Goal: Task Accomplishment & Management: Use online tool/utility

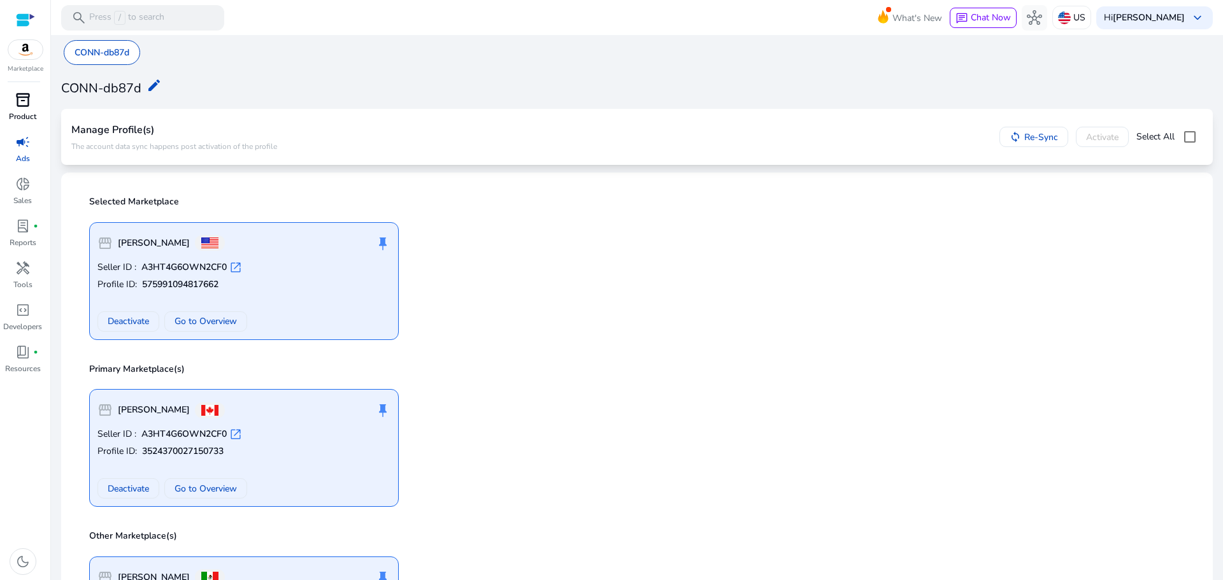
click at [25, 107] on span "inventory_2" at bounding box center [22, 99] width 15 height 15
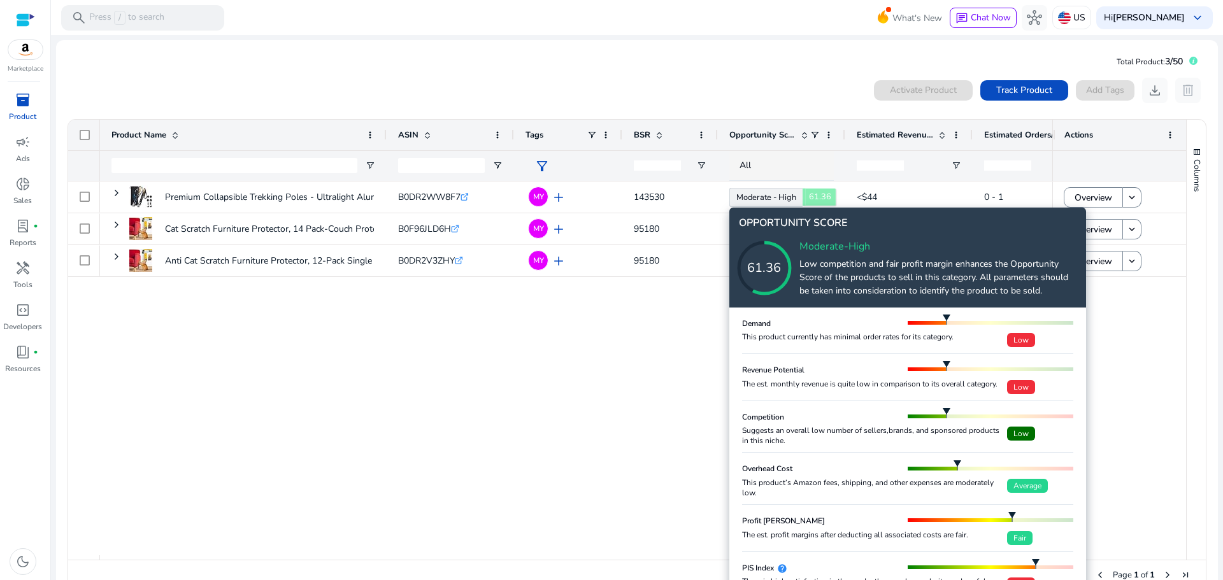
click at [770, 201] on icon at bounding box center [776, 255] width 127 height 127
click at [825, 266] on icon at bounding box center [776, 255] width 127 height 127
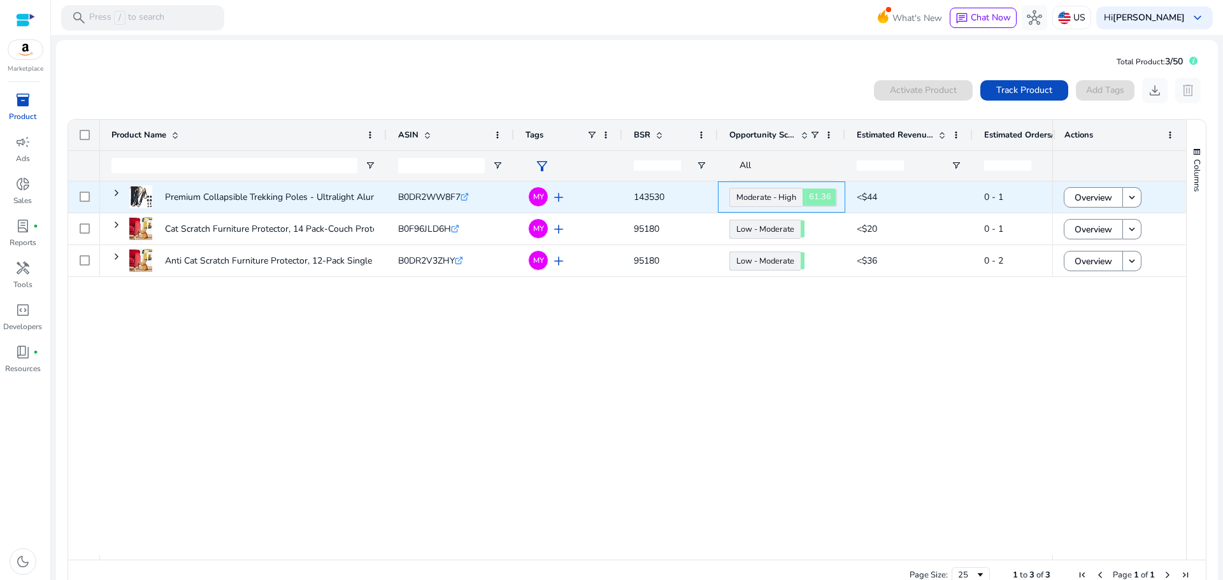
click at [782, 194] on link "Moderate - High 61.36" at bounding box center [765, 197] width 73 height 19
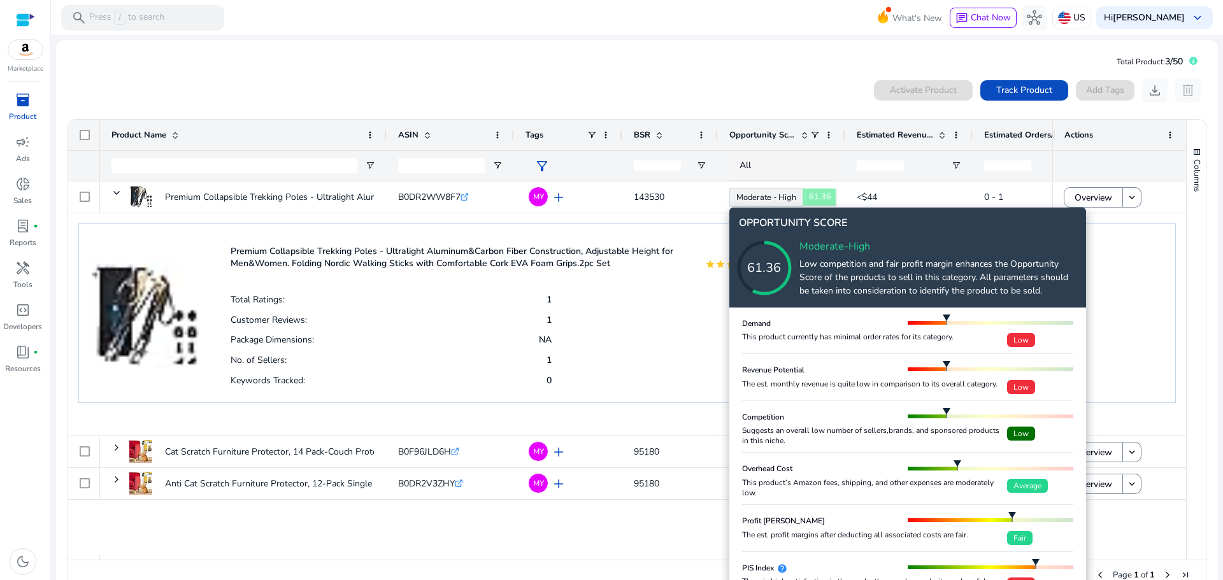
click at [782, 194] on icon at bounding box center [776, 255] width 127 height 127
click at [825, 195] on icon at bounding box center [776, 255] width 127 height 127
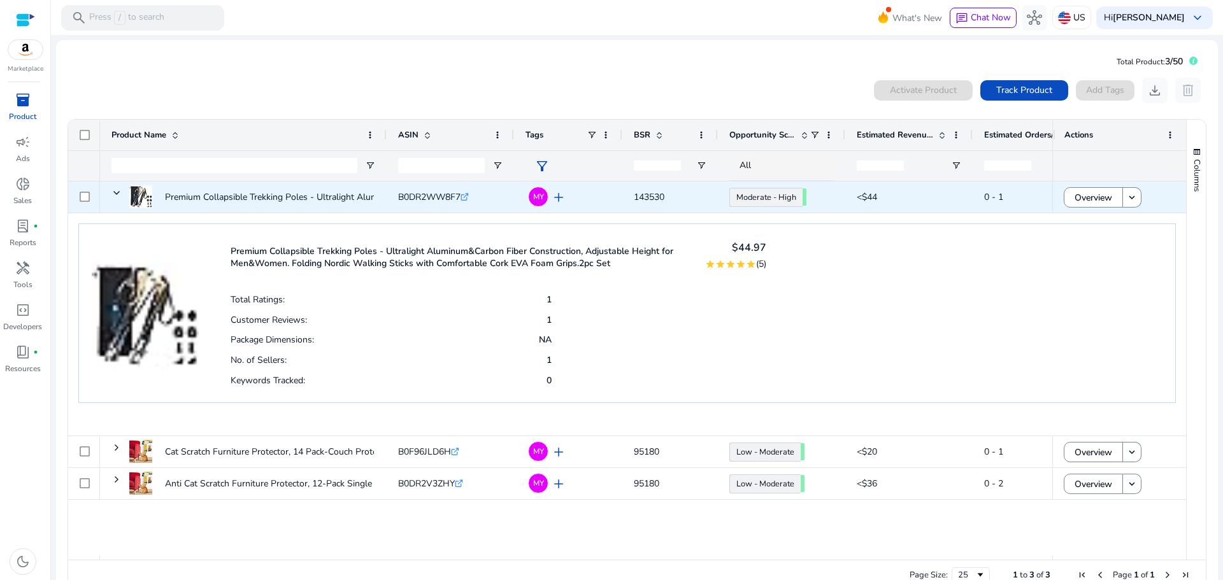
click at [666, 190] on span "143530" at bounding box center [670, 197] width 73 height 26
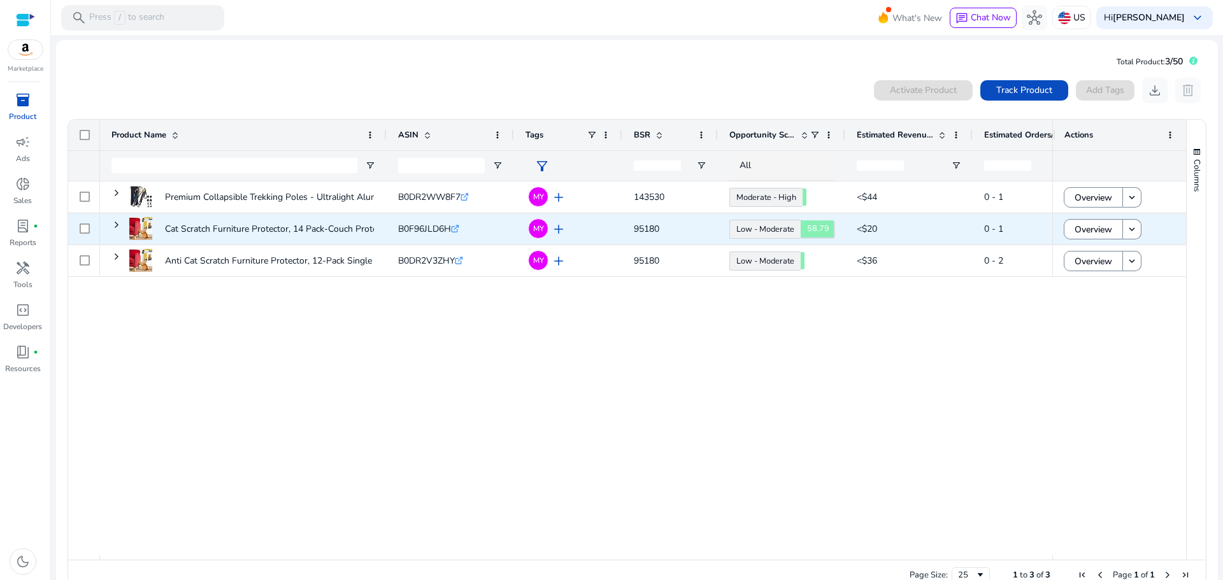
click at [764, 229] on body "We recommend switching to desktop view for the best experience. Marketplace inv…" at bounding box center [611, 290] width 1223 height 580
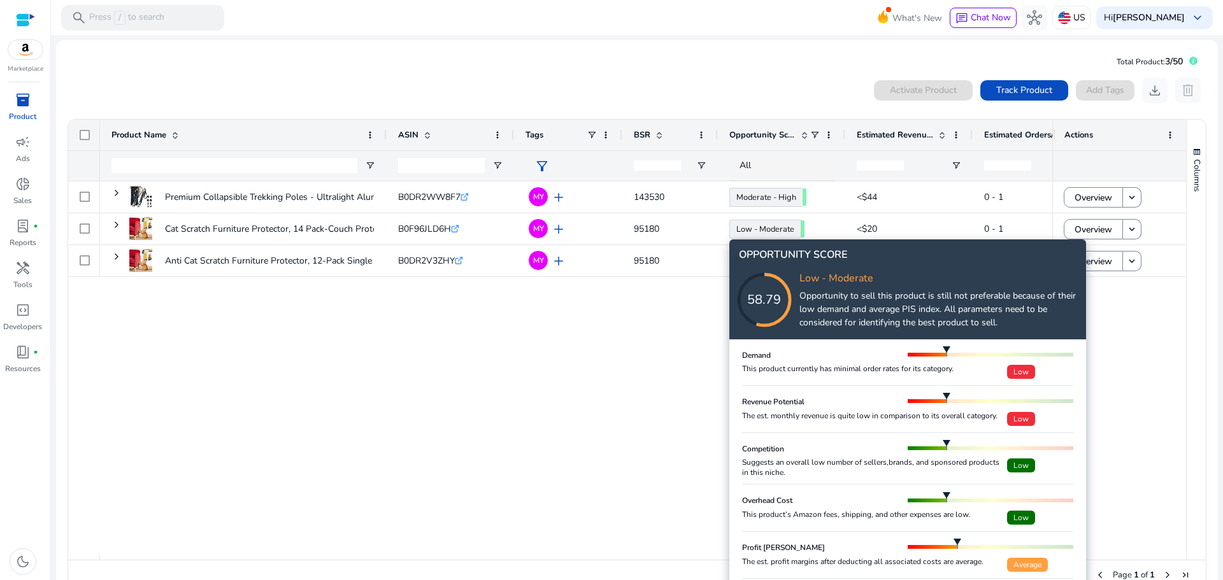
click at [802, 291] on div "58.79" at bounding box center [764, 299] width 102 height 19
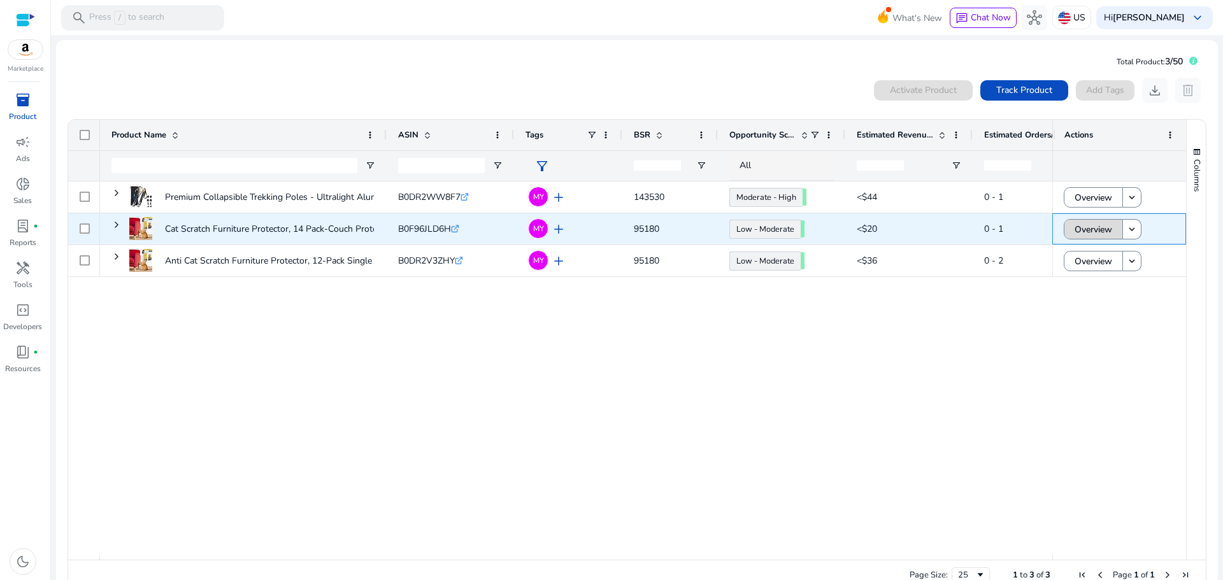
click at [1082, 230] on span "Overview" at bounding box center [1093, 230] width 38 height 26
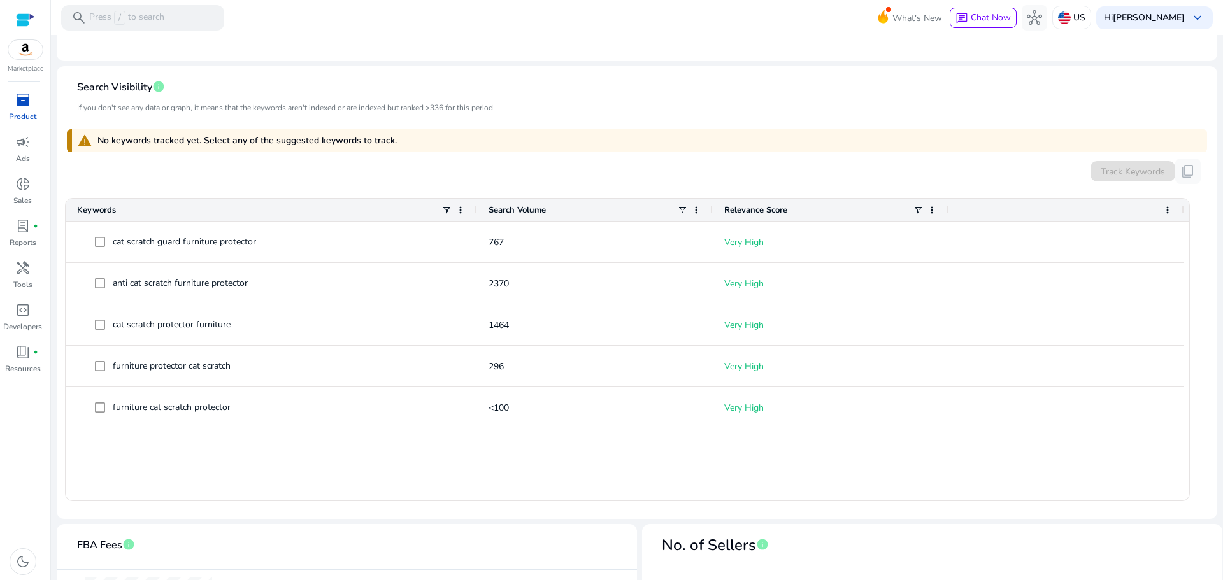
scroll to position [319, 0]
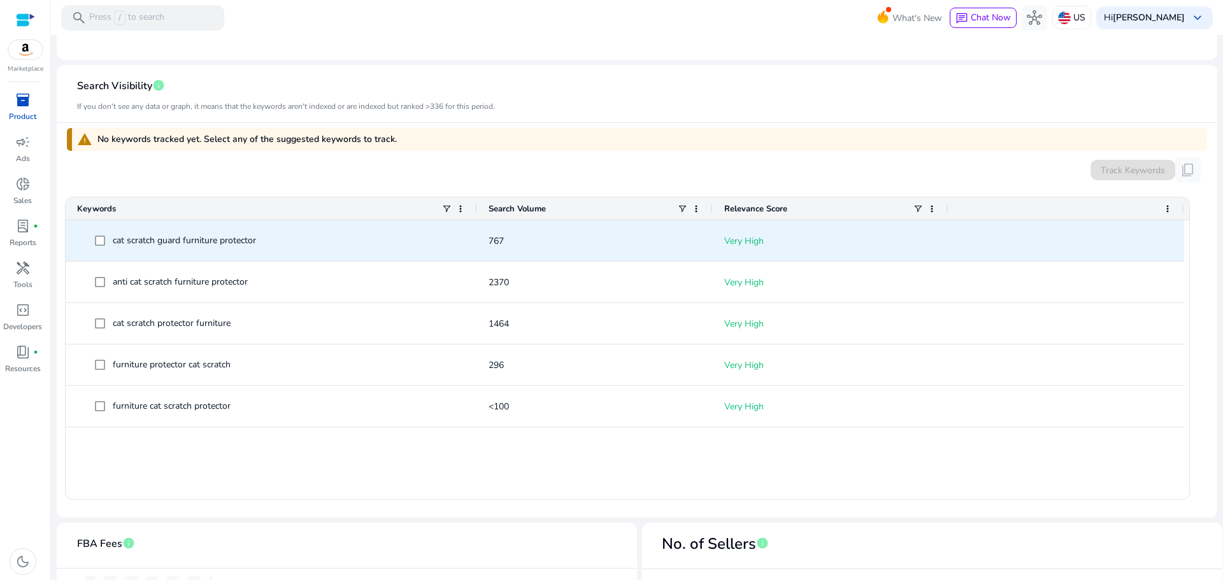
click at [179, 239] on span "cat scratch guard furniture protector" at bounding box center [184, 240] width 143 height 12
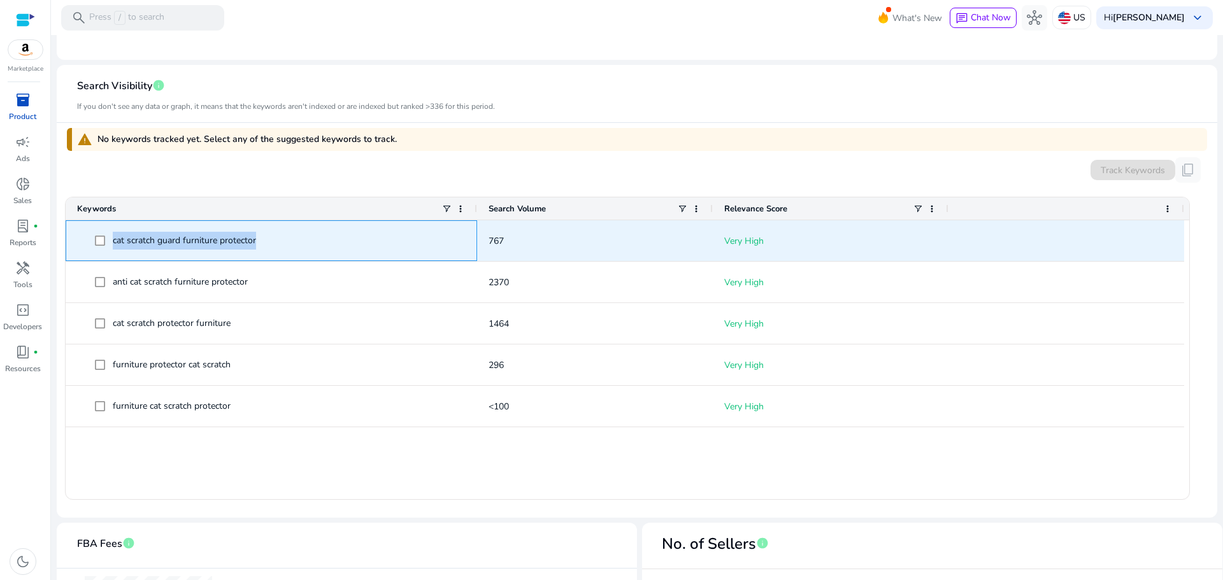
click at [179, 239] on span "cat scratch guard furniture protector" at bounding box center [184, 240] width 143 height 12
copy span "cat scratch guard furniture protector"
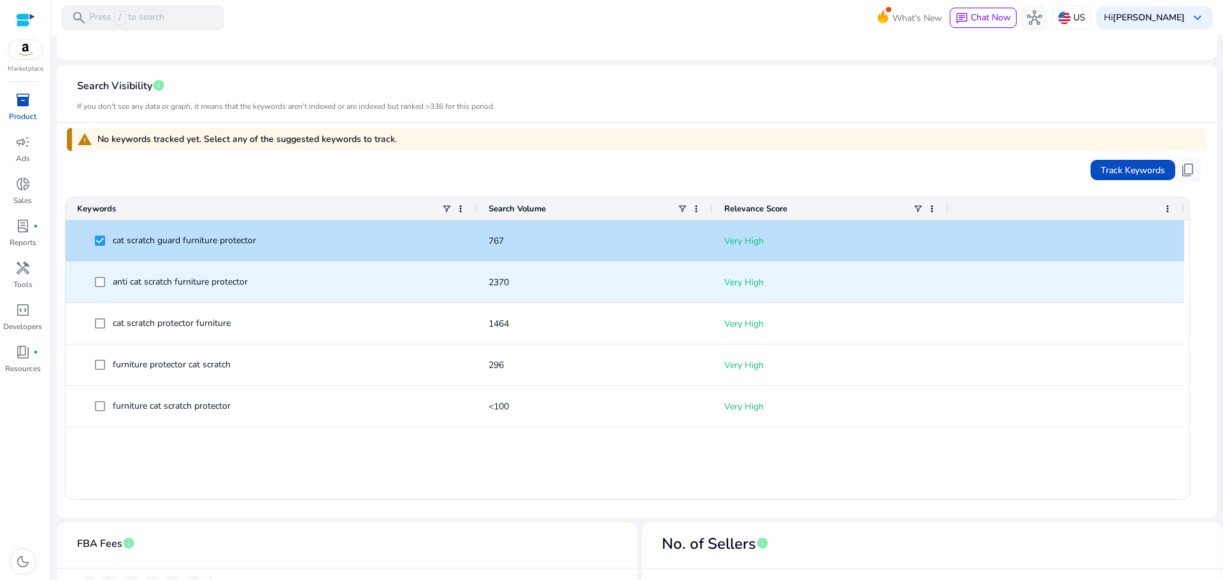
click at [105, 283] on span at bounding box center [104, 282] width 18 height 26
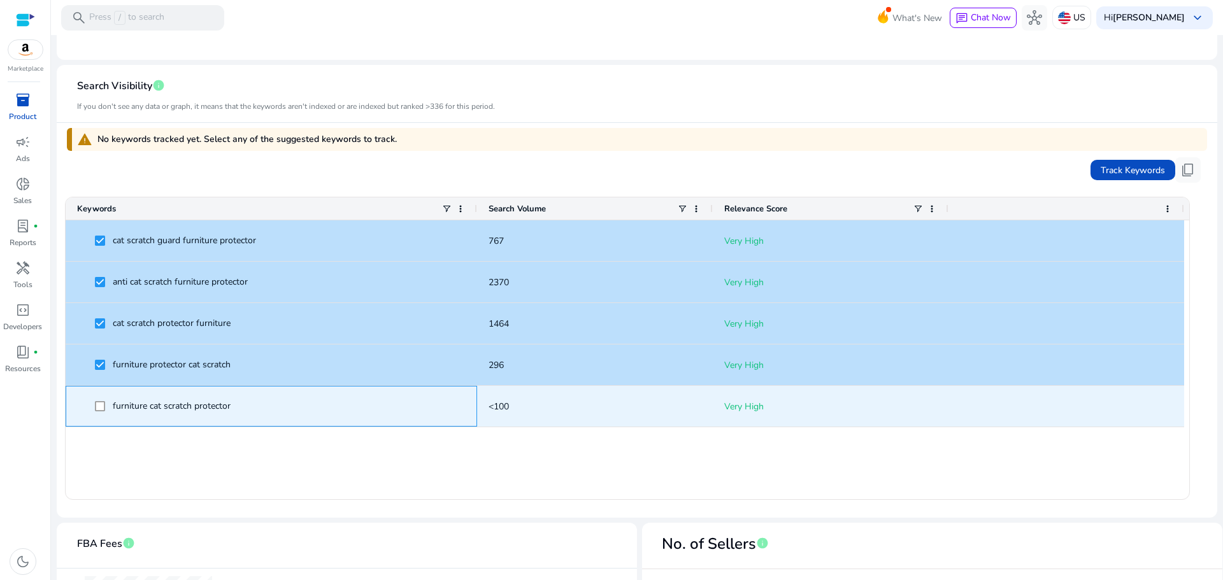
click at [99, 413] on span at bounding box center [104, 407] width 18 height 26
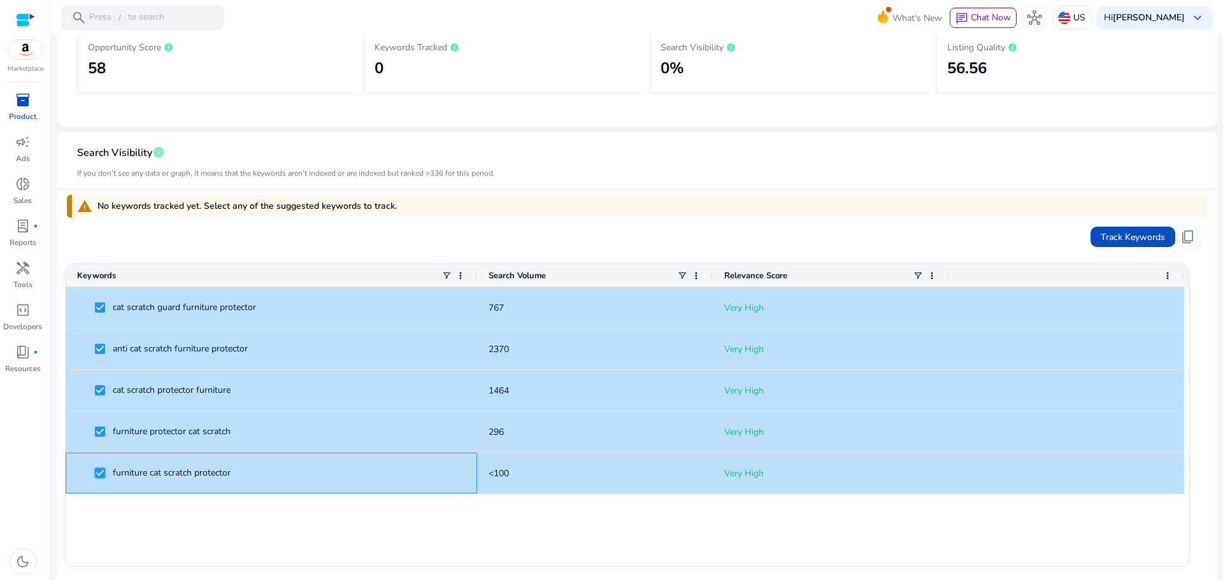
scroll to position [228, 0]
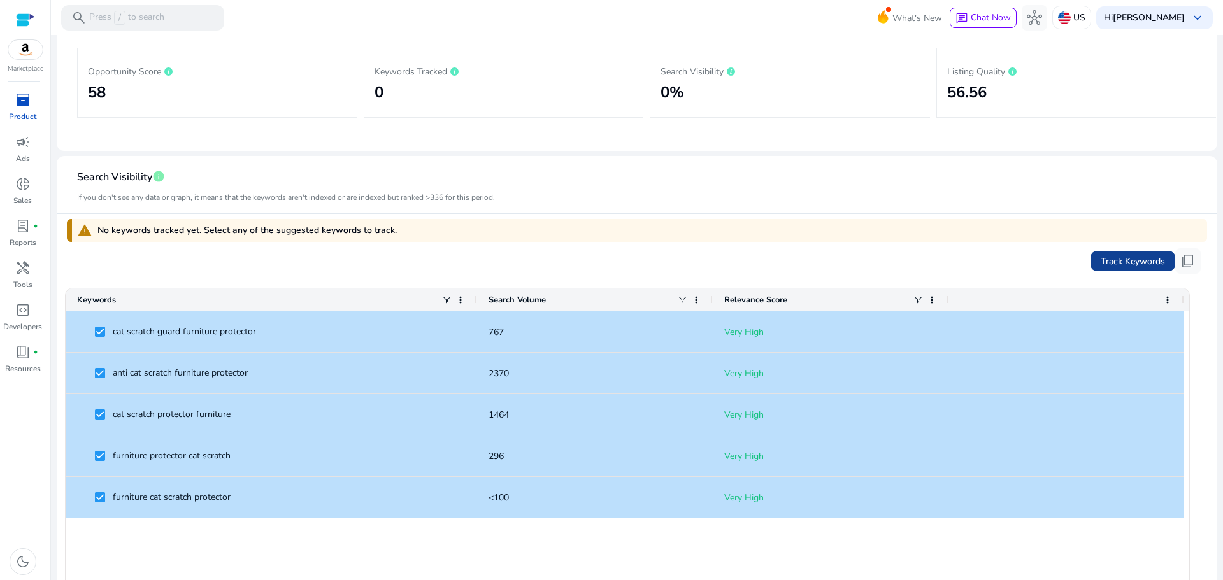
click at [1123, 264] on span "Track Keywords" at bounding box center [1132, 261] width 64 height 13
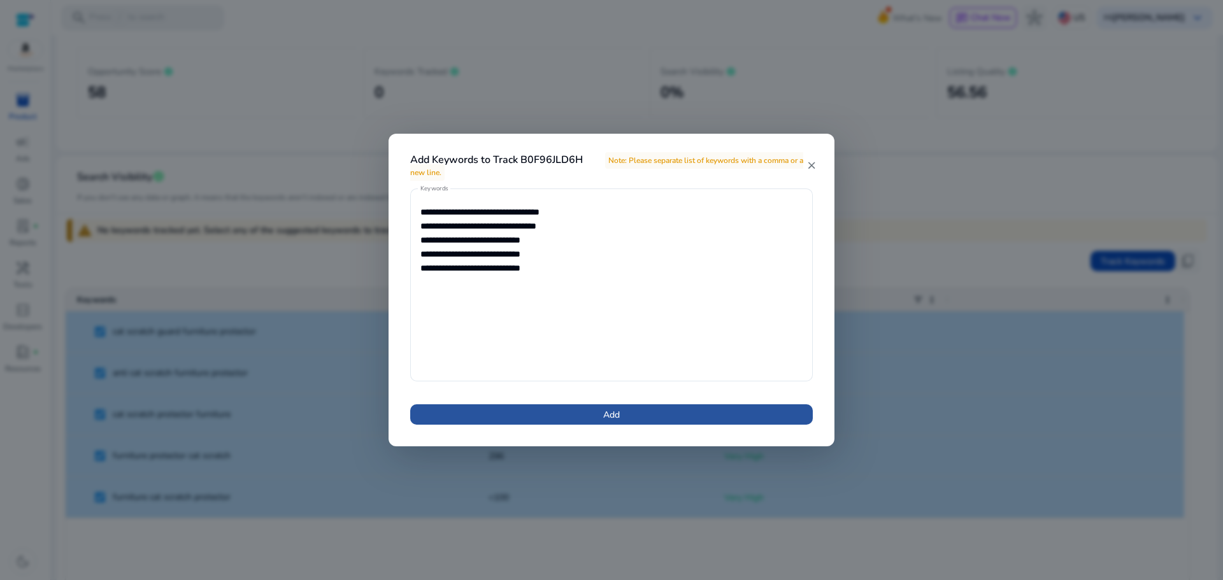
click at [638, 411] on span at bounding box center [611, 414] width 402 height 31
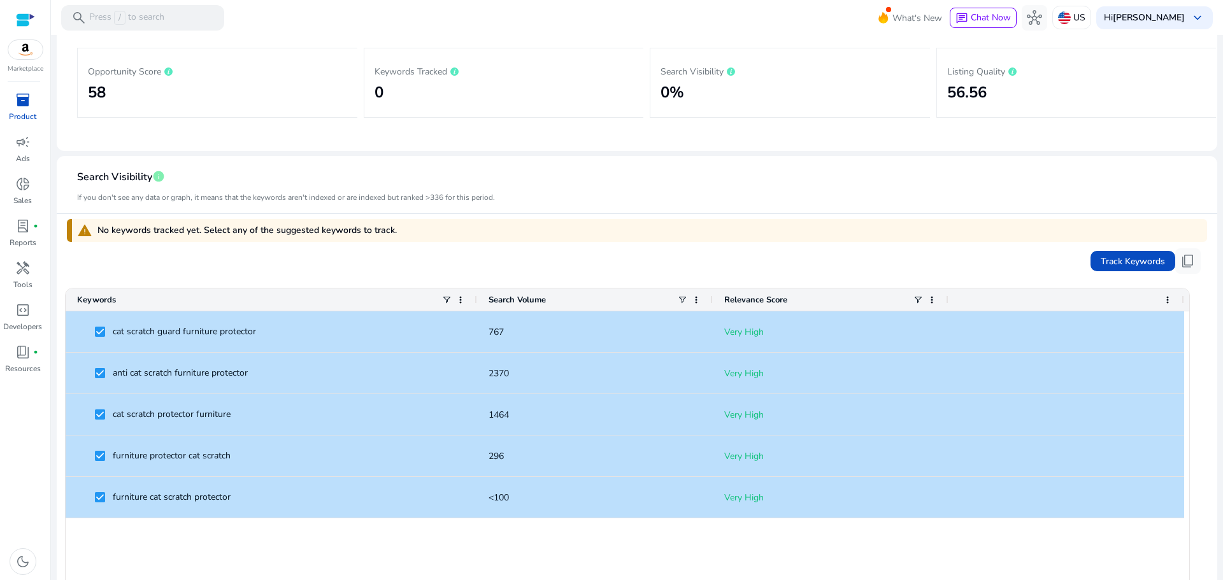
click at [1213, 194] on mat-sidenav-content "search Press / to search What's New chat Chat Now hub US Hi Mohammad Abidat key…" at bounding box center [637, 290] width 1172 height 580
click at [490, 267] on div "Track Keywords content_copy" at bounding box center [637, 260] width 1140 height 25
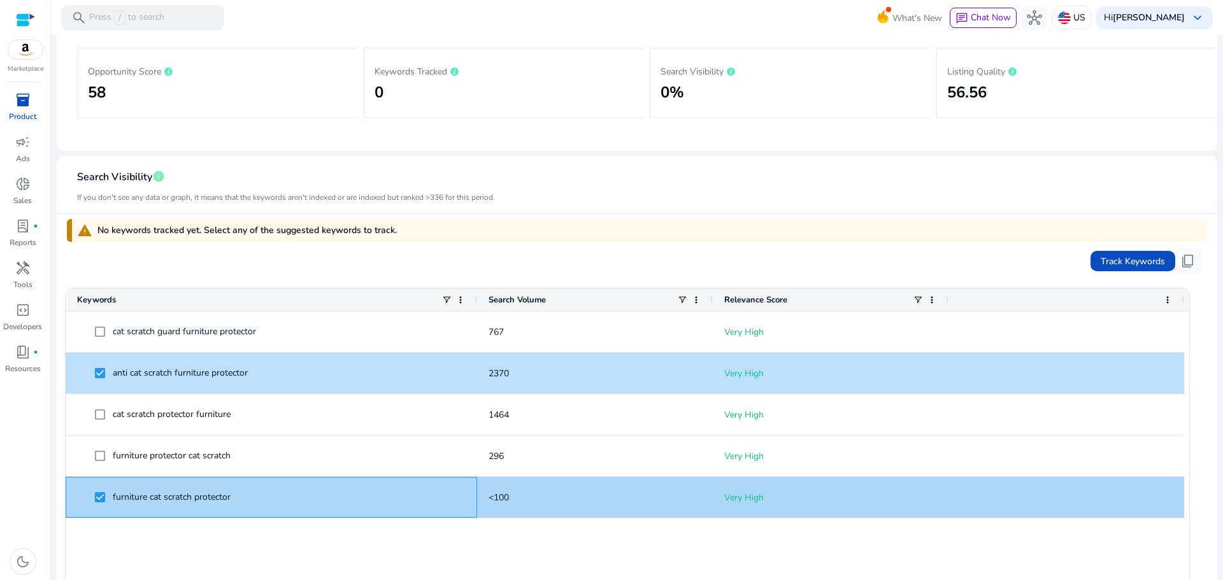
click at [99, 504] on span at bounding box center [104, 498] width 18 height 26
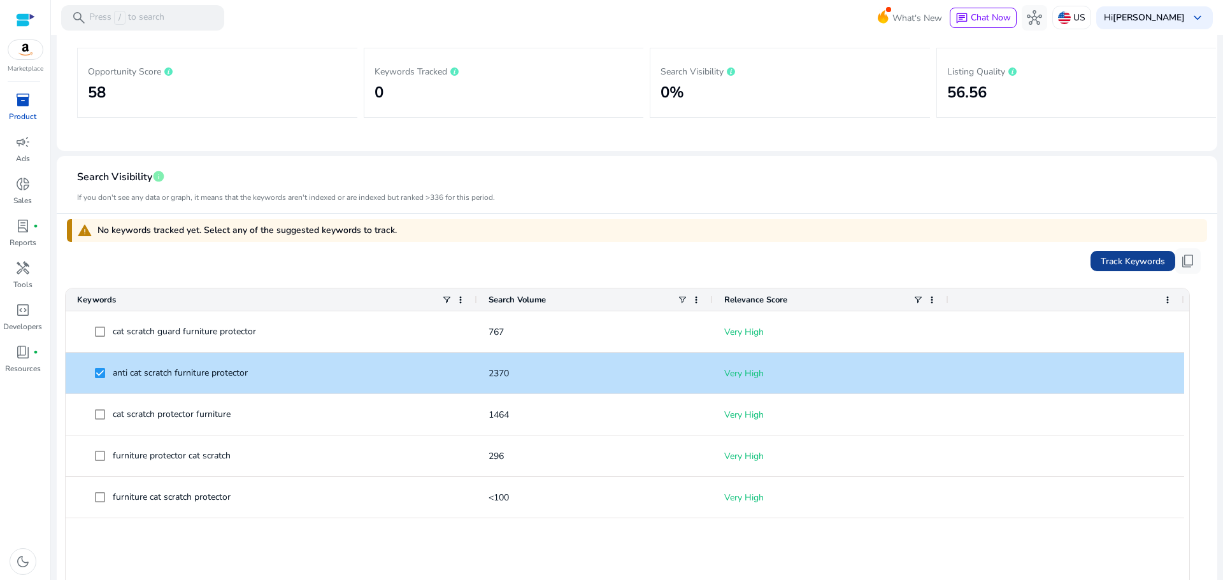
click at [1135, 259] on span "Track Keywords" at bounding box center [1132, 261] width 64 height 13
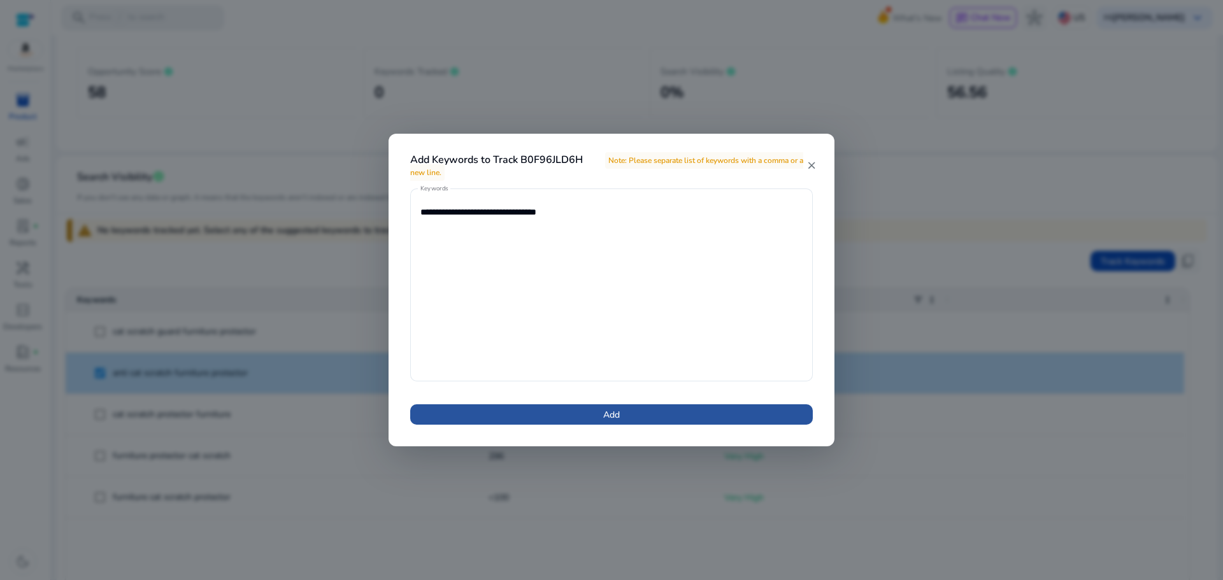
click at [638, 414] on span at bounding box center [611, 414] width 402 height 31
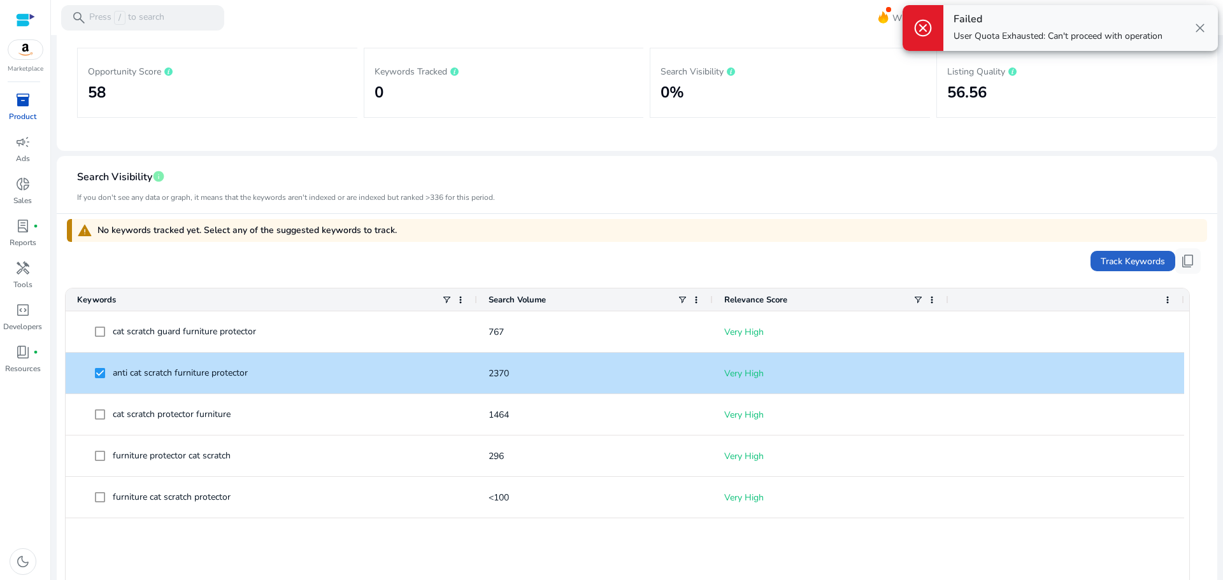
click at [1202, 25] on span "close" at bounding box center [1199, 27] width 15 height 15
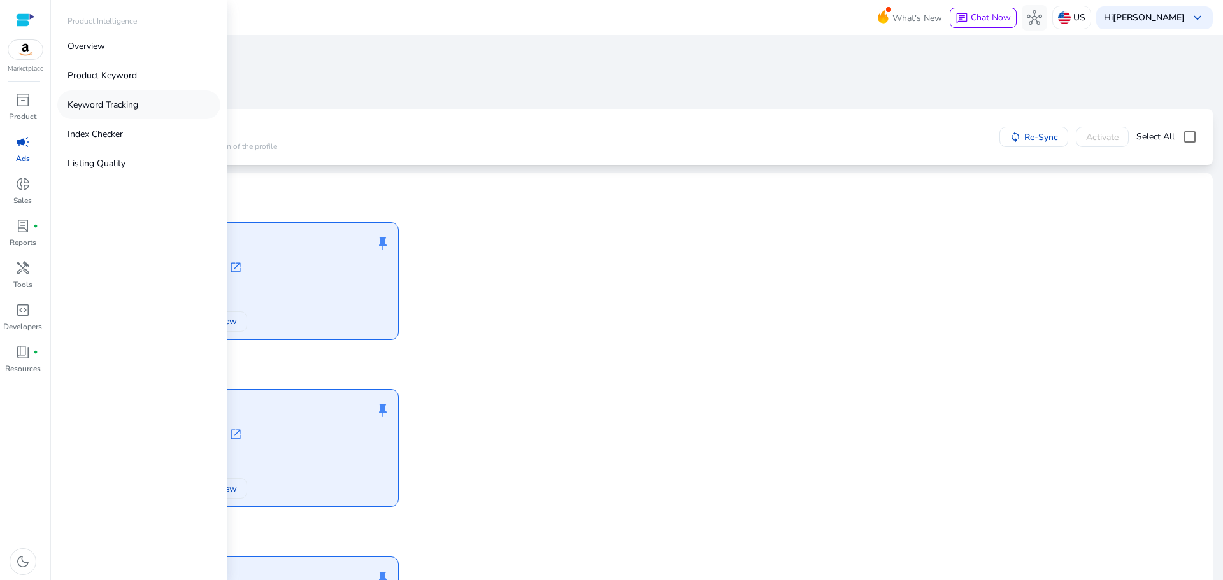
click at [121, 110] on p "Keyword Tracking" at bounding box center [102, 104] width 71 height 13
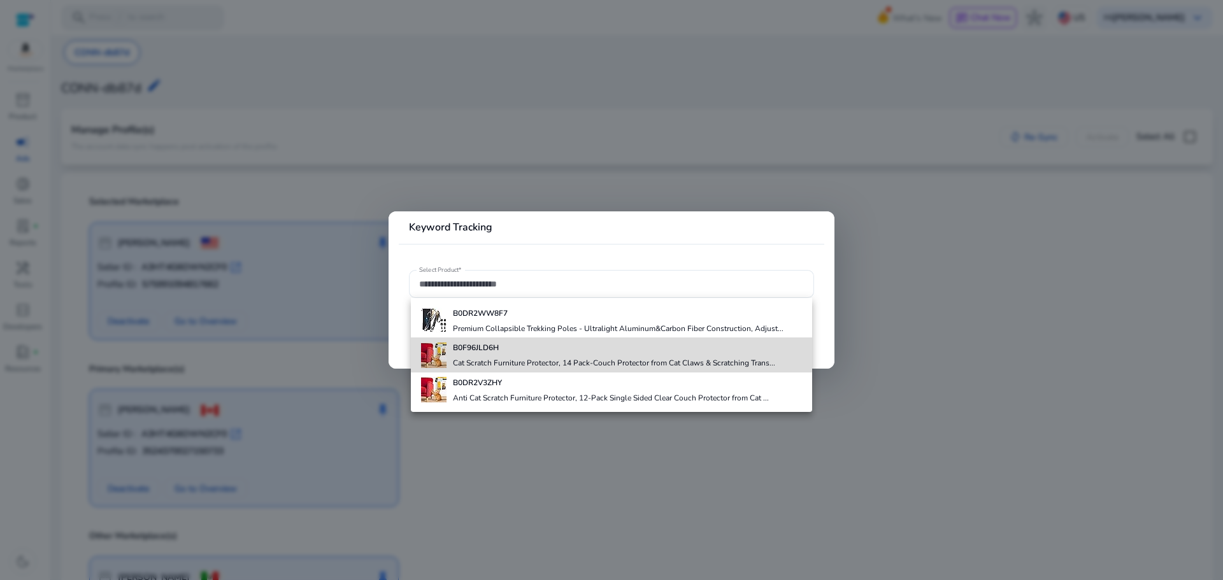
click at [513, 343] on h4 "B0F96JLD6H" at bounding box center [614, 348] width 322 height 10
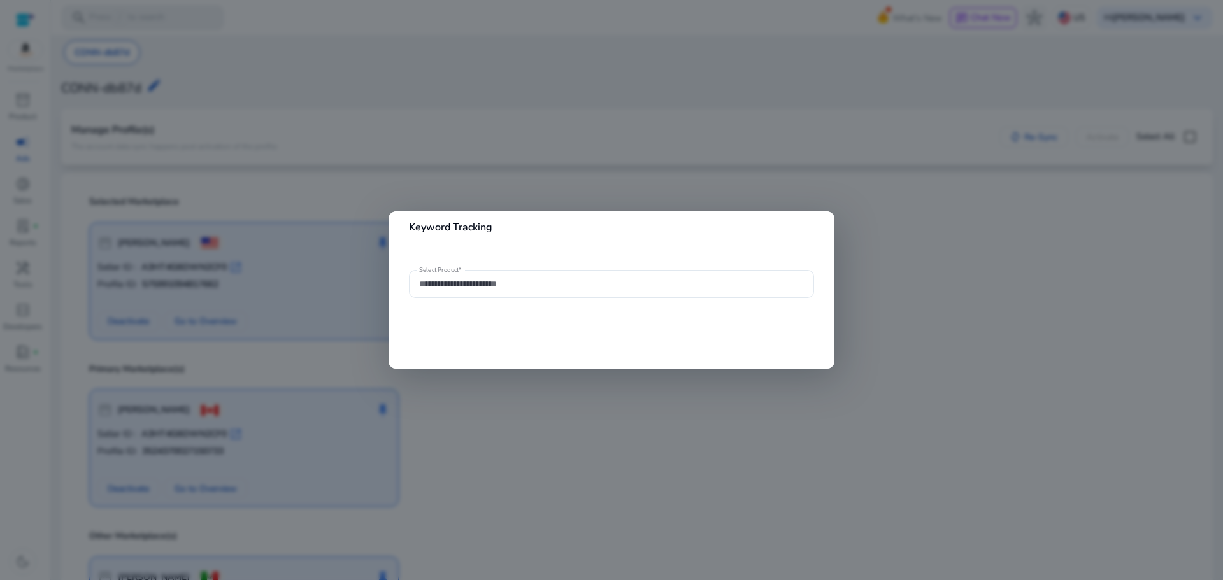
type input "**********"
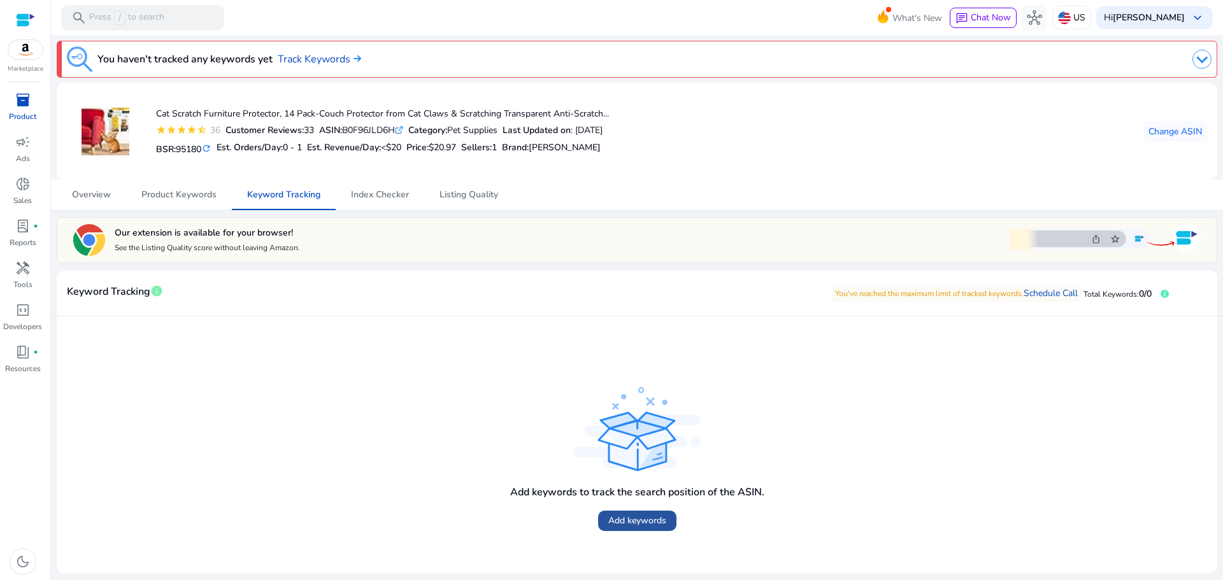
click at [616, 526] on span "Add keywords" at bounding box center [637, 520] width 58 height 13
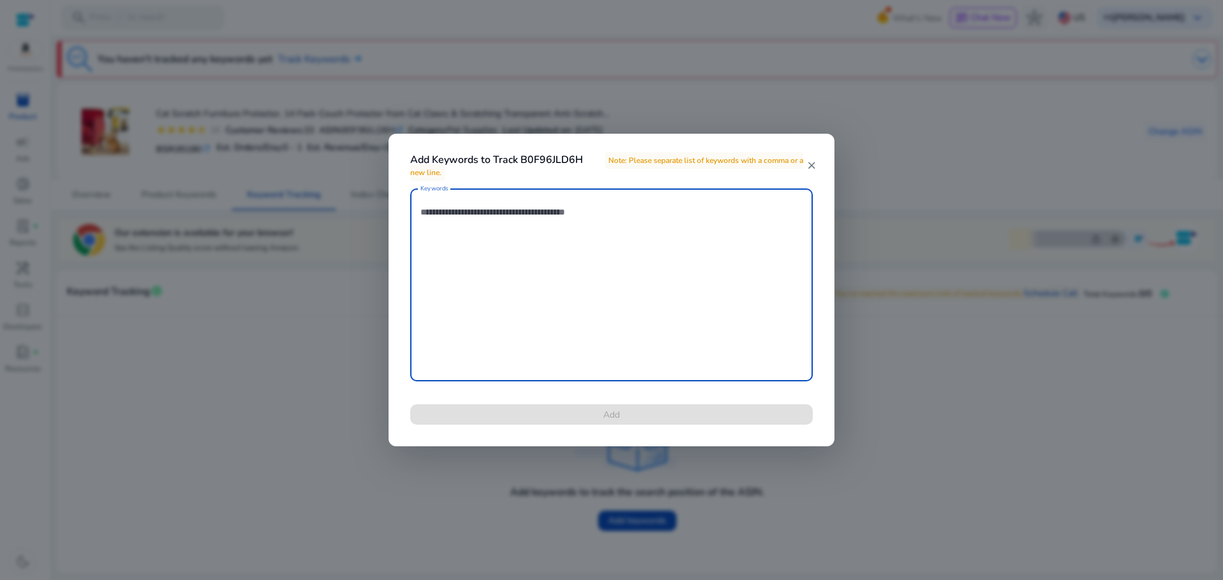
click at [813, 167] on mat-icon "close" at bounding box center [811, 165] width 11 height 11
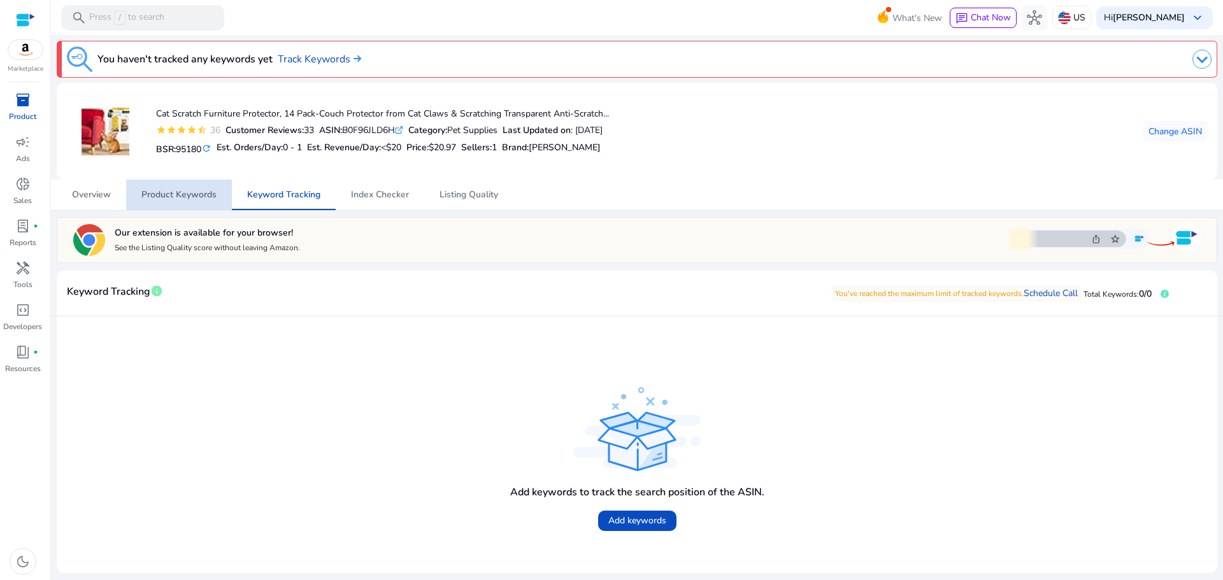
click at [196, 191] on span "Product Keywords" at bounding box center [178, 194] width 75 height 9
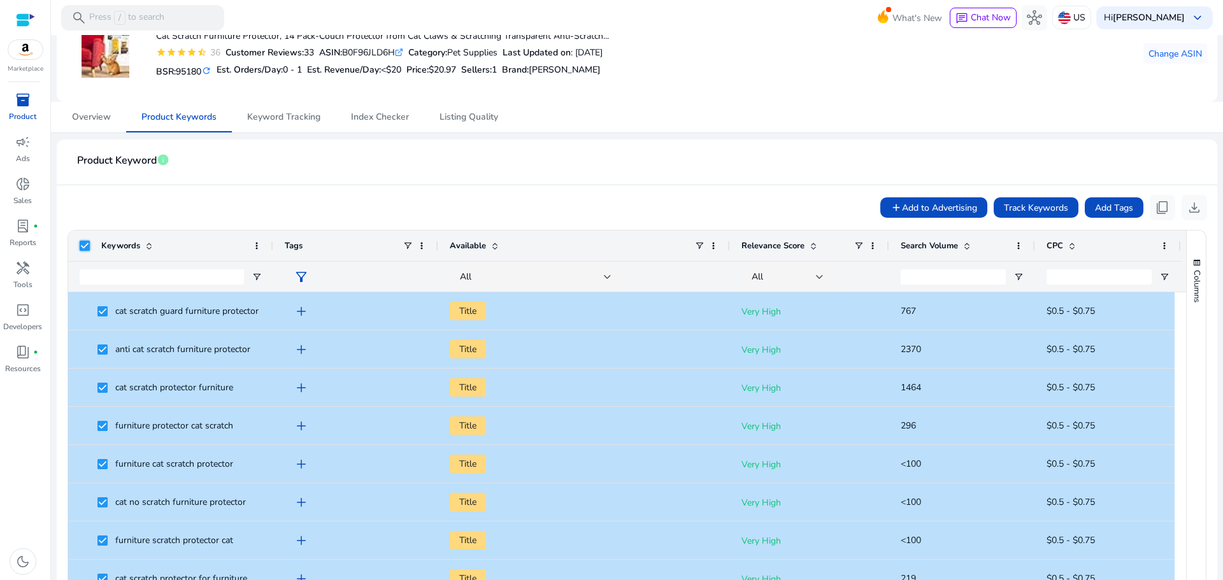
scroll to position [75, 0]
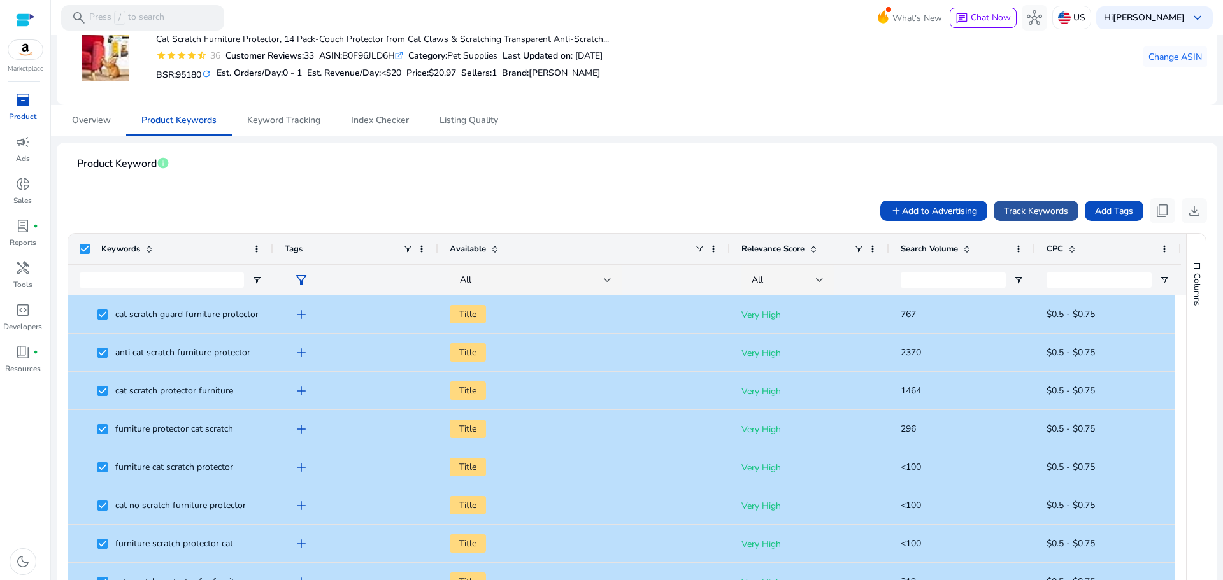
click at [1046, 215] on span "Track Keywords" at bounding box center [1036, 210] width 64 height 13
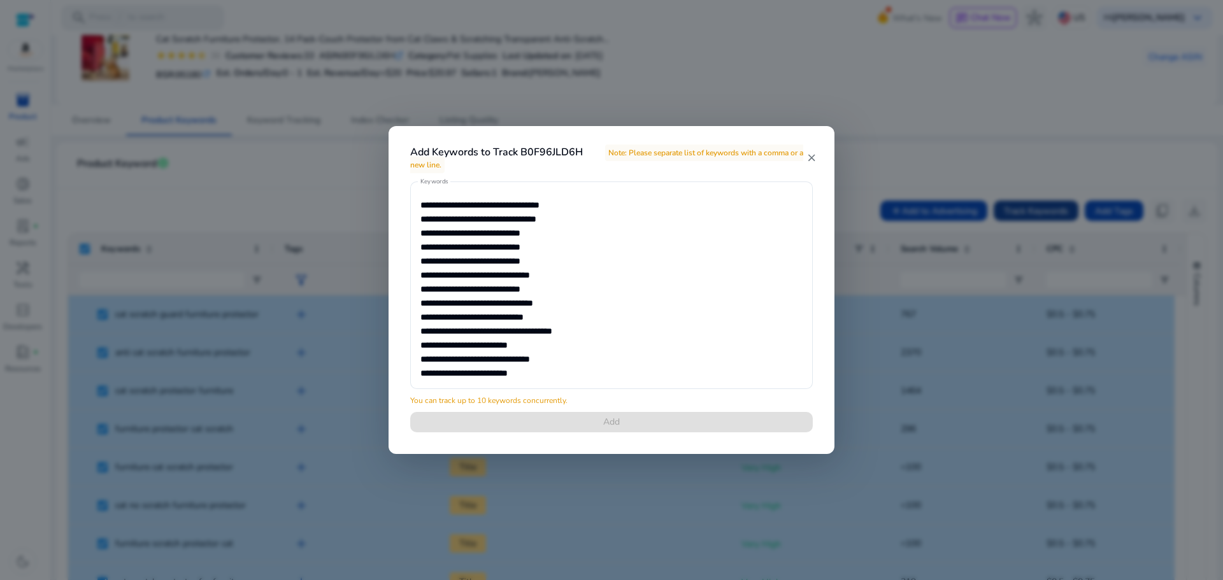
scroll to position [6830, 0]
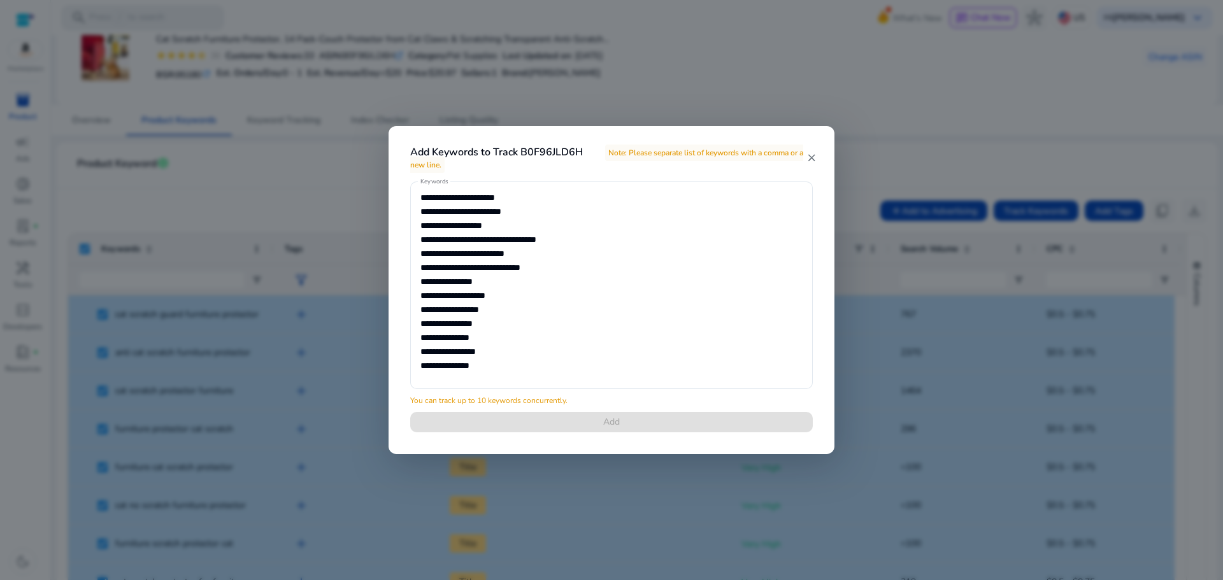
click at [606, 426] on div "Keywords You can track up to 10 keywords concurrently. Add" at bounding box center [611, 314] width 433 height 266
click at [462, 201] on textarea "Keywords" at bounding box center [611, 285] width 382 height 195
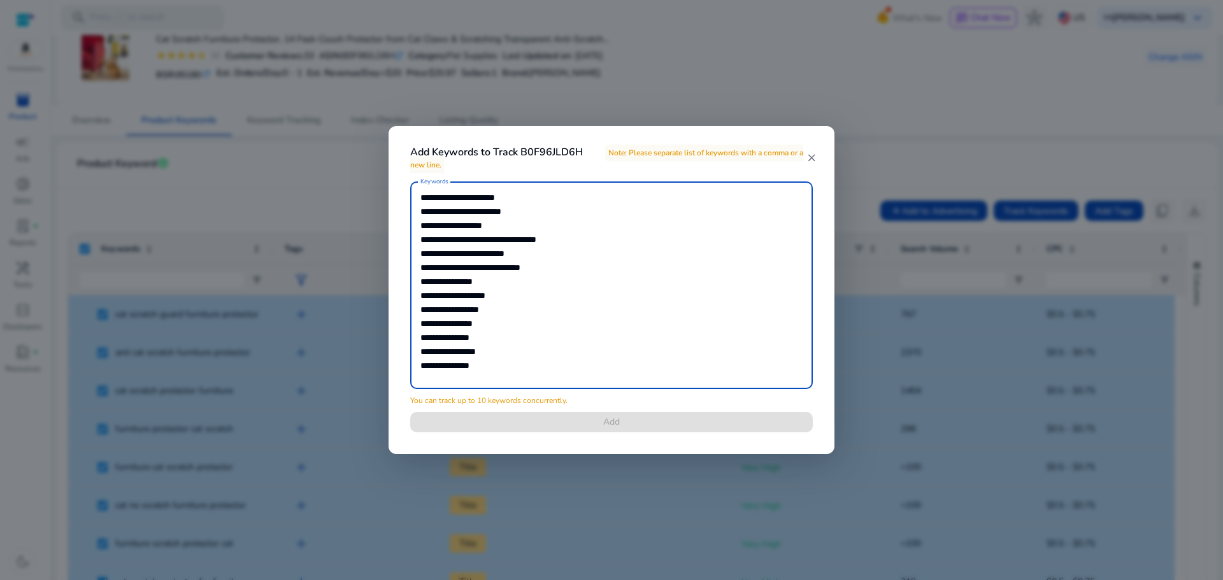
click at [523, 307] on textarea "Keywords" at bounding box center [611, 285] width 382 height 195
click at [574, 354] on textarea "Keywords" at bounding box center [611, 285] width 382 height 195
click at [807, 157] on mat-icon "close" at bounding box center [811, 157] width 11 height 11
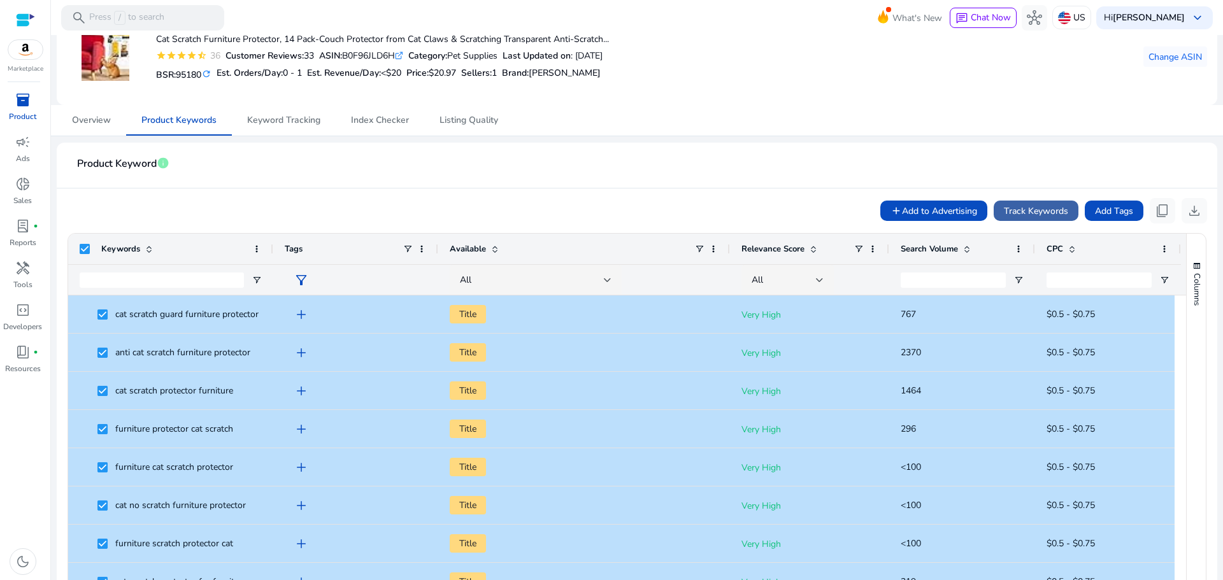
click at [1030, 206] on span "Track Keywords" at bounding box center [1036, 210] width 64 height 13
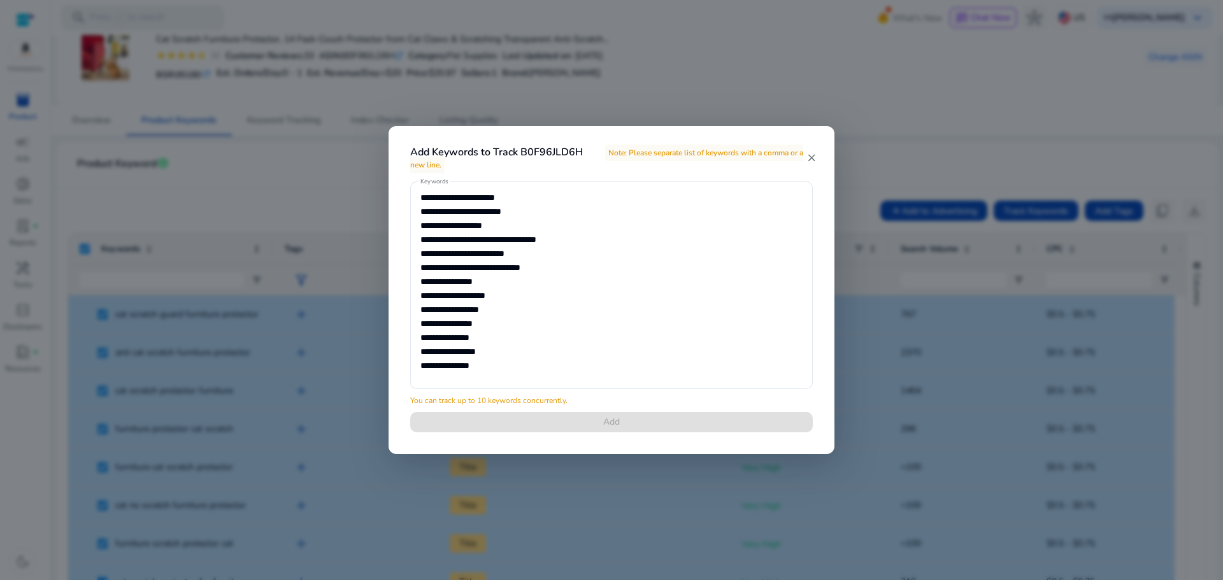
click at [805, 155] on h4 "Add Keywords to Track B0F96JLD6H Note: Please separate list of keywords with a …" at bounding box center [607, 158] width 395 height 24
click at [811, 159] on mat-icon "close" at bounding box center [811, 157] width 11 height 11
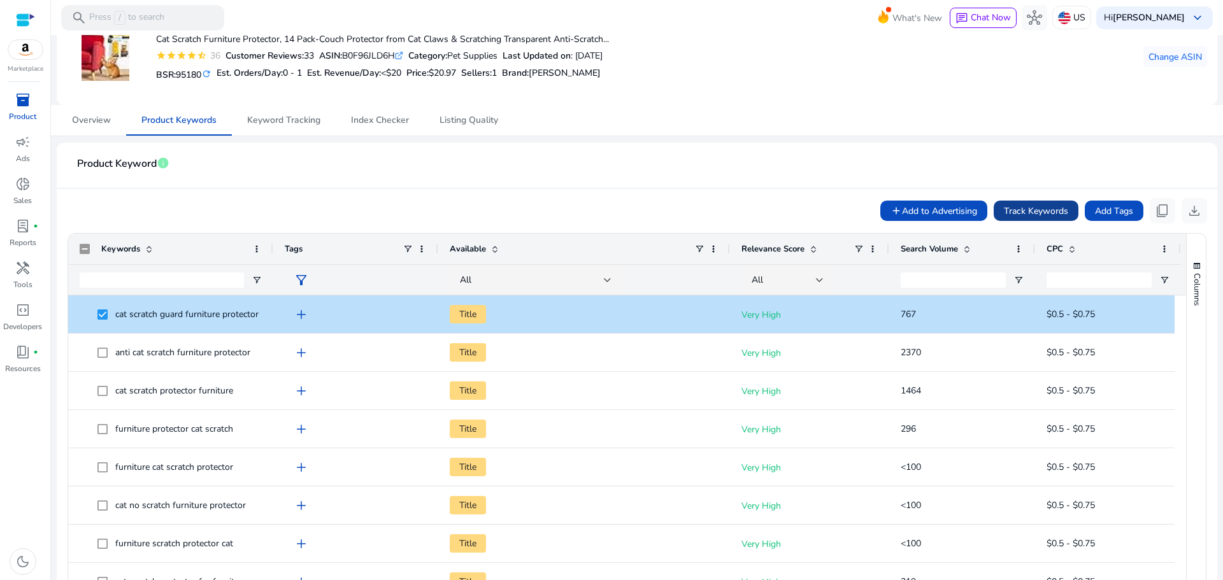
click at [1030, 215] on span "Track Keywords" at bounding box center [1036, 210] width 64 height 13
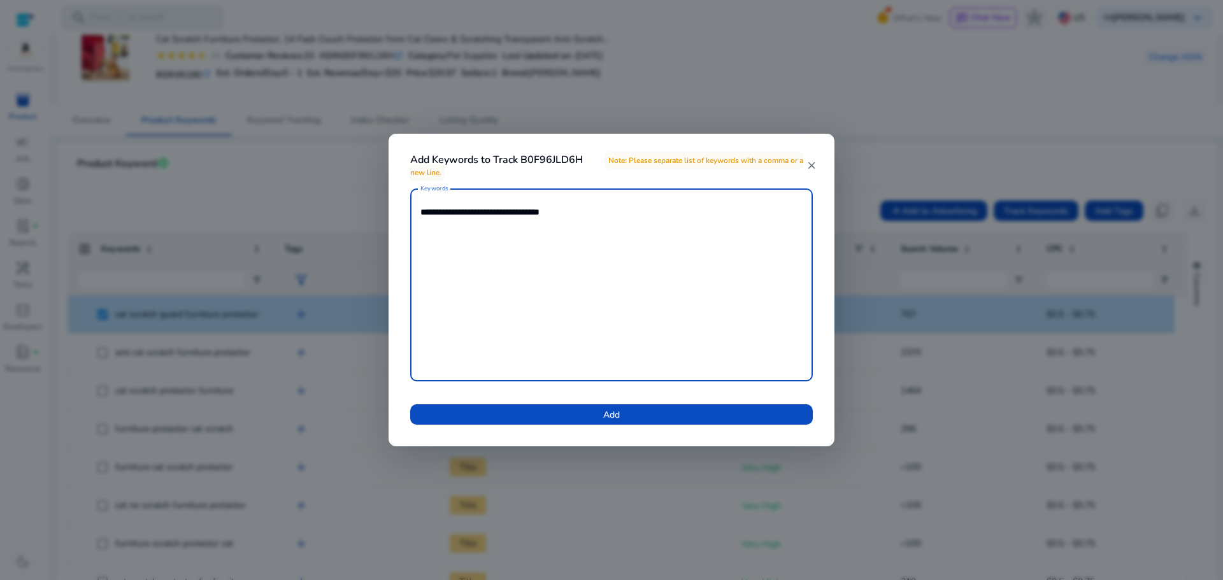
click at [813, 167] on mat-icon "close" at bounding box center [811, 165] width 11 height 11
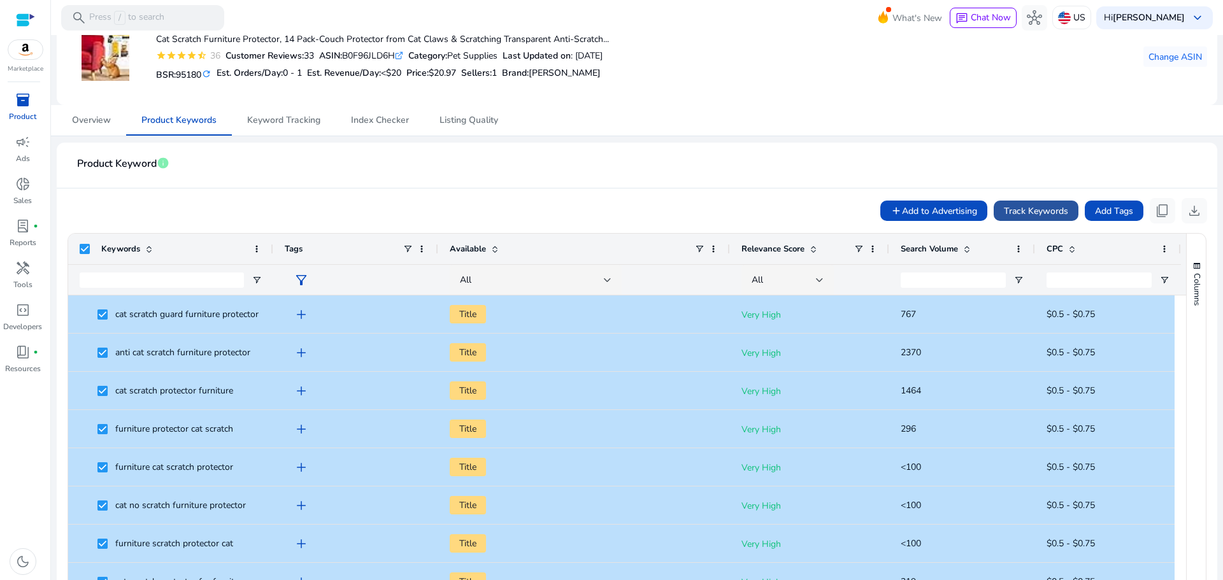
click at [1033, 211] on span "Track Keywords" at bounding box center [1036, 210] width 64 height 13
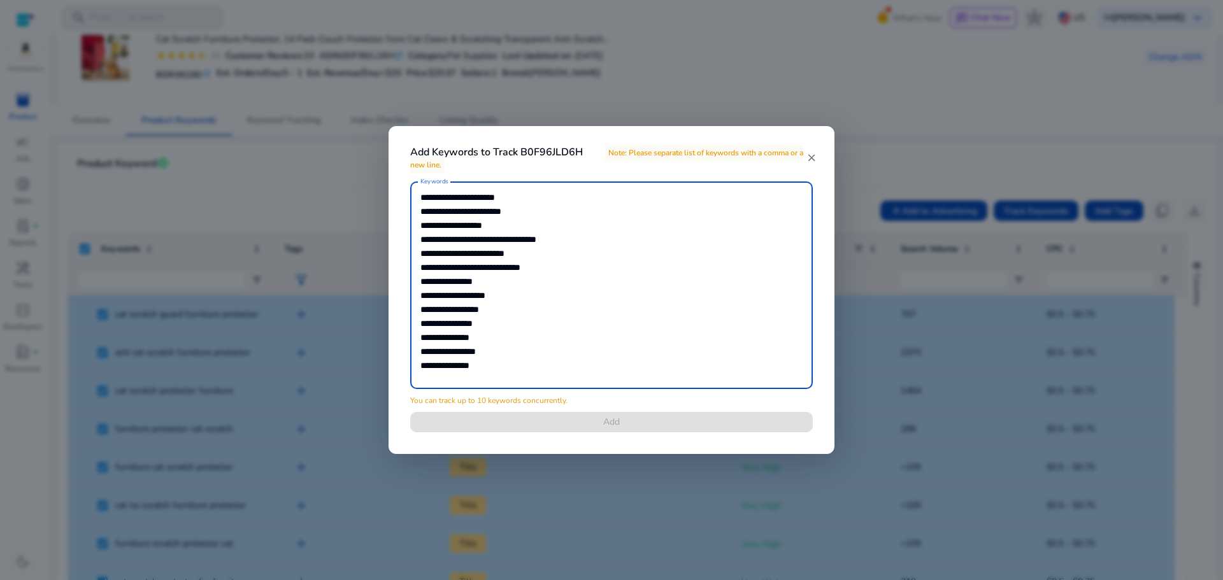
drag, startPoint x: 492, startPoint y: 356, endPoint x: 405, endPoint y: 281, distance: 114.2
click at [405, 281] on div "Keywords You can track up to 10 keywords concurrently. Add" at bounding box center [611, 314] width 433 height 266
drag, startPoint x: 495, startPoint y: 364, endPoint x: 401, endPoint y: 347, distance: 96.4
click at [401, 347] on div "Keywords You can track up to 10 keywords concurrently. Add" at bounding box center [611, 314] width 433 height 266
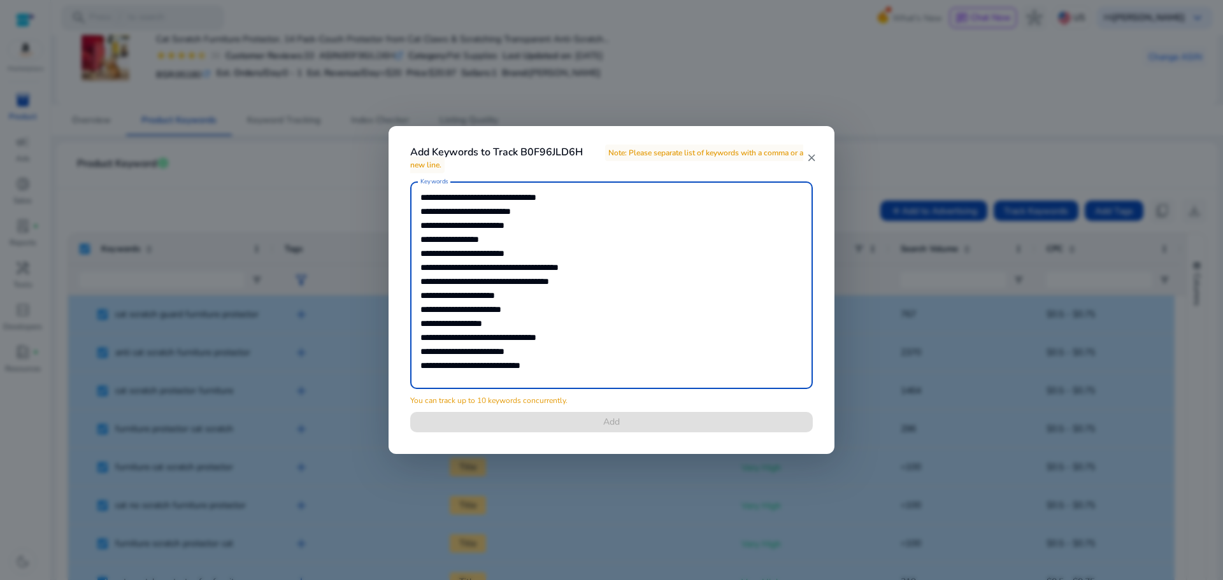
scroll to position [6732, 0]
drag, startPoint x: 522, startPoint y: 239, endPoint x: 397, endPoint y: 238, distance: 125.4
click at [397, 238] on div "Keywords You can track up to 10 keywords concurrently. Add" at bounding box center [611, 314] width 433 height 266
drag, startPoint x: 518, startPoint y: 320, endPoint x: 397, endPoint y: 326, distance: 121.1
click at [397, 326] on div "Keywords You can track up to 10 keywords concurrently. Add" at bounding box center [611, 314] width 433 height 266
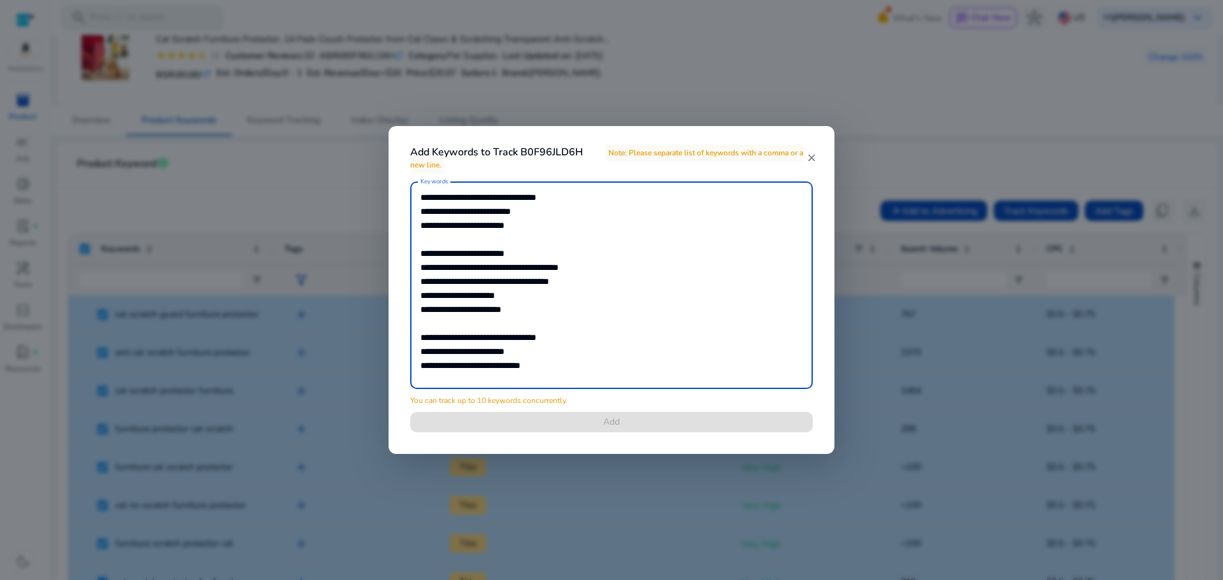
drag, startPoint x: 544, startPoint y: 366, endPoint x: 408, endPoint y: 371, distance: 136.4
click at [408, 371] on div "Keywords You can track up to 10 keywords concurrently. Add" at bounding box center [611, 314] width 433 height 266
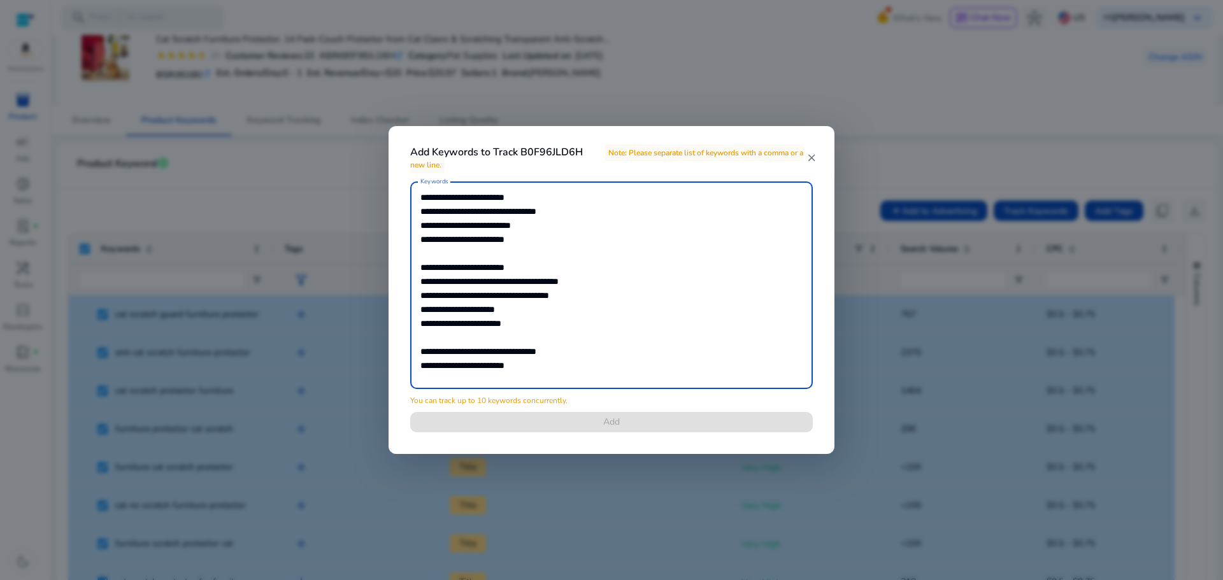
scroll to position [6718, 0]
drag, startPoint x: 566, startPoint y: 354, endPoint x: 404, endPoint y: 349, distance: 161.8
drag, startPoint x: 404, startPoint y: 349, endPoint x: 432, endPoint y: 350, distance: 28.0
click at [432, 350] on textarea "Keywords" at bounding box center [611, 285] width 382 height 195
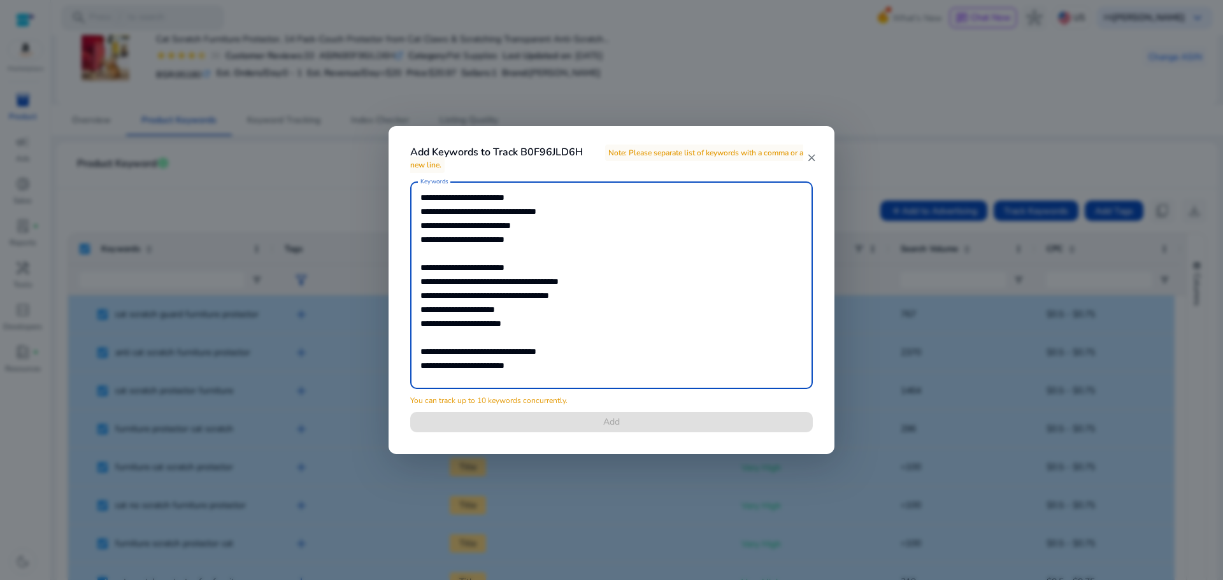
click at [432, 350] on textarea "Keywords" at bounding box center [611, 285] width 382 height 195
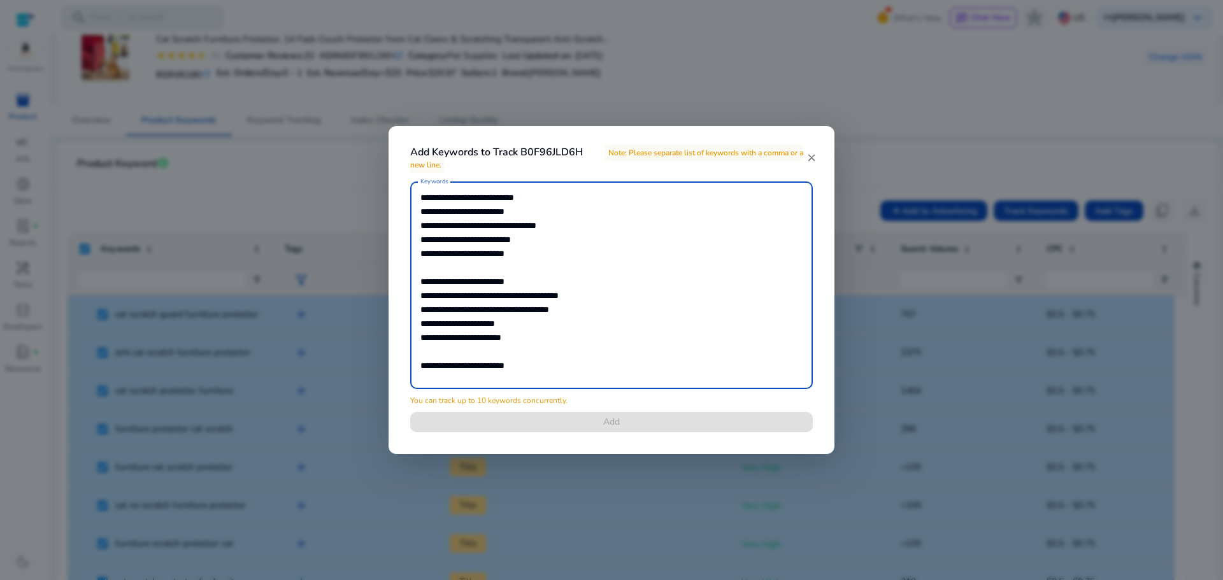
scroll to position [6704, 0]
drag, startPoint x: 525, startPoint y: 358, endPoint x: 479, endPoint y: 365, distance: 47.0
click at [479, 365] on textarea "Keywords" at bounding box center [611, 285] width 382 height 195
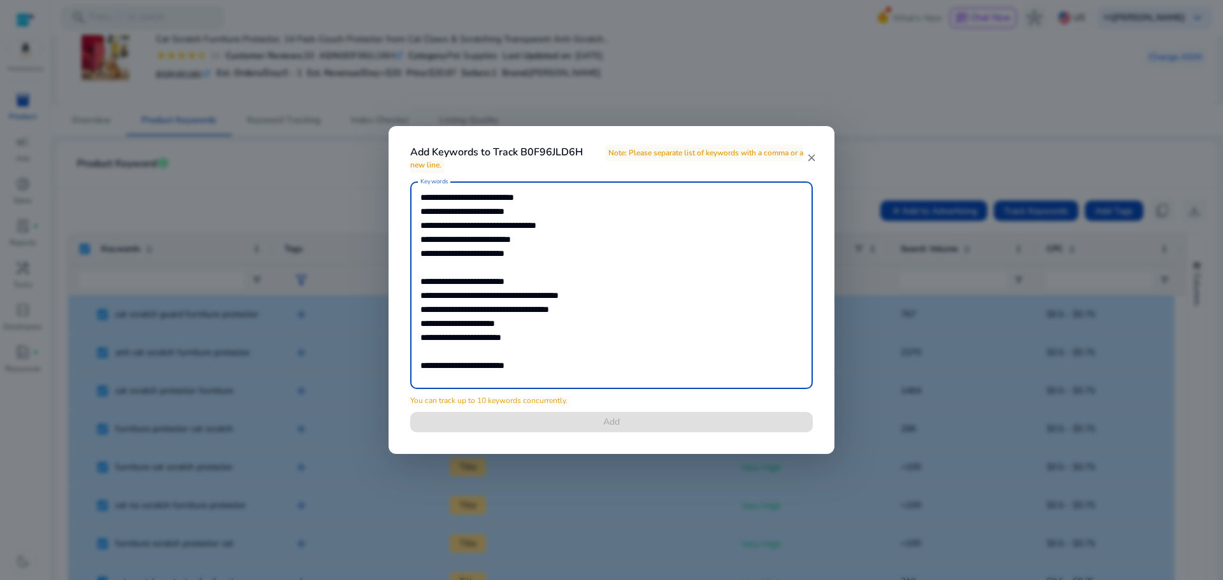
click at [479, 365] on textarea "Keywords" at bounding box center [611, 285] width 382 height 195
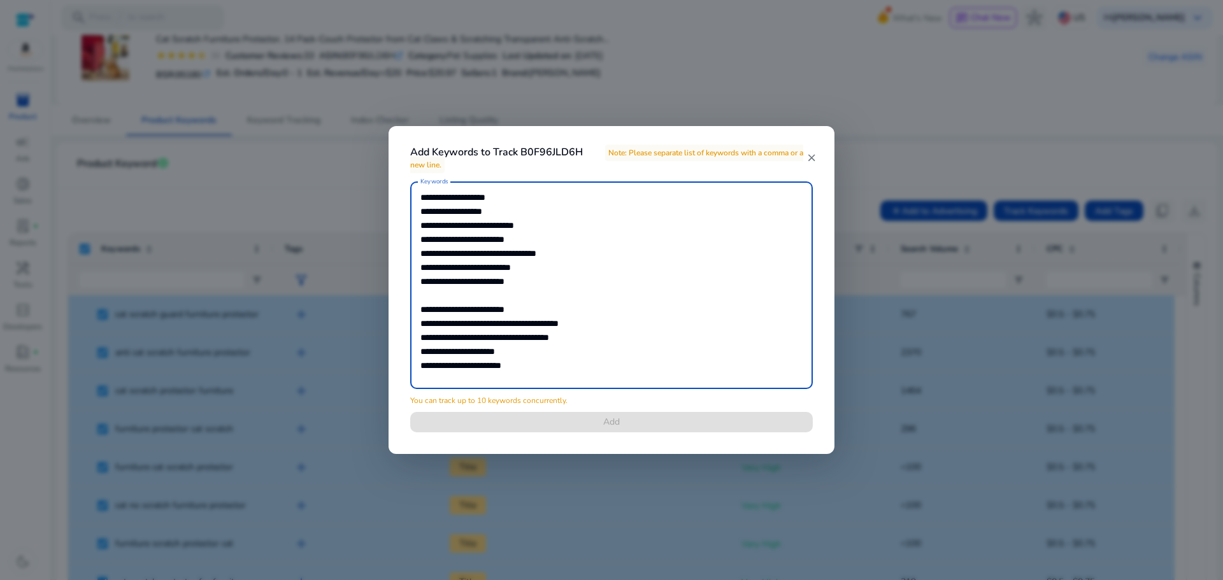
scroll to position [6676, 0]
click at [473, 225] on textarea "Keywords" at bounding box center [611, 285] width 382 height 195
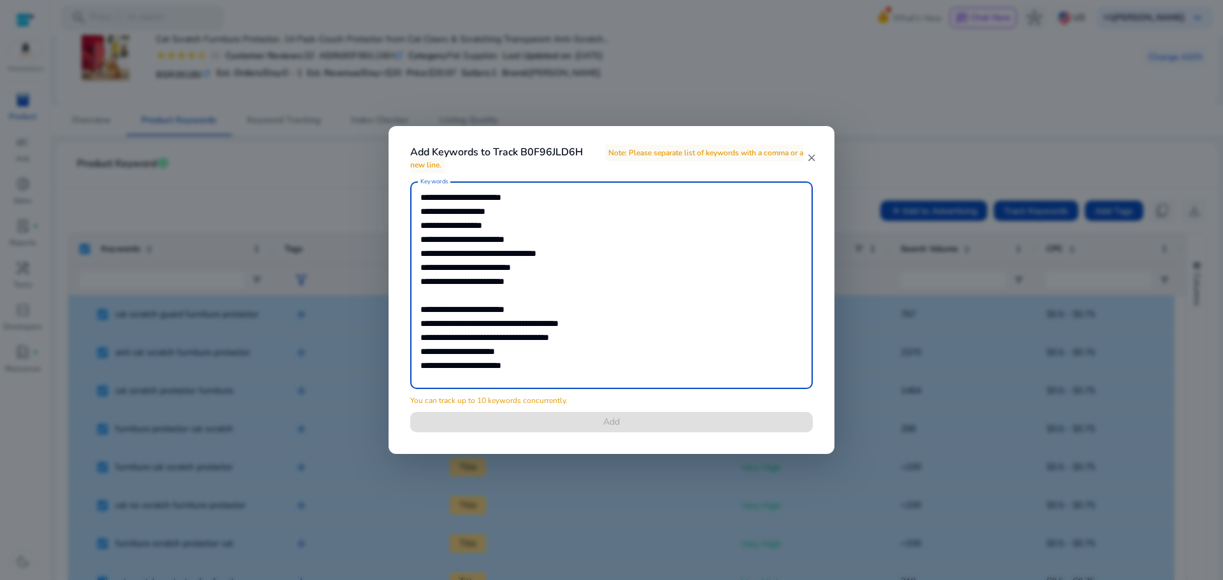
drag, startPoint x: 499, startPoint y: 214, endPoint x: 486, endPoint y: 202, distance: 17.1
click at [486, 202] on textarea "Keywords" at bounding box center [611, 285] width 382 height 195
click at [486, 207] on textarea "Keywords" at bounding box center [611, 285] width 382 height 195
click at [465, 209] on textarea "Keywords" at bounding box center [611, 285] width 382 height 195
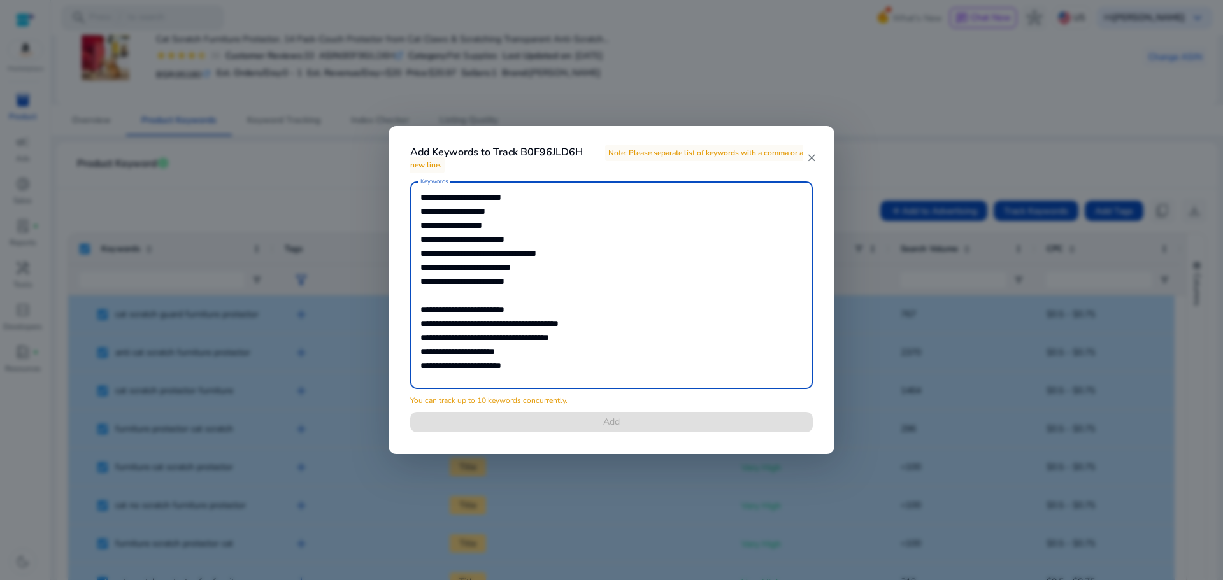
click at [465, 209] on textarea "Keywords" at bounding box center [611, 285] width 382 height 195
click at [564, 299] on textarea "Keywords" at bounding box center [611, 285] width 382 height 195
click at [488, 299] on textarea "Keywords" at bounding box center [611, 285] width 382 height 195
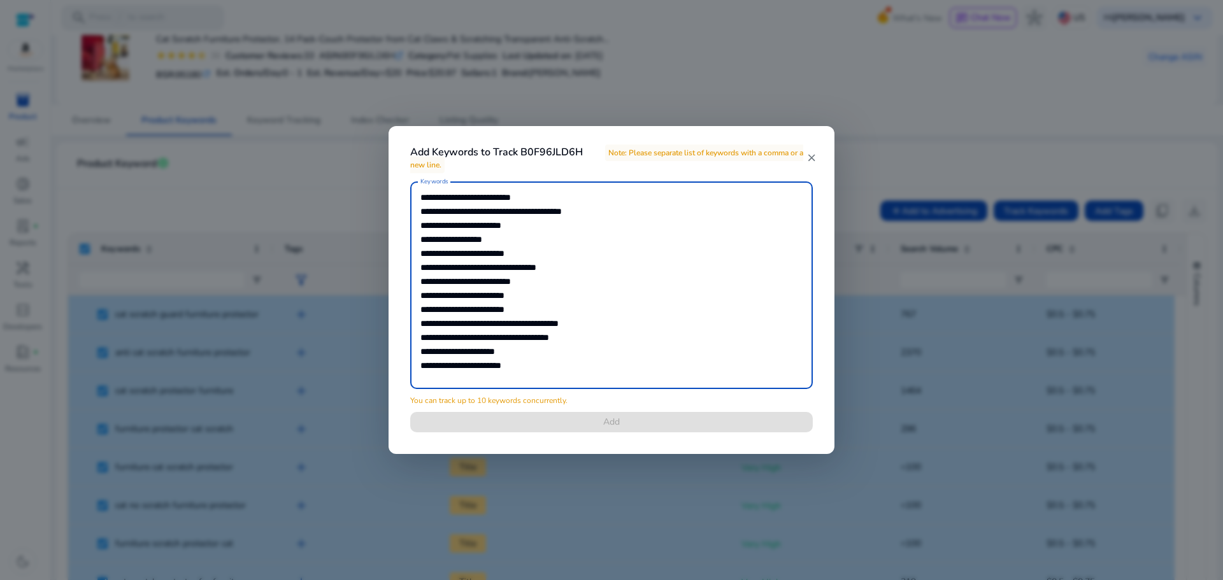
click at [468, 374] on textarea "Keywords" at bounding box center [611, 285] width 382 height 195
click at [539, 374] on textarea "Keywords" at bounding box center [611, 285] width 382 height 195
click at [485, 199] on textarea "Keywords" at bounding box center [611, 285] width 382 height 195
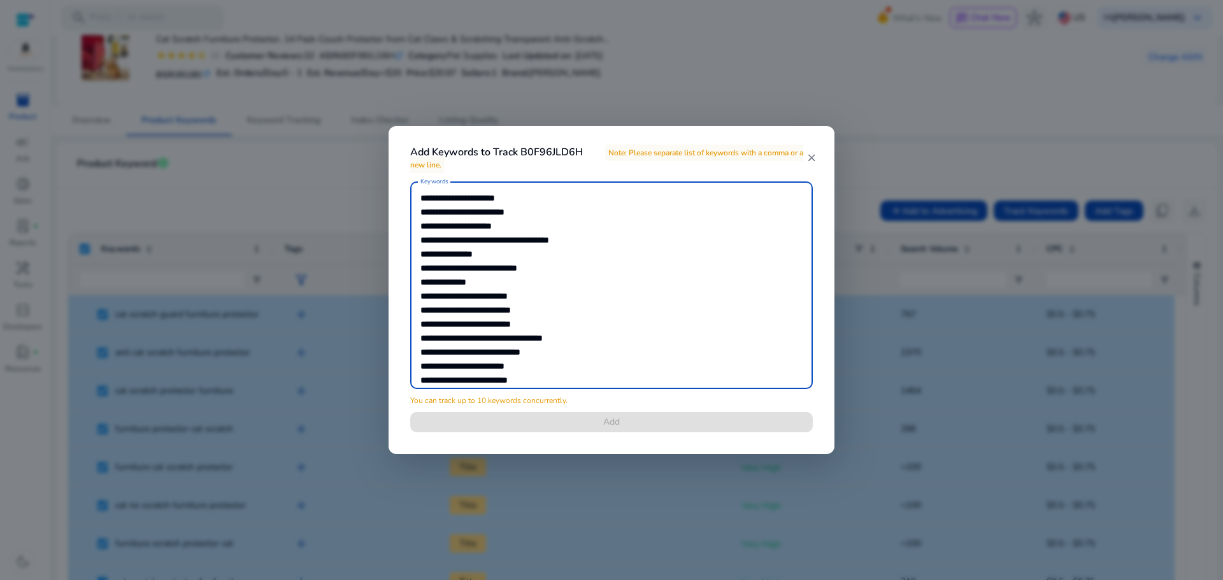
scroll to position [0, 0]
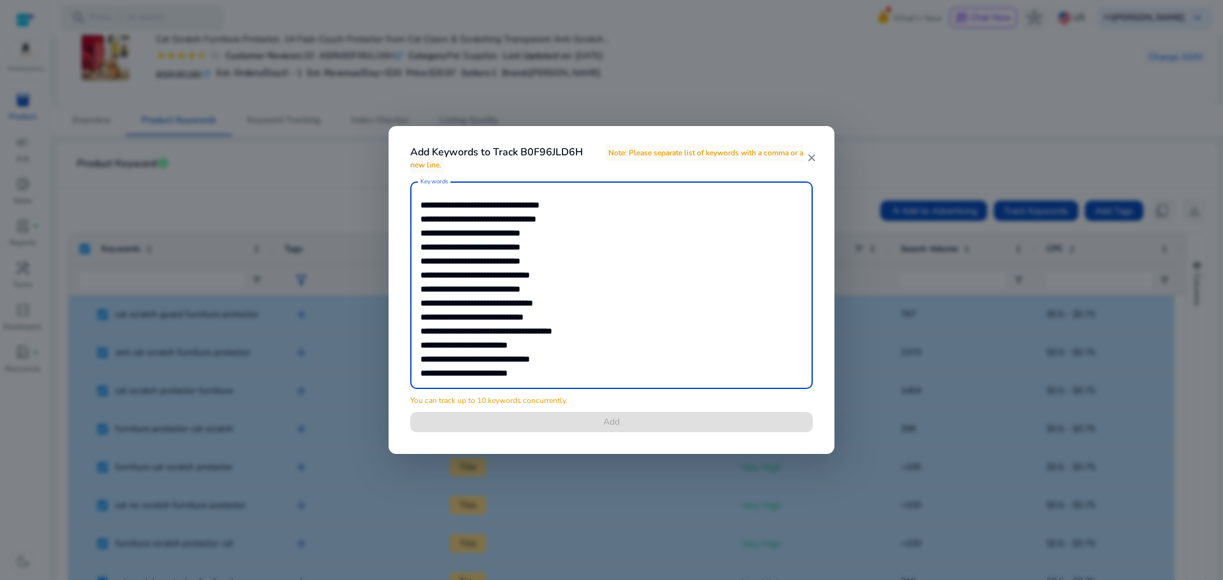
drag, startPoint x: 475, startPoint y: 200, endPoint x: 451, endPoint y: 60, distance: 141.4
click at [451, 60] on div "Add Keywords to Track B0F96JLD6H Note: Please separate list of keywords with a …" at bounding box center [611, 290] width 1223 height 580
click at [560, 281] on textarea "Keywords" at bounding box center [611, 285] width 382 height 195
type textarea "**********"
click at [808, 159] on mat-icon "close" at bounding box center [811, 157] width 11 height 11
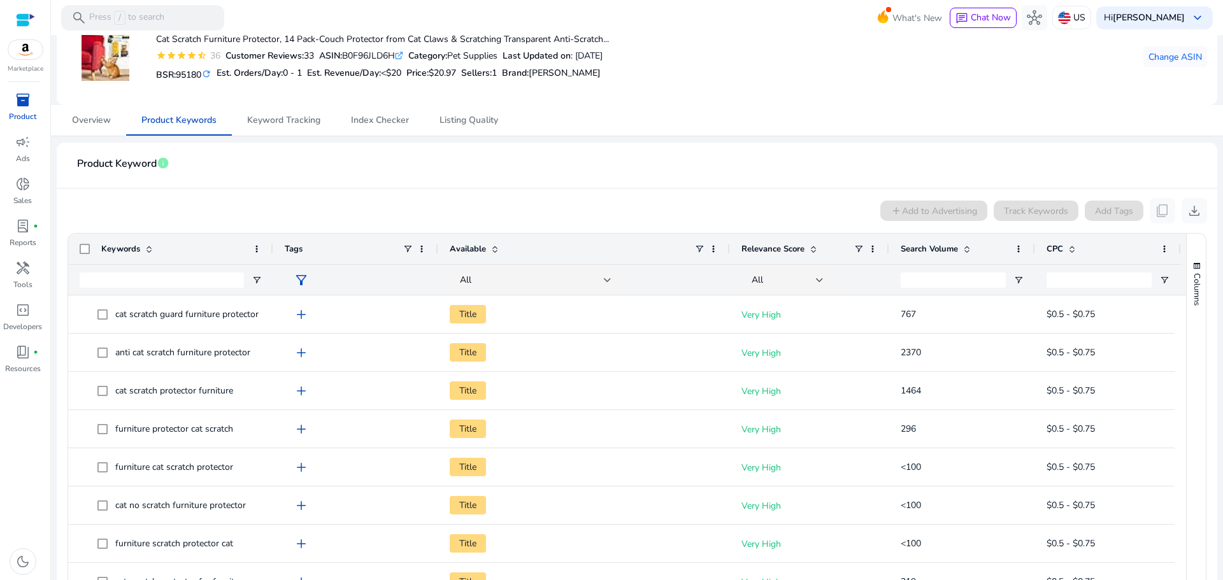
click at [927, 251] on span "Search Volume" at bounding box center [928, 248] width 57 height 11
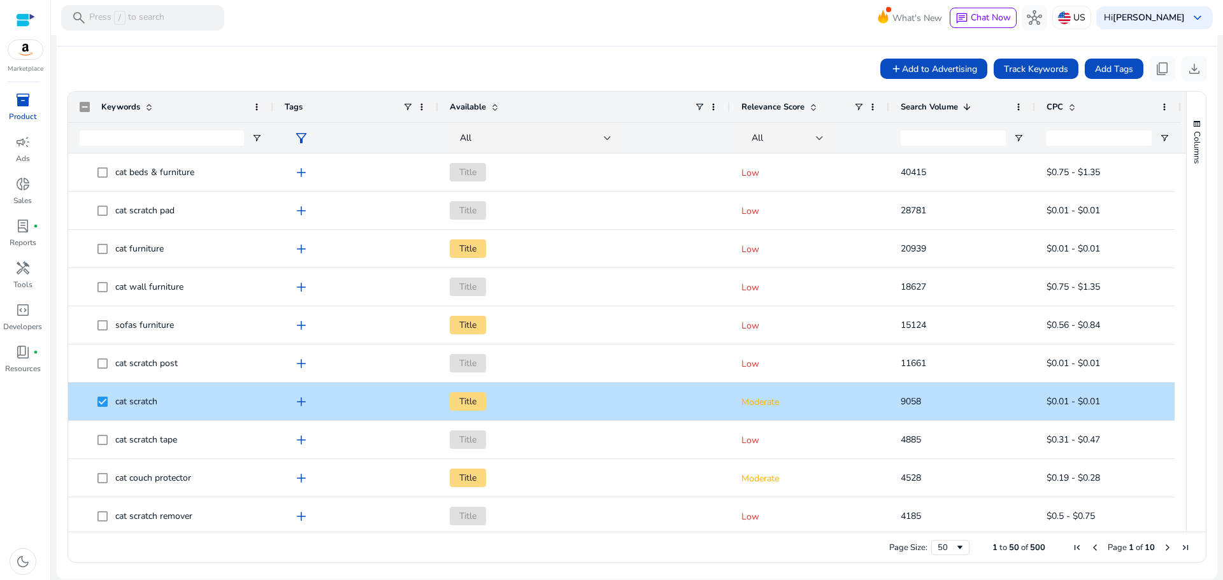
drag, startPoint x: 1181, startPoint y: 211, endPoint x: 1193, endPoint y: 316, distance: 106.5
click at [1193, 316] on div "Columns Keywords Column Labels Drag here to set column labels" at bounding box center [1196, 312] width 20 height 440
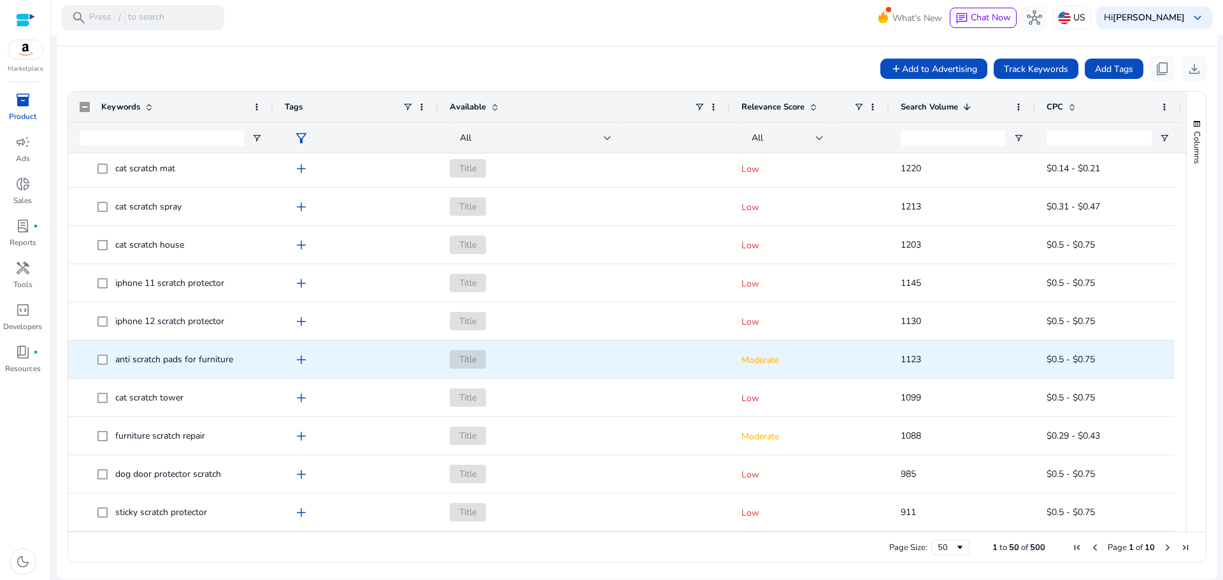
drag, startPoint x: 1181, startPoint y: 493, endPoint x: 1163, endPoint y: 372, distance: 122.3
click at [1163, 372] on div "Keywords Tags Available 1" at bounding box center [636, 312] width 1137 height 440
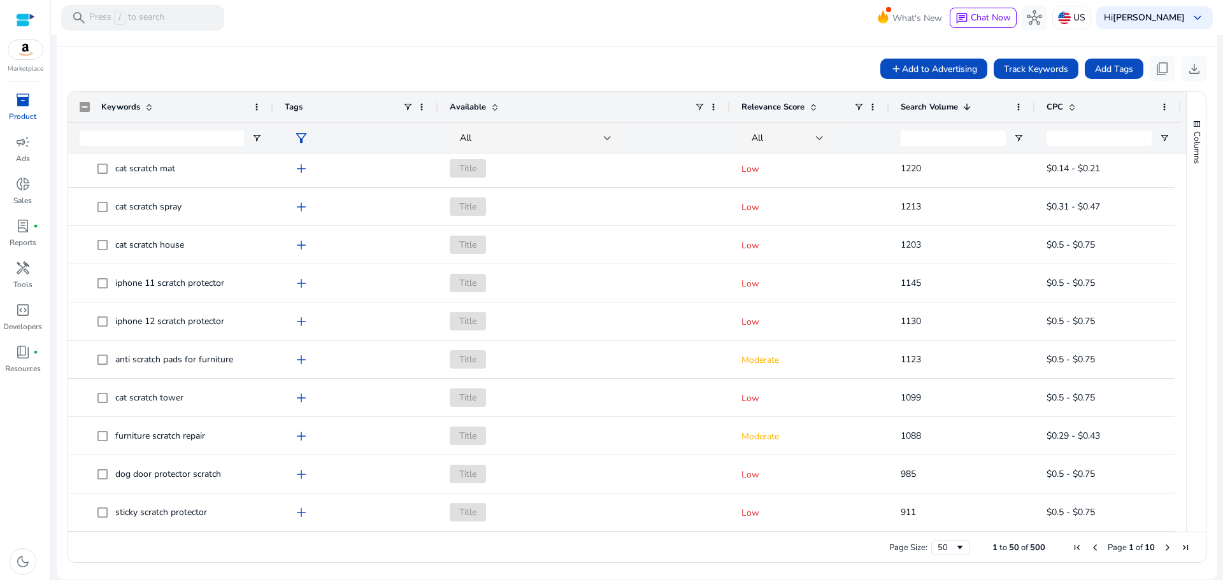
drag, startPoint x: 1181, startPoint y: 471, endPoint x: 1183, endPoint y: 399, distance: 72.0
click at [1186, 399] on div "Columns" at bounding box center [1195, 312] width 19 height 440
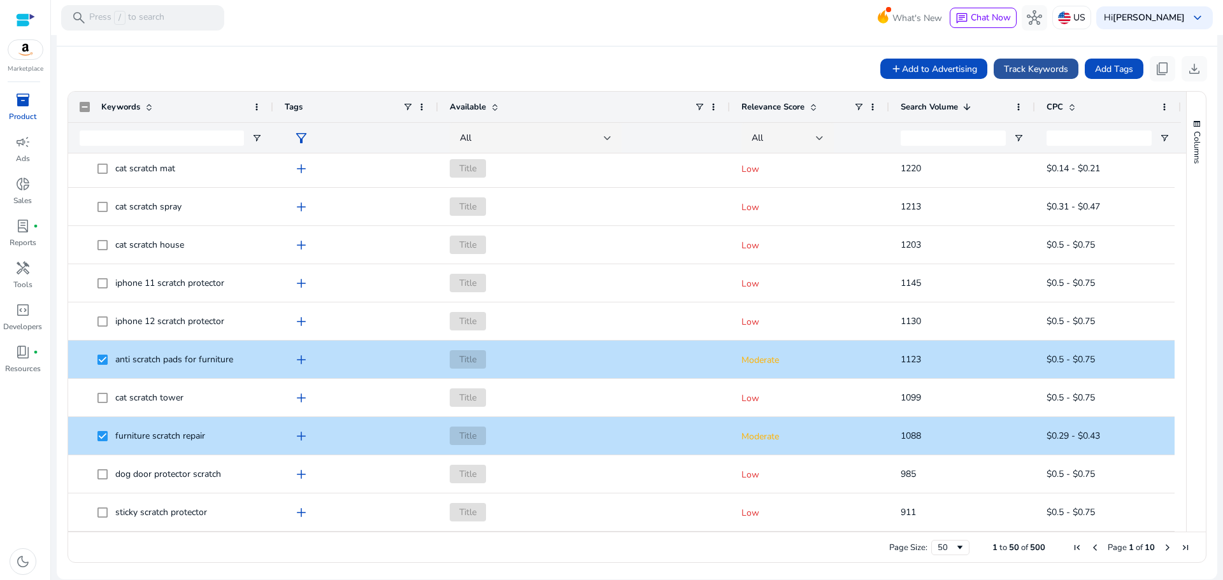
click at [1031, 71] on span "Track Keywords" at bounding box center [1036, 68] width 64 height 13
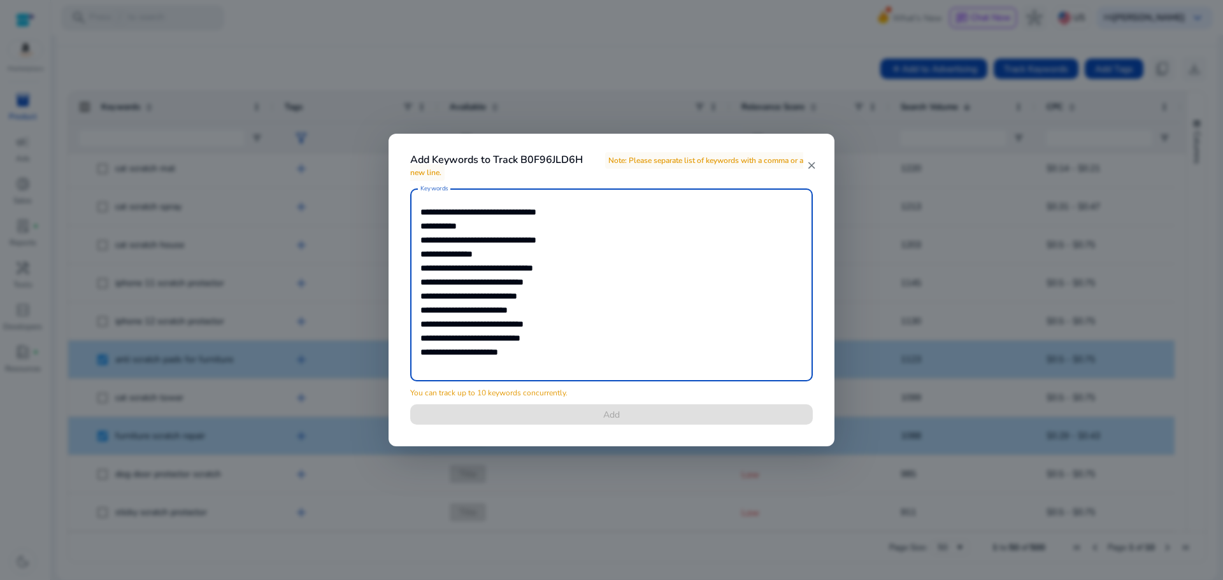
drag, startPoint x: 519, startPoint y: 350, endPoint x: 360, endPoint y: 362, distance: 159.0
click at [360, 362] on div "**********" at bounding box center [611, 290] width 1223 height 580
click at [452, 225] on textarea "**********" at bounding box center [611, 285] width 382 height 180
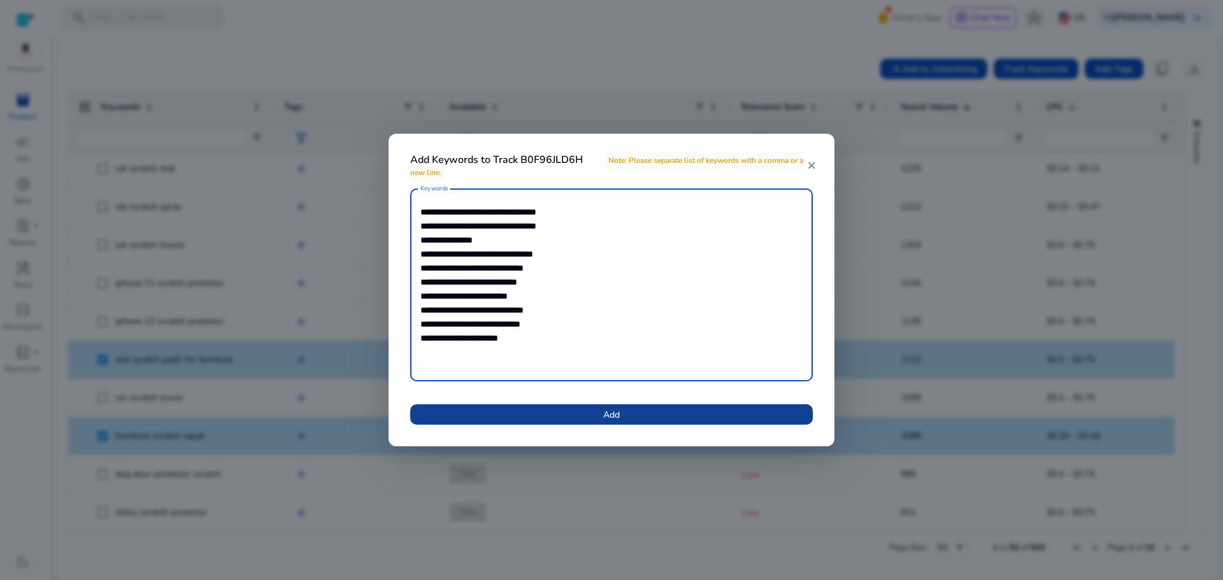
type textarea "**********"
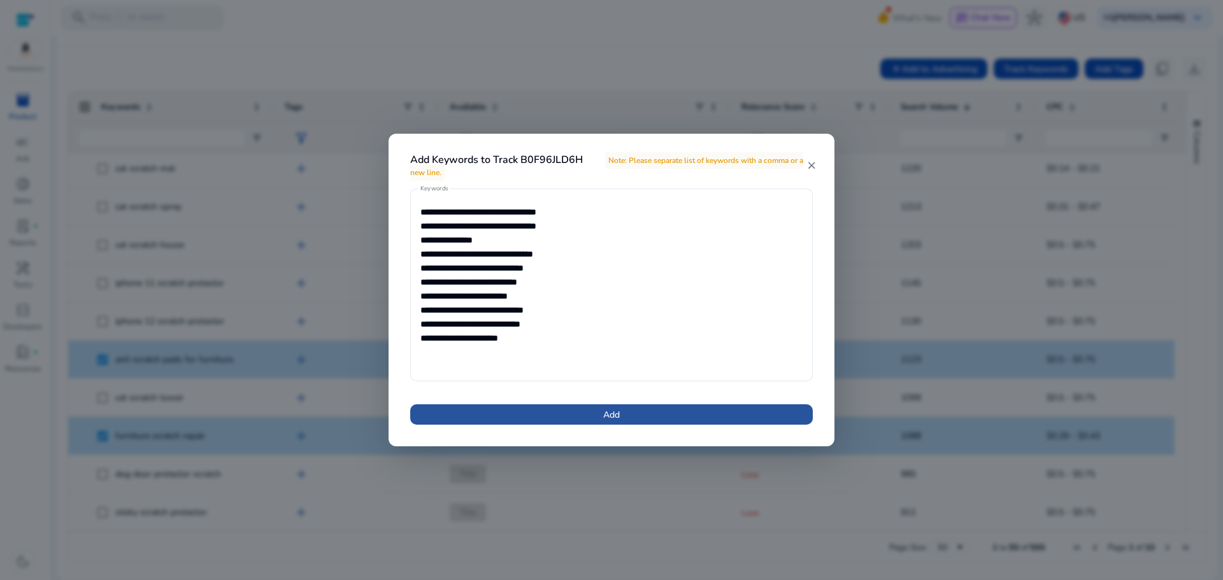
click at [628, 412] on span at bounding box center [611, 414] width 402 height 31
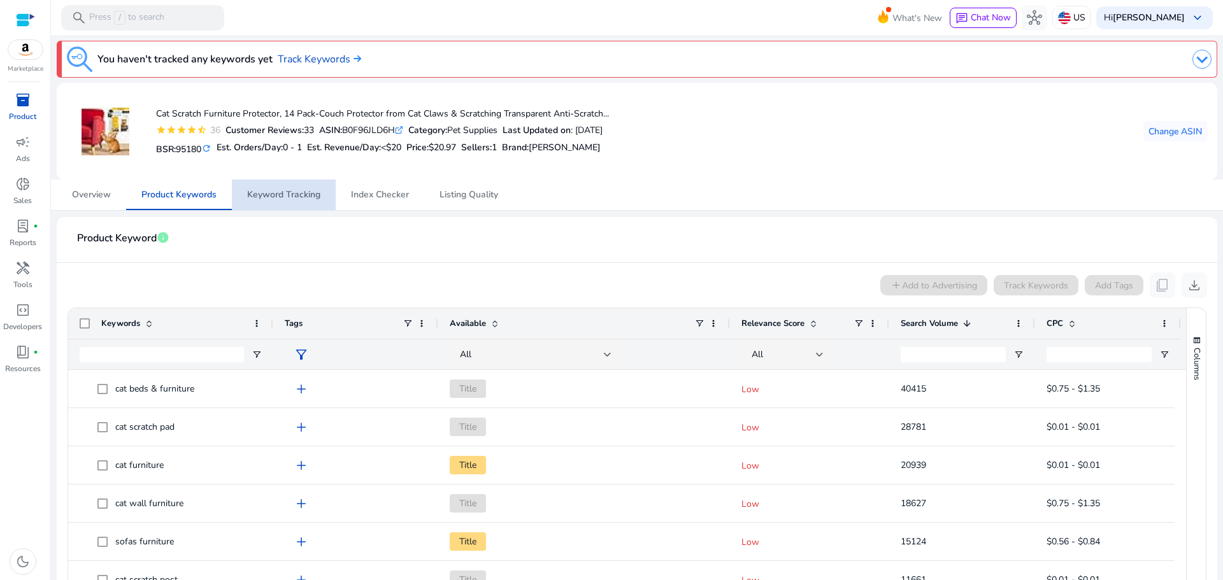
click at [286, 201] on span "Keyword Tracking" at bounding box center [283, 195] width 73 height 31
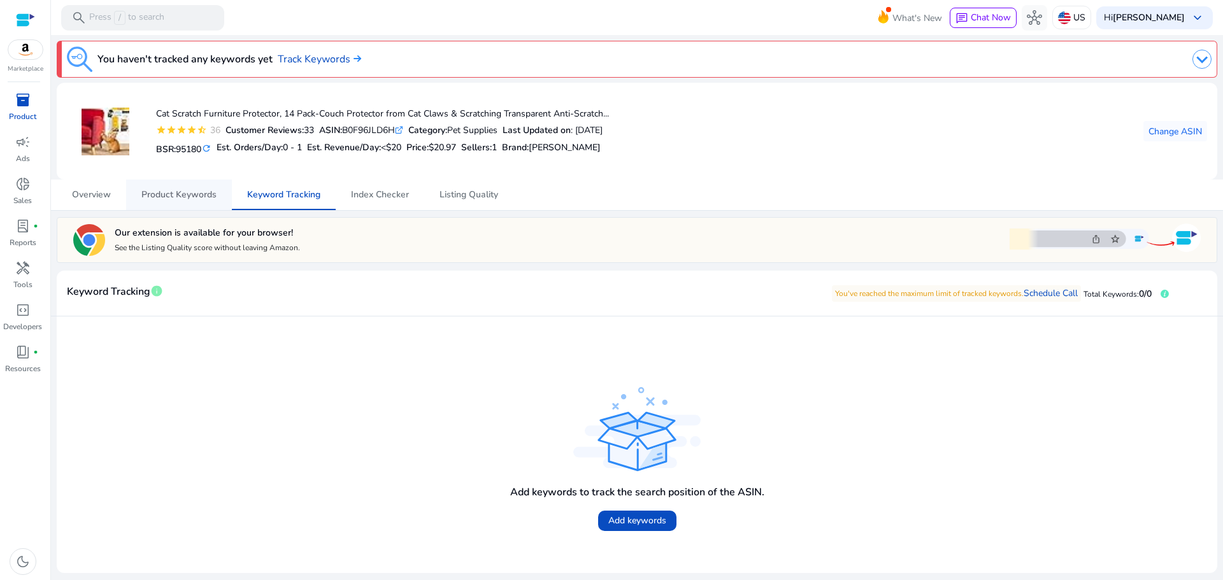
click at [175, 201] on span "Product Keywords" at bounding box center [178, 195] width 75 height 31
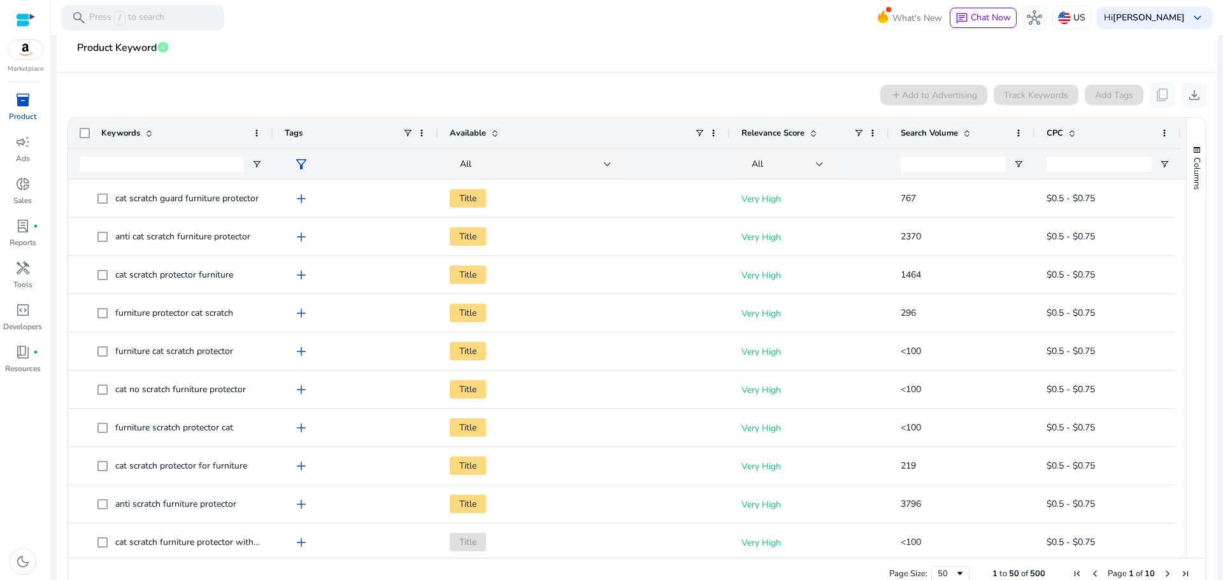
scroll to position [217, 0]
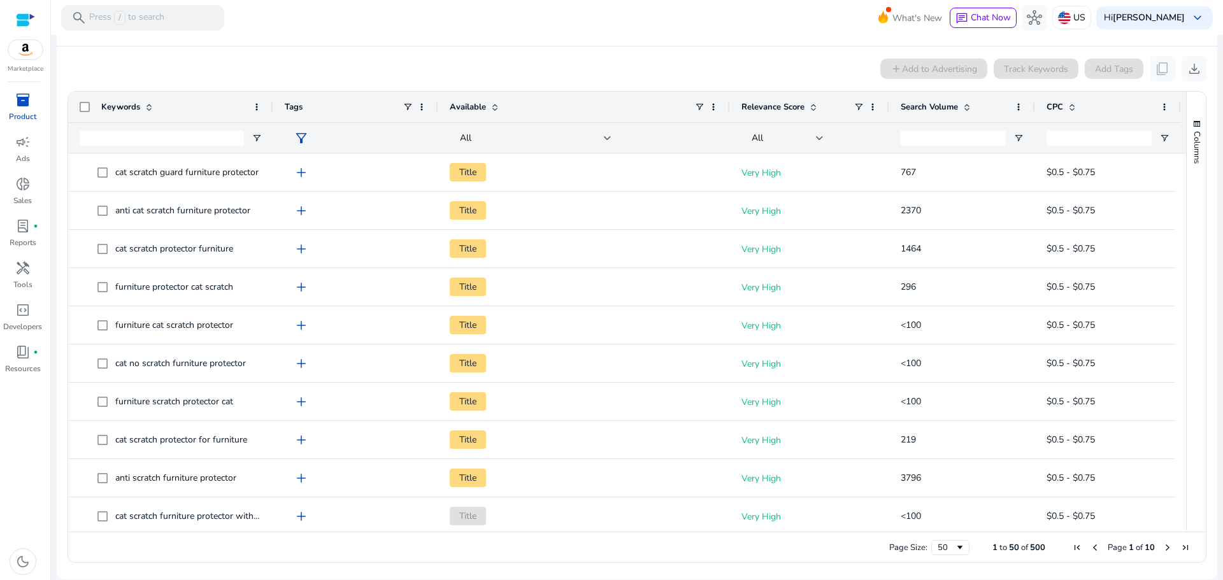
click at [943, 114] on div "Search Volume" at bounding box center [954, 107] width 109 height 24
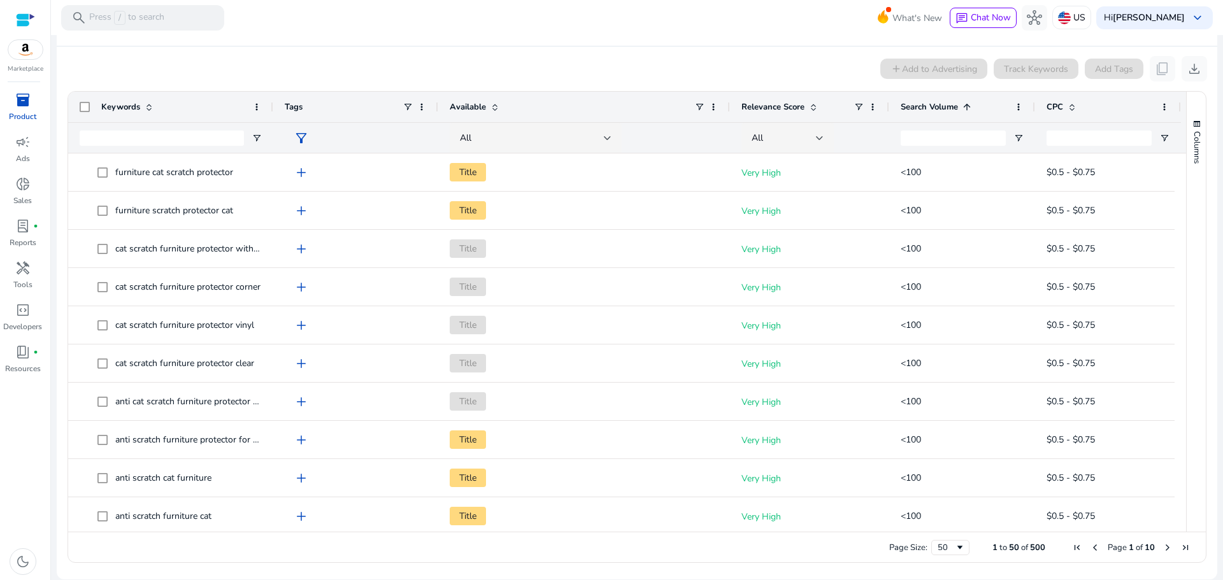
click at [943, 114] on div "Search Volume 1" at bounding box center [954, 107] width 109 height 24
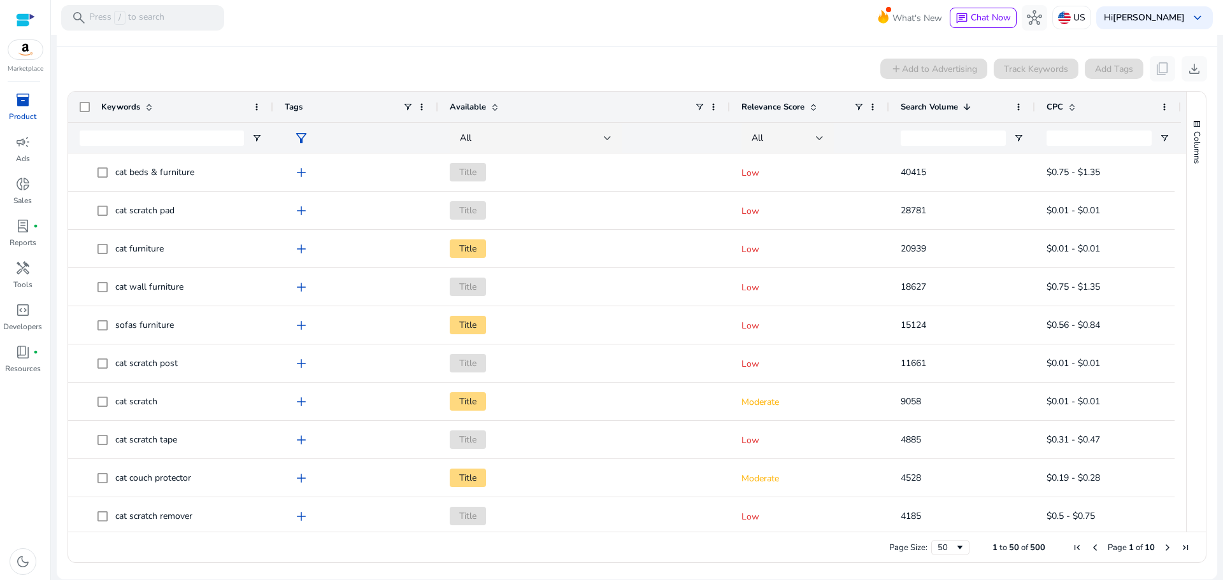
drag, startPoint x: 1181, startPoint y: 201, endPoint x: 1181, endPoint y: 248, distance: 47.8
click at [1186, 248] on div "Columns" at bounding box center [1195, 312] width 19 height 440
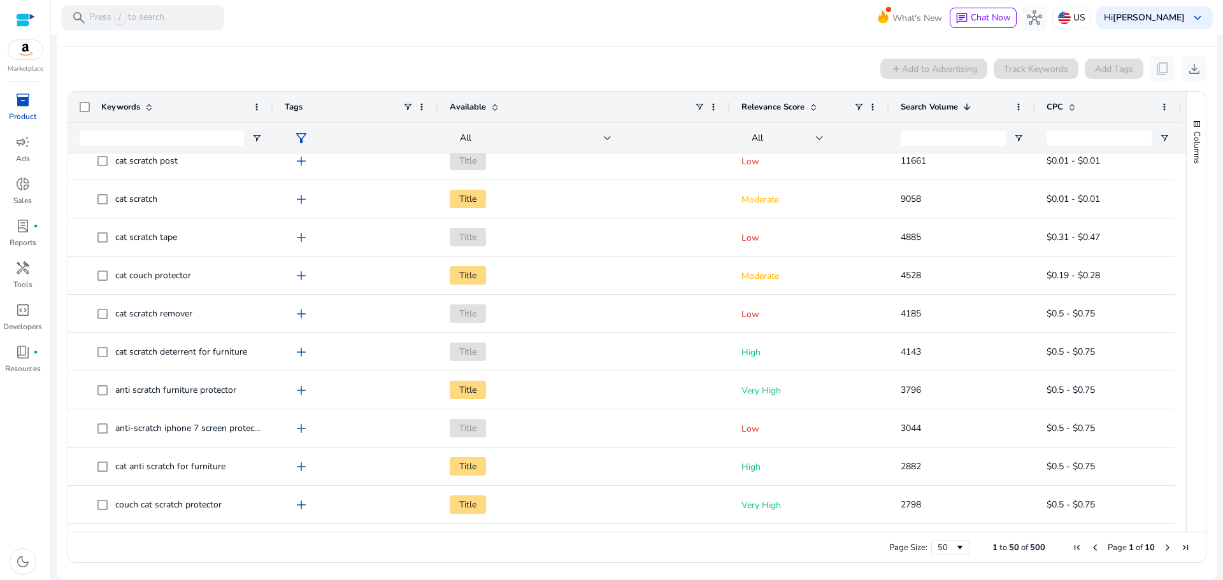
scroll to position [290, 0]
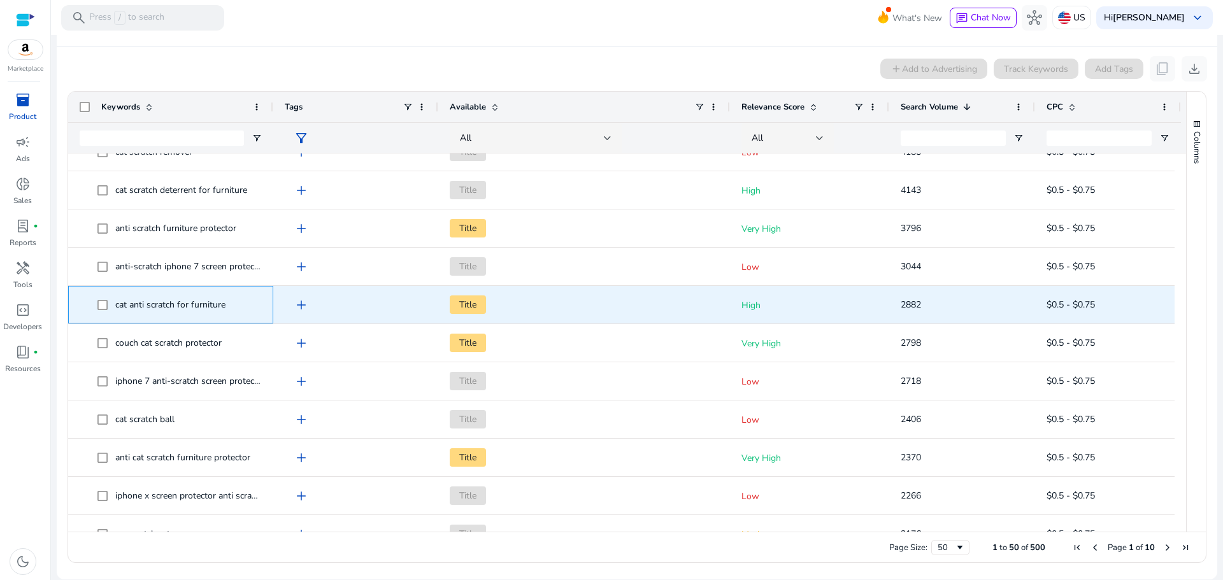
click at [134, 306] on span "cat anti scratch for furniture" at bounding box center [170, 305] width 110 height 12
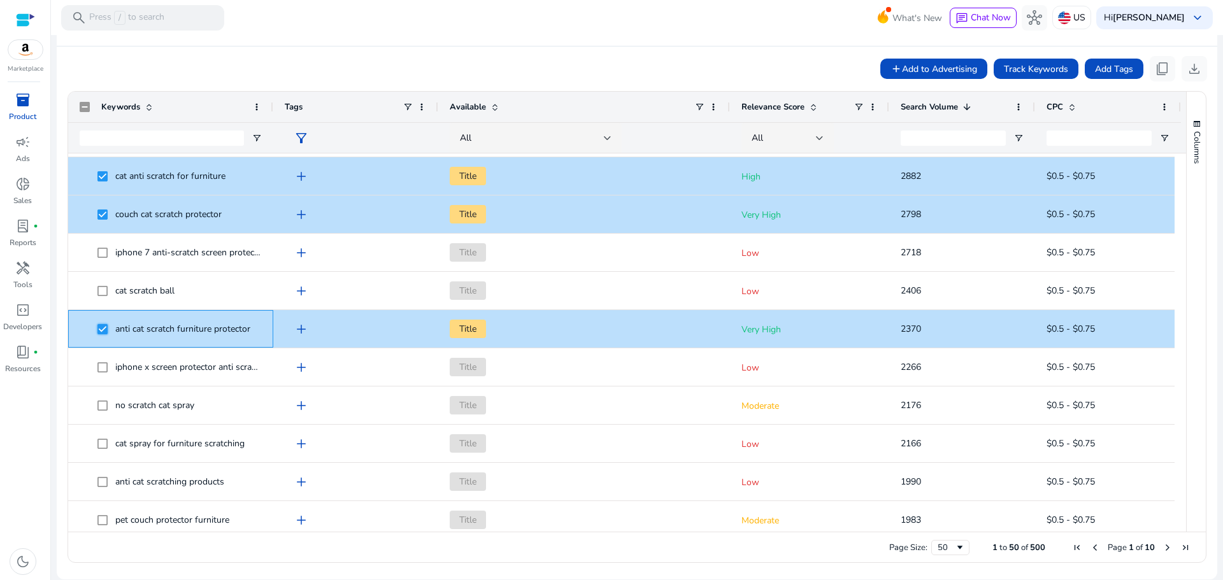
scroll to position [557, 0]
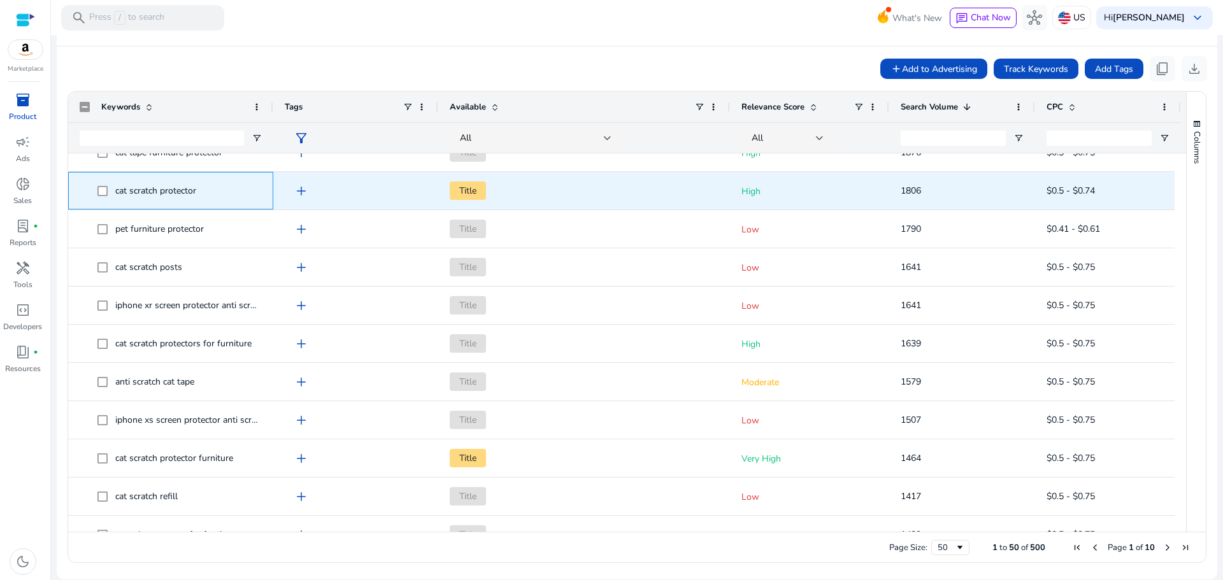
click at [111, 189] on span at bounding box center [106, 191] width 18 height 26
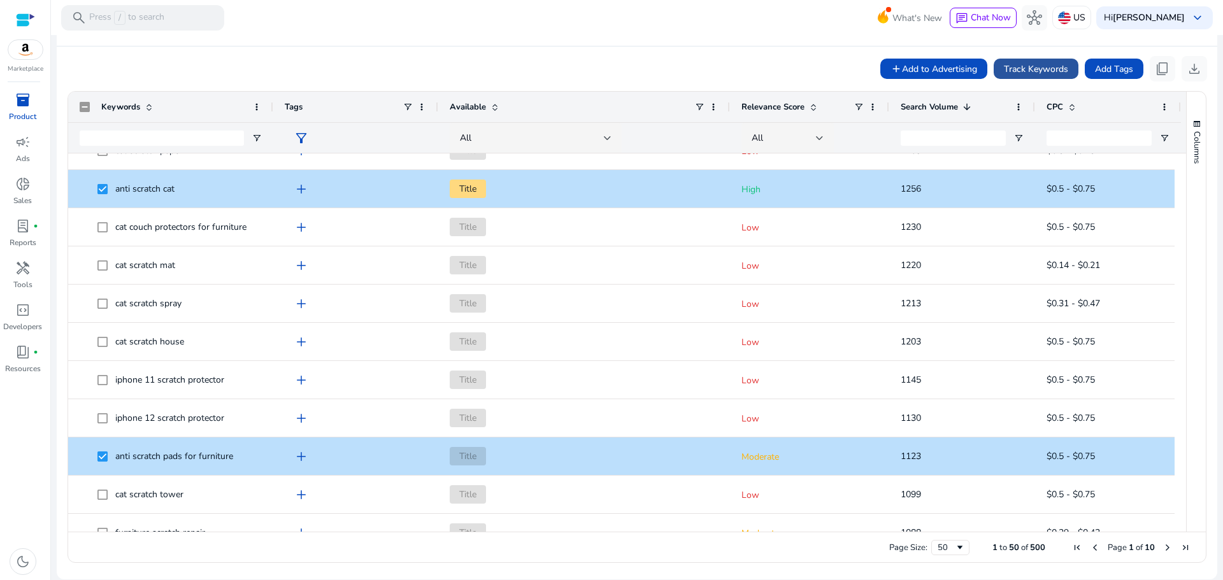
click at [1038, 71] on span "Track Keywords" at bounding box center [1036, 68] width 64 height 13
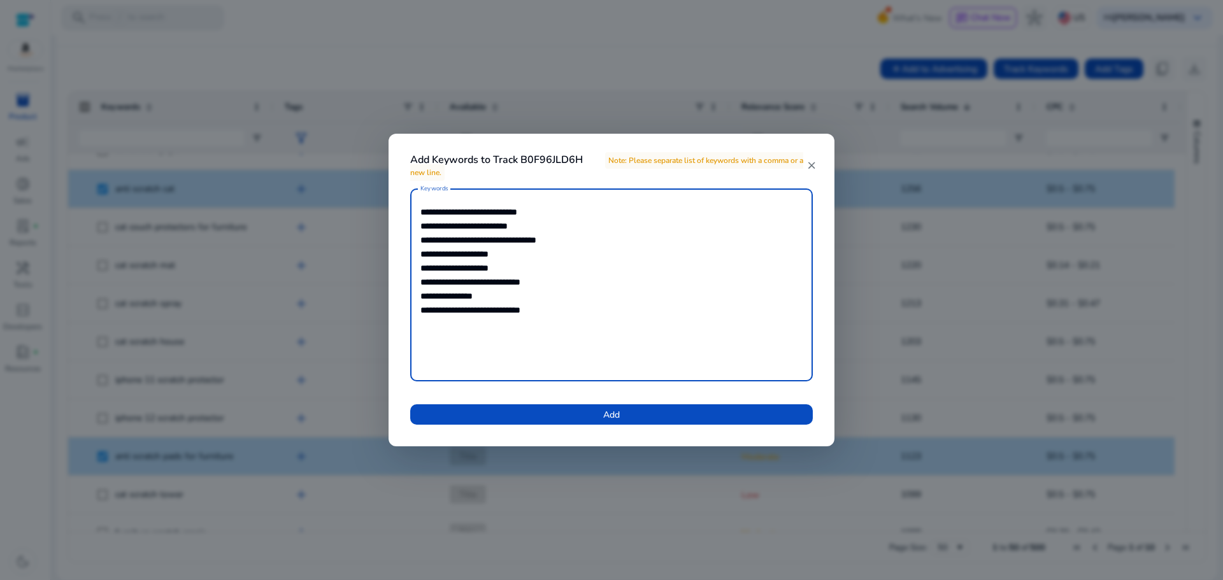
drag, startPoint x: 544, startPoint y: 311, endPoint x: 349, endPoint y: 197, distance: 226.3
click at [349, 197] on div "**********" at bounding box center [611, 290] width 1223 height 580
click at [620, 410] on span "Add" at bounding box center [611, 414] width 17 height 13
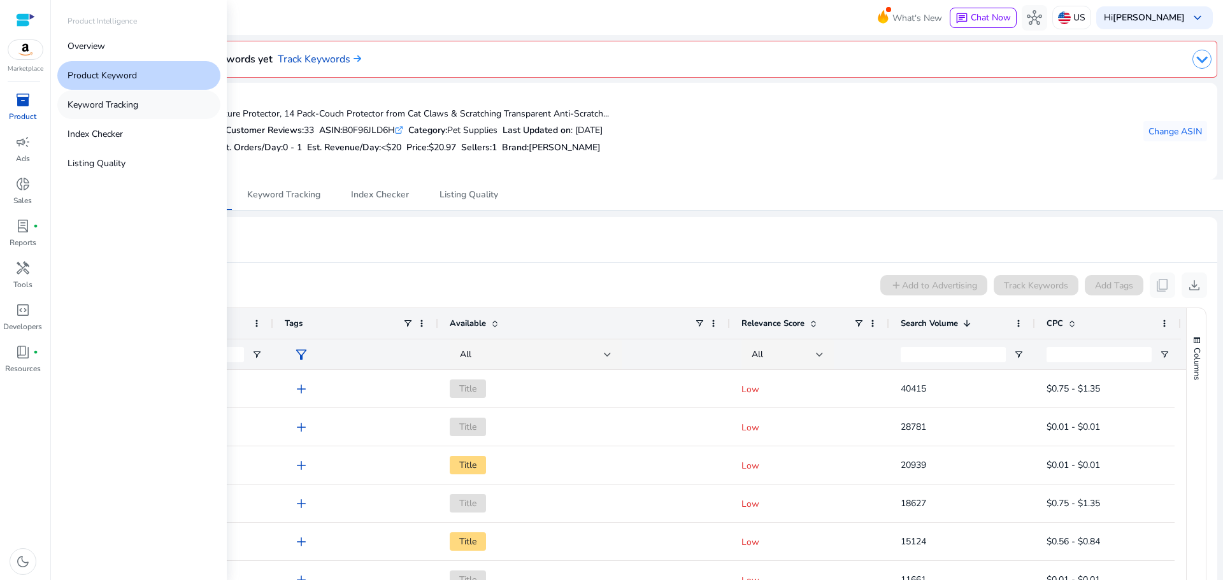
click at [128, 110] on p "Keyword Tracking" at bounding box center [102, 104] width 71 height 13
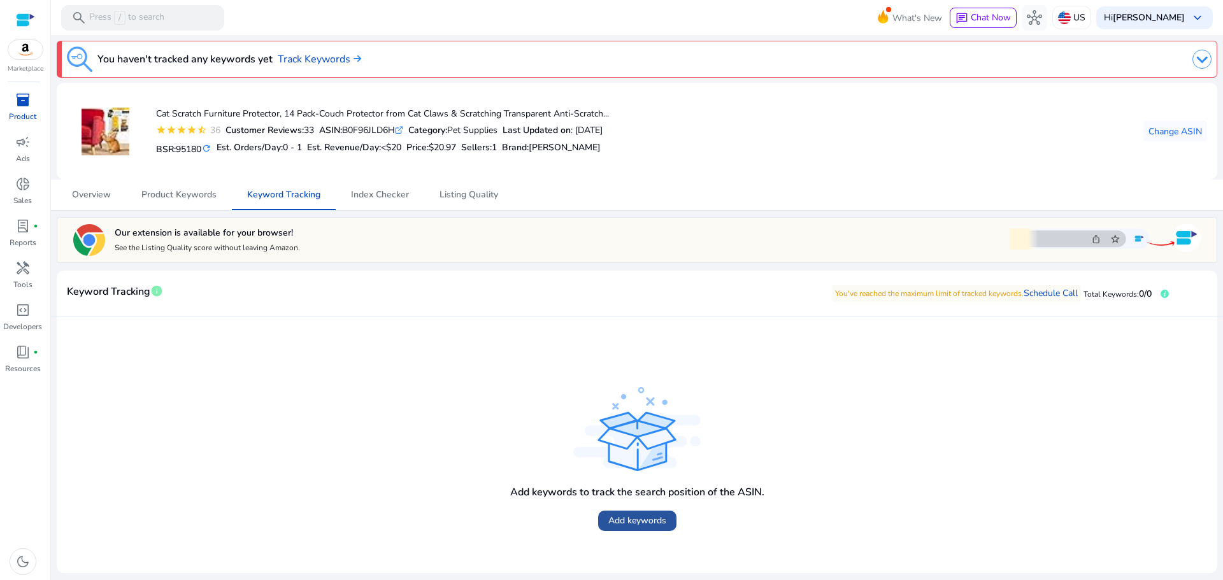
click at [641, 512] on span at bounding box center [637, 521] width 78 height 31
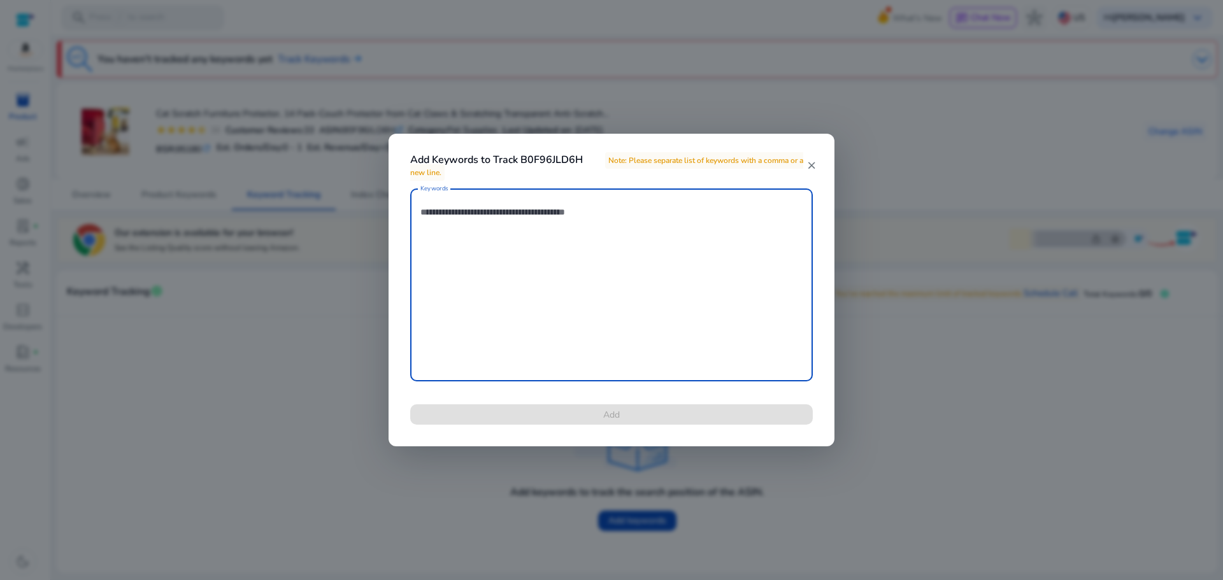
click at [464, 230] on textarea "Keywords" at bounding box center [611, 285] width 382 height 180
paste textarea "**********"
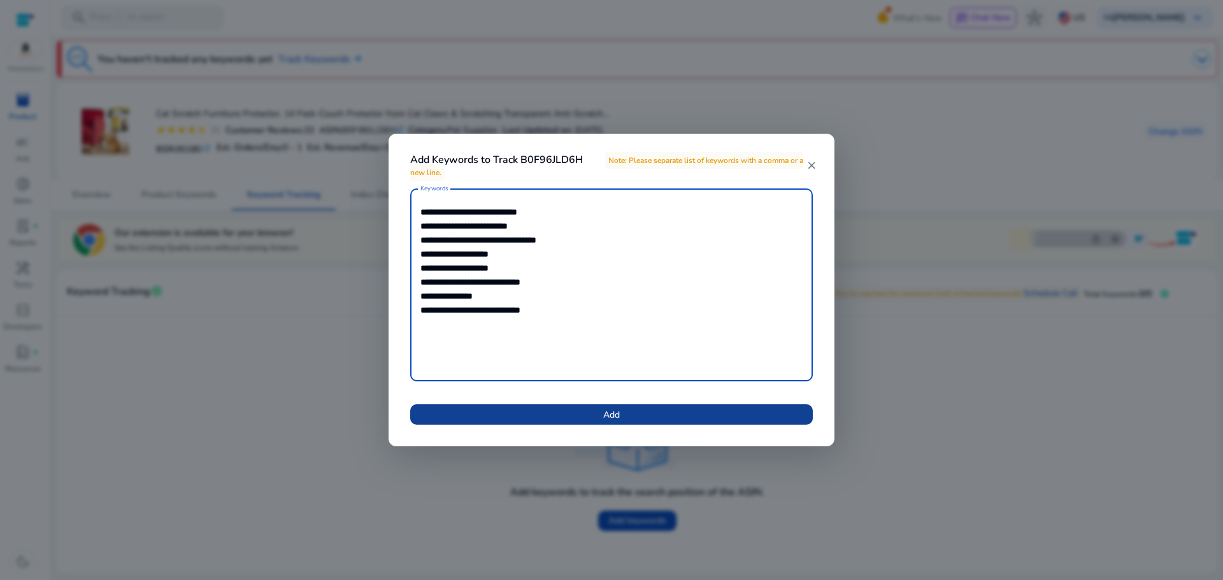
type textarea "**********"
click at [613, 418] on span "Add" at bounding box center [611, 414] width 17 height 13
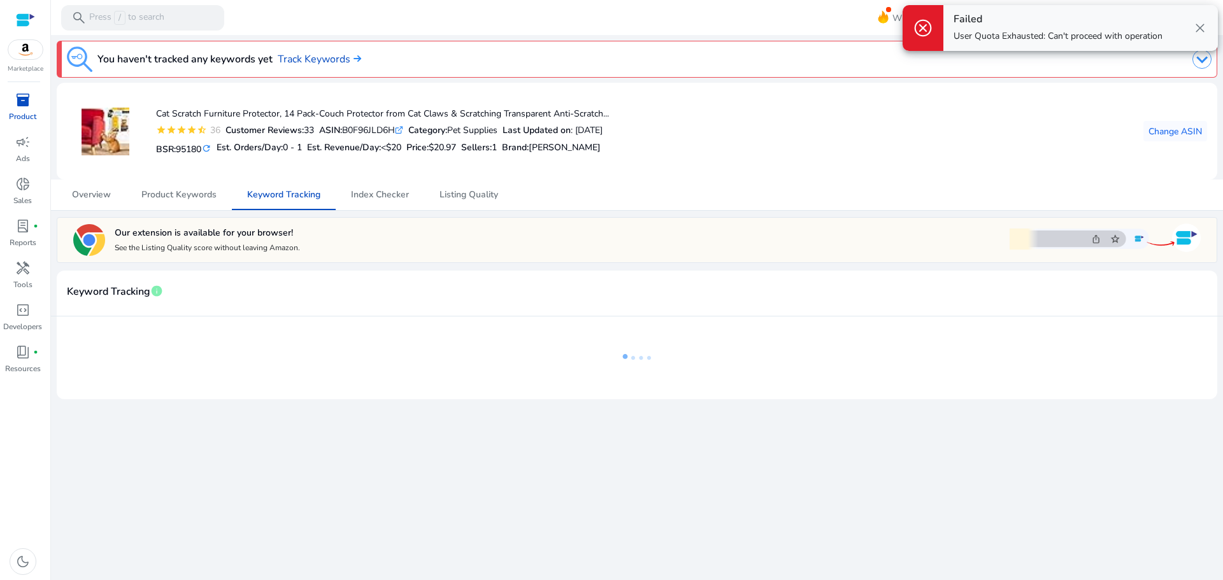
click at [1068, 163] on div "Cat Scratch Furniture Protector, 14 Pack-Couch Protector from Cat Claws & Scrat…" at bounding box center [637, 131] width 1140 height 76
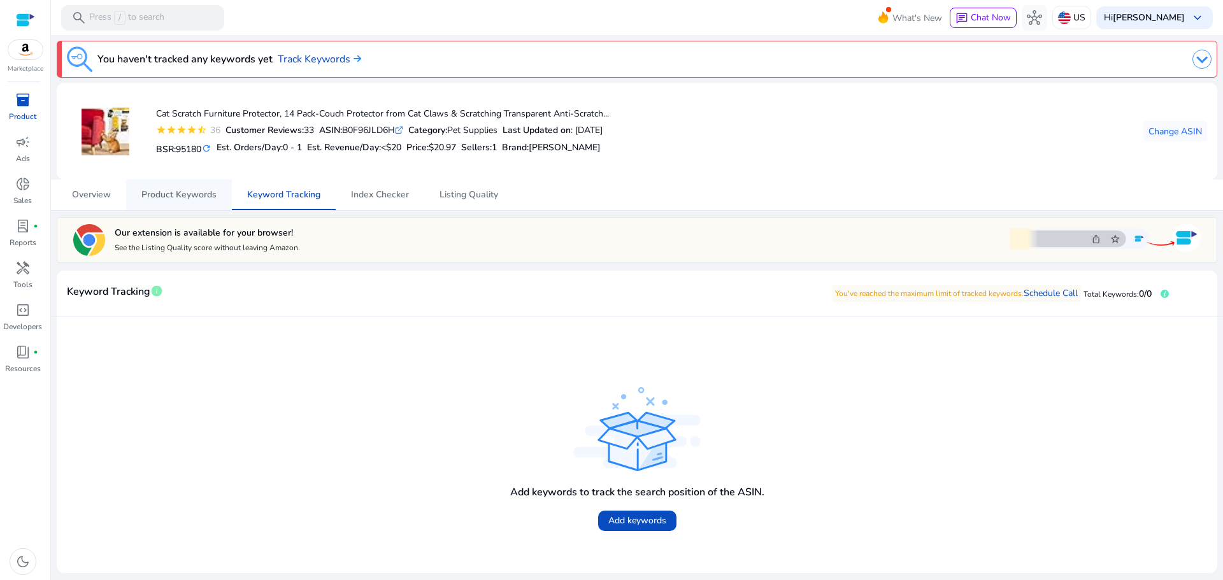
click at [170, 193] on span "Product Keywords" at bounding box center [178, 194] width 75 height 9
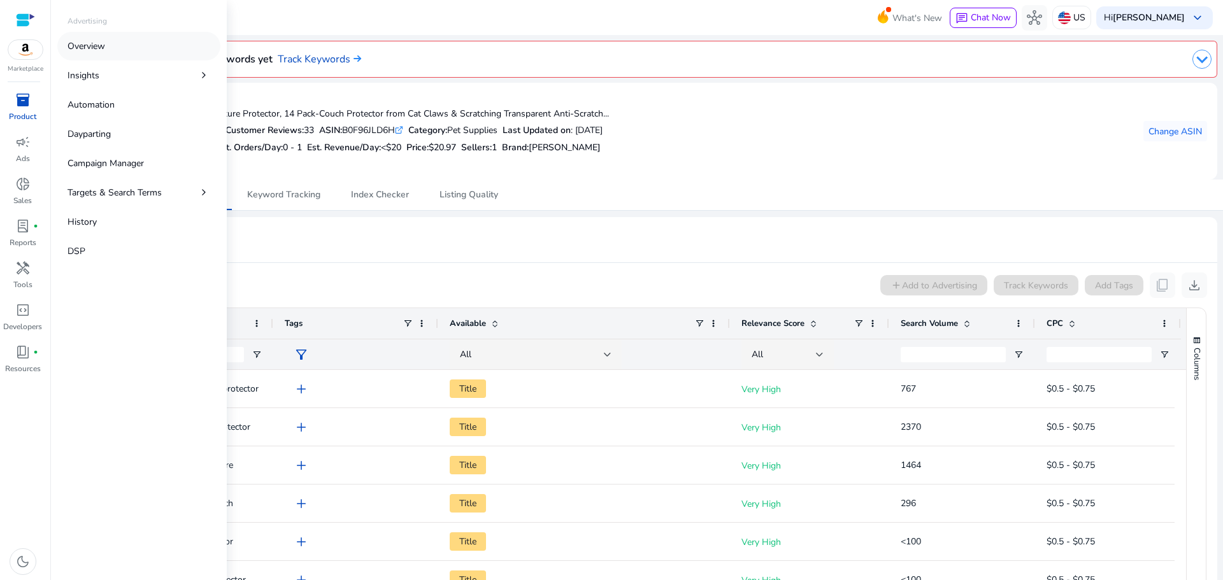
click at [112, 43] on link "Overview" at bounding box center [138, 46] width 163 height 29
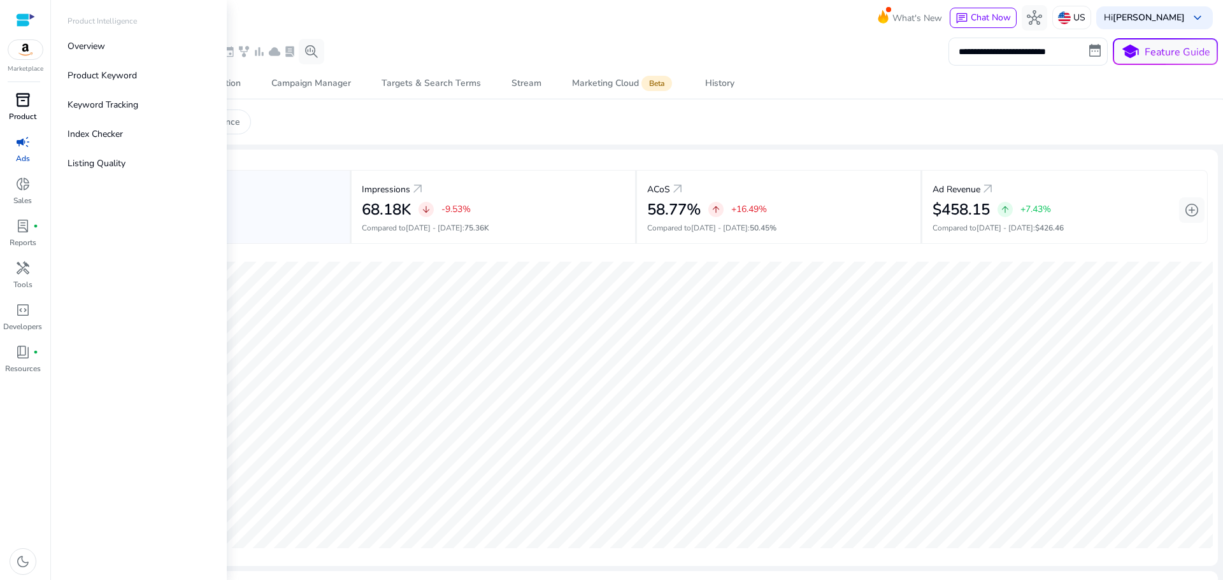
click at [22, 100] on span "inventory_2" at bounding box center [22, 99] width 15 height 15
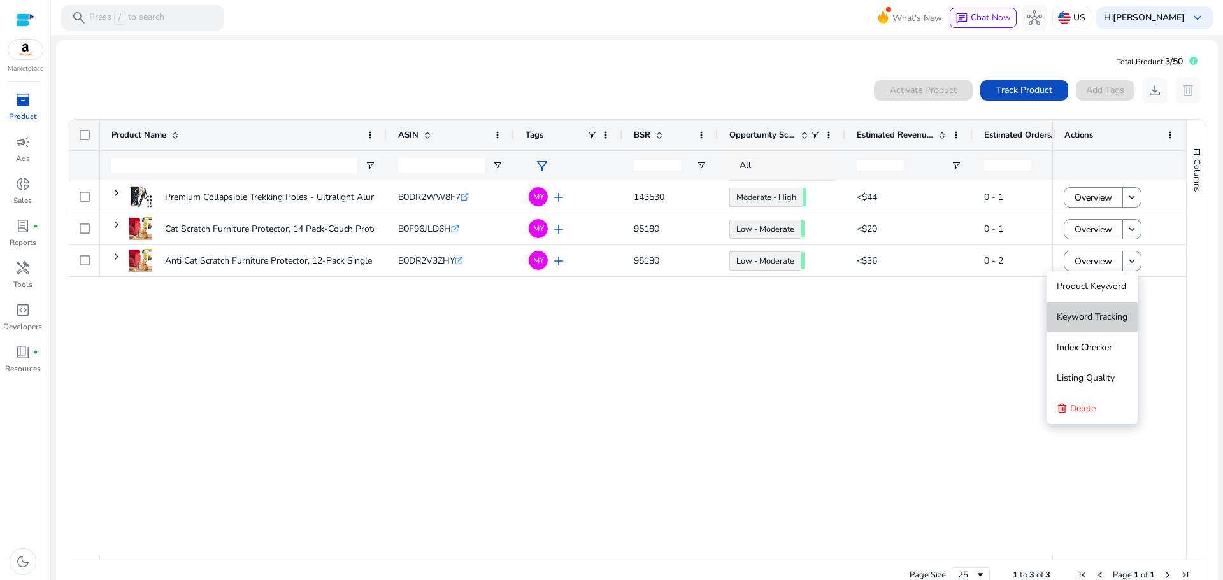
click at [1111, 320] on span "Keyword Tracking" at bounding box center [1091, 317] width 71 height 12
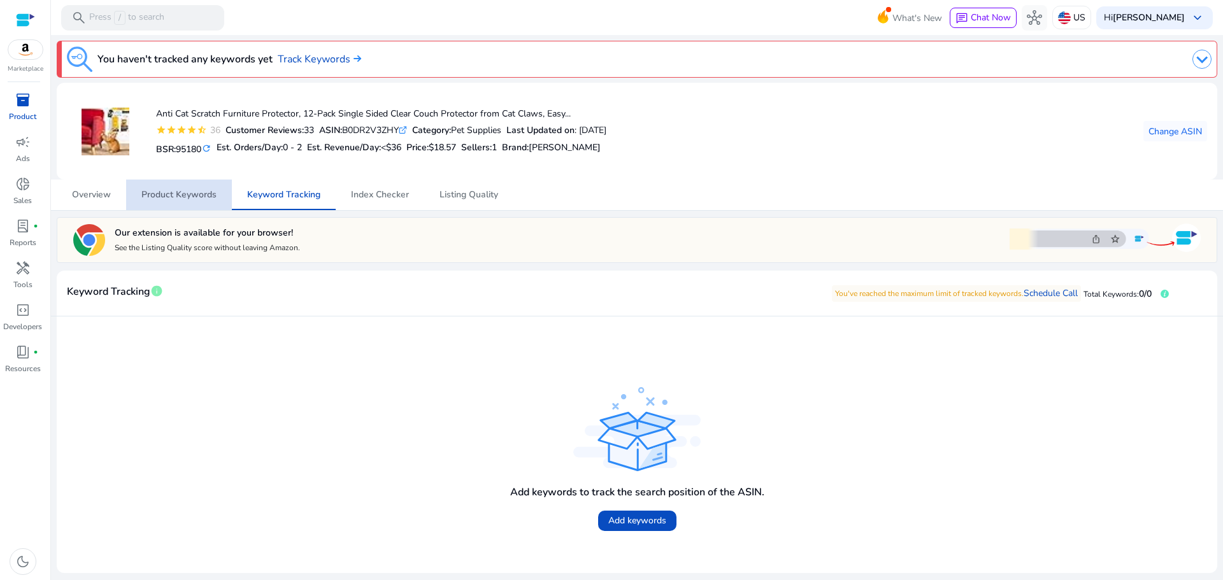
click at [180, 197] on span "Product Keywords" at bounding box center [178, 194] width 75 height 9
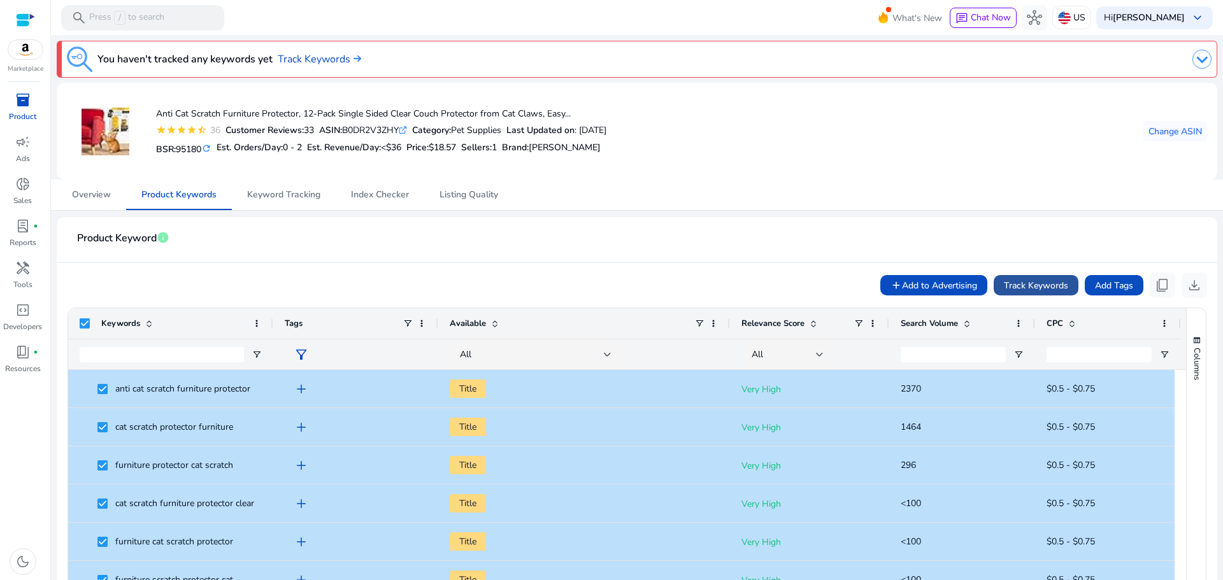
click at [1046, 283] on span "Track Keywords" at bounding box center [1036, 285] width 64 height 13
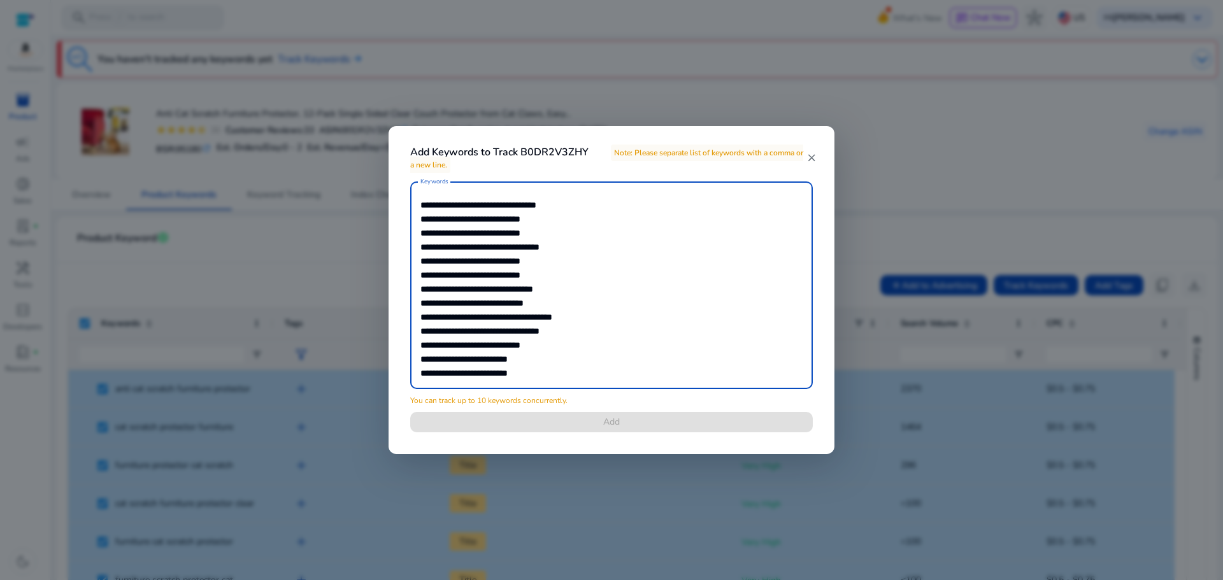
drag, startPoint x: 529, startPoint y: 351, endPoint x: 341, endPoint y: 32, distance: 369.7
click at [341, 32] on div "Add Keywords to Track B0DR2V3ZHY Note: Please separate list of keywords with a …" at bounding box center [611, 290] width 1223 height 580
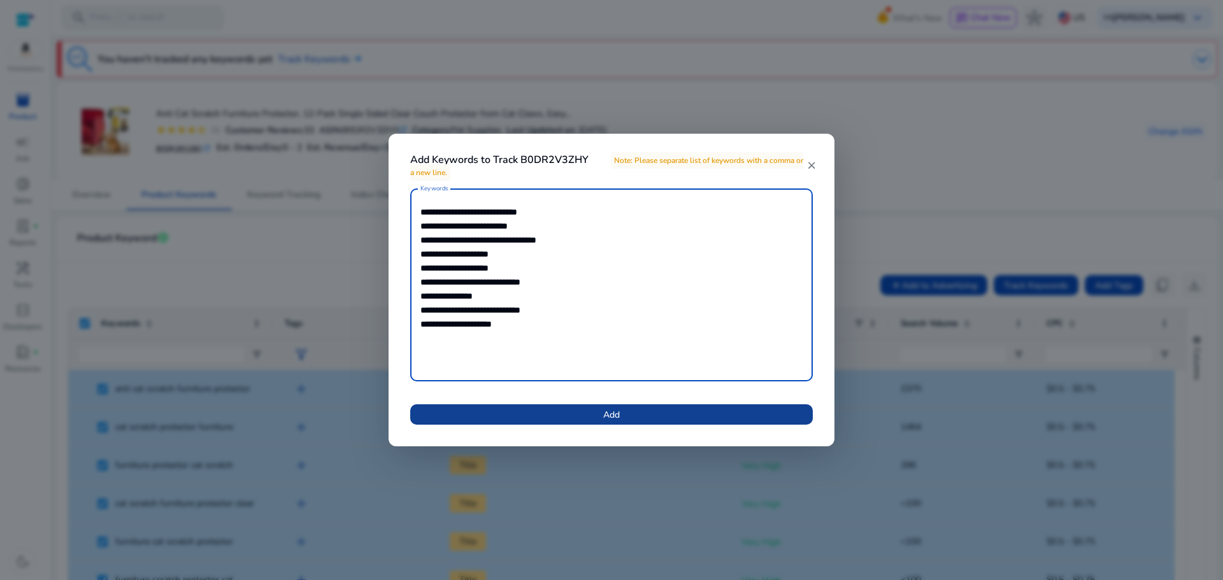
type textarea "**********"
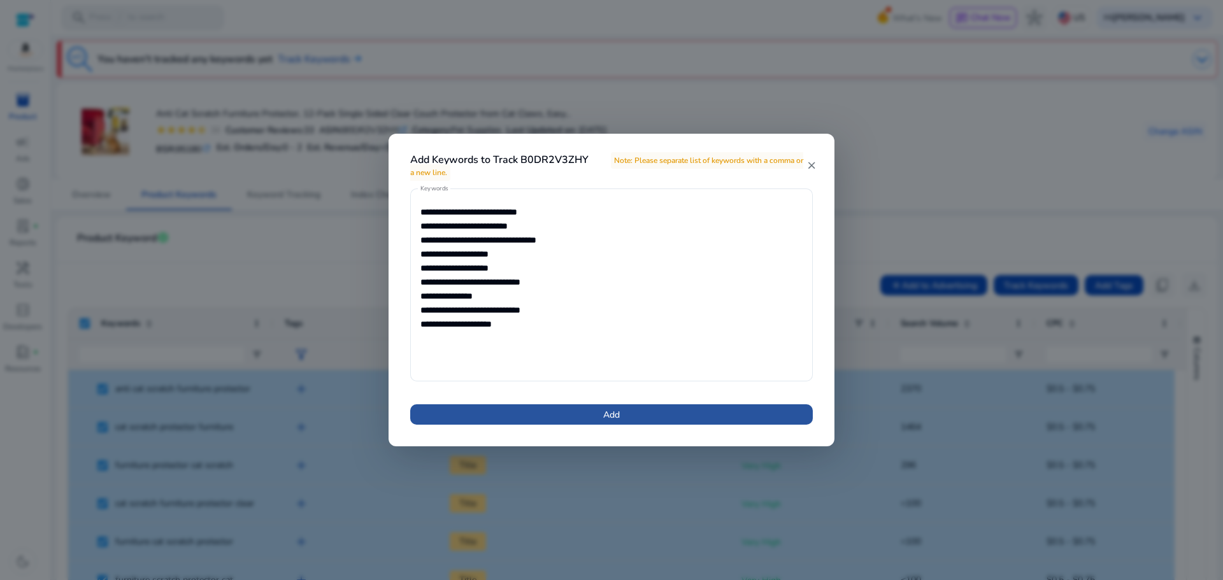
click at [614, 417] on span "Add" at bounding box center [611, 414] width 17 height 13
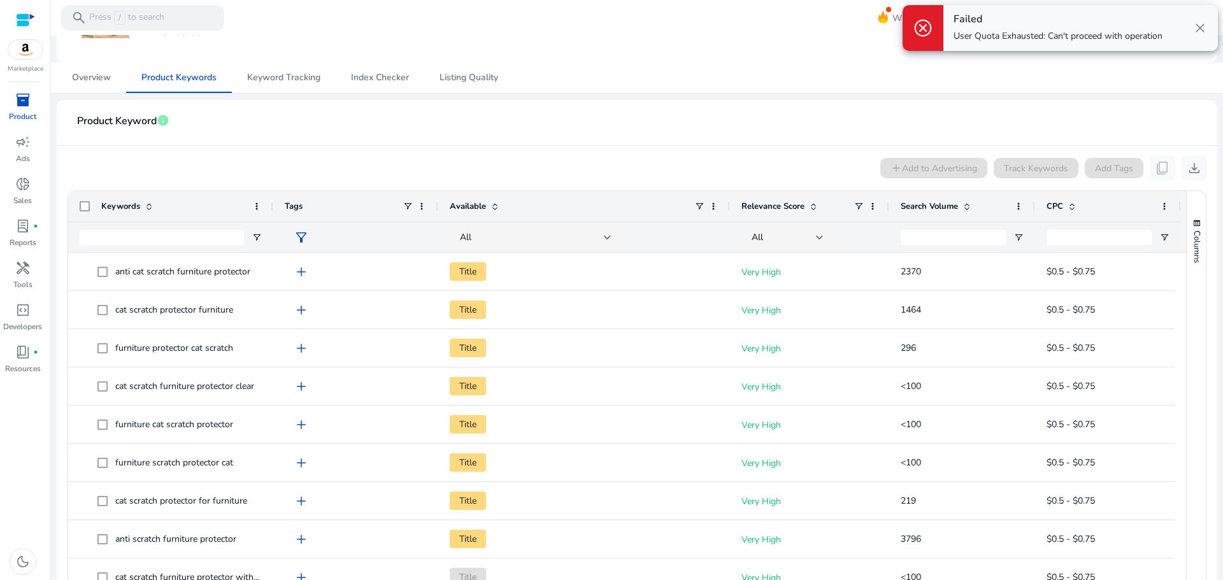
scroll to position [113, 0]
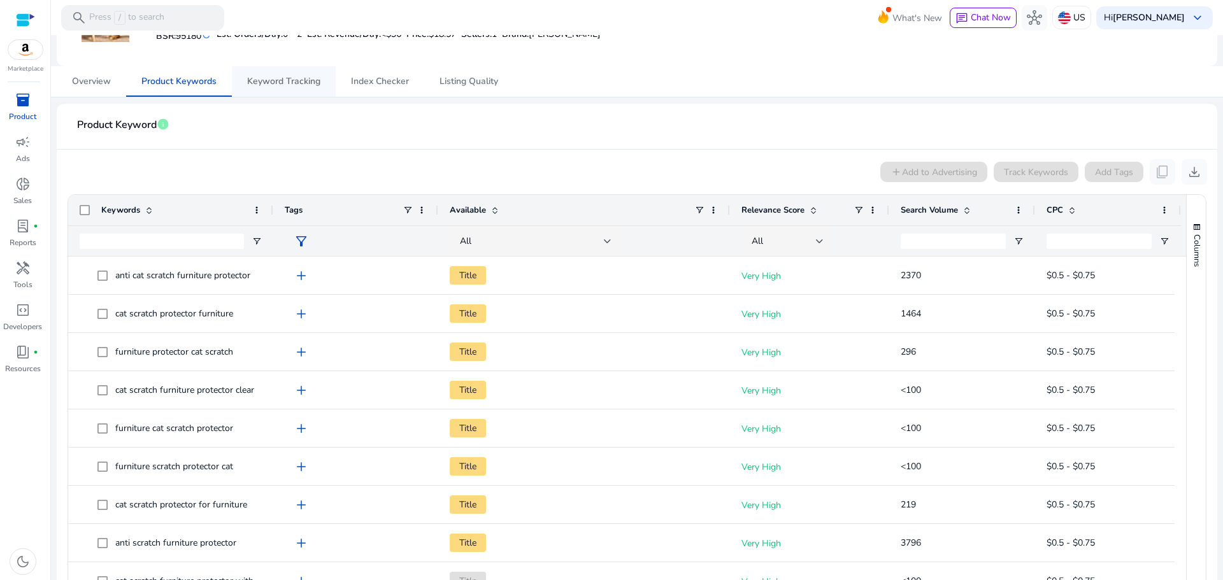
click at [264, 87] on span "Keyword Tracking" at bounding box center [283, 81] width 73 height 31
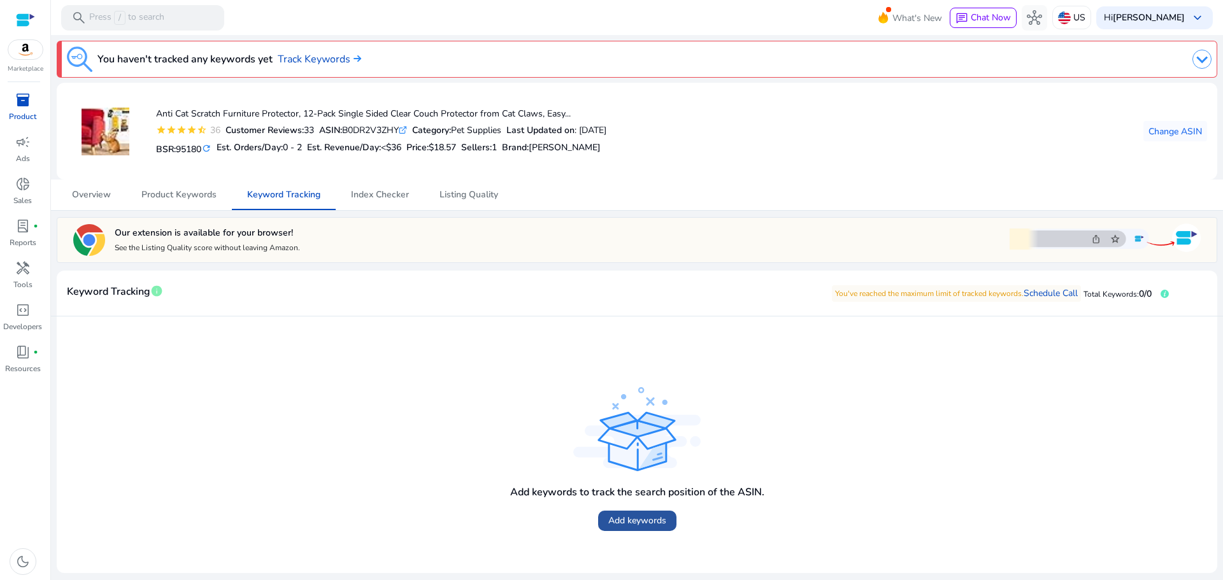
click at [645, 529] on span at bounding box center [637, 521] width 78 height 31
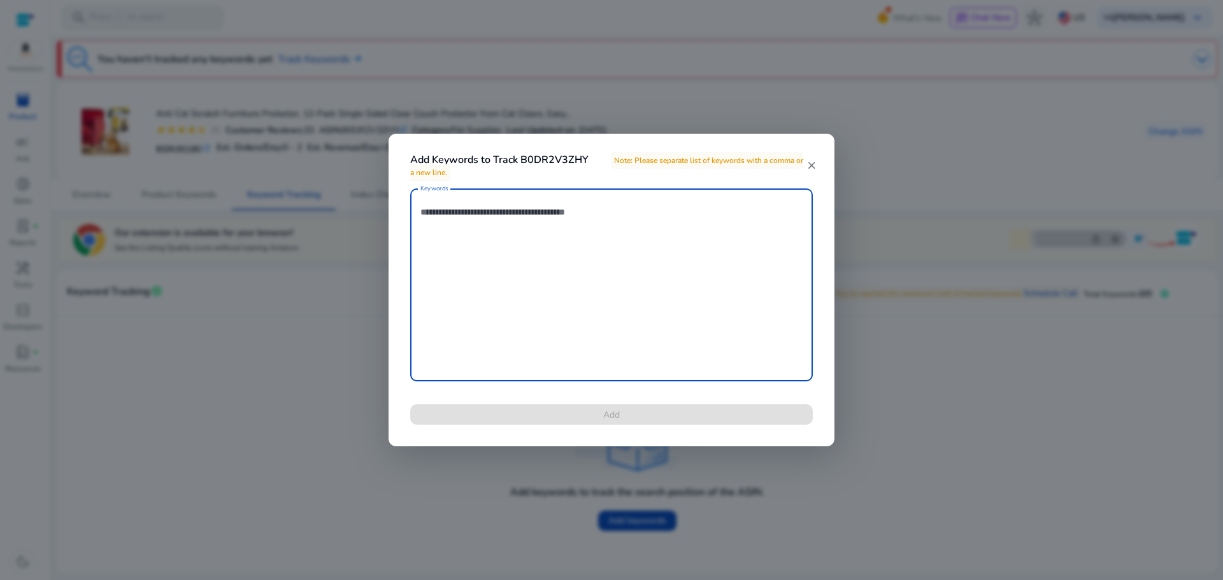
click at [478, 260] on textarea "Keywords" at bounding box center [611, 285] width 382 height 180
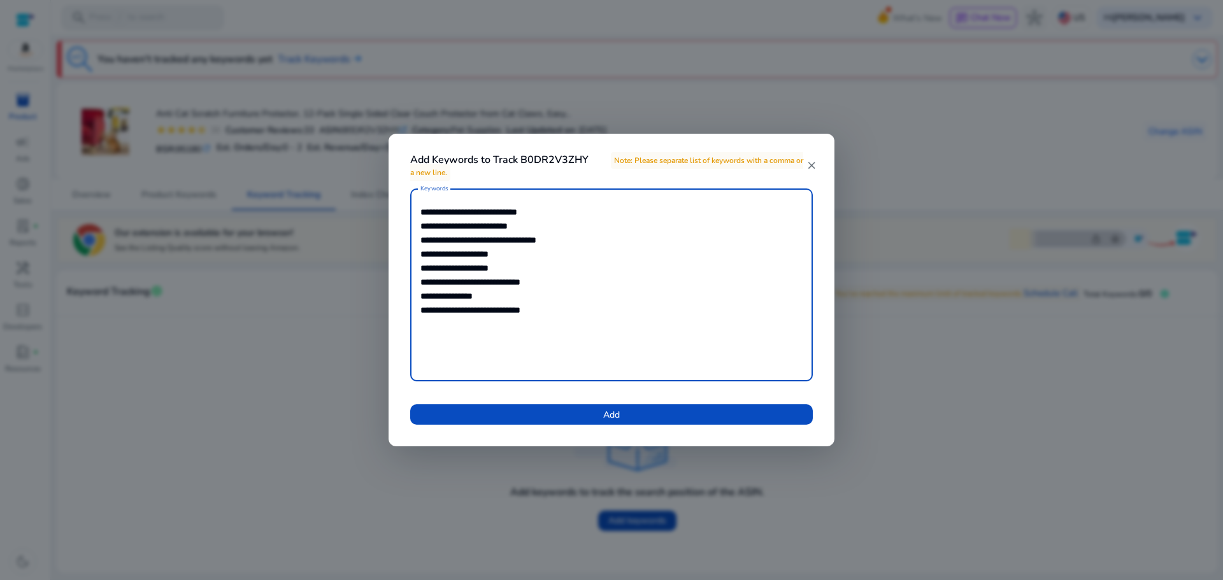
drag, startPoint x: 581, startPoint y: 306, endPoint x: 409, endPoint y: 223, distance: 191.1
click at [409, 223] on div "**********" at bounding box center [611, 314] width 433 height 252
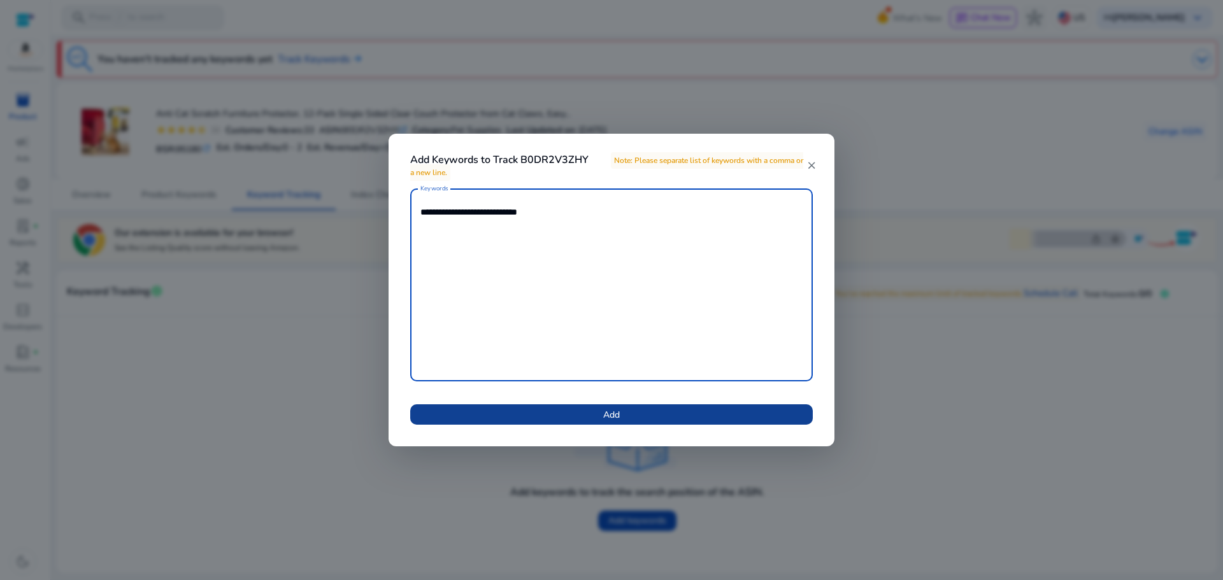
type textarea "**********"
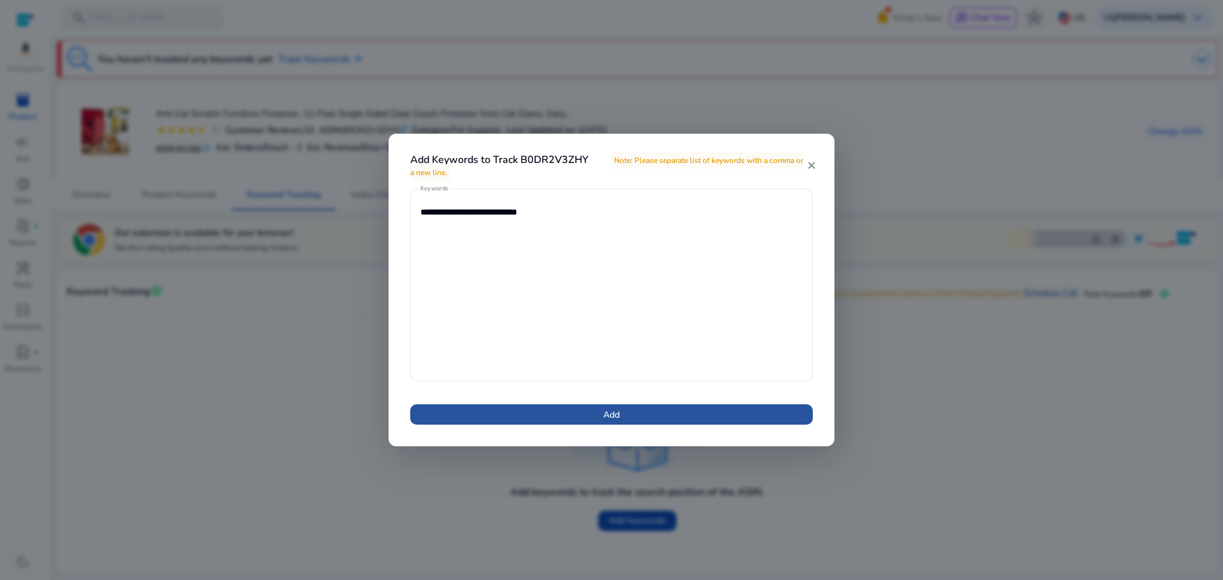
click at [617, 410] on span "Add" at bounding box center [611, 414] width 17 height 13
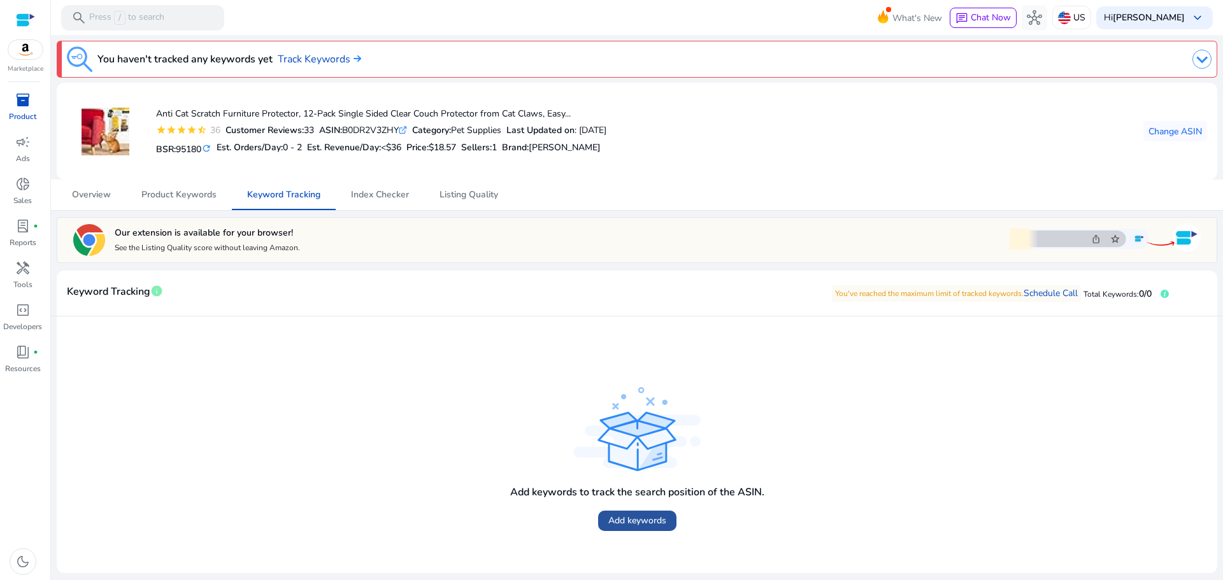
click at [620, 513] on span at bounding box center [637, 521] width 78 height 31
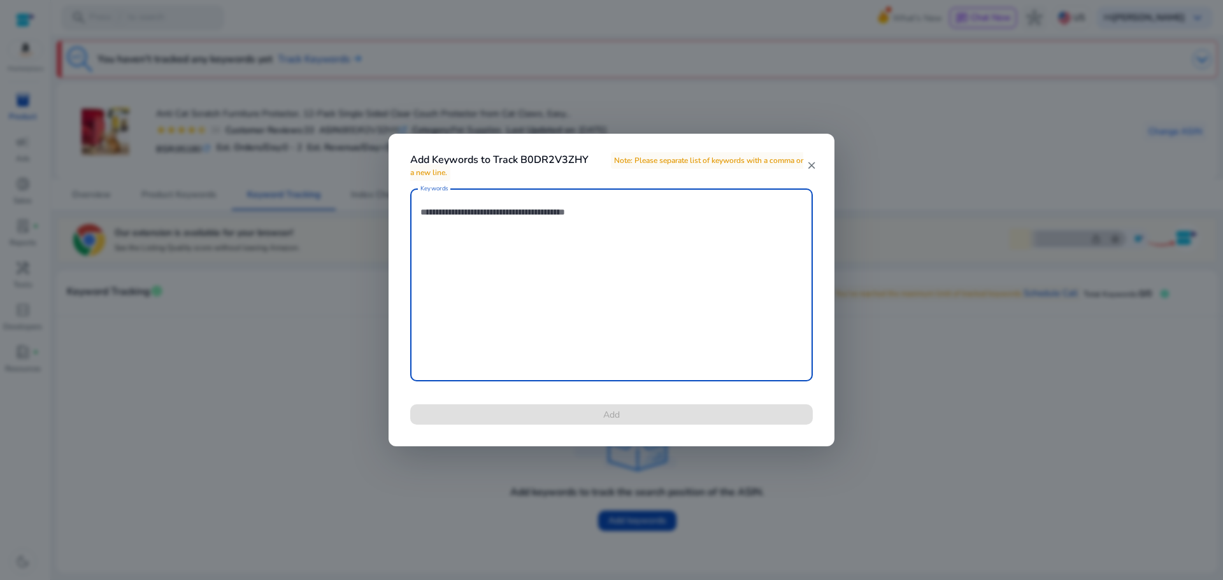
click at [565, 257] on textarea "Keywords" at bounding box center [611, 285] width 382 height 180
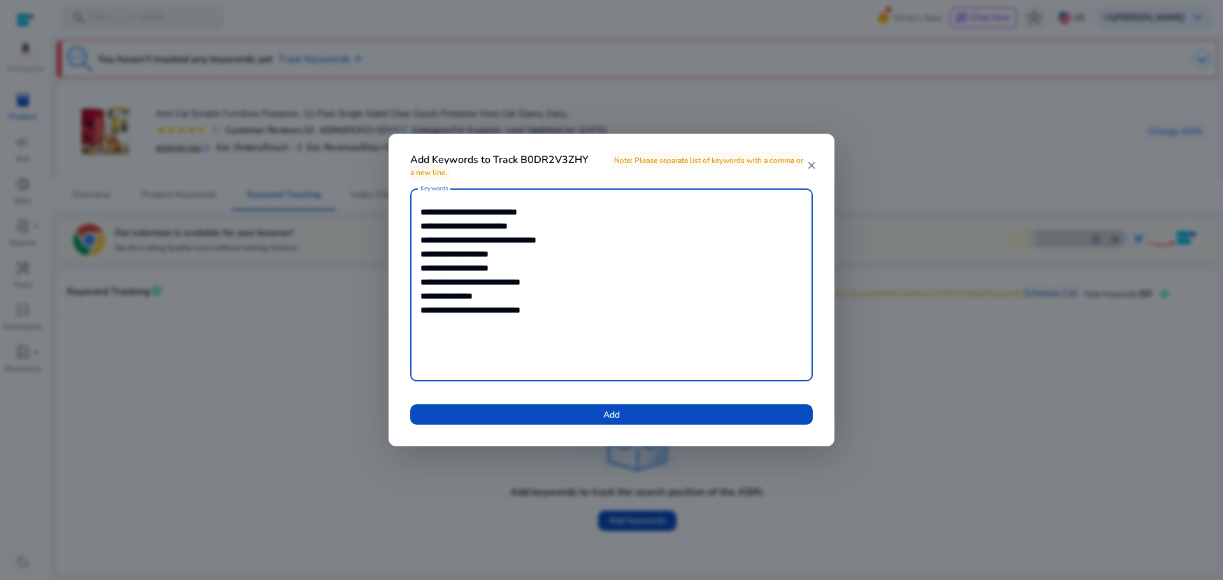
click at [537, 217] on textarea "**********" at bounding box center [611, 285] width 382 height 180
click at [534, 224] on textarea "**********" at bounding box center [611, 285] width 382 height 180
click at [561, 239] on textarea "**********" at bounding box center [611, 285] width 382 height 180
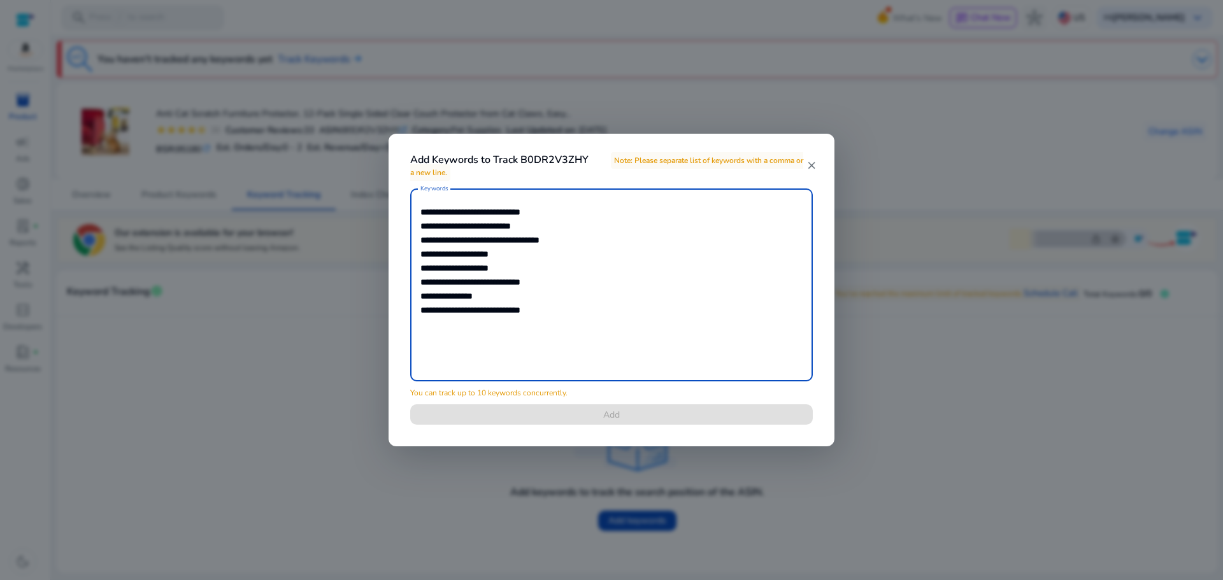
click at [529, 253] on textarea "**********" at bounding box center [611, 285] width 382 height 180
click at [567, 243] on textarea "**********" at bounding box center [611, 285] width 382 height 180
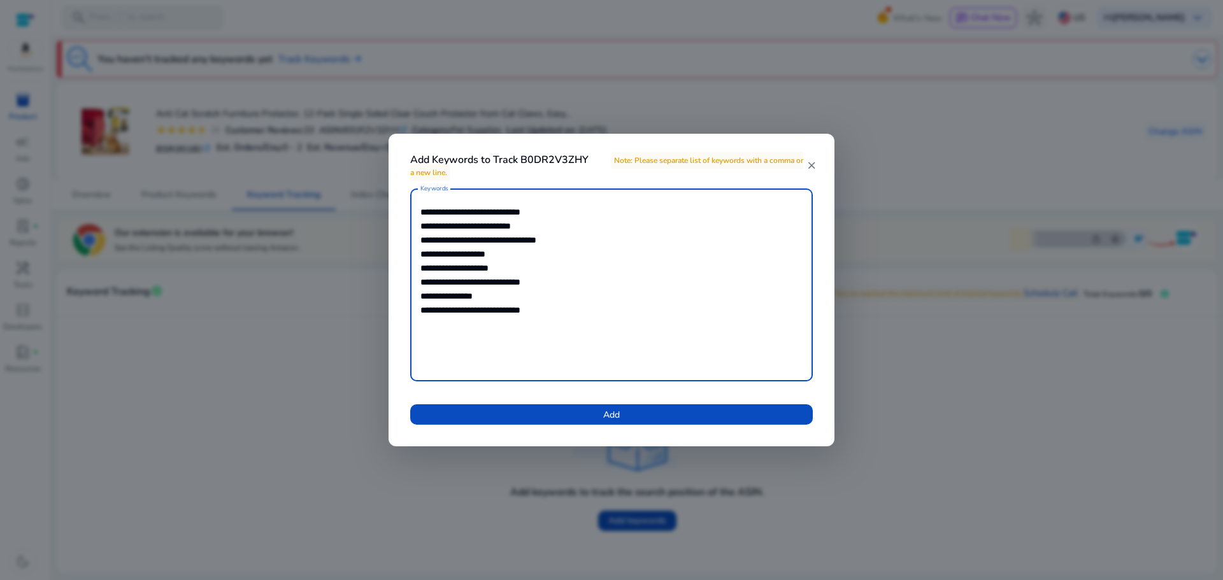
click at [546, 231] on textarea "**********" at bounding box center [611, 285] width 382 height 180
click at [551, 215] on textarea "**********" at bounding box center [611, 285] width 382 height 180
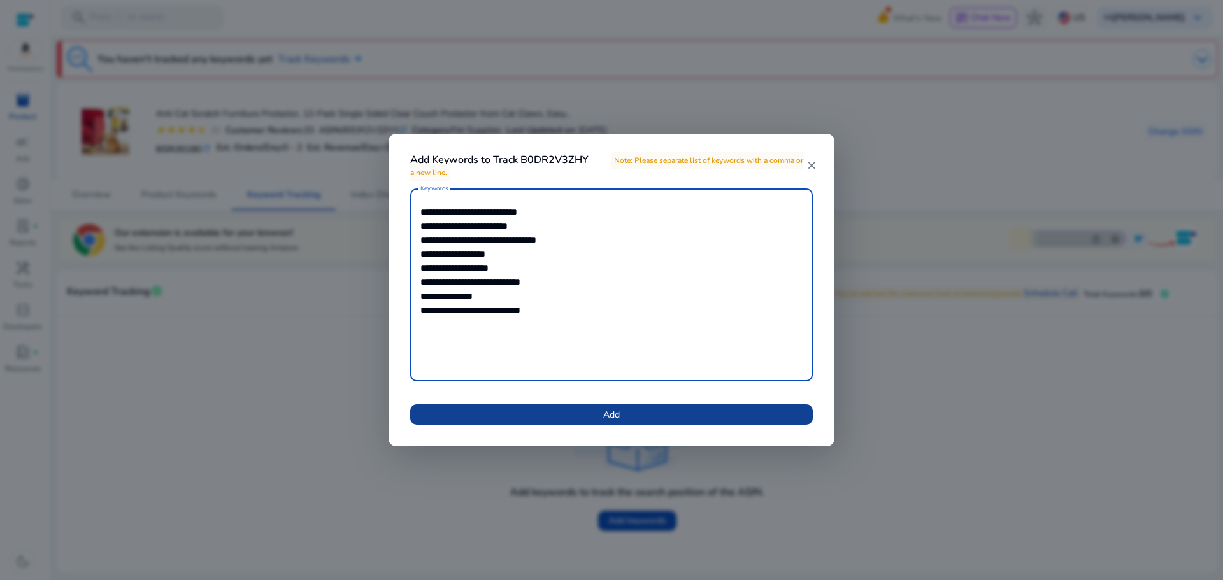
type textarea "**********"
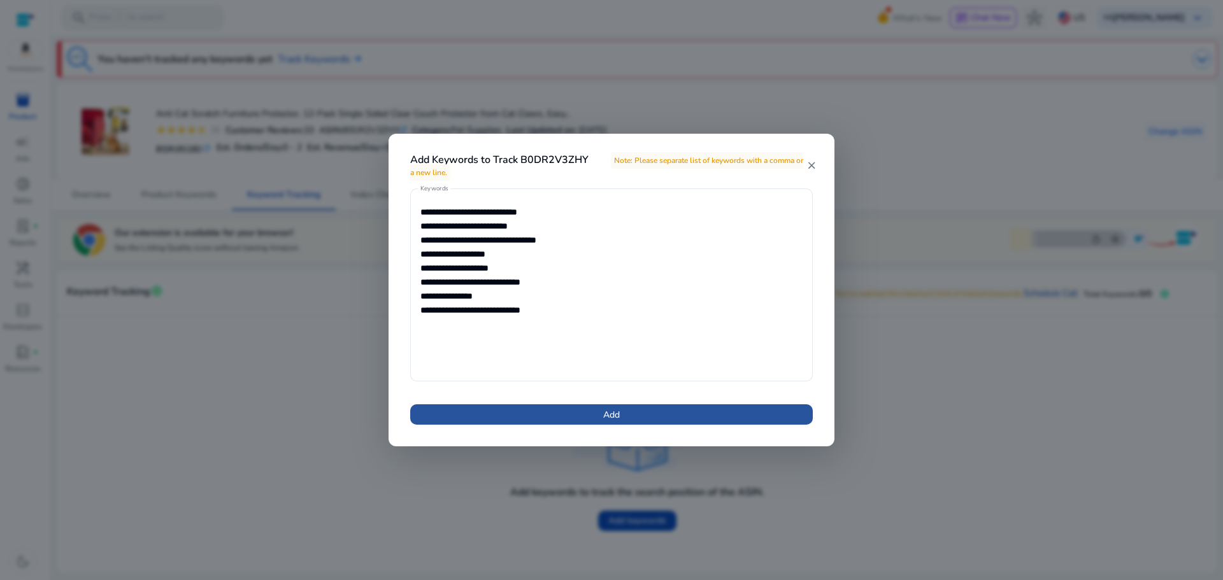
click at [628, 423] on span at bounding box center [611, 414] width 402 height 31
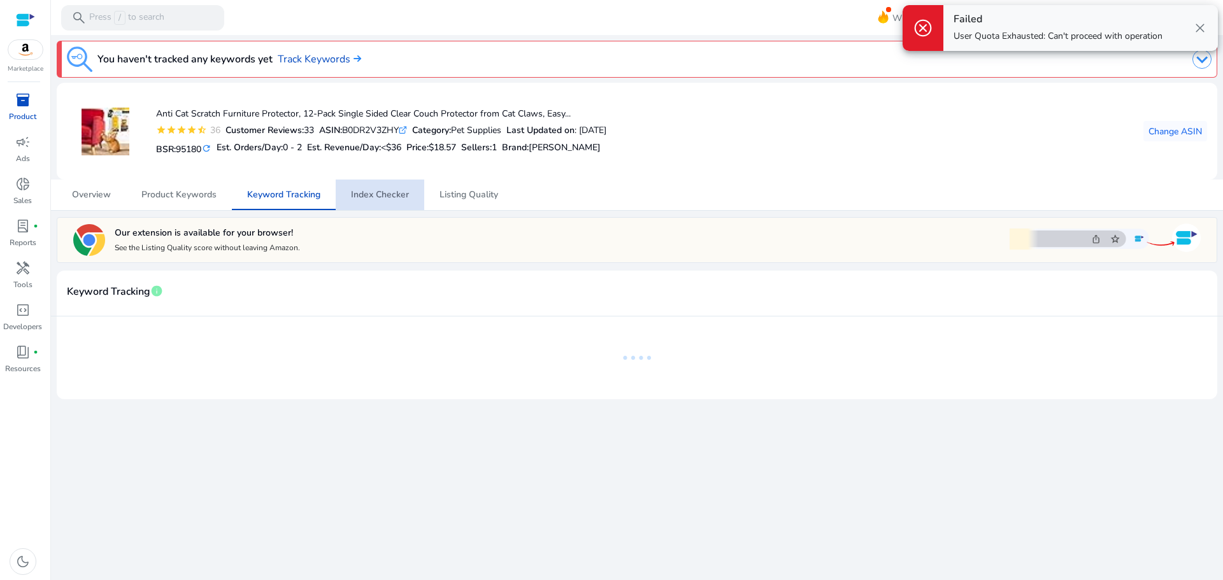
click at [395, 195] on span "Index Checker" at bounding box center [380, 194] width 58 height 9
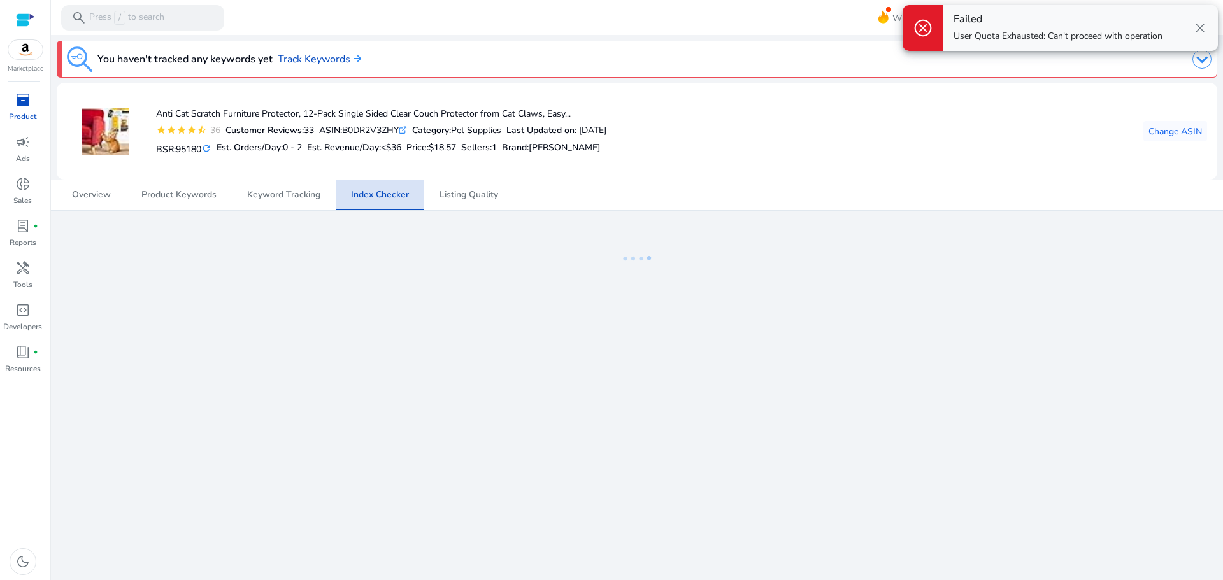
click at [395, 195] on span "Index Checker" at bounding box center [380, 194] width 58 height 9
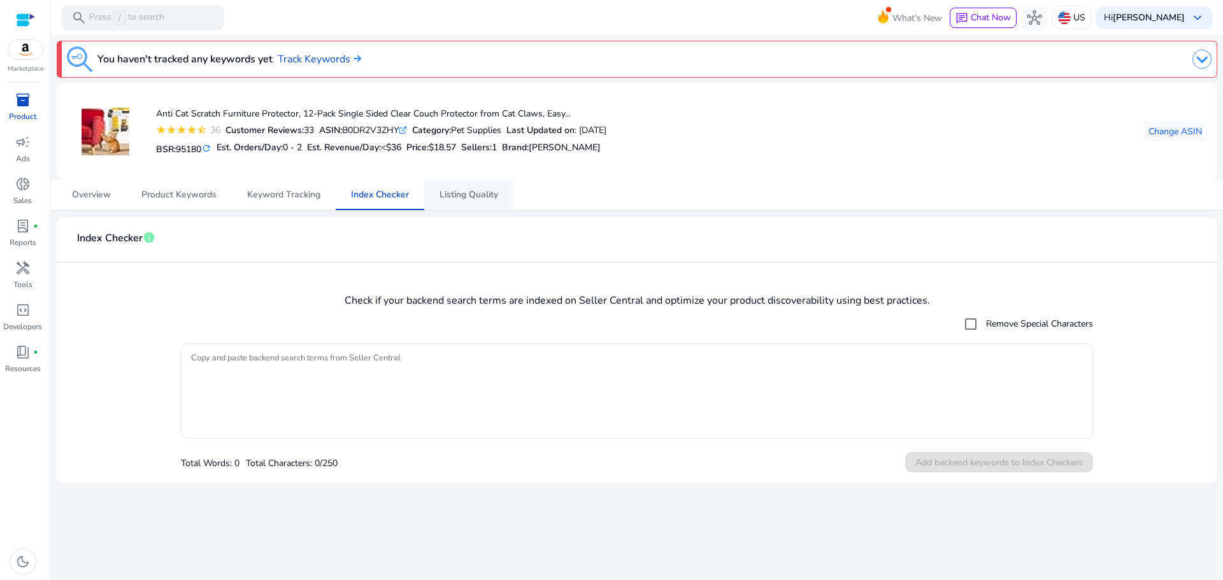
click at [451, 196] on span "Listing Quality" at bounding box center [468, 194] width 59 height 9
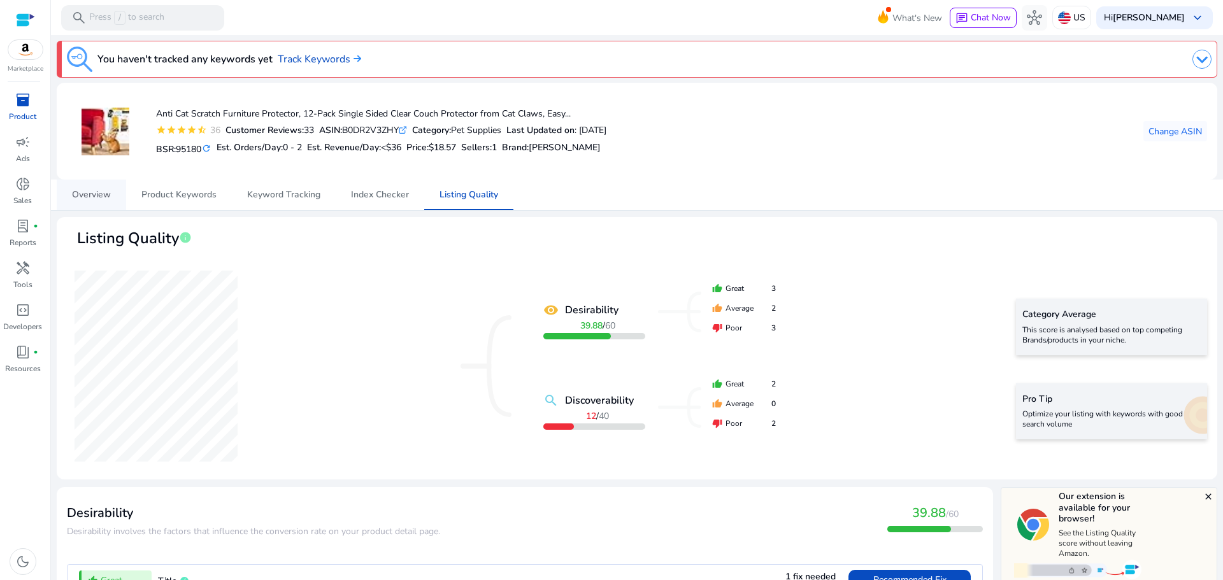
click at [83, 192] on span "Overview" at bounding box center [91, 194] width 39 height 9
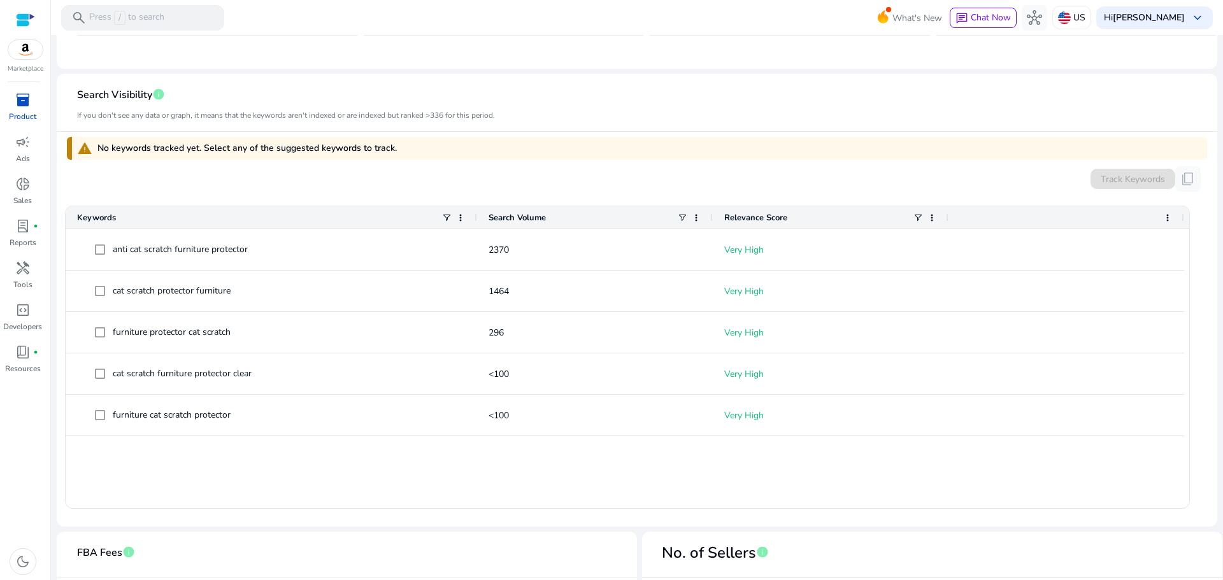
scroll to position [368, 0]
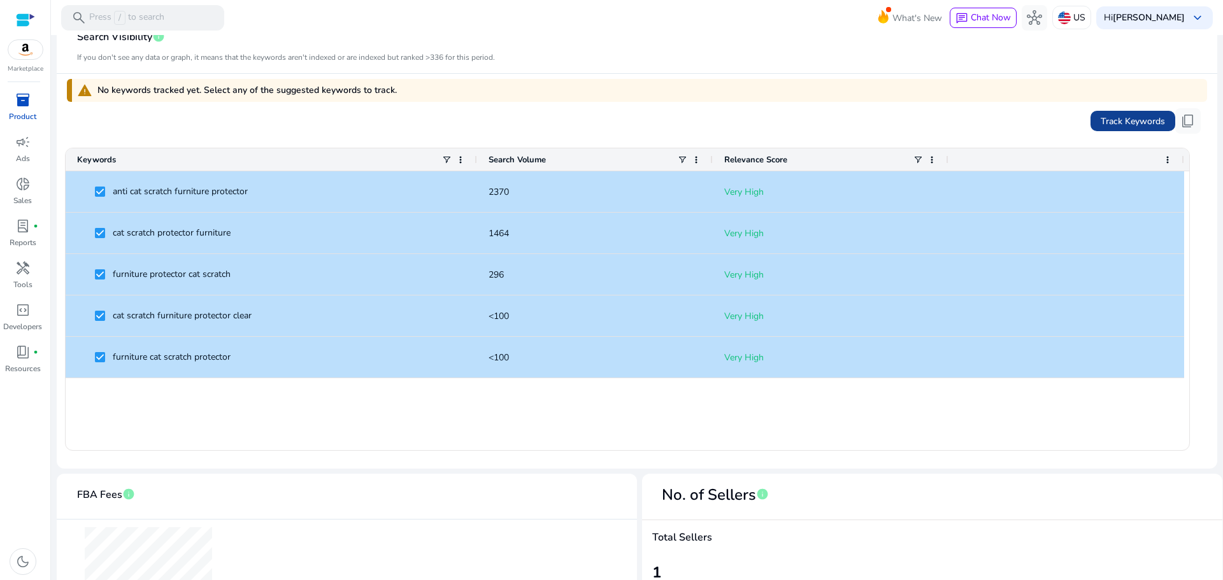
click at [1134, 121] on span "Track Keywords" at bounding box center [1132, 121] width 64 height 13
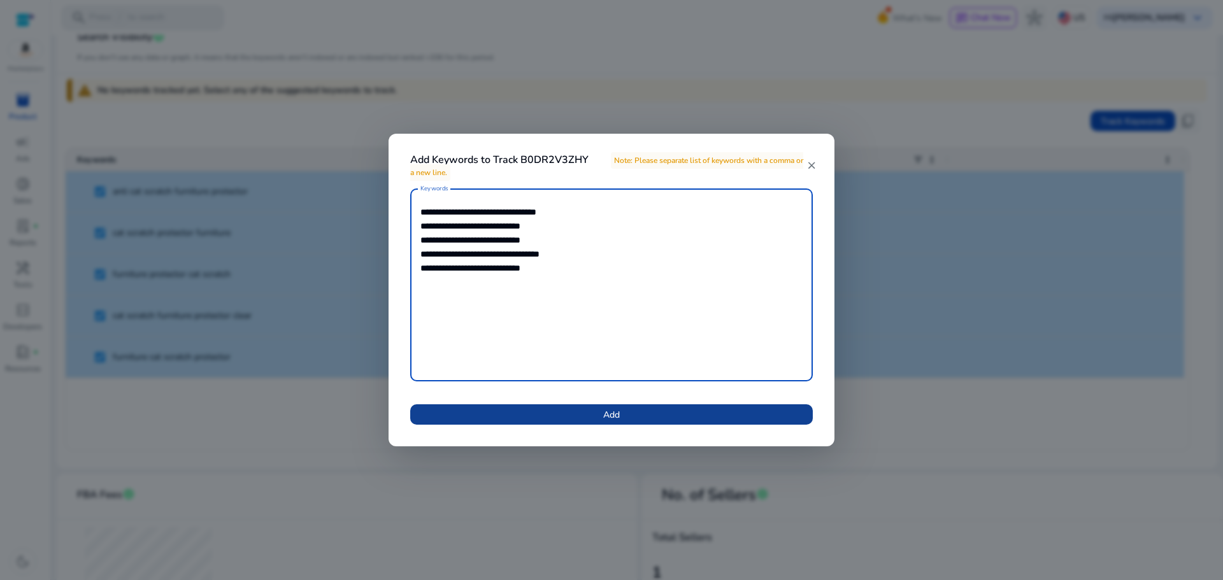
click at [613, 415] on span "Add" at bounding box center [611, 414] width 17 height 13
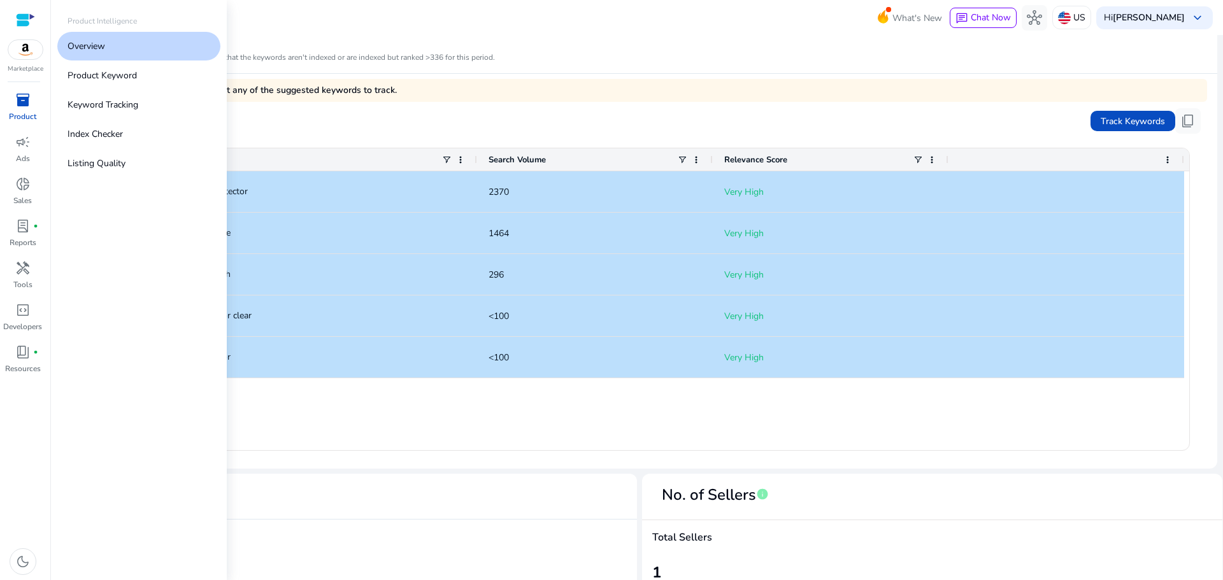
click at [23, 104] on span "inventory_2" at bounding box center [22, 99] width 15 height 15
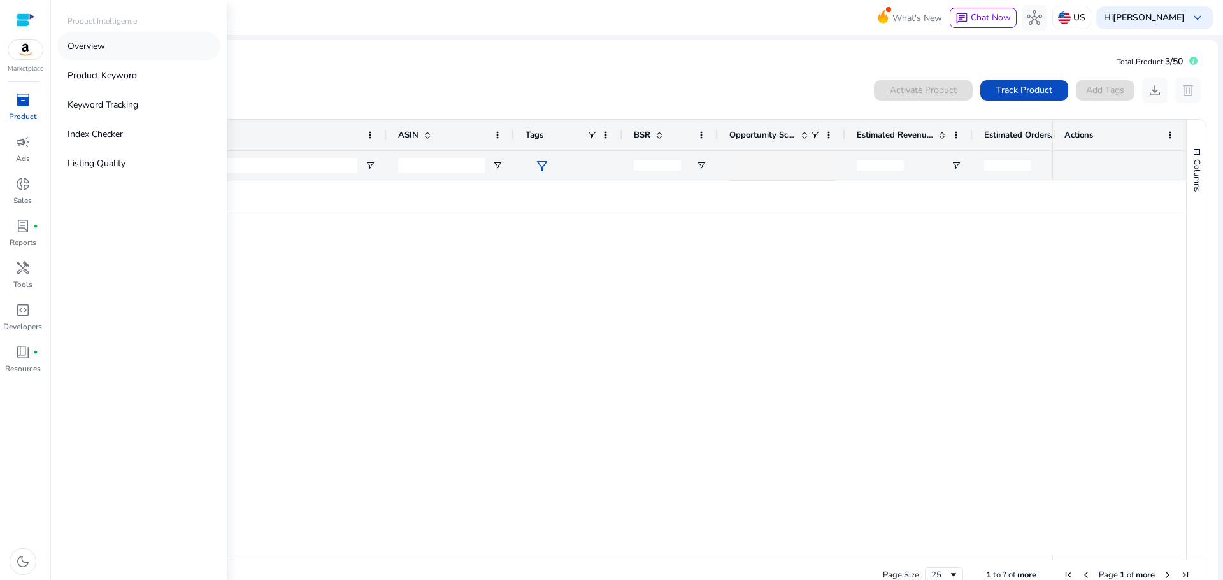
click at [98, 55] on link "Overview" at bounding box center [138, 46] width 163 height 29
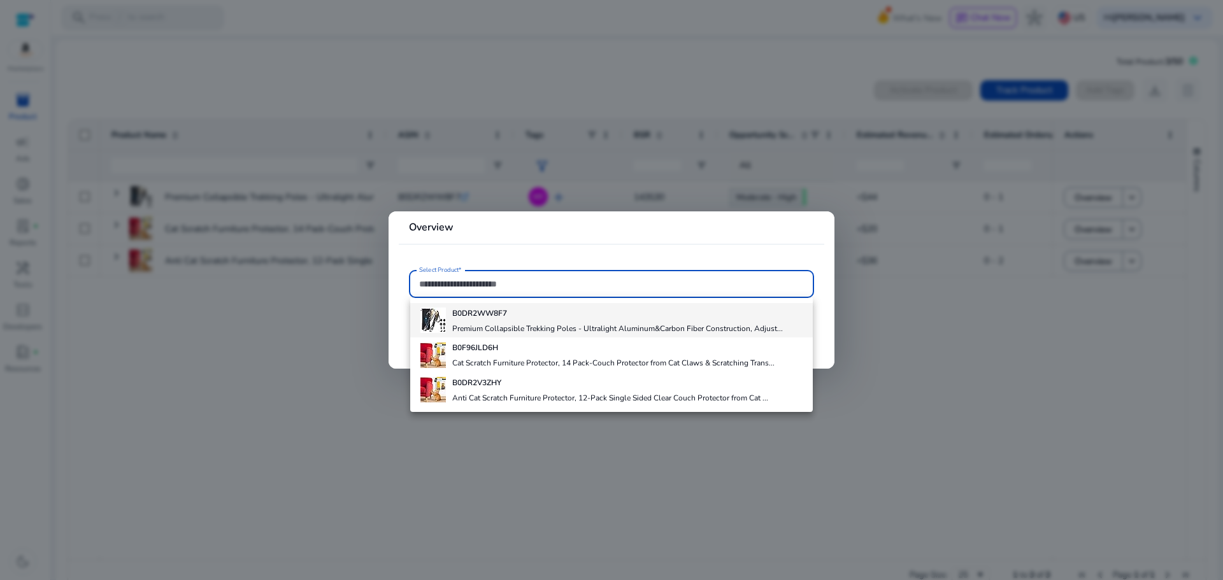
click at [489, 326] on h4 "Premium Collapsible Trekking Poles - Ultralight Aluminum&Carbon Fiber Construct…" at bounding box center [617, 328] width 330 height 10
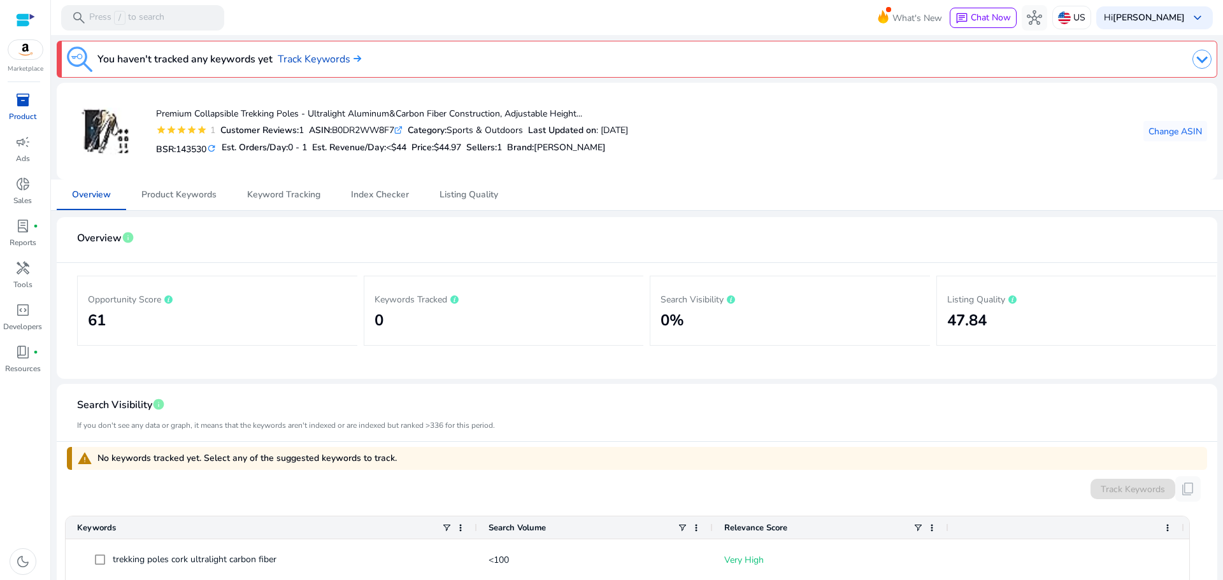
click at [143, 301] on p "Opportunity Score" at bounding box center [217, 298] width 259 height 15
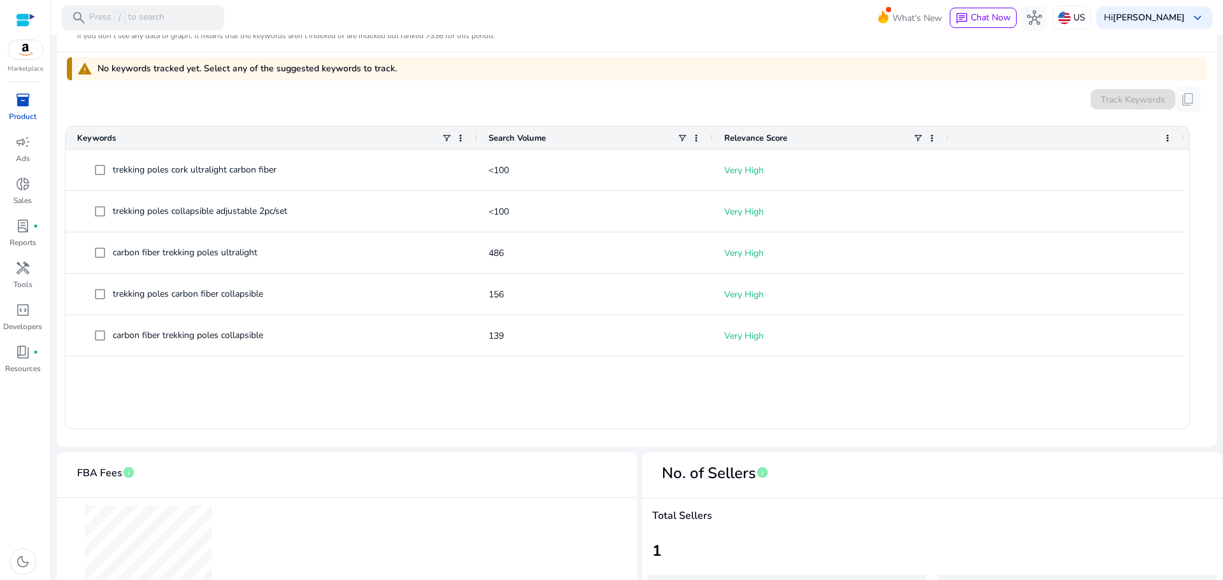
scroll to position [388, 0]
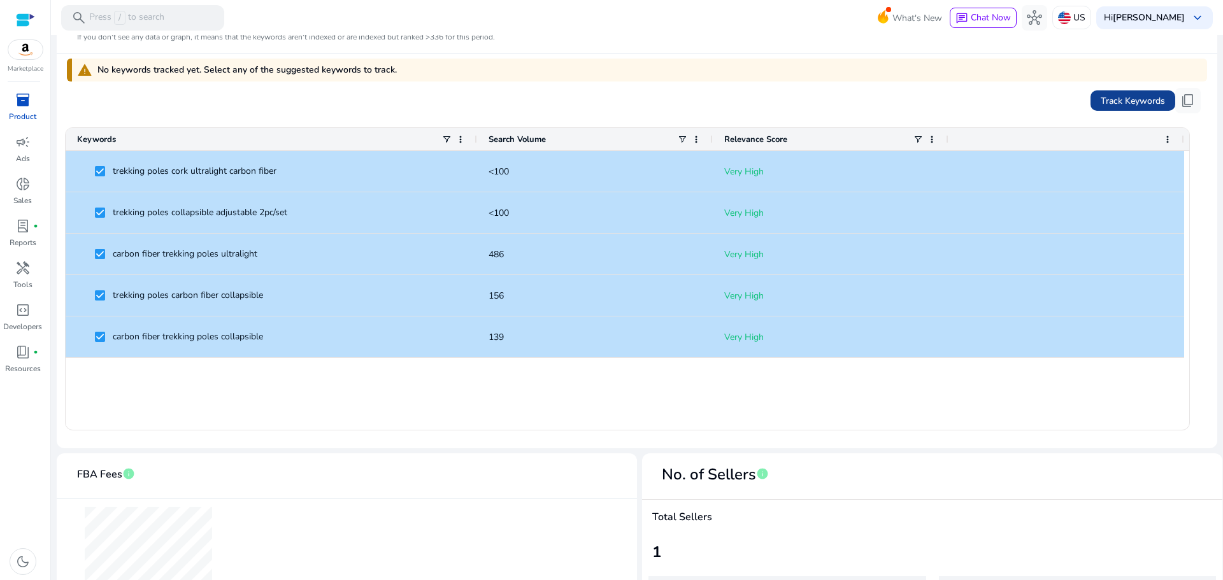
click at [1114, 93] on span at bounding box center [1132, 100] width 85 height 31
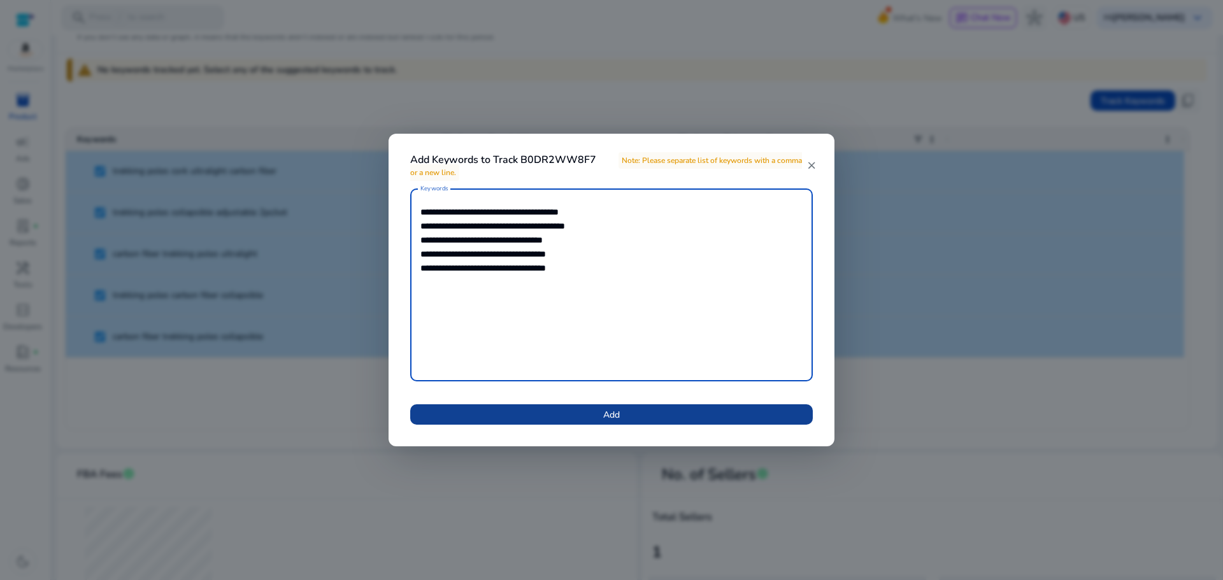
click at [620, 416] on span "Add" at bounding box center [611, 414] width 17 height 13
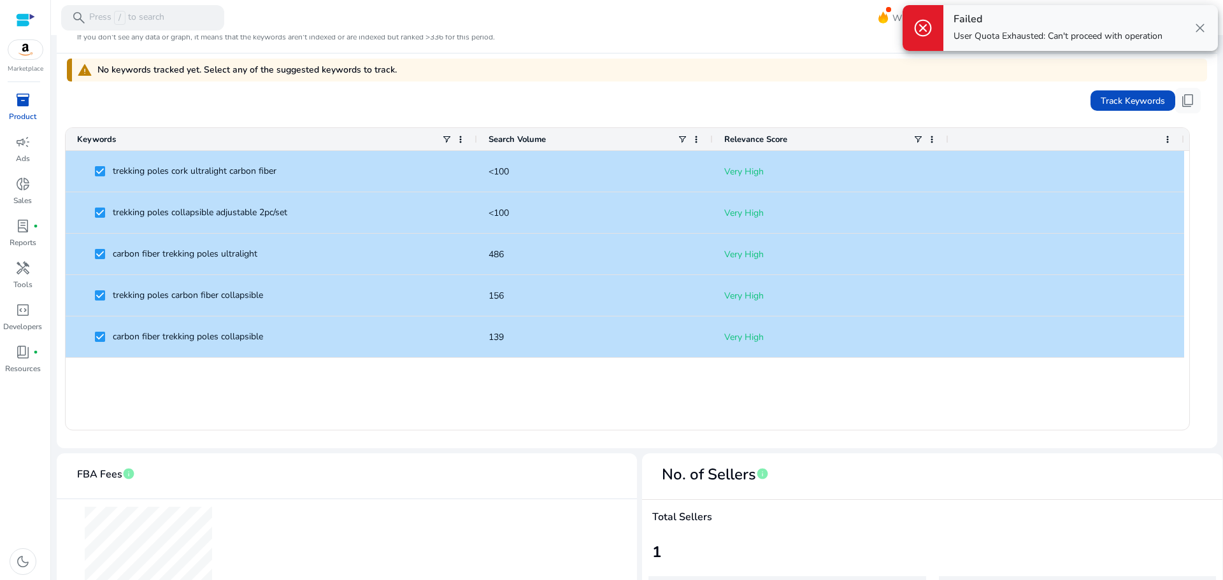
click at [1081, 32] on p "User Quota Exhausted: Can't proceed with operation" at bounding box center [1057, 36] width 209 height 13
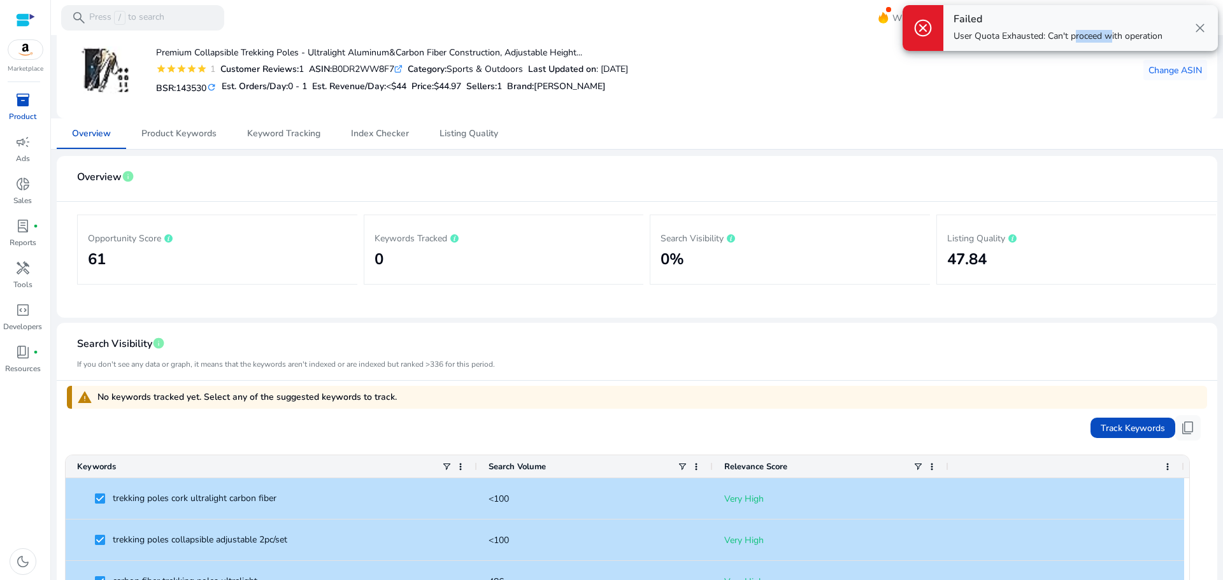
scroll to position [0, 0]
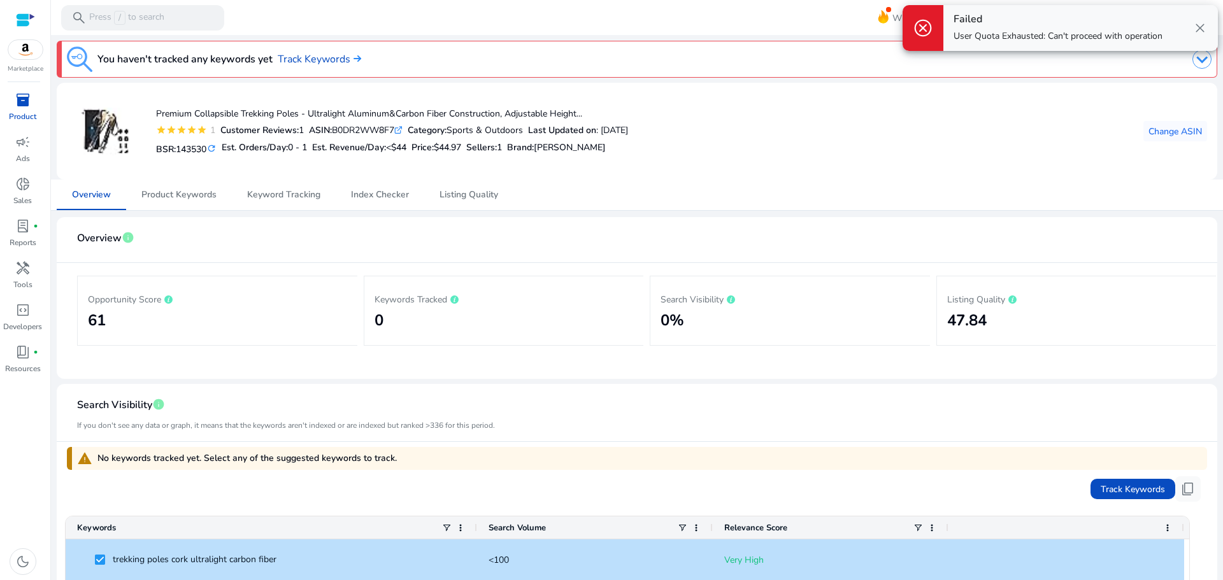
click at [1201, 30] on span "close" at bounding box center [1199, 27] width 15 height 15
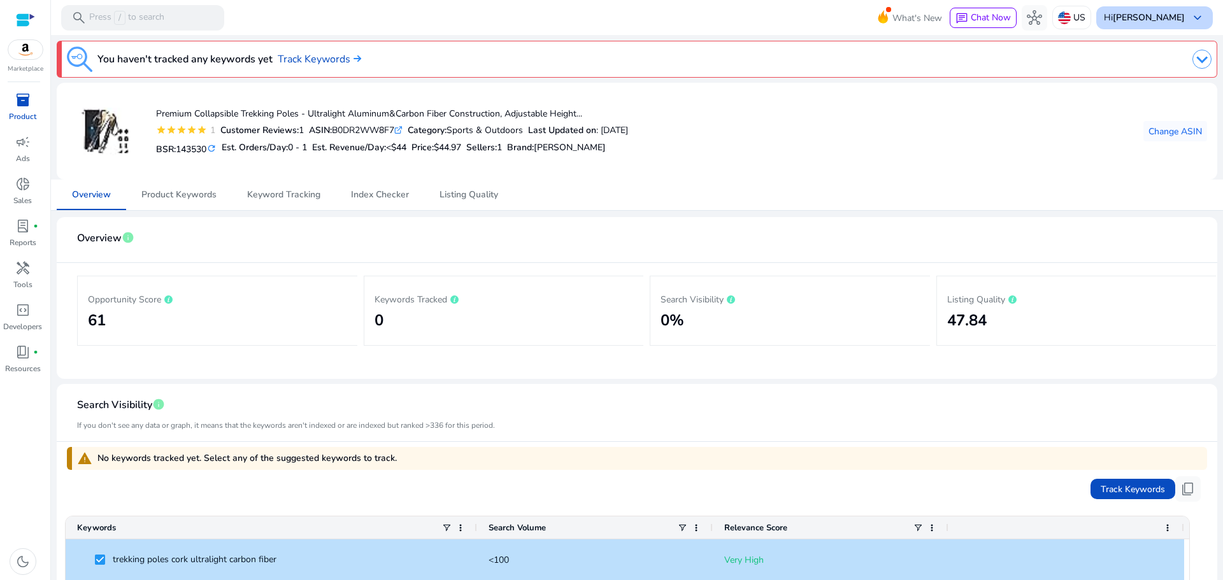
click at [1138, 14] on b "[PERSON_NAME]" at bounding box center [1148, 17] width 72 height 12
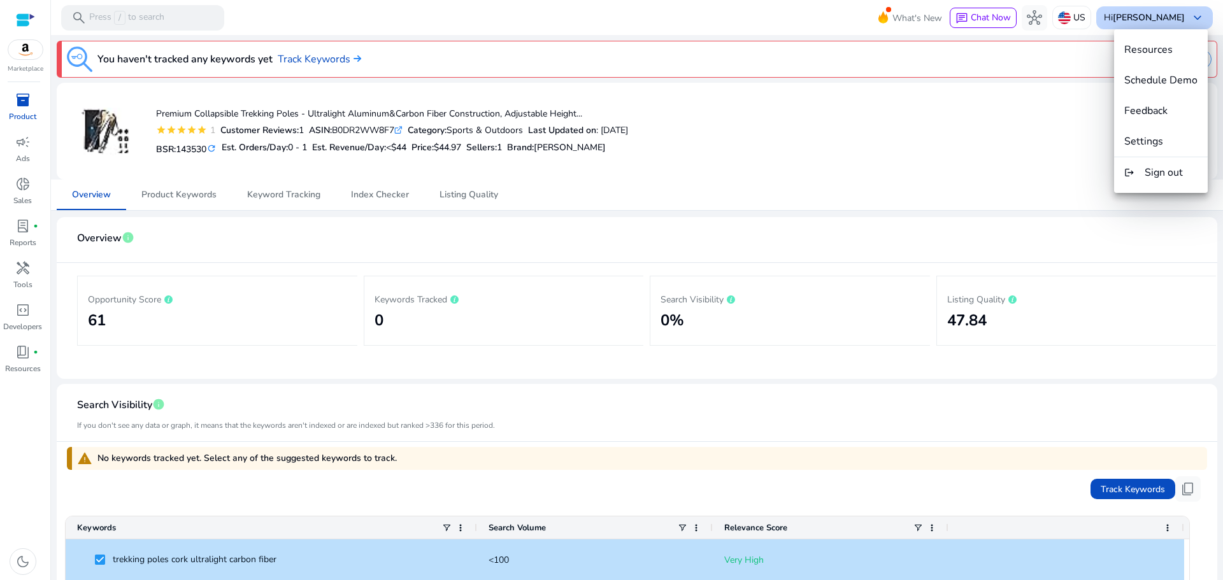
click at [1138, 14] on div at bounding box center [611, 290] width 1223 height 580
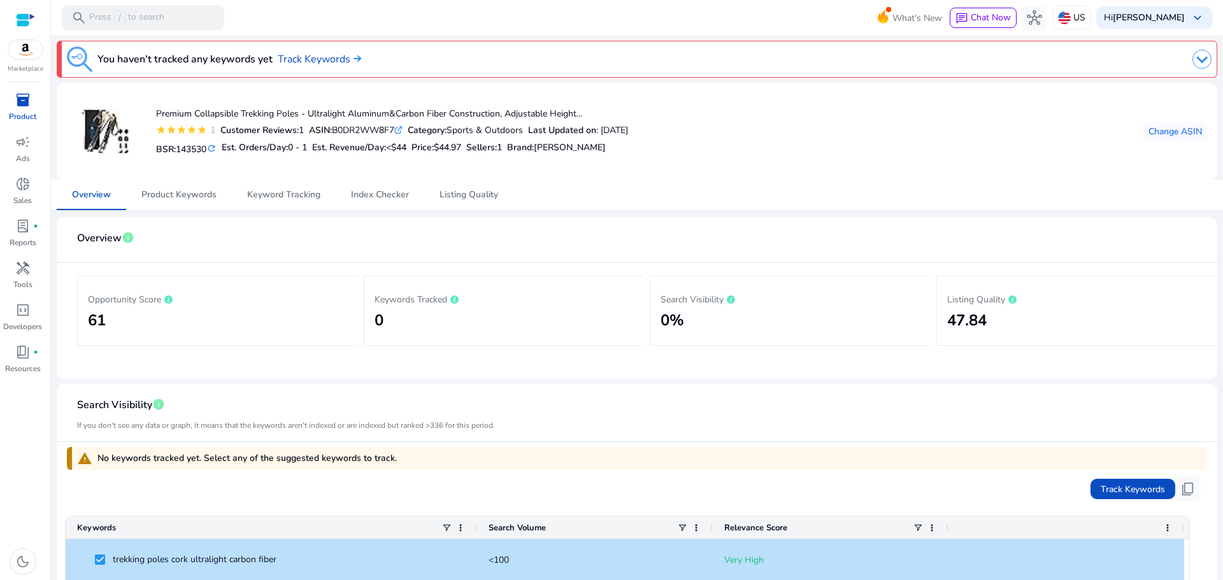
click at [20, 21] on div at bounding box center [25, 20] width 19 height 15
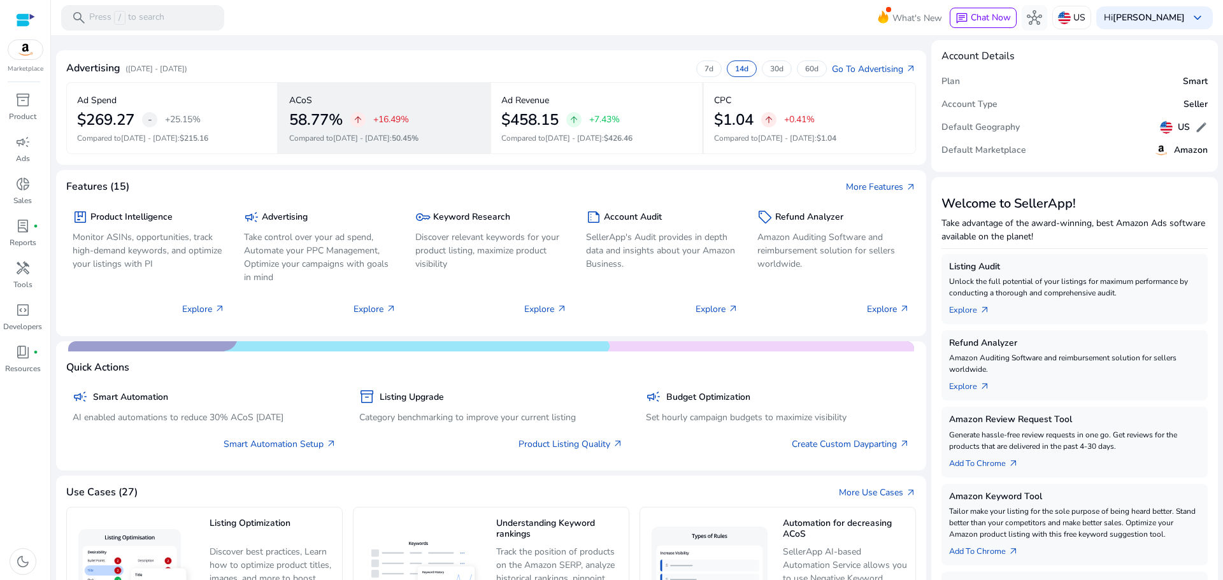
click at [364, 131] on div "ACoS 58.77% arrow_upward +16.49% Compared to Jul 27 - Aug 9 : 50.45%" at bounding box center [385, 118] width 213 height 72
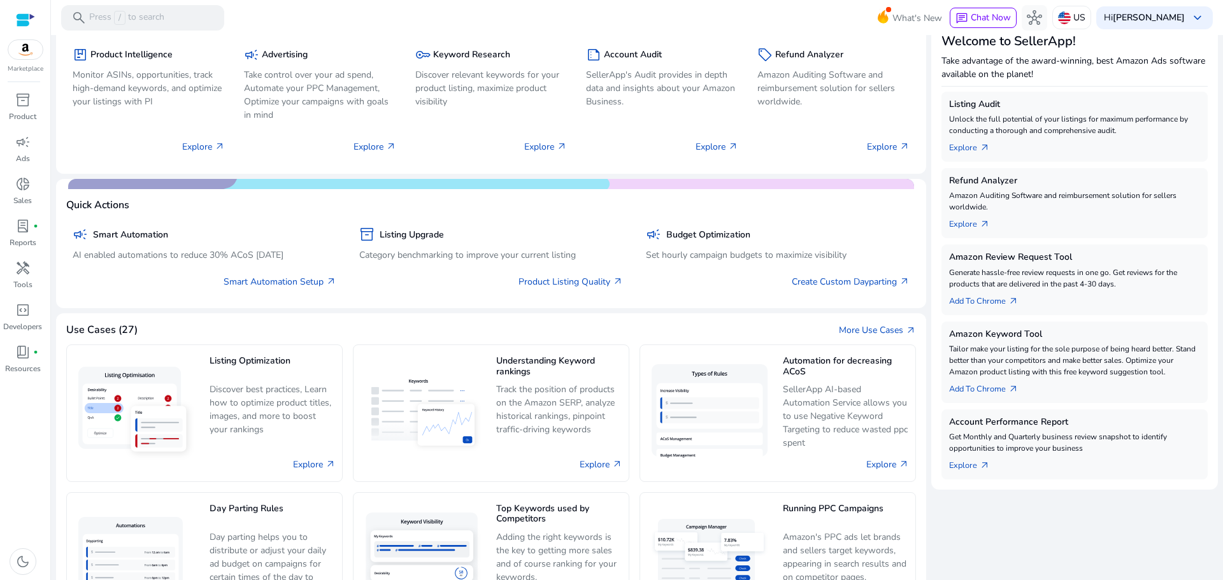
scroll to position [227, 0]
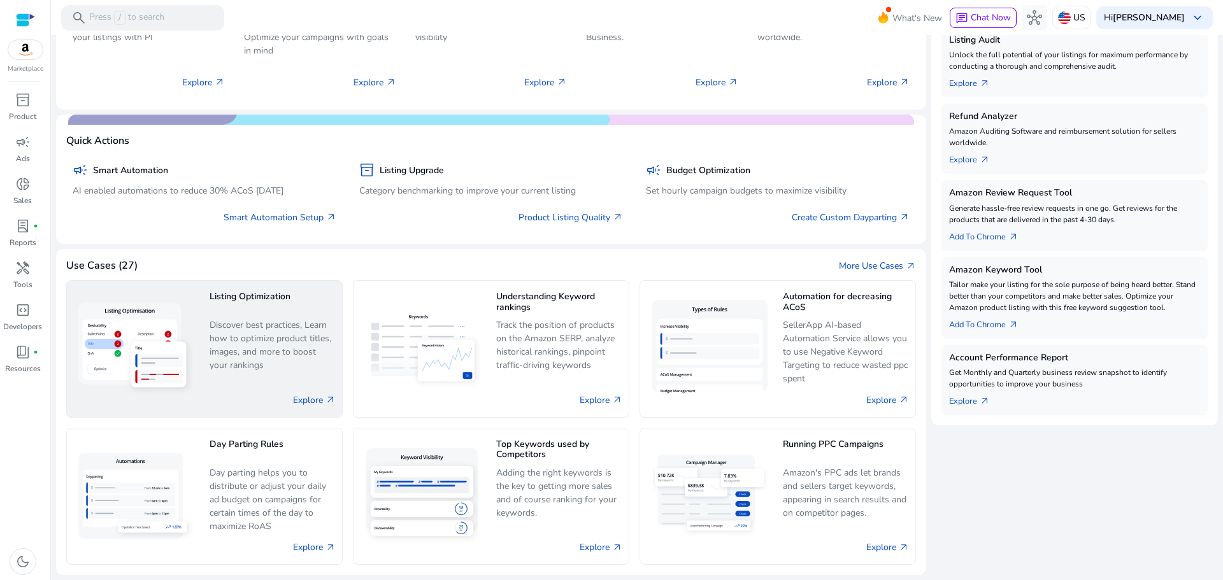
click at [247, 352] on p "Discover best practices, Learn how to optimize product titles, images, and more…" at bounding box center [272, 345] width 126 height 54
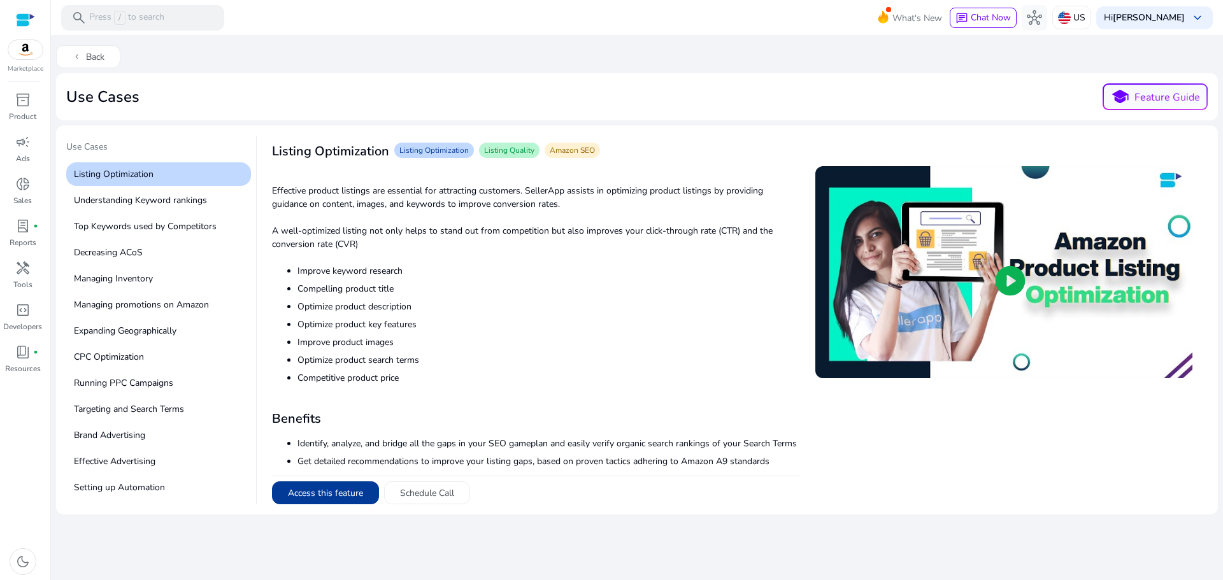
click at [343, 495] on button "Access this feature" at bounding box center [325, 492] width 107 height 23
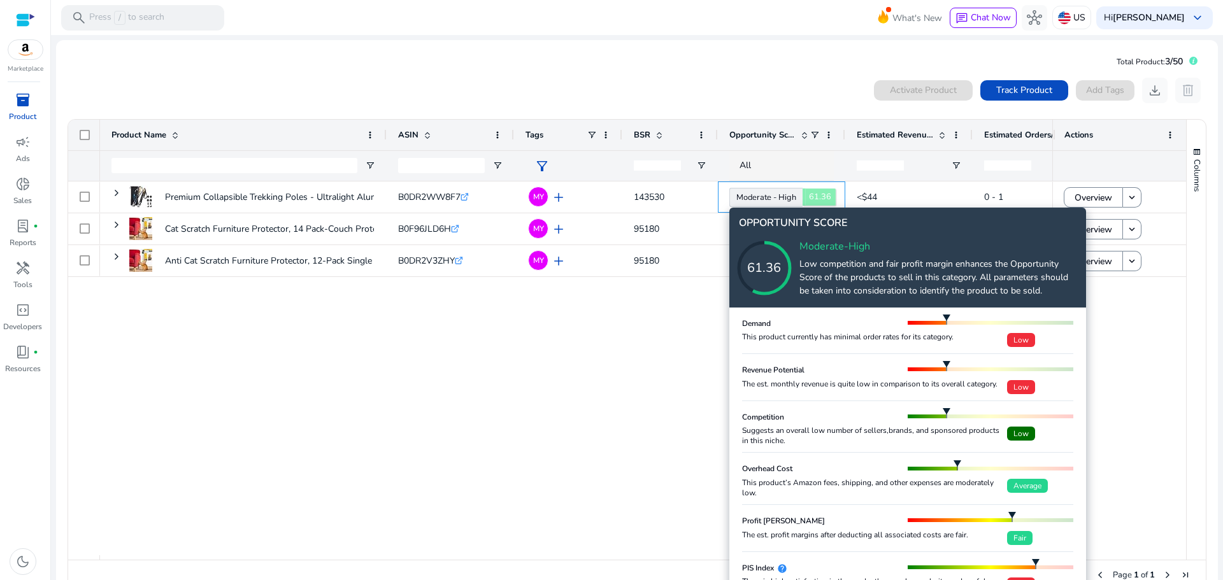
click at [763, 202] on body "We recommend switching to desktop view for the best experience. Marketplace inv…" at bounding box center [611, 290] width 1223 height 580
click at [863, 251] on h4 "Moderate-High" at bounding box center [938, 247] width 278 height 12
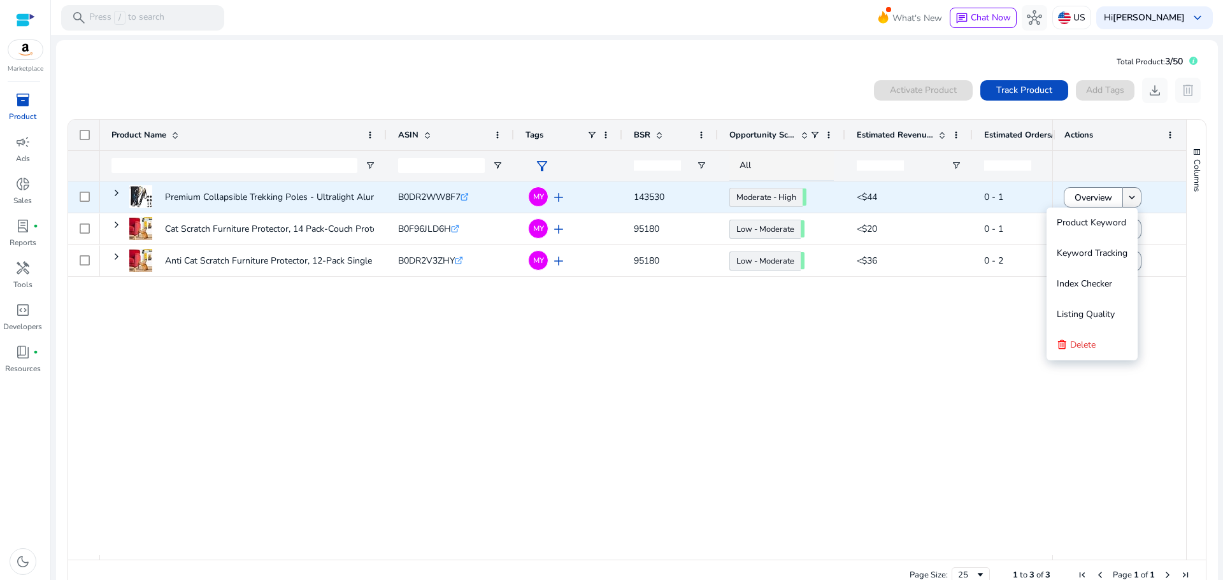
click at [1126, 200] on mat-icon "keyboard_arrow_down" at bounding box center [1131, 197] width 11 height 11
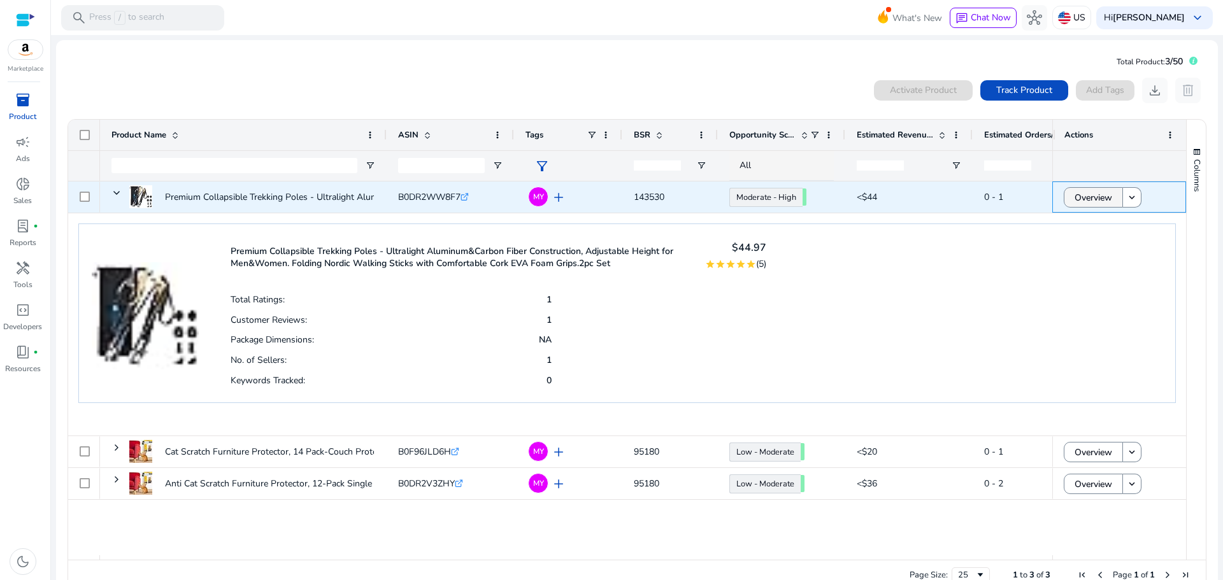
click at [1100, 200] on span "Overview" at bounding box center [1093, 198] width 38 height 26
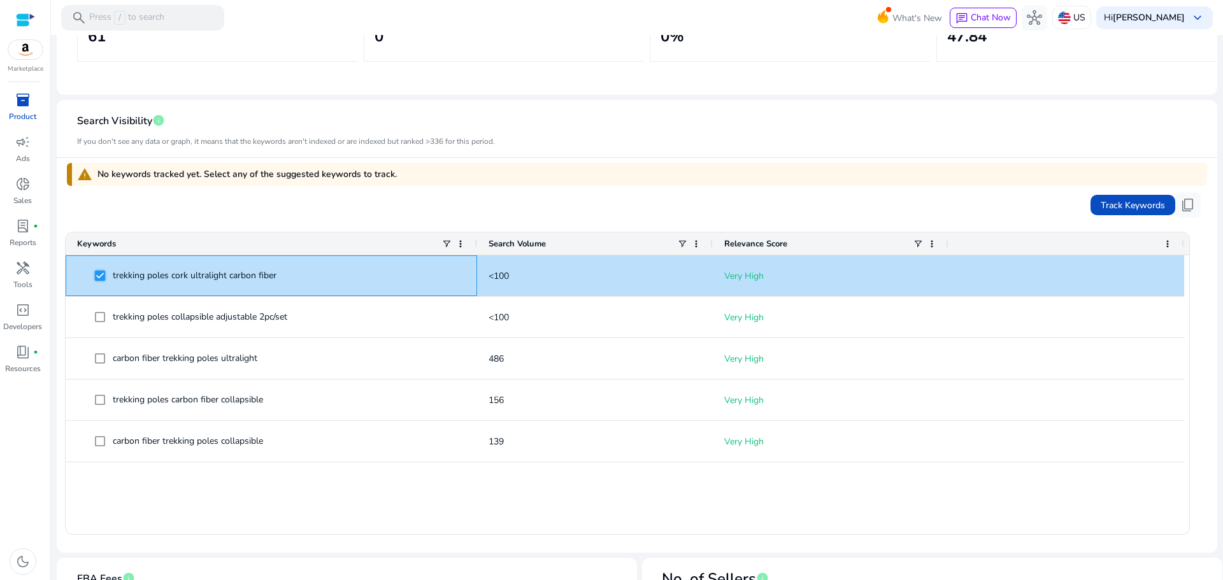
scroll to position [150, 0]
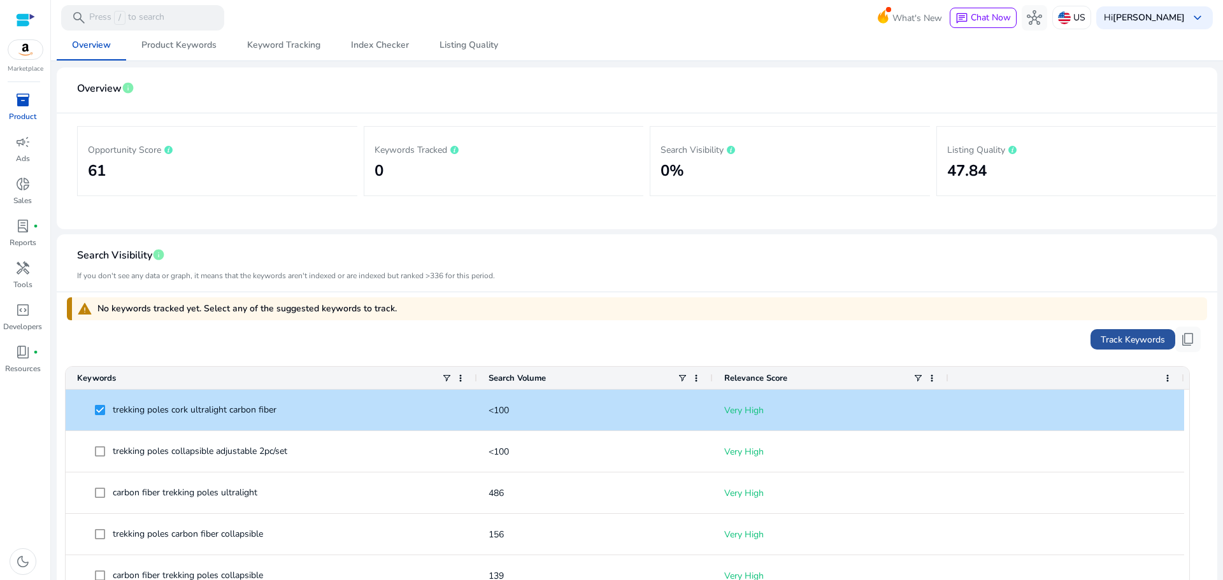
click at [1126, 341] on span "Track Keywords" at bounding box center [1132, 339] width 64 height 13
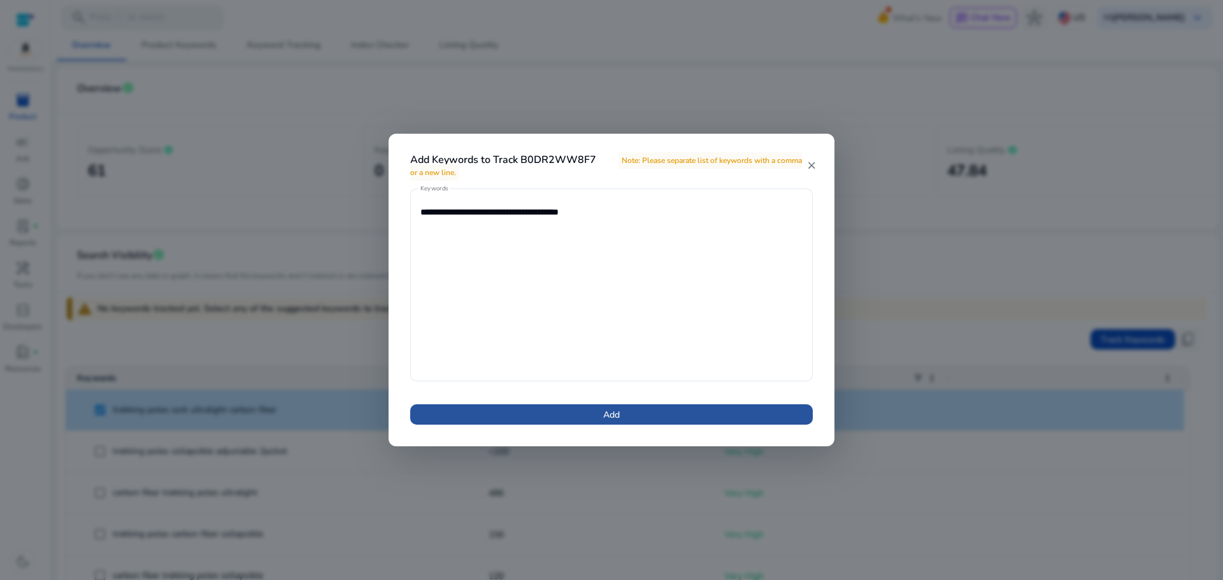
click at [657, 414] on span at bounding box center [611, 414] width 402 height 31
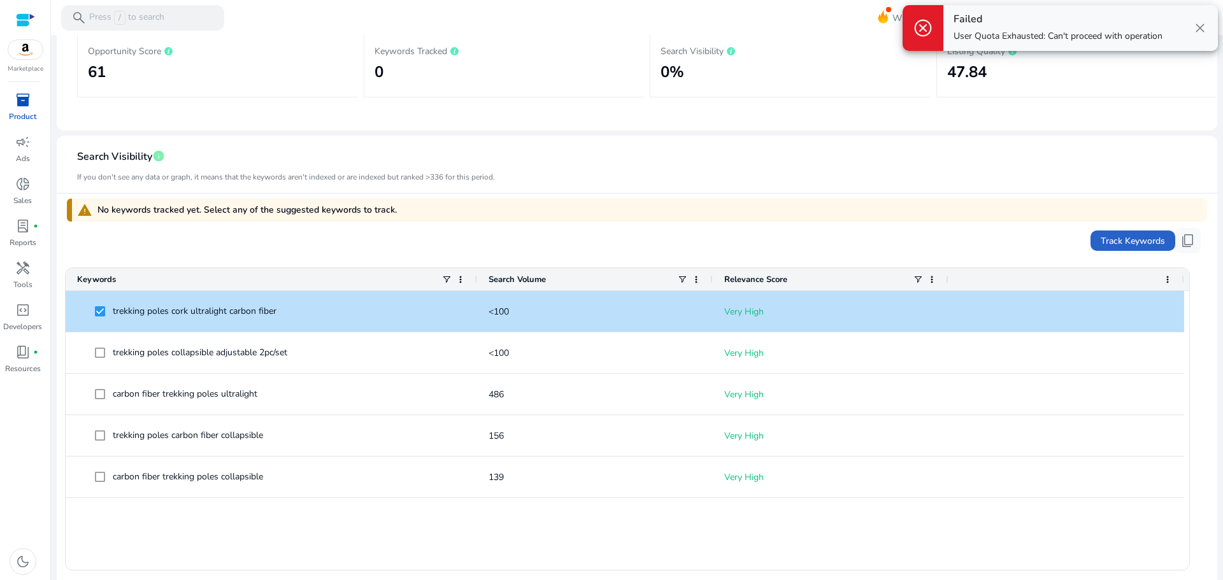
scroll to position [253, 0]
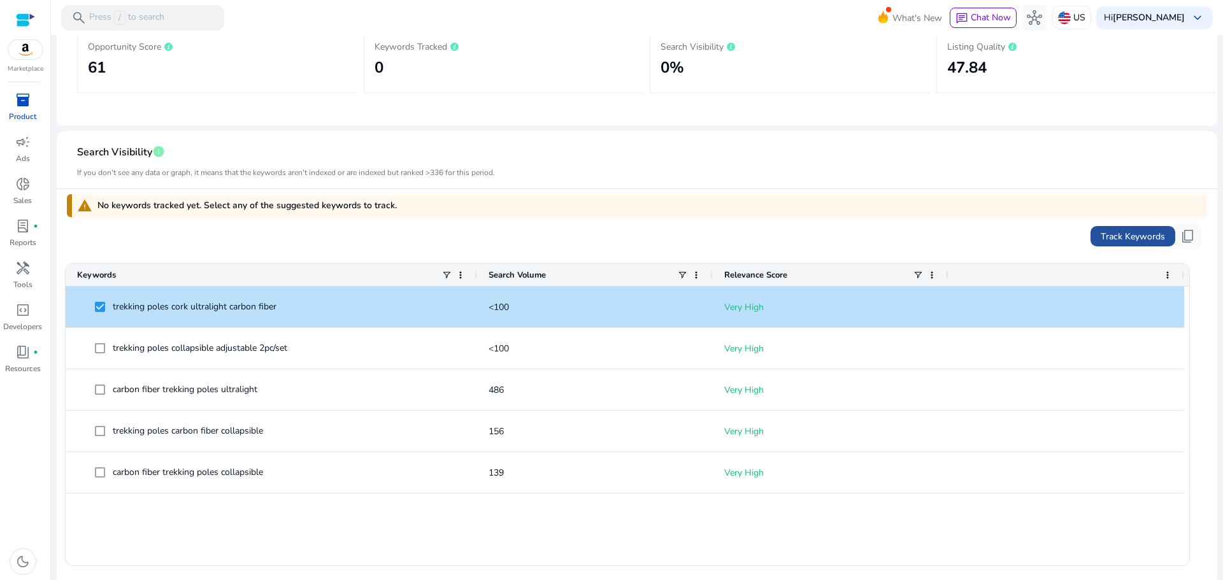
click at [1116, 237] on span "Track Keywords" at bounding box center [1132, 236] width 64 height 13
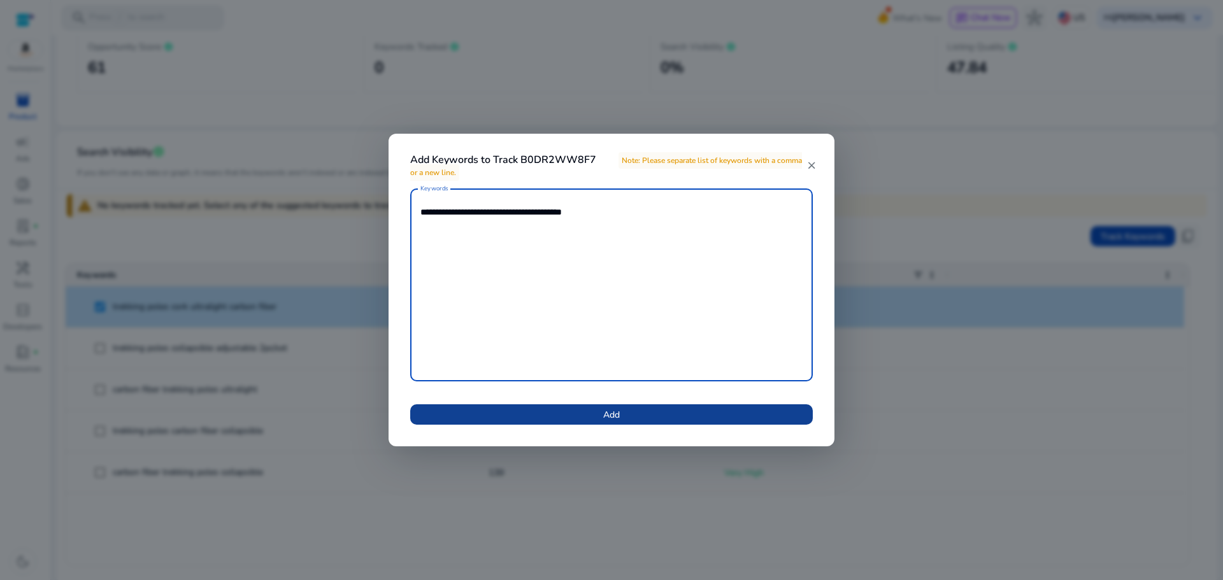
type textarea "**********"
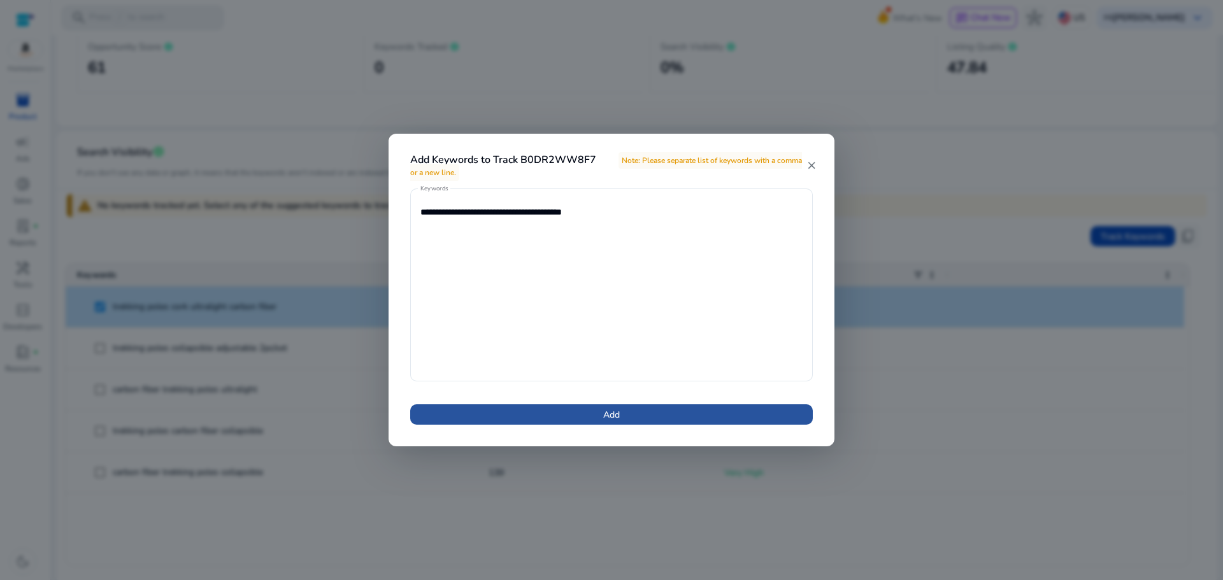
click at [634, 417] on span at bounding box center [611, 414] width 402 height 31
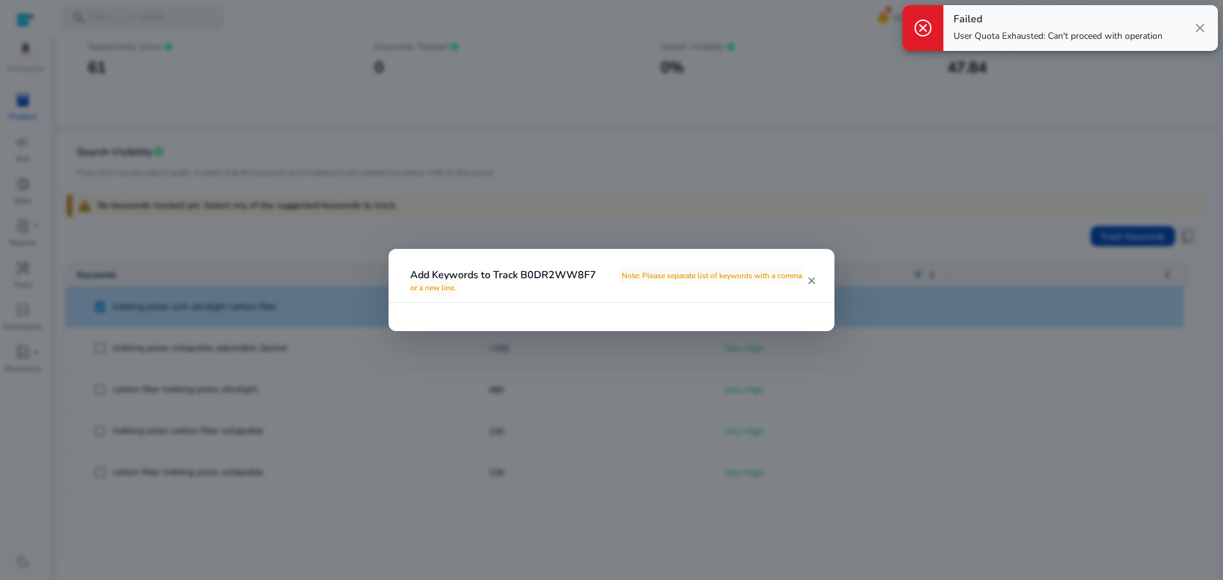
click at [811, 276] on mat-icon "close" at bounding box center [811, 280] width 10 height 11
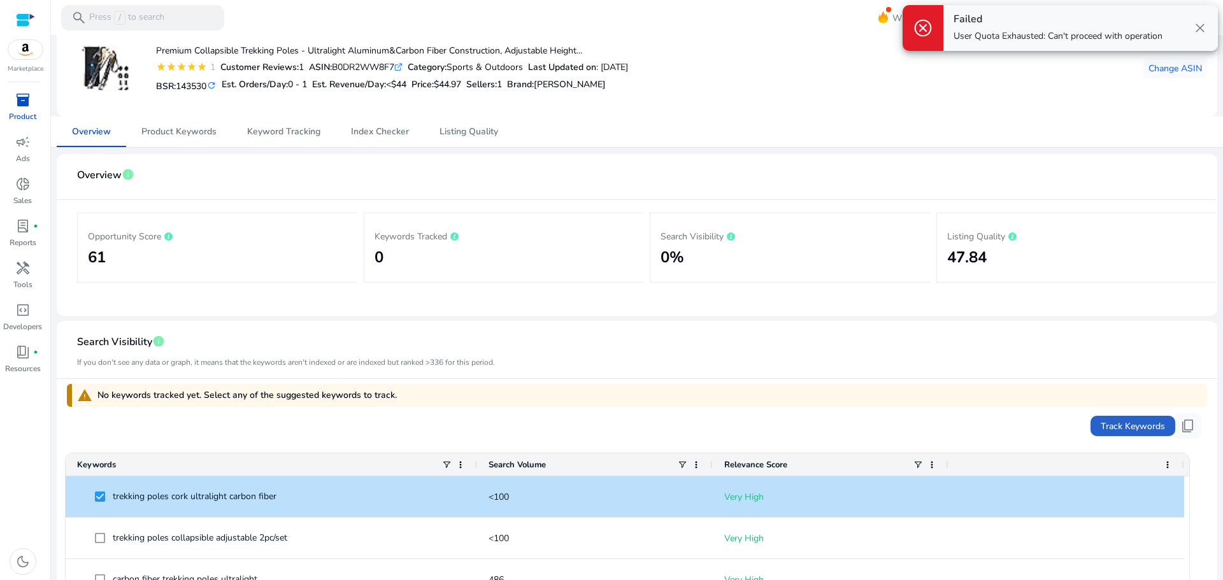
scroll to position [0, 0]
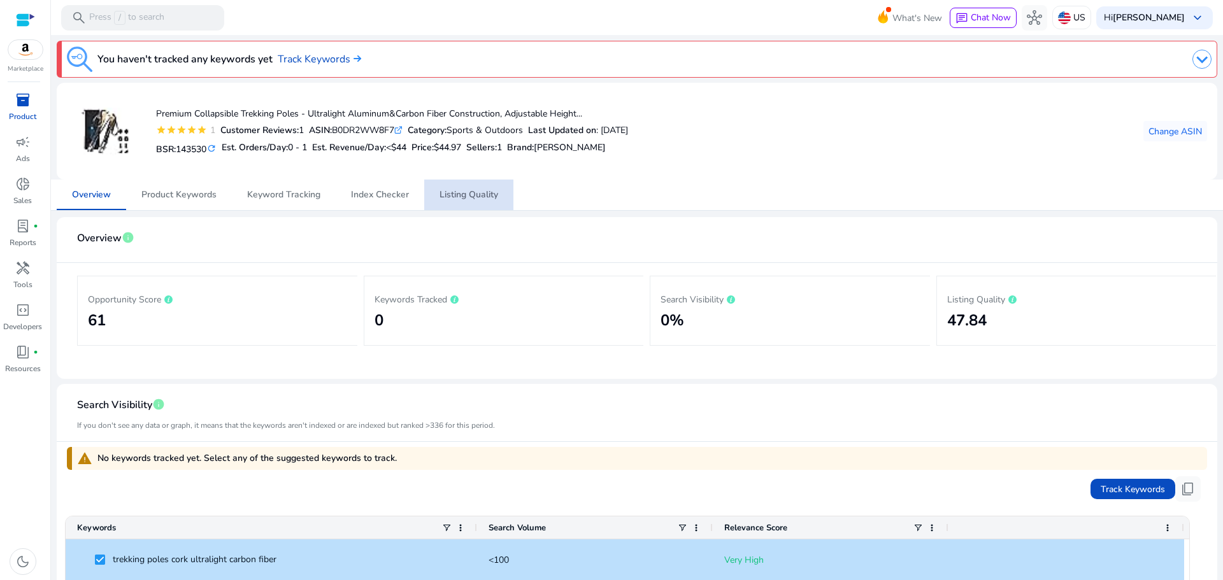
click at [445, 199] on span "Listing Quality" at bounding box center [468, 194] width 59 height 9
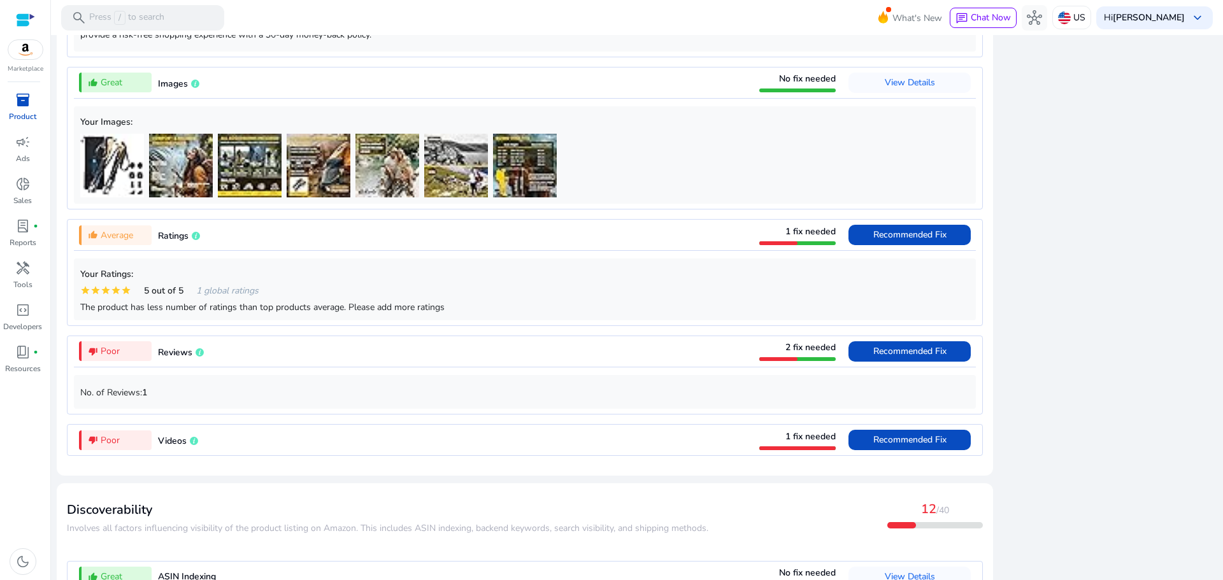
scroll to position [1174, 0]
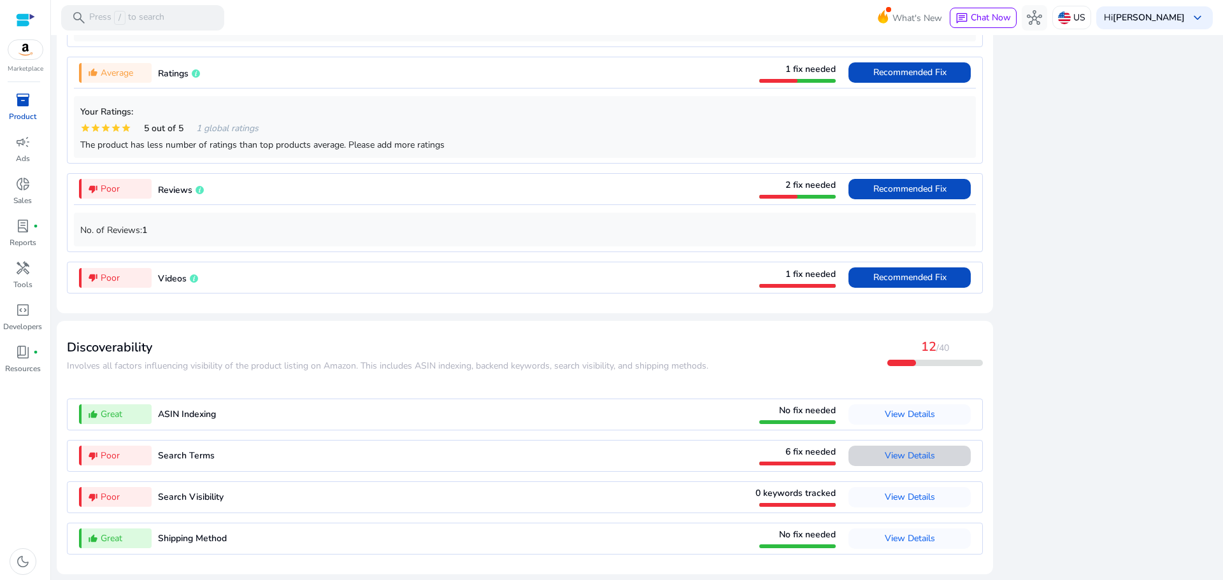
click at [902, 446] on span "View Details" at bounding box center [909, 456] width 50 height 20
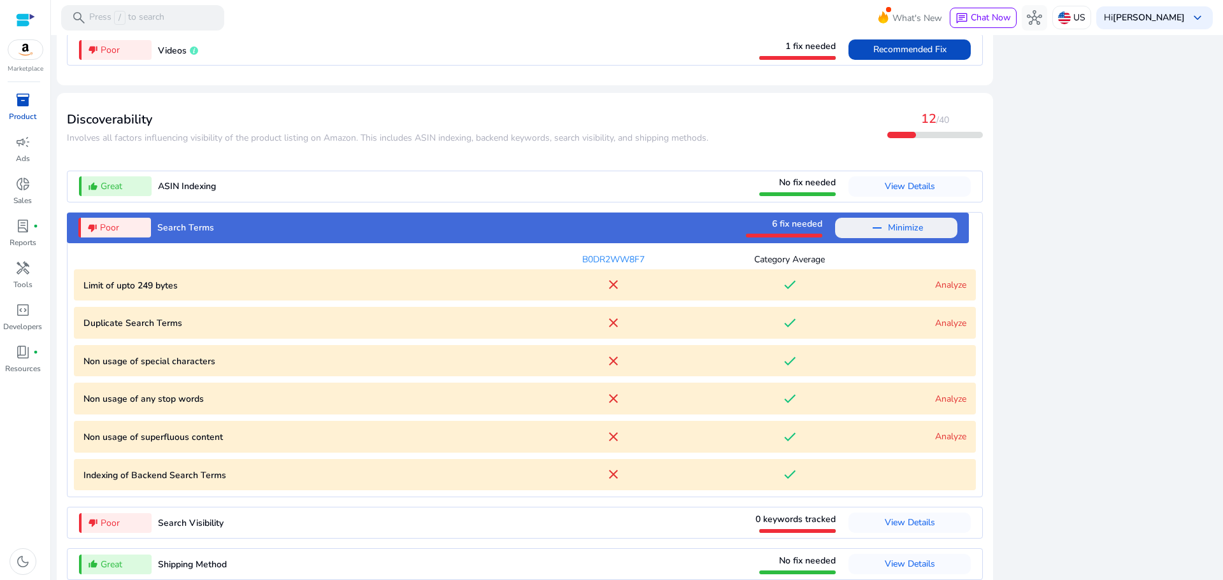
scroll to position [1427, 0]
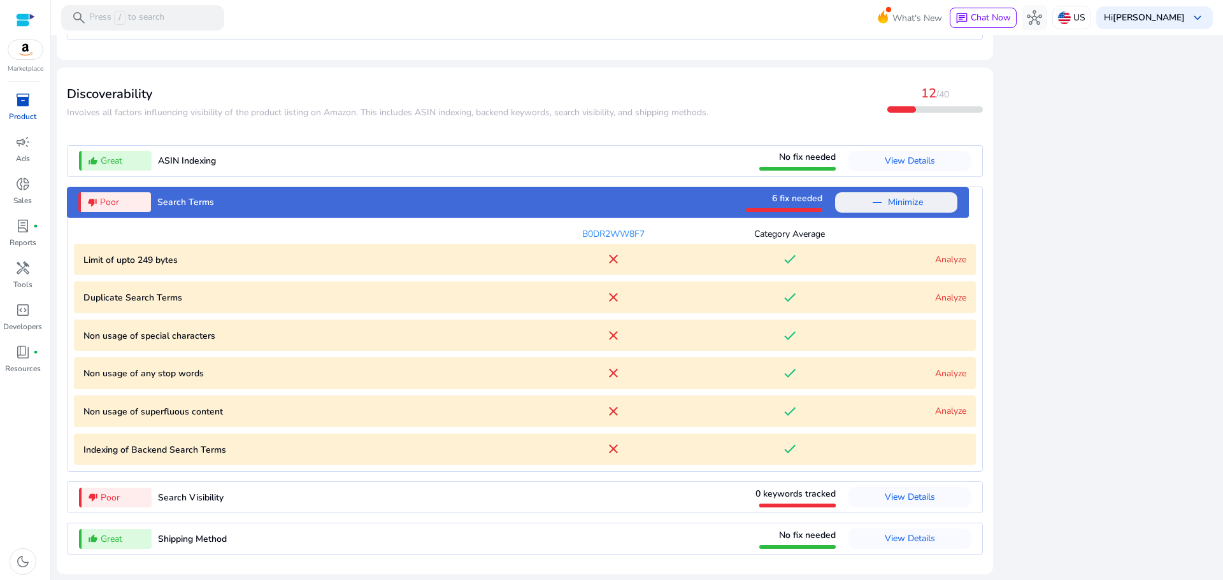
click at [941, 257] on link "Analyze" at bounding box center [950, 259] width 31 height 12
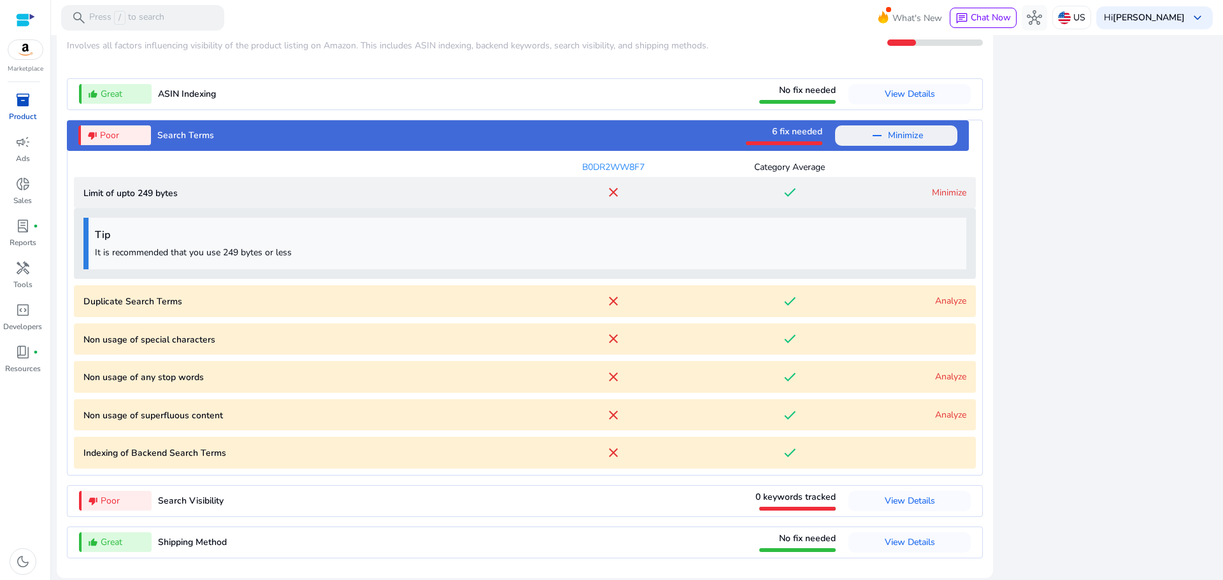
scroll to position [1498, 0]
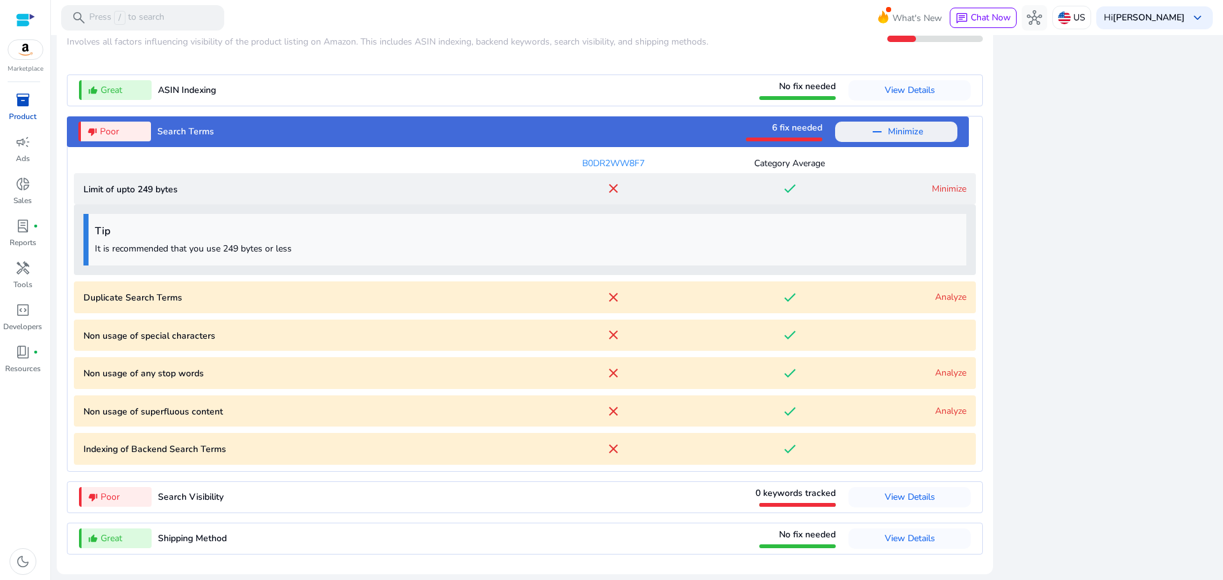
click at [951, 297] on link "Analyze" at bounding box center [950, 297] width 31 height 12
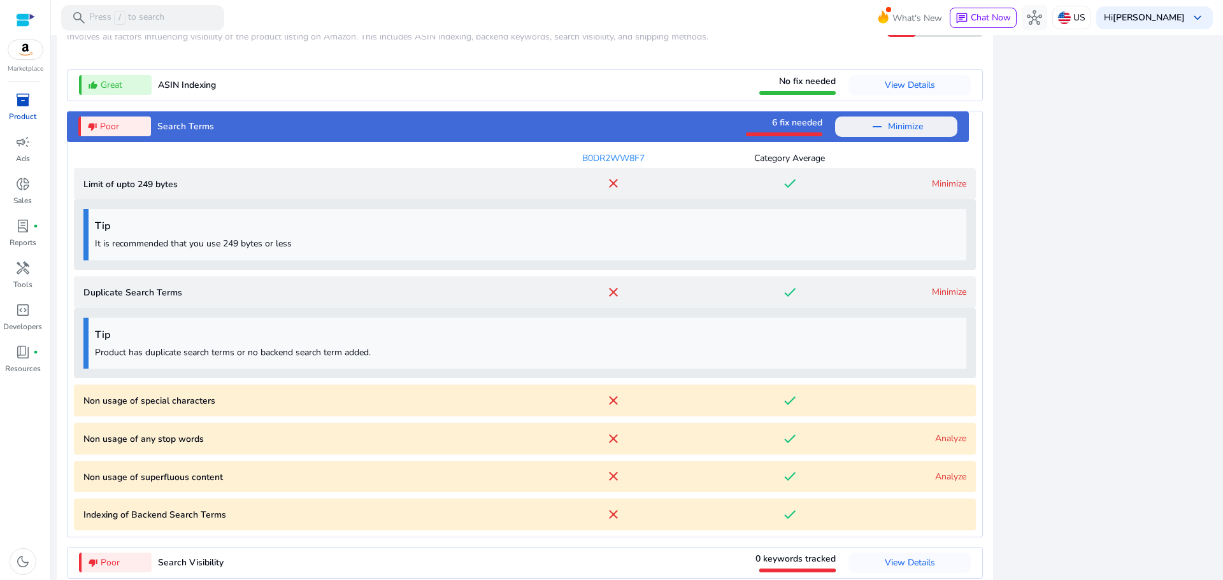
scroll to position [1568, 0]
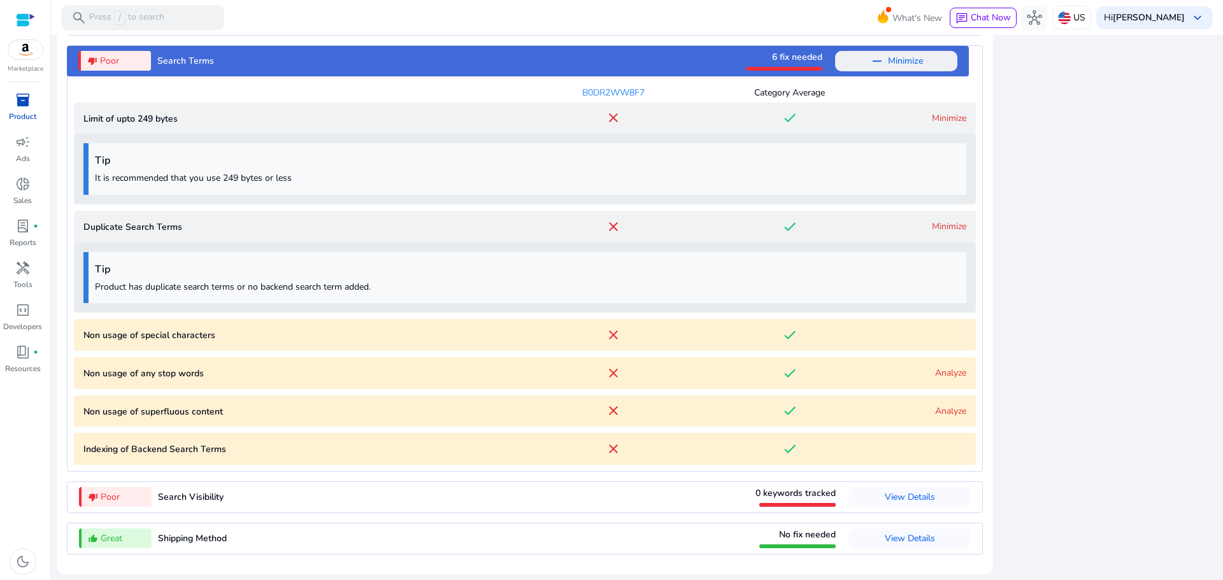
click at [948, 334] on characters "Non usage of special characters close done" at bounding box center [525, 335] width 902 height 32
click at [941, 368] on link "Analyze" at bounding box center [950, 373] width 31 height 12
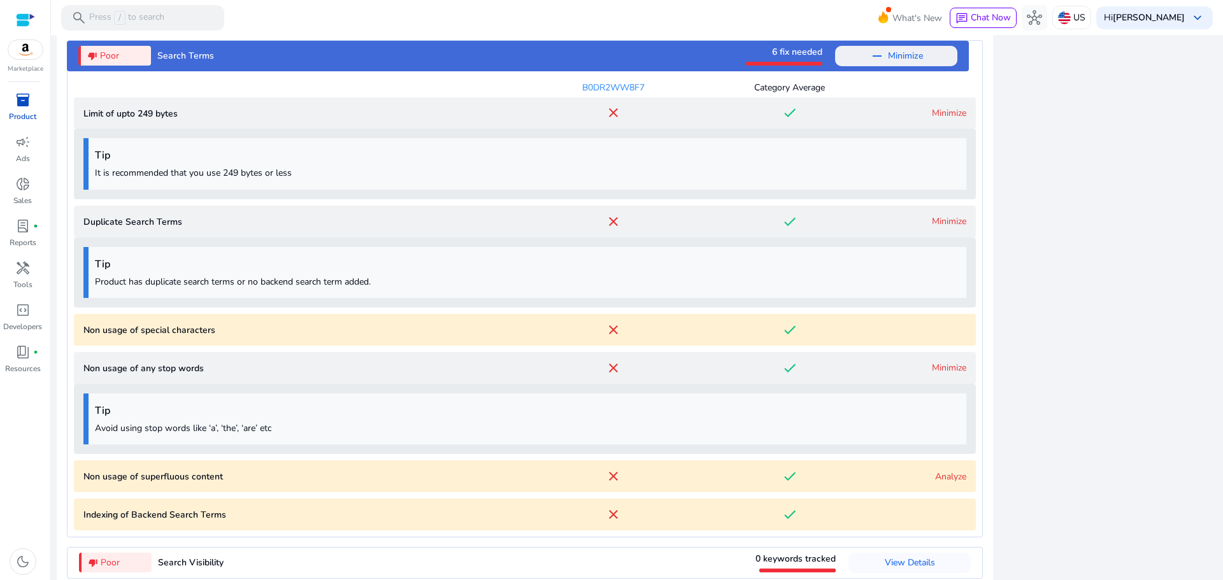
scroll to position [1639, 0]
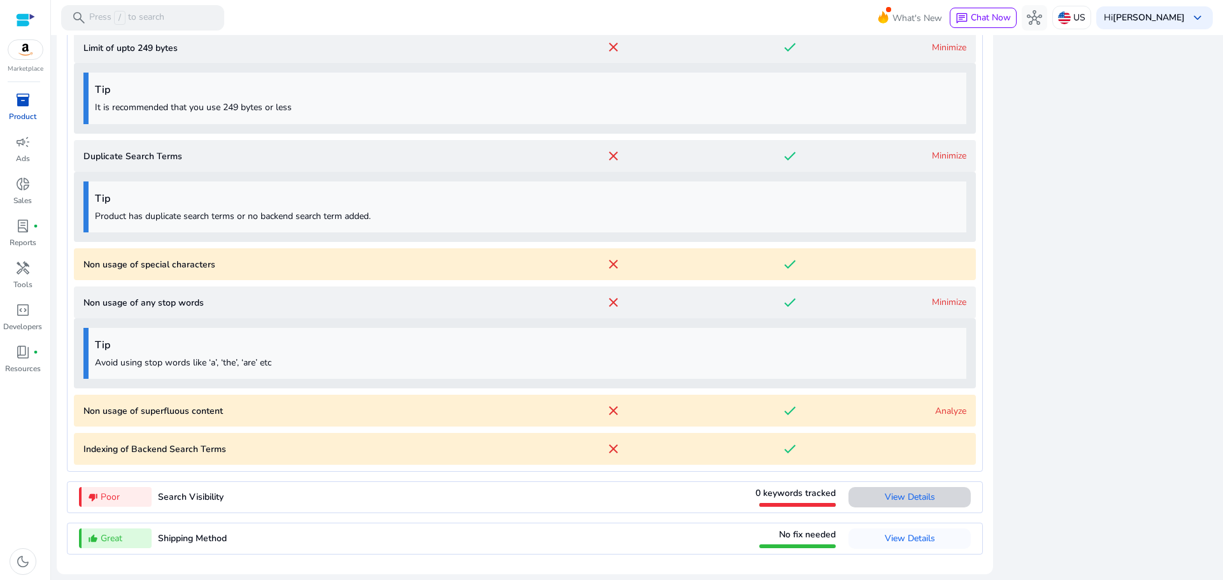
click at [921, 498] on span "View Details" at bounding box center [909, 497] width 50 height 12
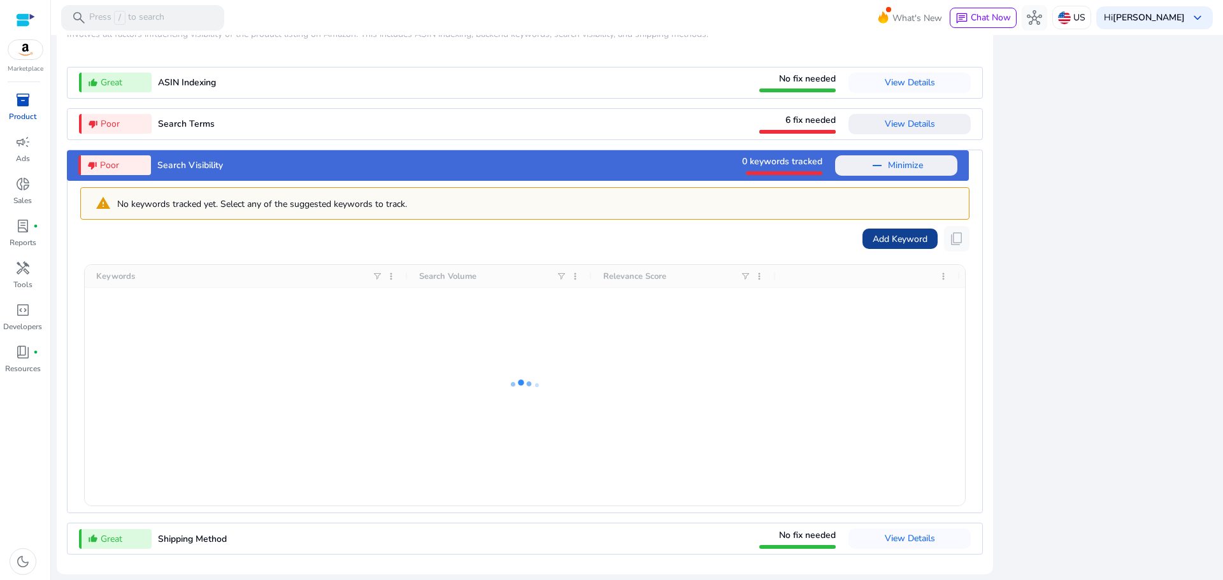
drag, startPoint x: 905, startPoint y: 238, endPoint x: 893, endPoint y: 239, distance: 11.5
click at [893, 239] on span "Add Keyword" at bounding box center [899, 238] width 55 height 13
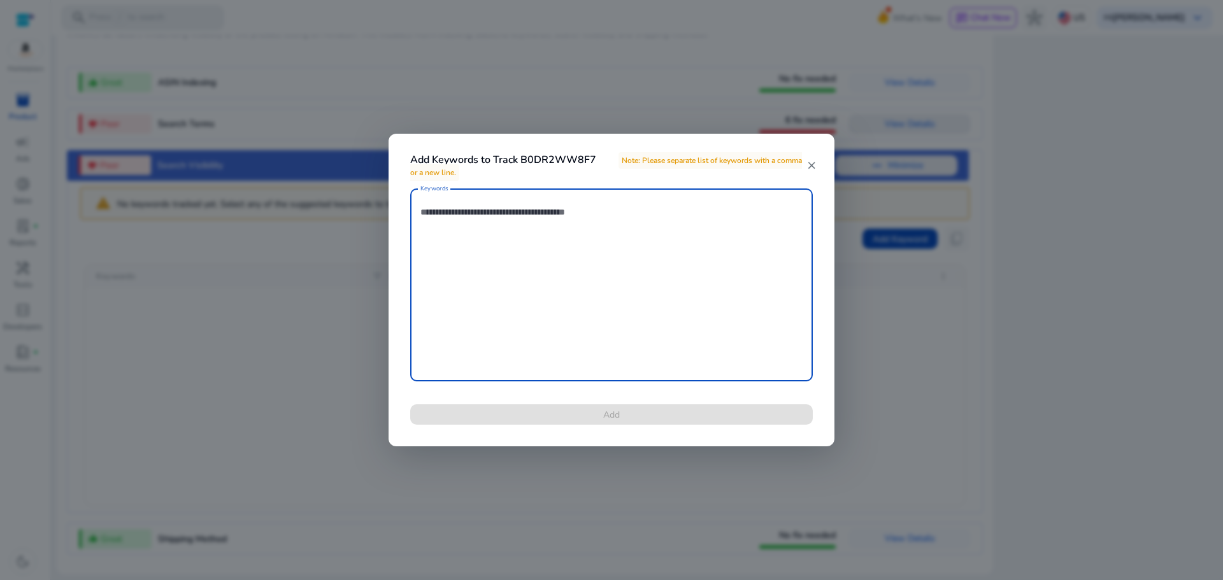
paste textarea "**********"
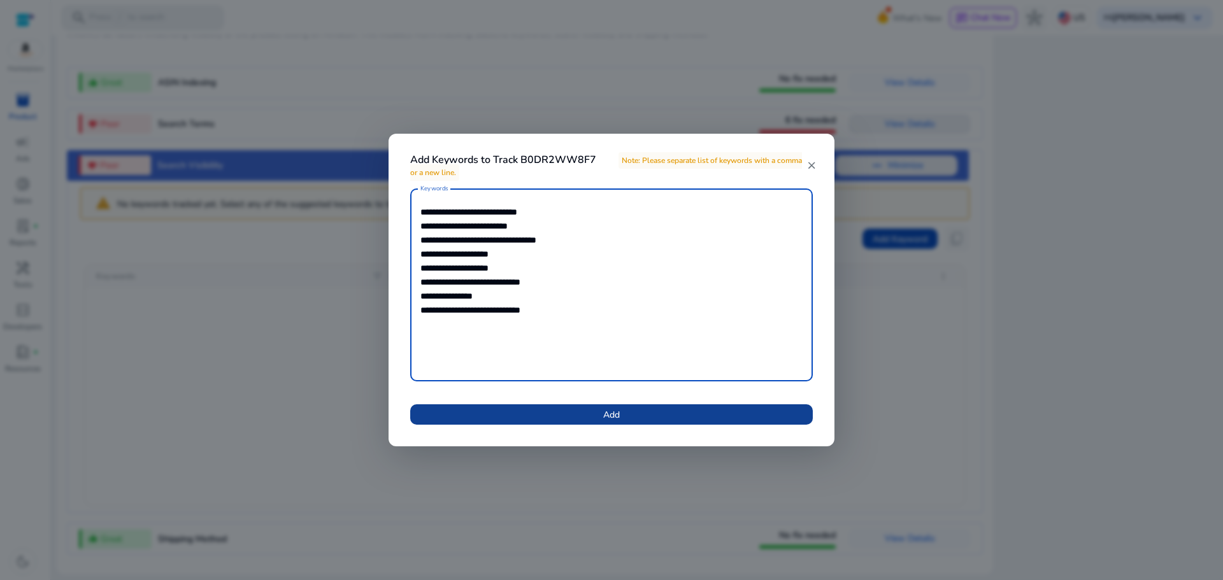
type textarea "**********"
click at [637, 415] on span at bounding box center [611, 414] width 402 height 31
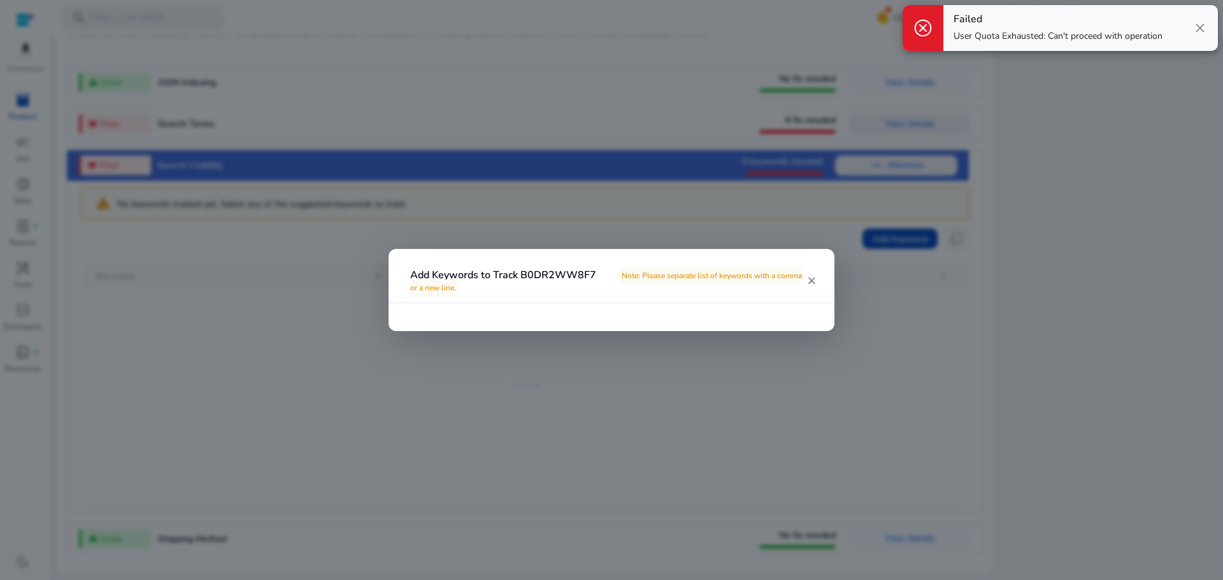
click at [809, 281] on mat-icon "close" at bounding box center [811, 280] width 10 height 11
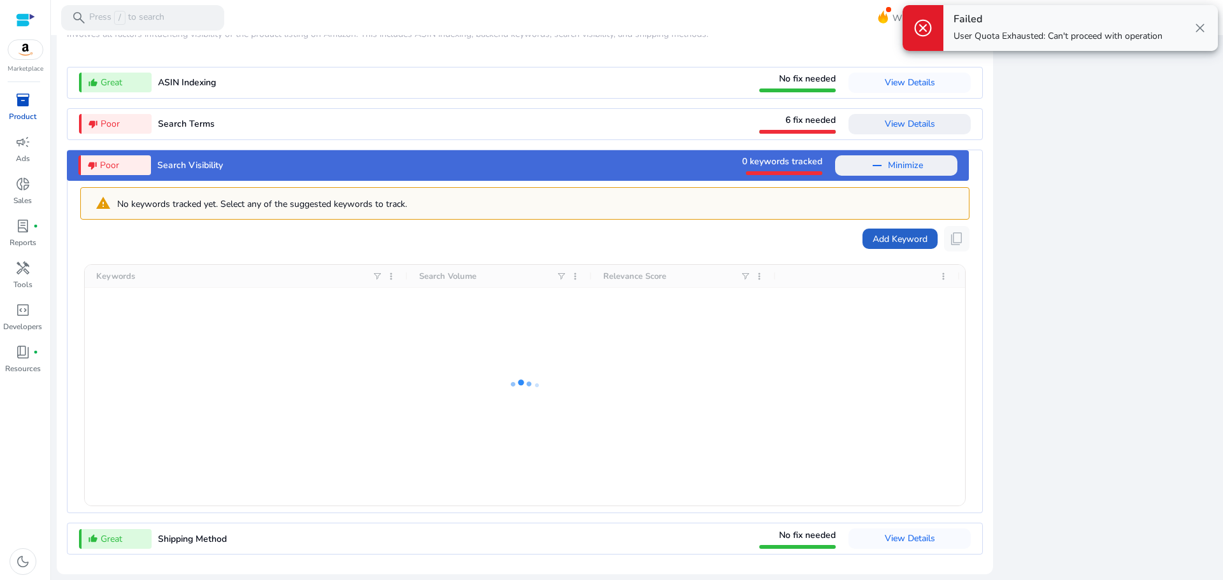
click at [1196, 29] on span "close" at bounding box center [1199, 27] width 15 height 15
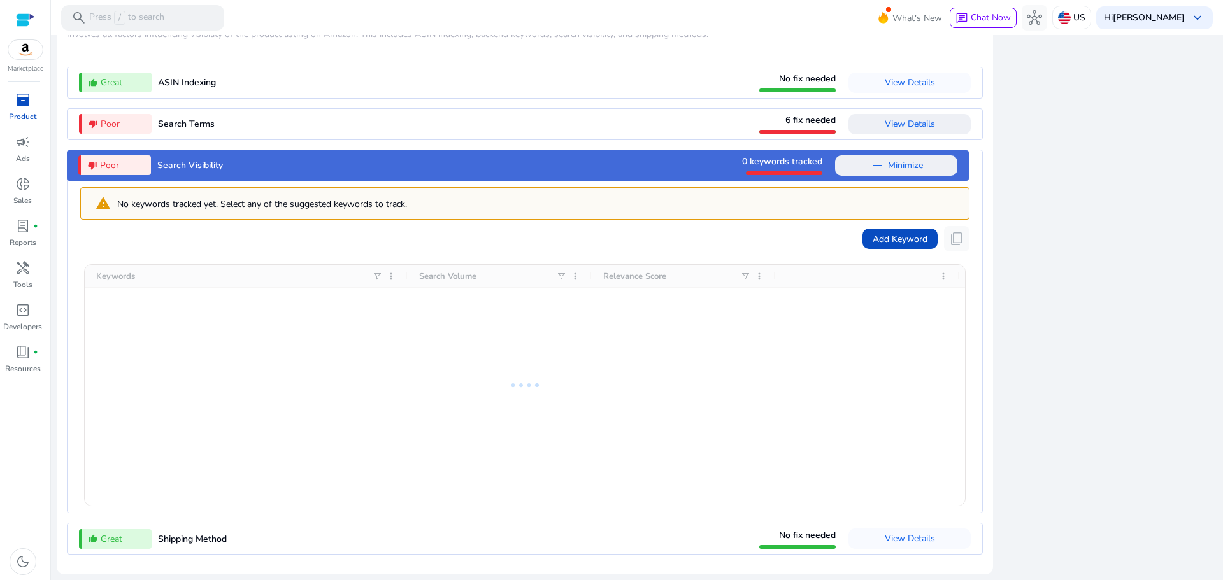
click at [113, 166] on span "Poor" at bounding box center [109, 165] width 19 height 13
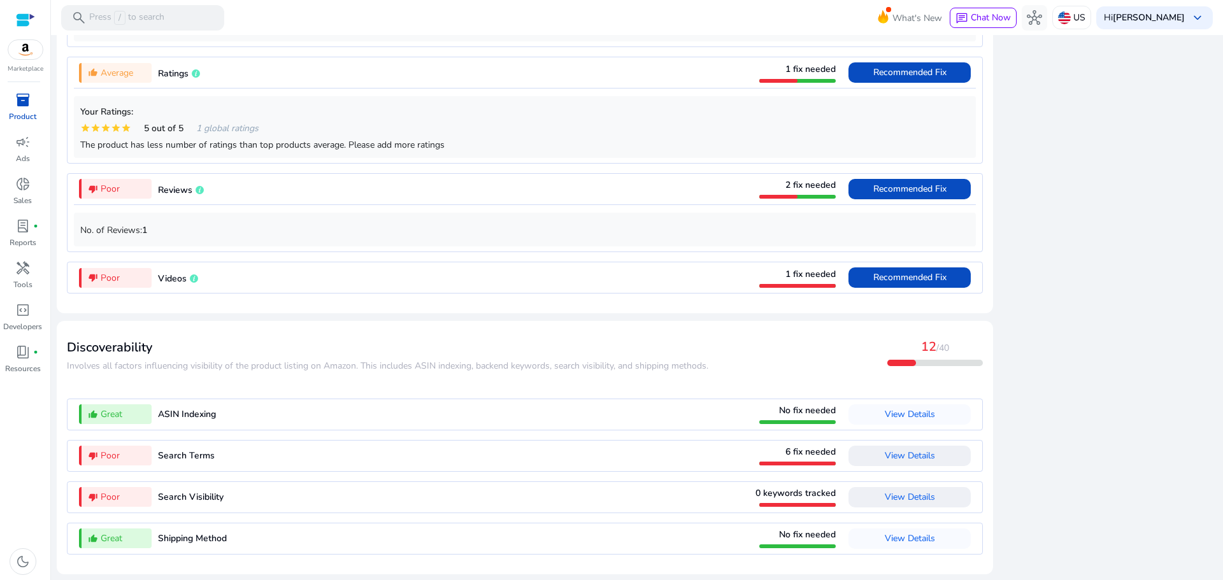
drag, startPoint x: 1216, startPoint y: 306, endPoint x: 1160, endPoint y: 69, distance: 244.0
click at [1160, 69] on mat-sidenav-content "search Press / to search What's New chat Chat Now hub US Hi Mohammad Abidat key…" at bounding box center [637, 290] width 1172 height 580
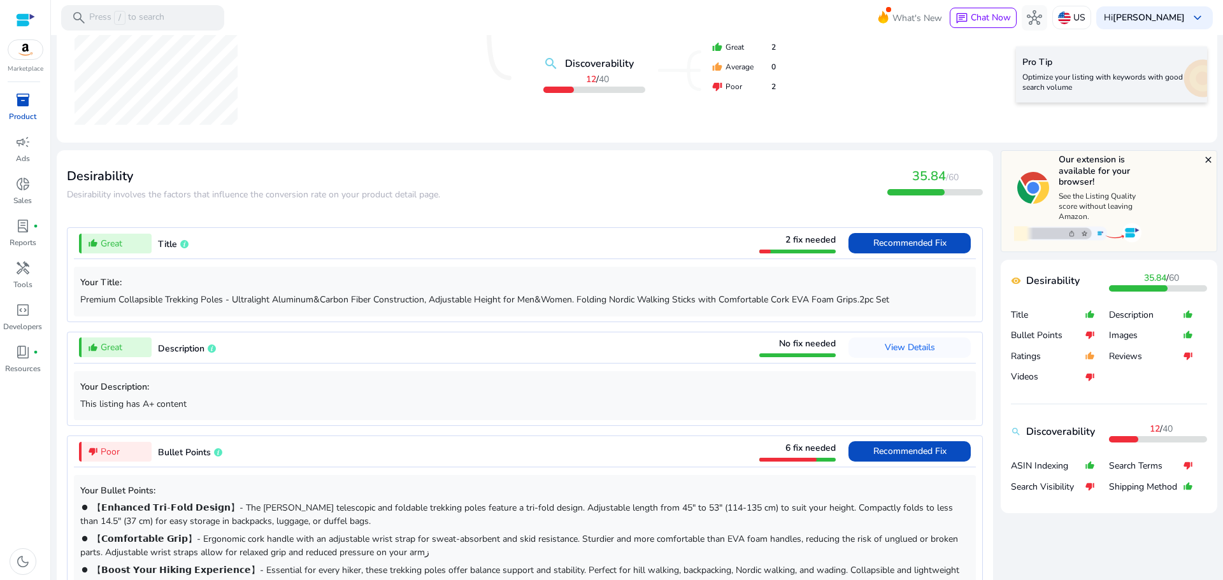
scroll to position [0, 0]
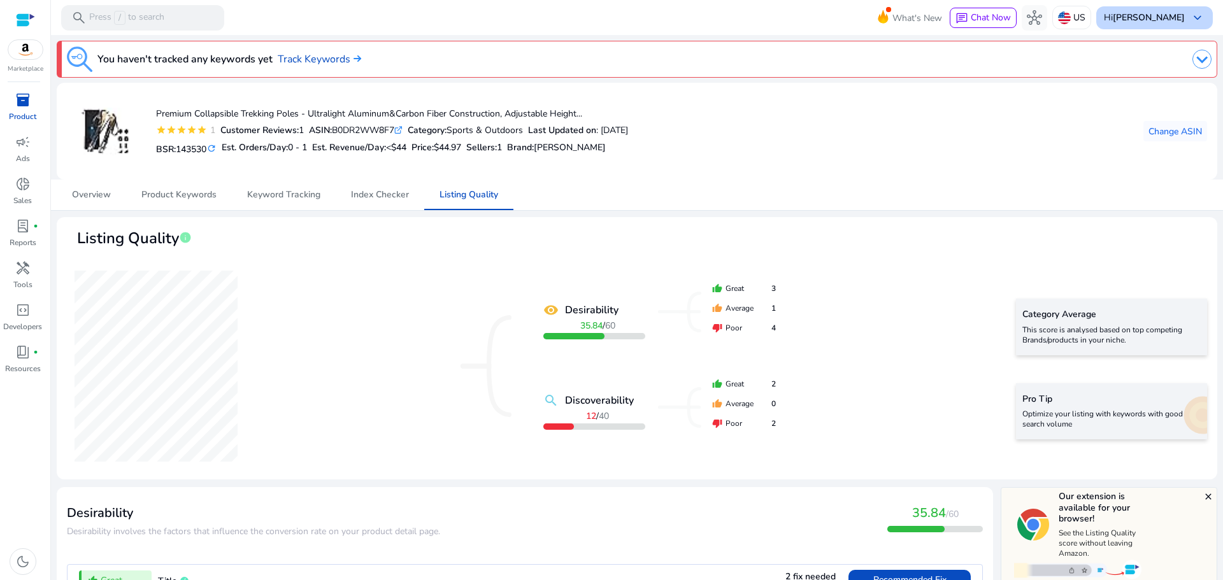
click at [1169, 19] on b "[PERSON_NAME]" at bounding box center [1148, 17] width 72 height 12
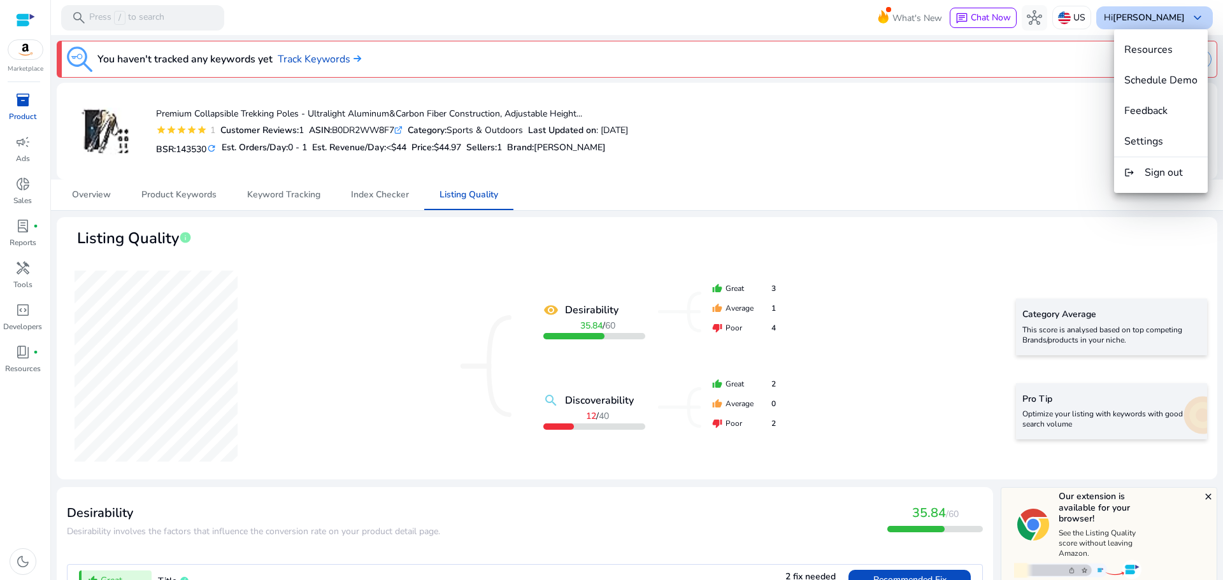
click at [1169, 19] on div at bounding box center [611, 290] width 1223 height 580
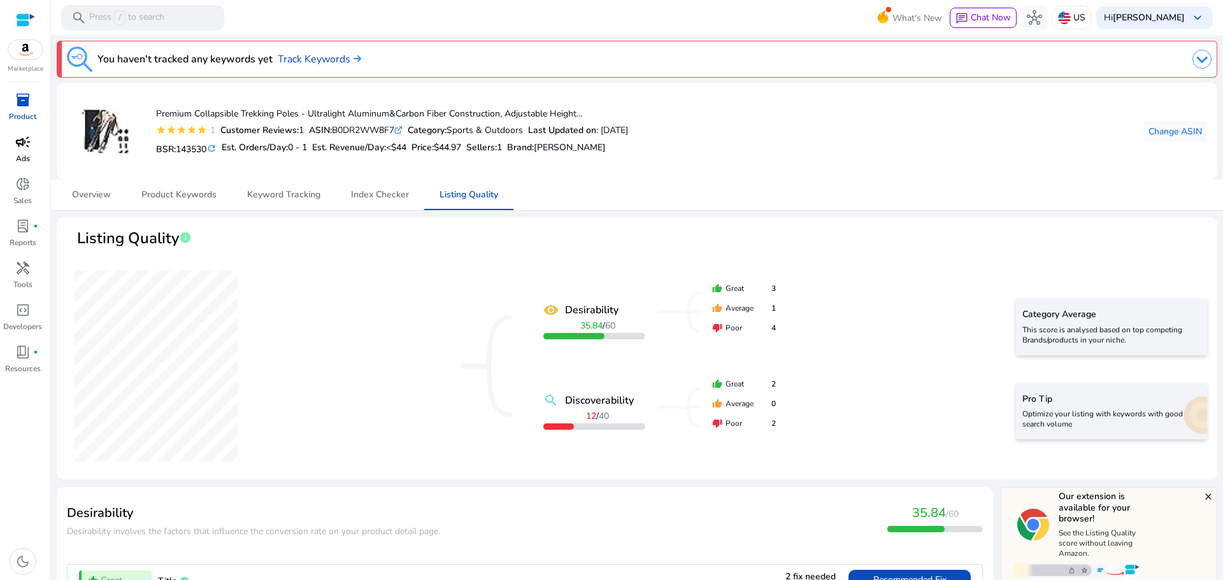
click at [22, 150] on span "campaign" at bounding box center [22, 141] width 15 height 15
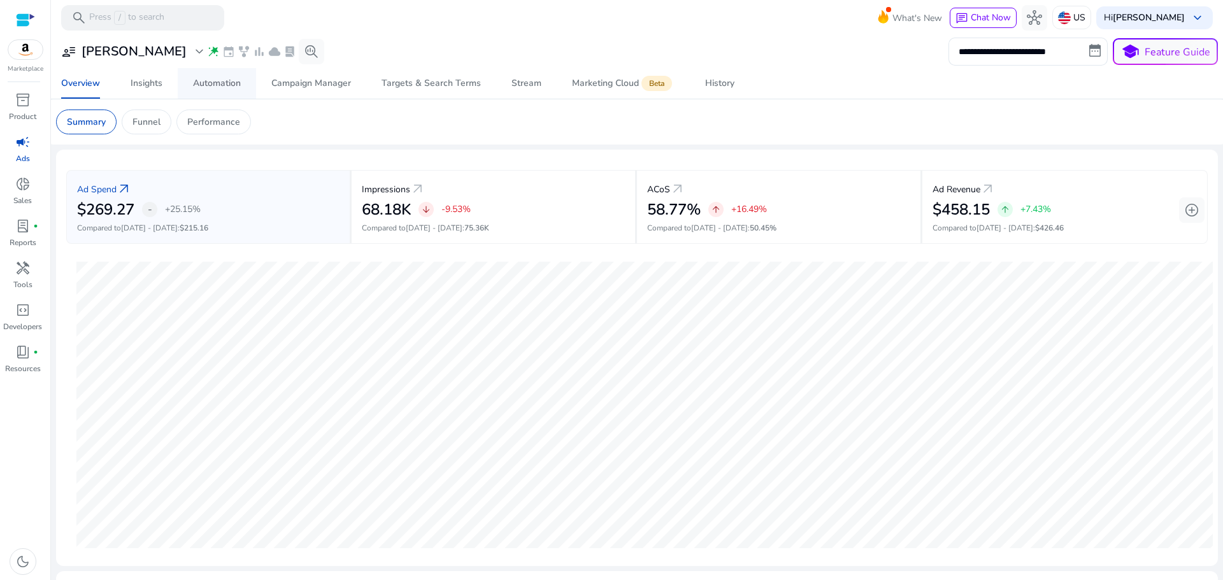
click at [203, 82] on div "Automation" at bounding box center [217, 83] width 48 height 9
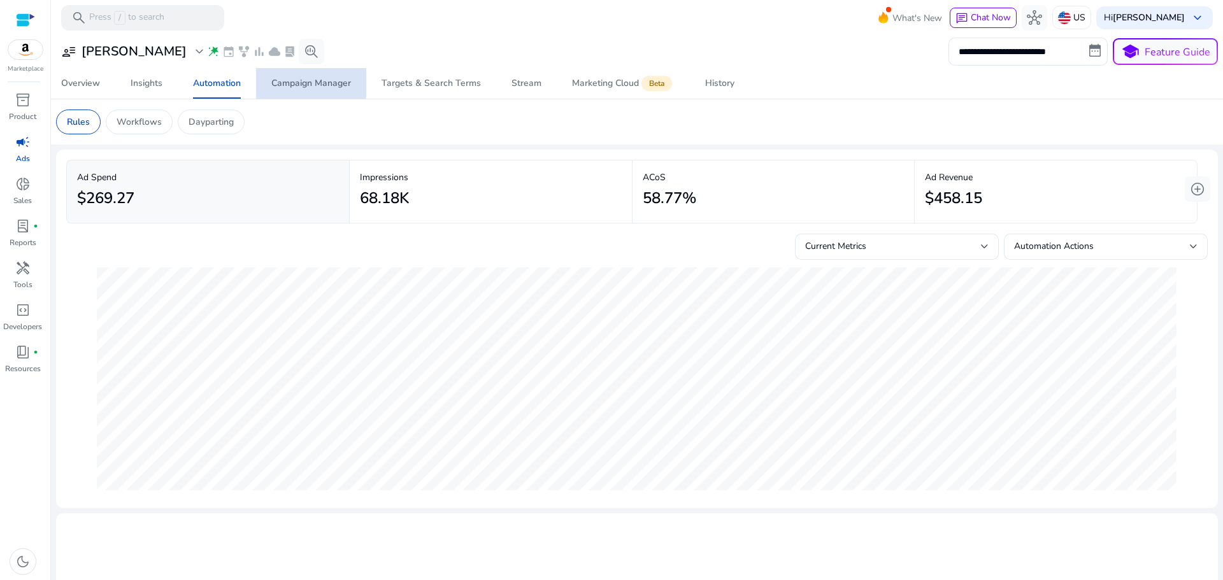
click at [297, 83] on div "Campaign Manager" at bounding box center [311, 83] width 80 height 9
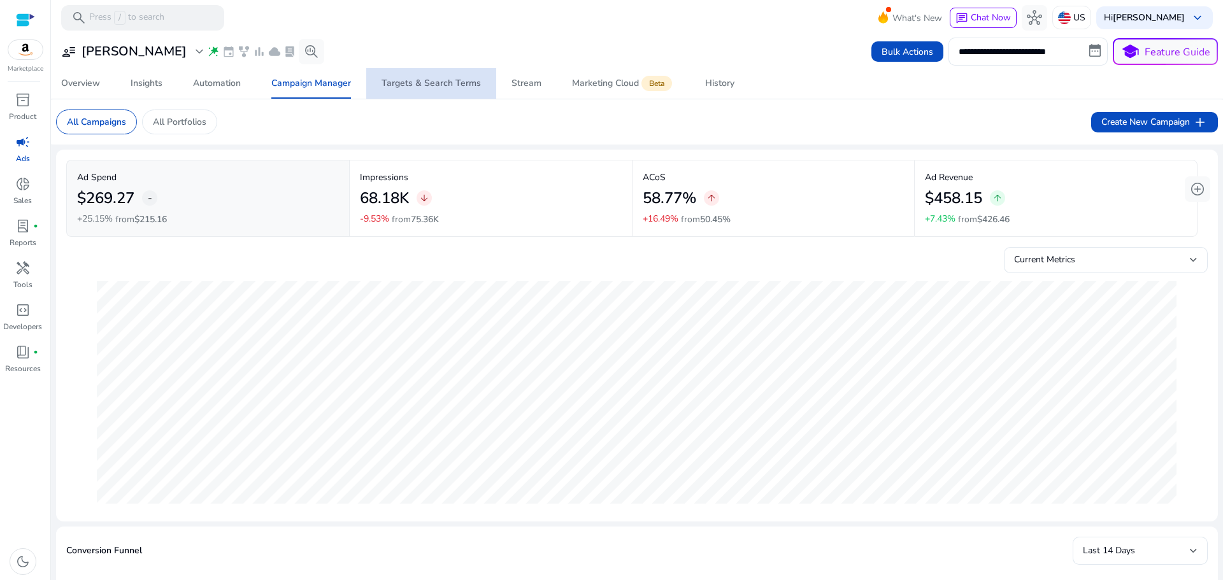
click at [435, 90] on span "Targets & Search Terms" at bounding box center [430, 83] width 99 height 31
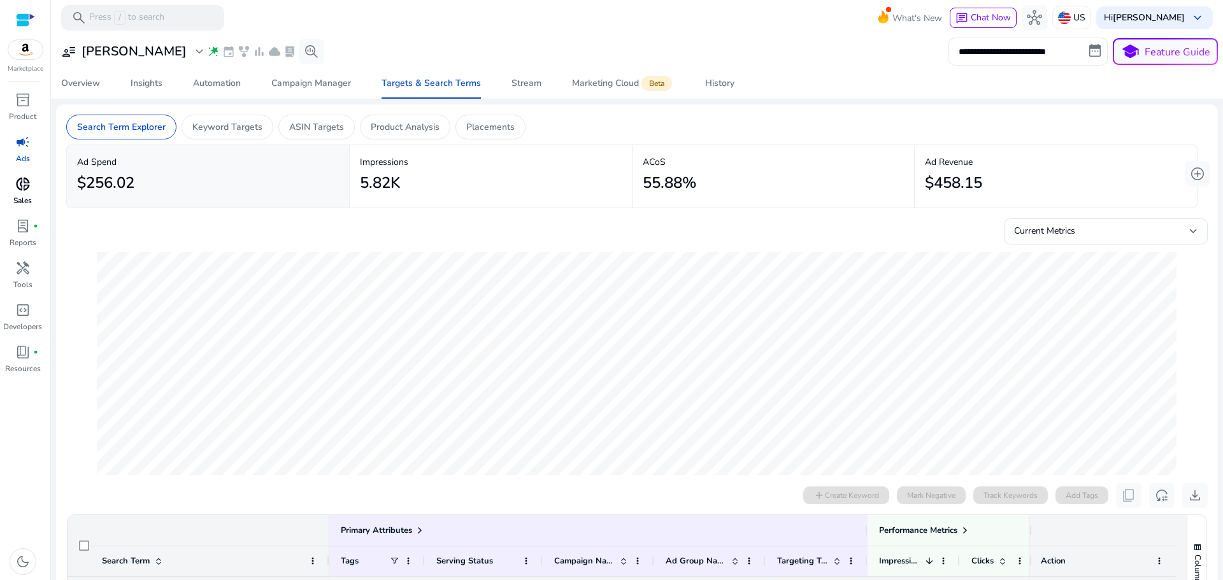
click at [20, 194] on link "donut_small Sales" at bounding box center [22, 195] width 45 height 42
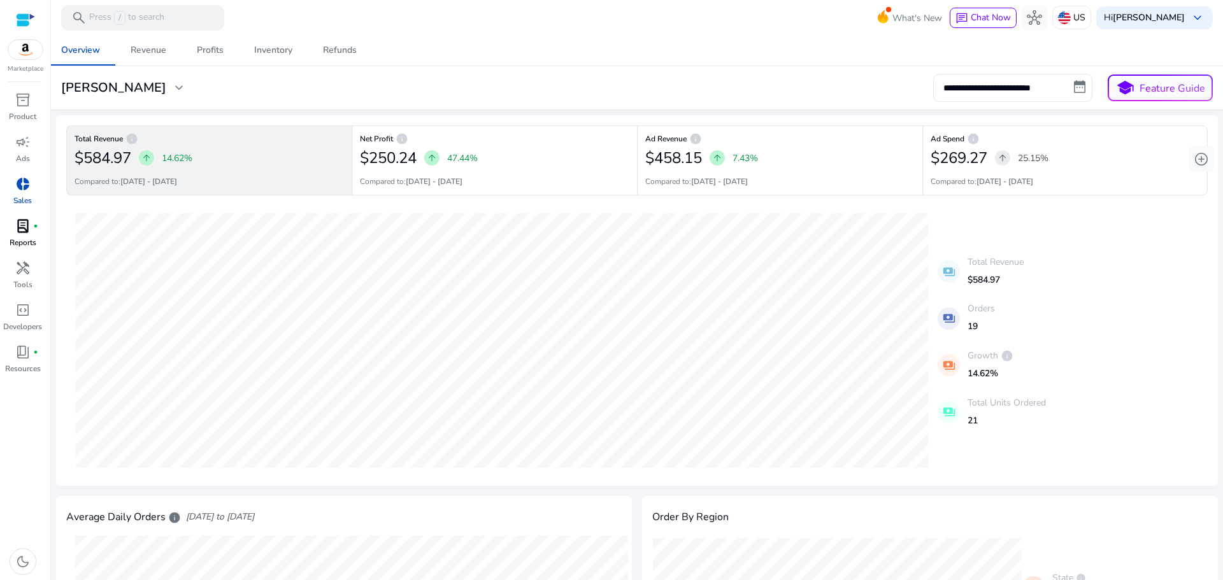
click at [18, 225] on span "lab_profile" at bounding box center [22, 225] width 15 height 15
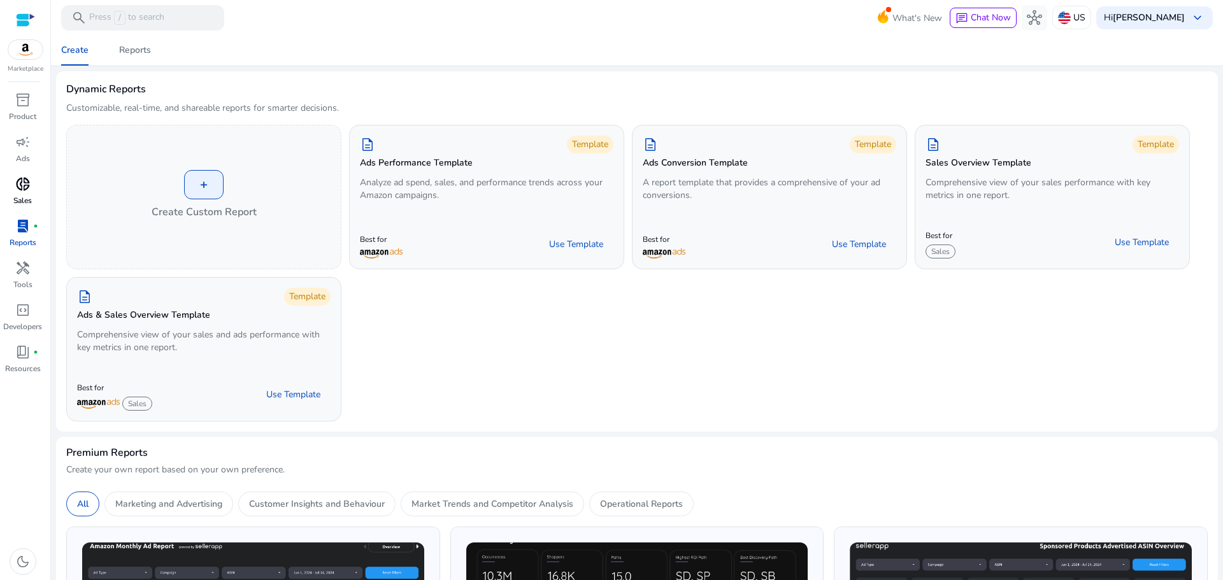
click at [20, 190] on span "donut_small" at bounding box center [22, 183] width 15 height 15
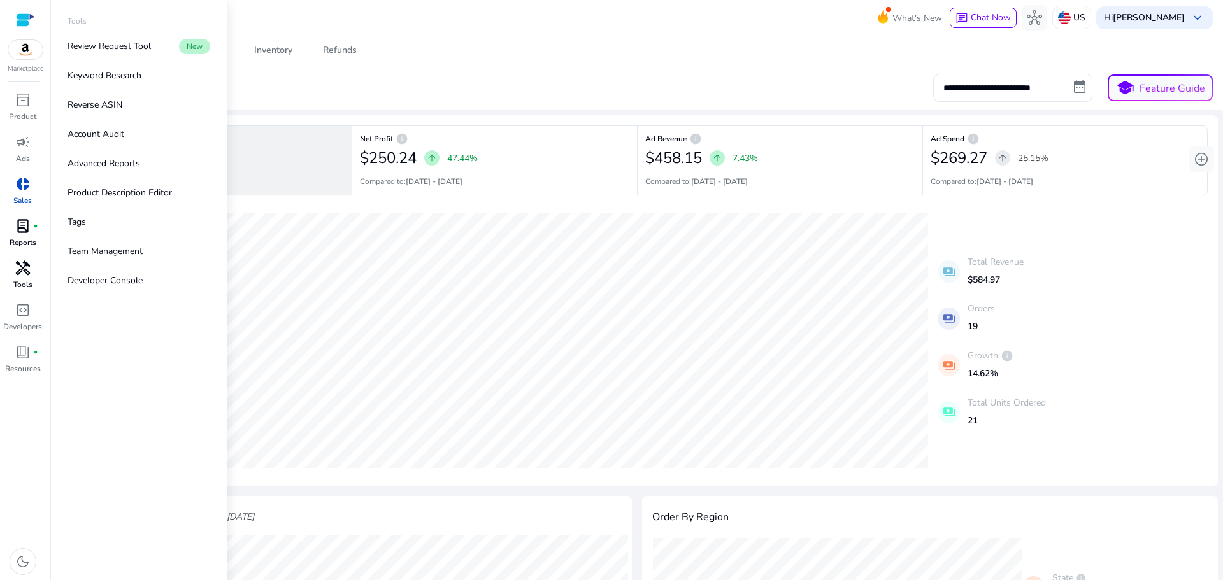
click at [24, 273] on span "handyman" at bounding box center [22, 267] width 15 height 15
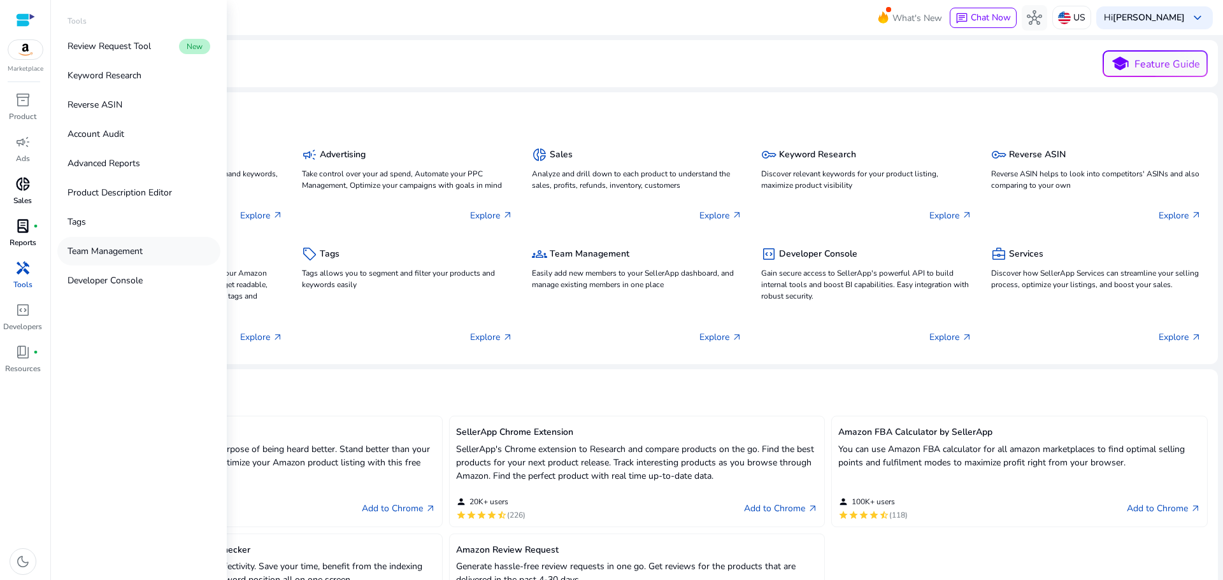
click at [139, 249] on p "Team Management" at bounding box center [104, 251] width 75 height 13
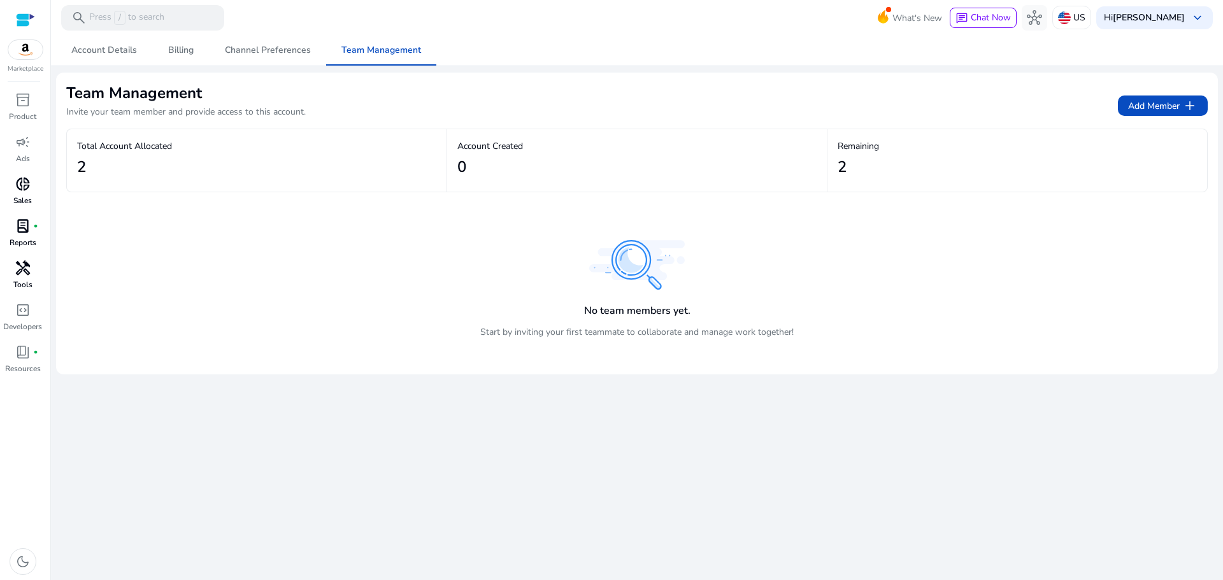
click at [862, 150] on p "Remaining" at bounding box center [1016, 145] width 359 height 13
click at [18, 23] on div at bounding box center [25, 20] width 19 height 15
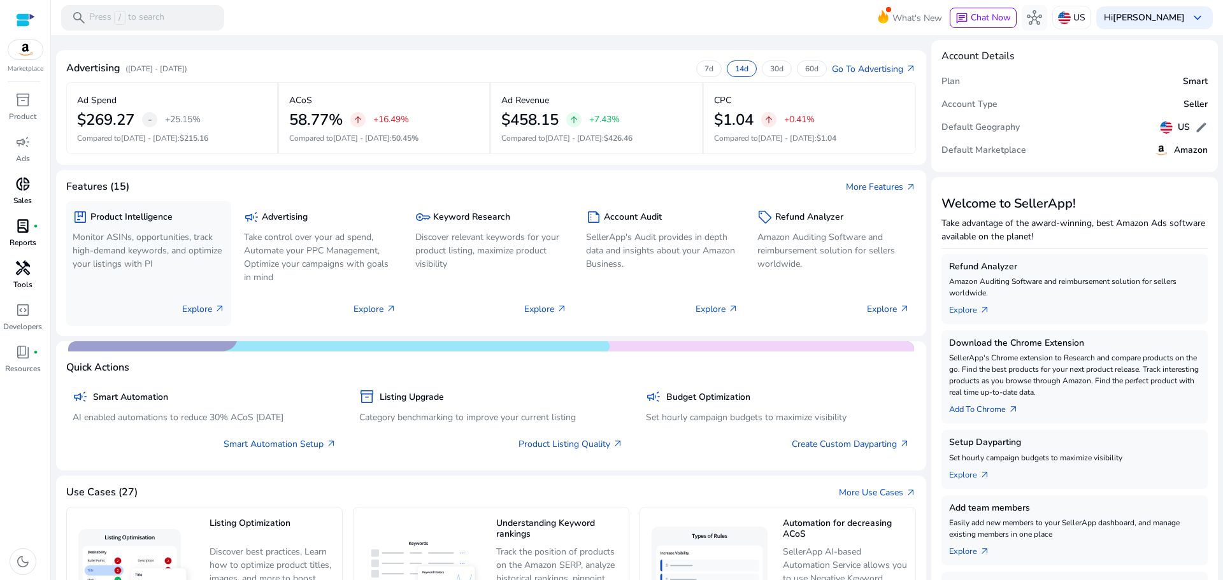
click at [177, 251] on p "Monitor ASINs, opportunities, track high-demand keywords, and optimize your lis…" at bounding box center [149, 251] width 152 height 40
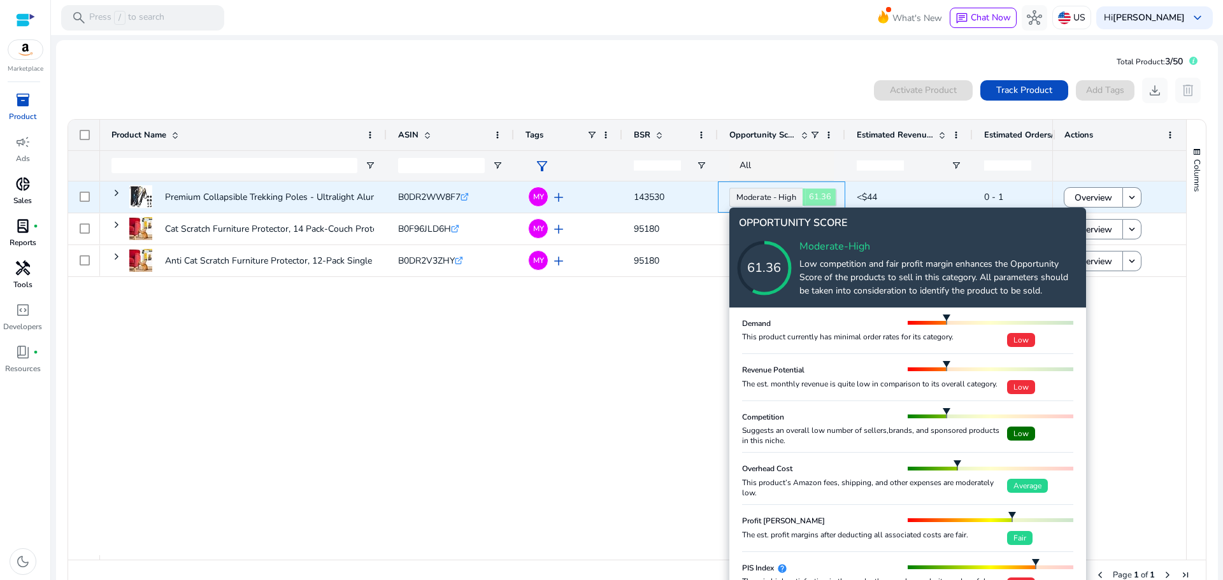
click at [774, 191] on link "Moderate - High 61.36" at bounding box center [765, 197] width 73 height 19
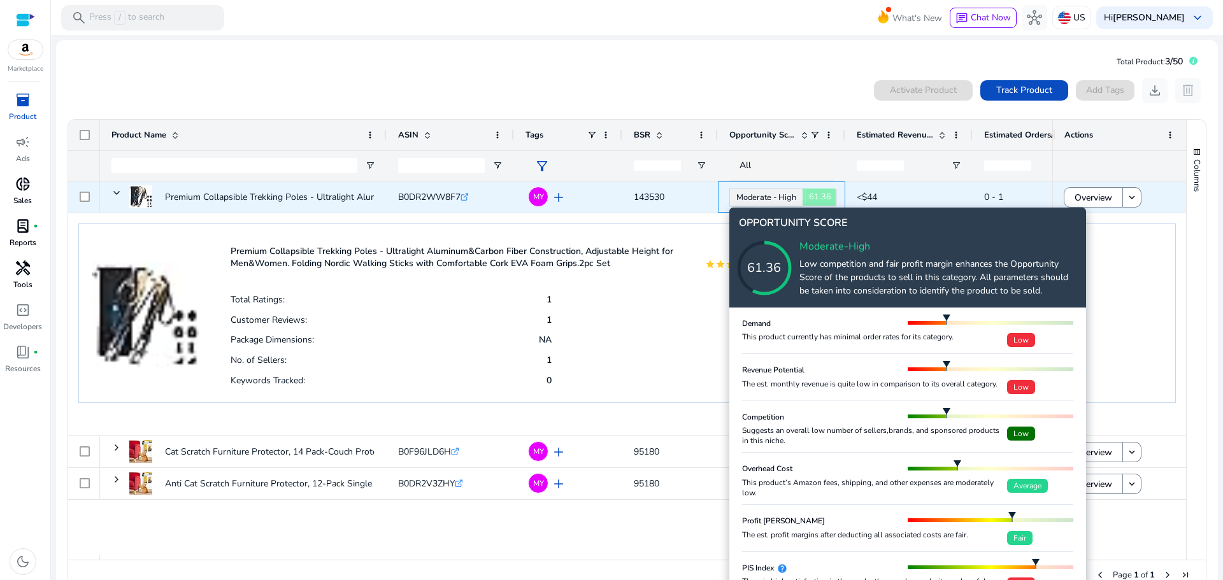
click at [774, 191] on link "Moderate - High 61.36" at bounding box center [765, 197] width 73 height 19
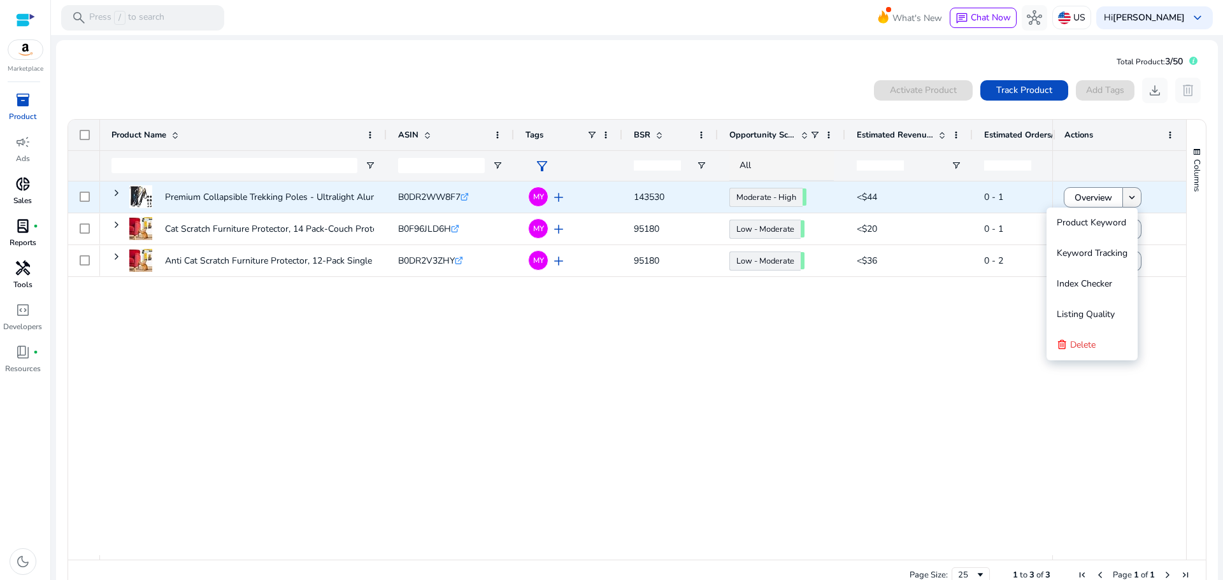
click at [1132, 199] on mat-icon "keyboard_arrow_down" at bounding box center [1131, 197] width 11 height 11
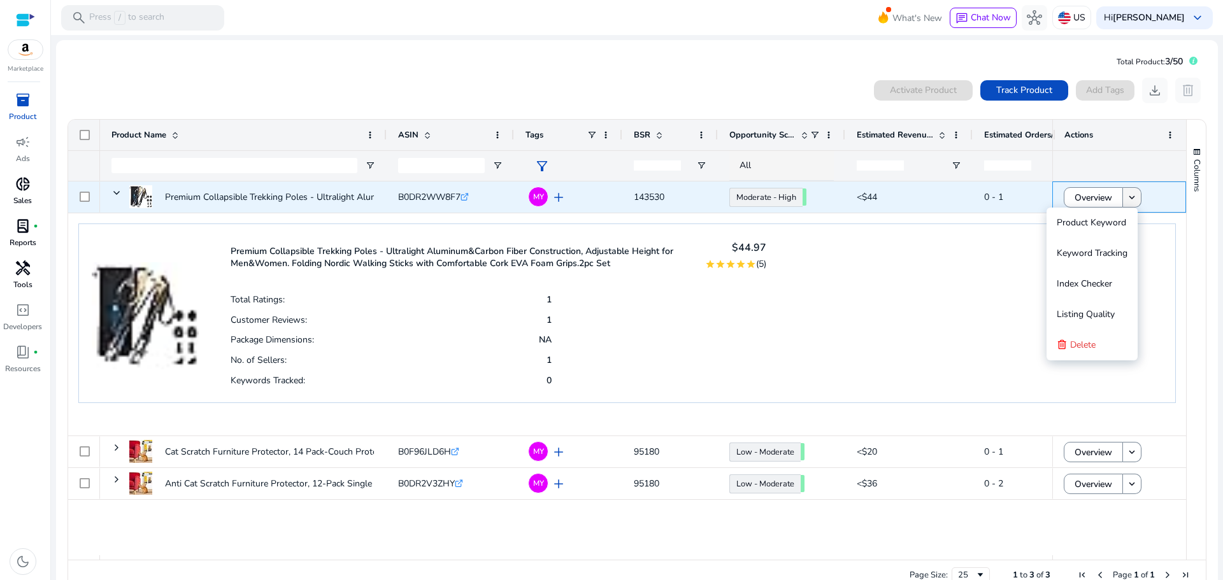
click at [1132, 199] on mat-icon "keyboard_arrow_down" at bounding box center [1131, 197] width 11 height 11
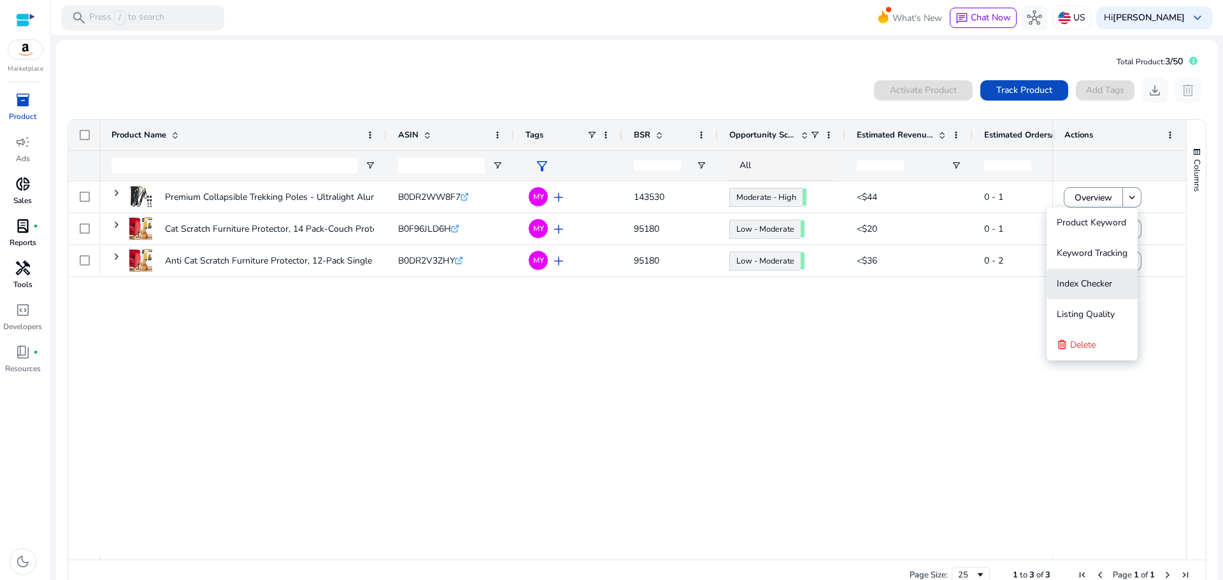
click at [1114, 276] on button "Index Checker" at bounding box center [1091, 284] width 91 height 31
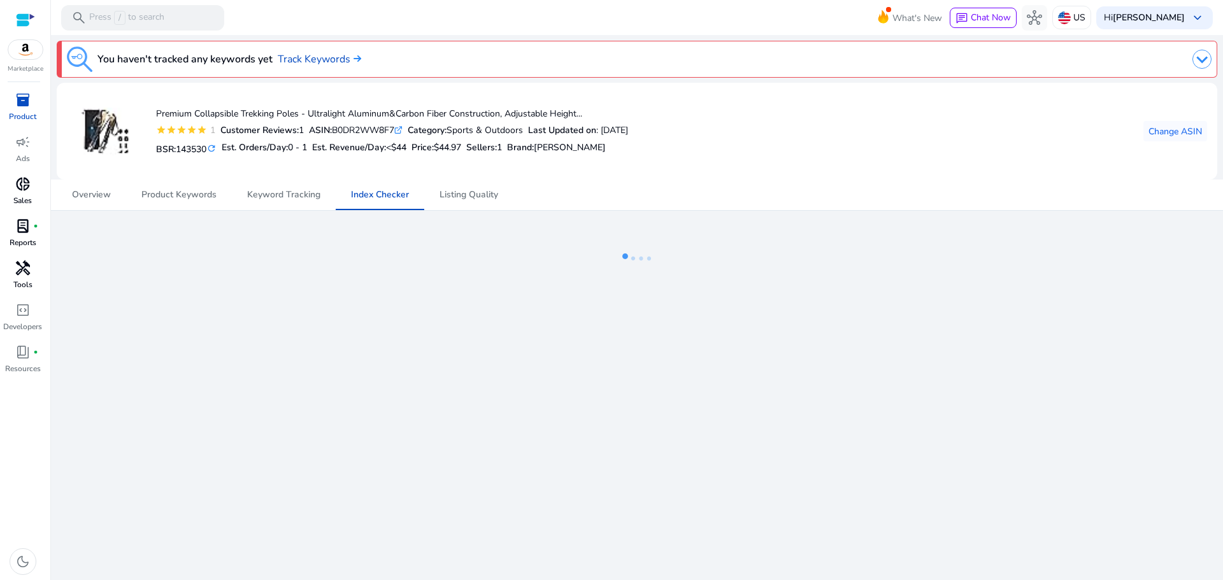
click at [499, 262] on ng-lottie at bounding box center [637, 258] width 1160 height 83
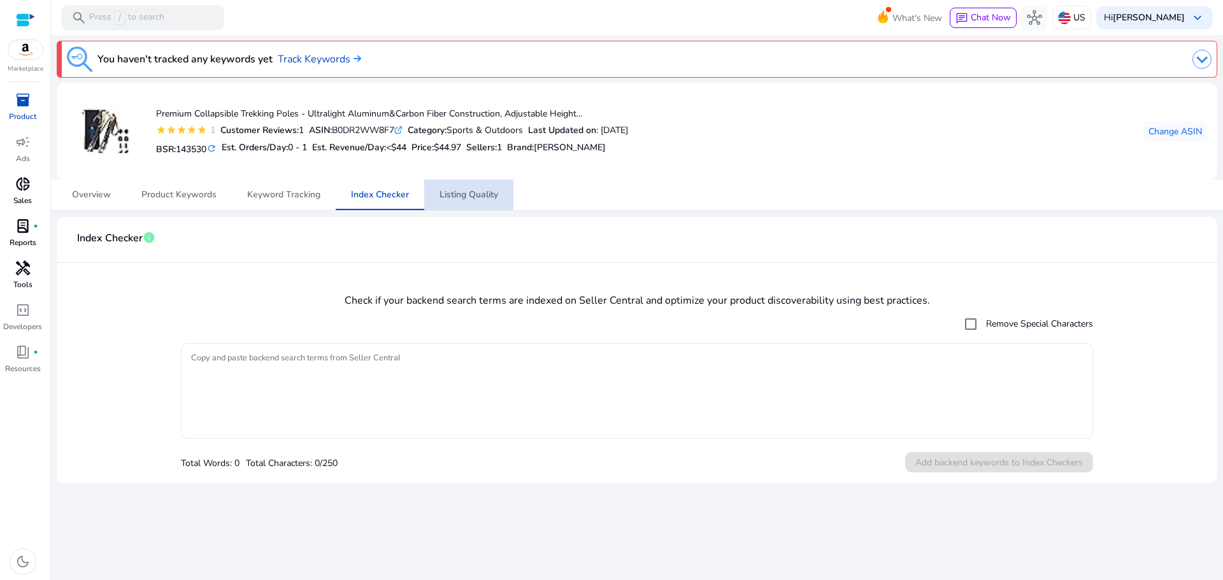
click at [470, 199] on span "Listing Quality" at bounding box center [468, 194] width 59 height 9
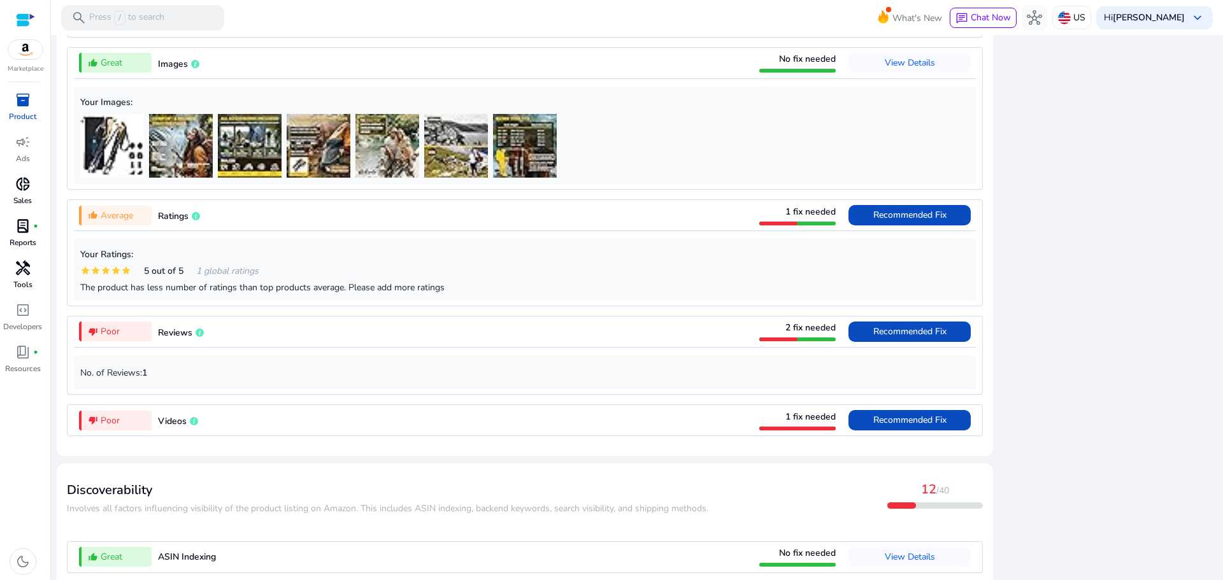
scroll to position [1174, 0]
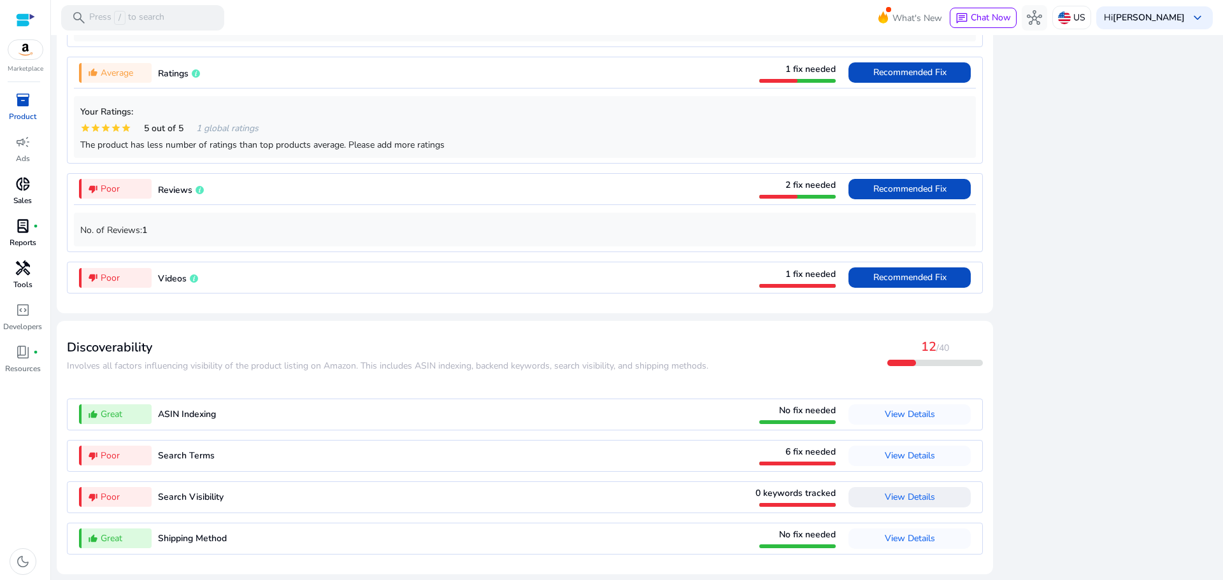
click at [889, 498] on span "View Details" at bounding box center [909, 497] width 50 height 12
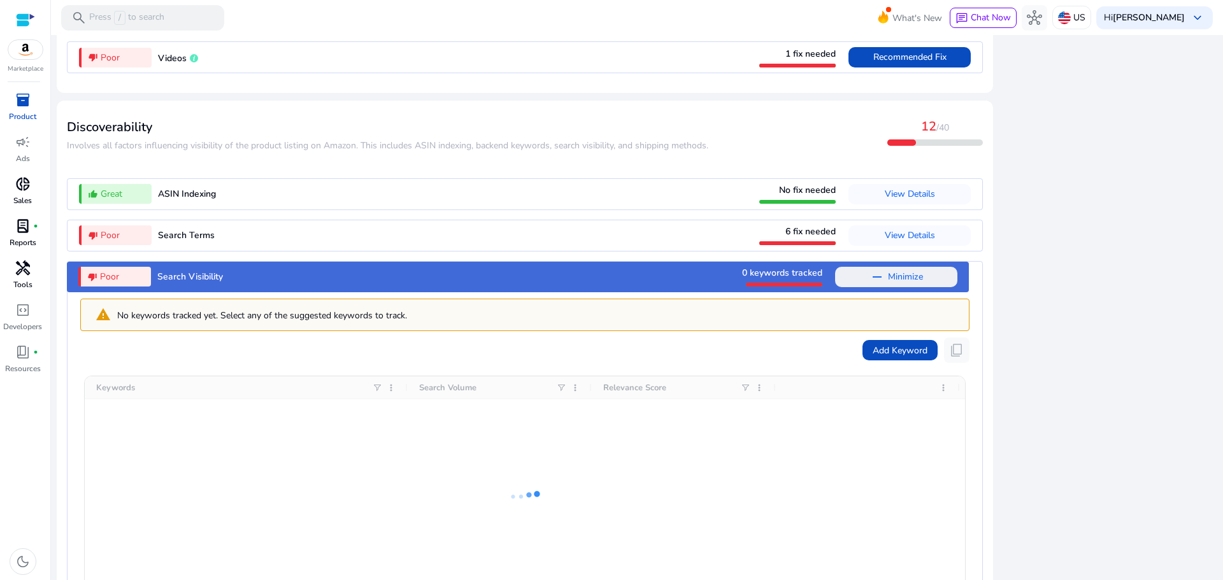
scroll to position [1402, 0]
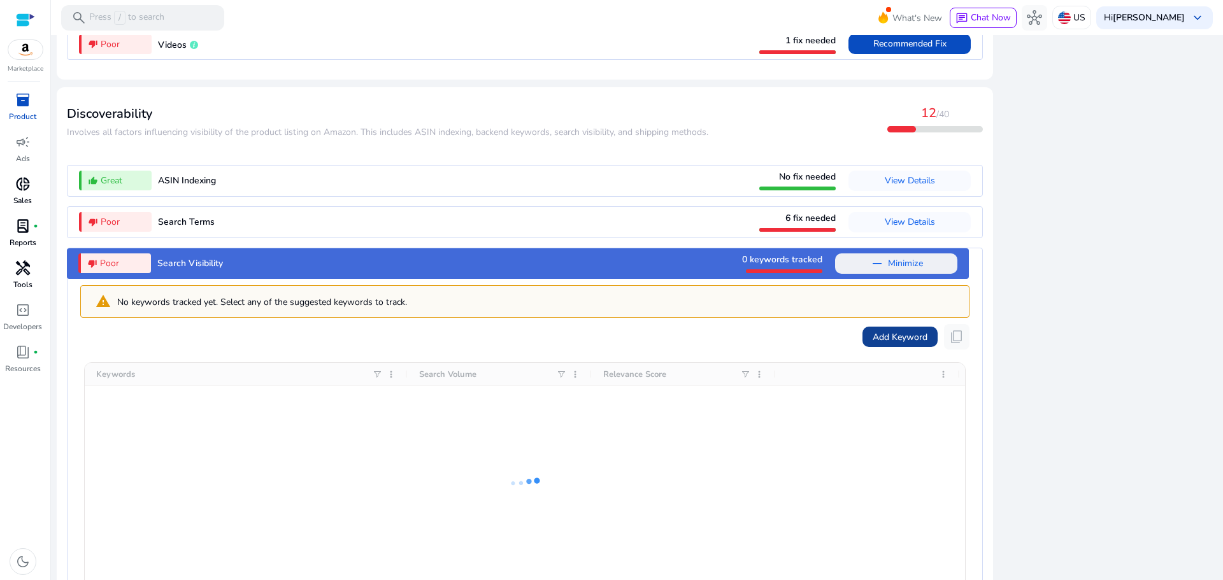
click at [876, 344] on span "Add Keyword" at bounding box center [899, 336] width 55 height 13
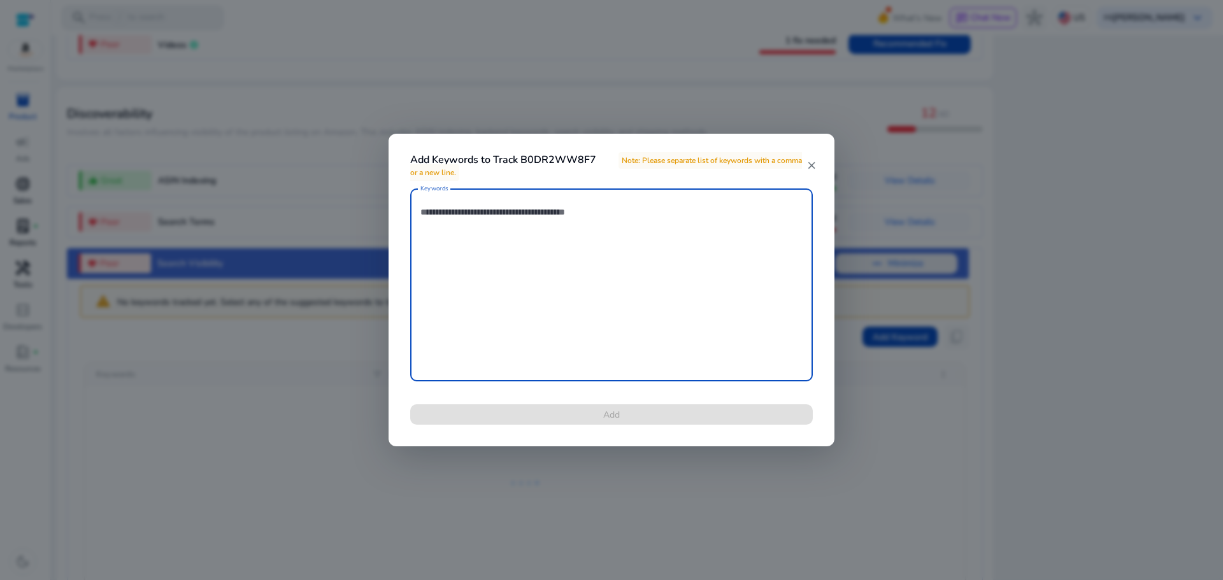
click at [443, 255] on textarea "Keywords" at bounding box center [611, 285] width 382 height 180
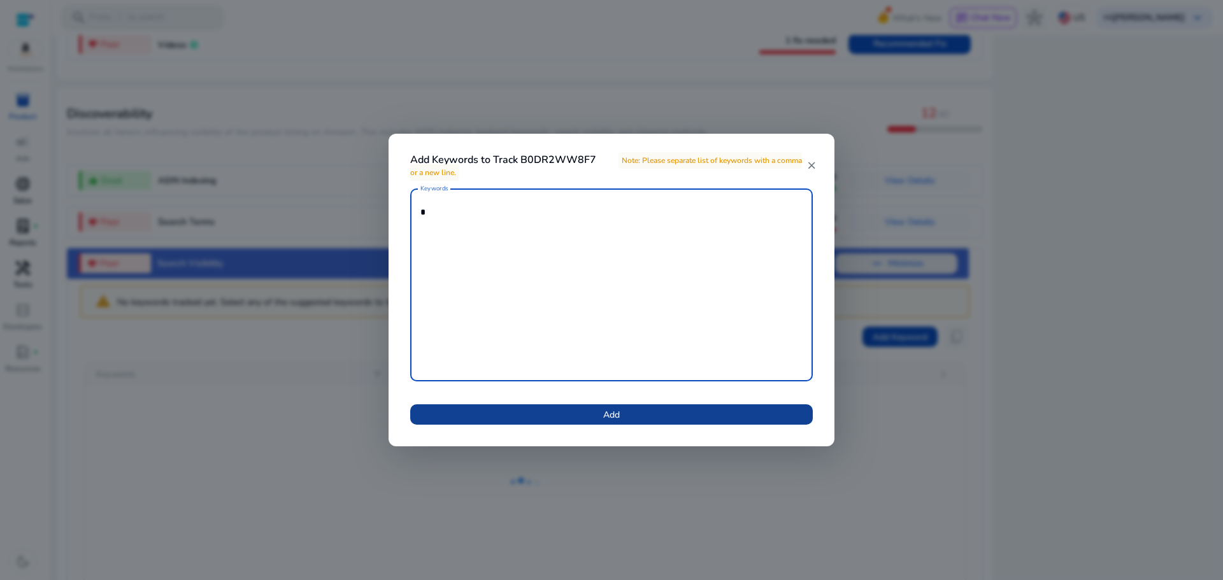
type textarea "*"
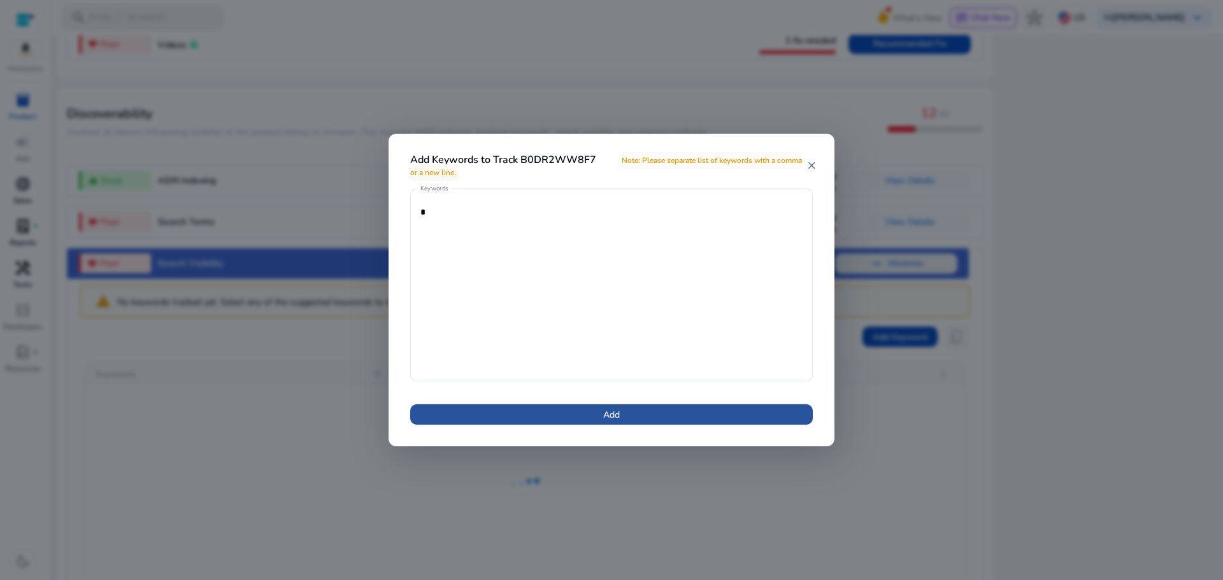
click at [612, 408] on span "Add" at bounding box center [611, 414] width 17 height 13
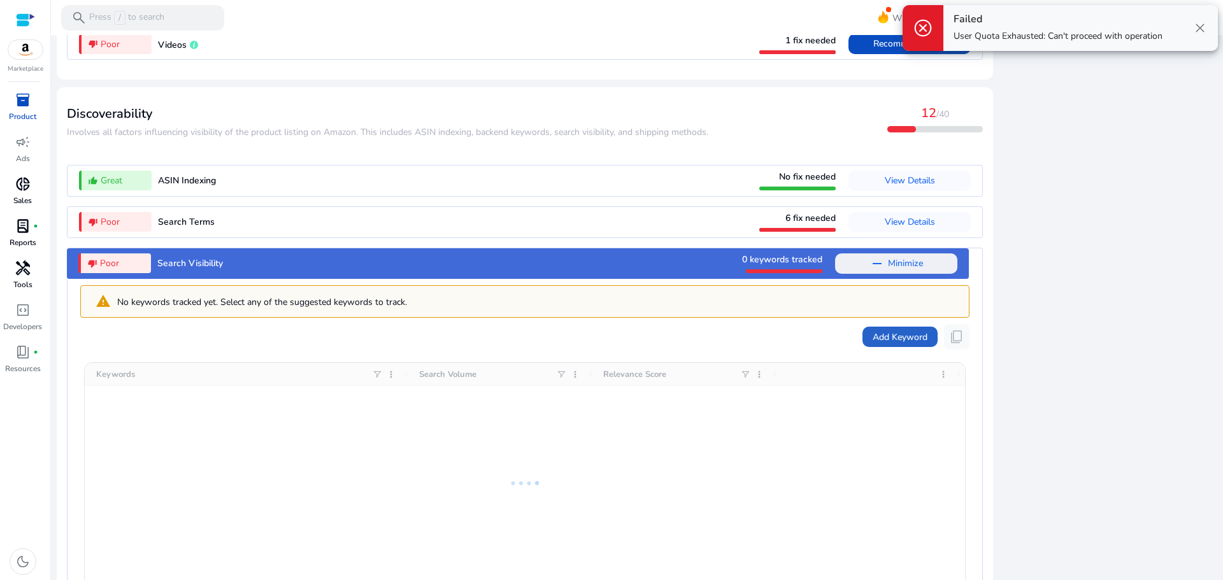
click at [1197, 24] on span "close" at bounding box center [1199, 27] width 15 height 15
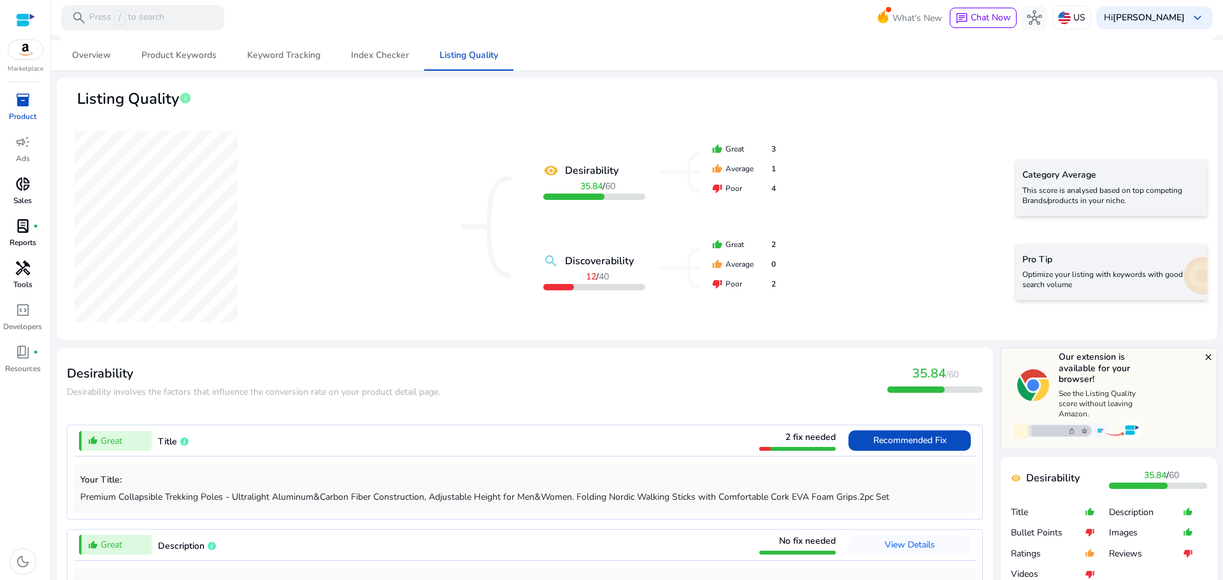
scroll to position [0, 0]
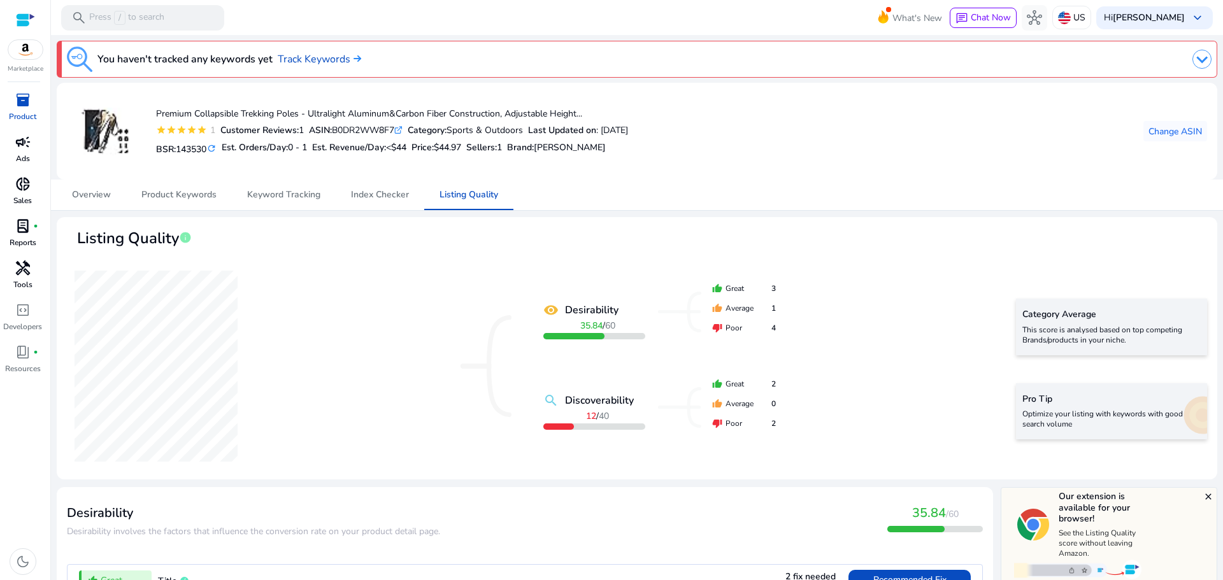
click at [16, 155] on p "Ads" at bounding box center [23, 158] width 14 height 11
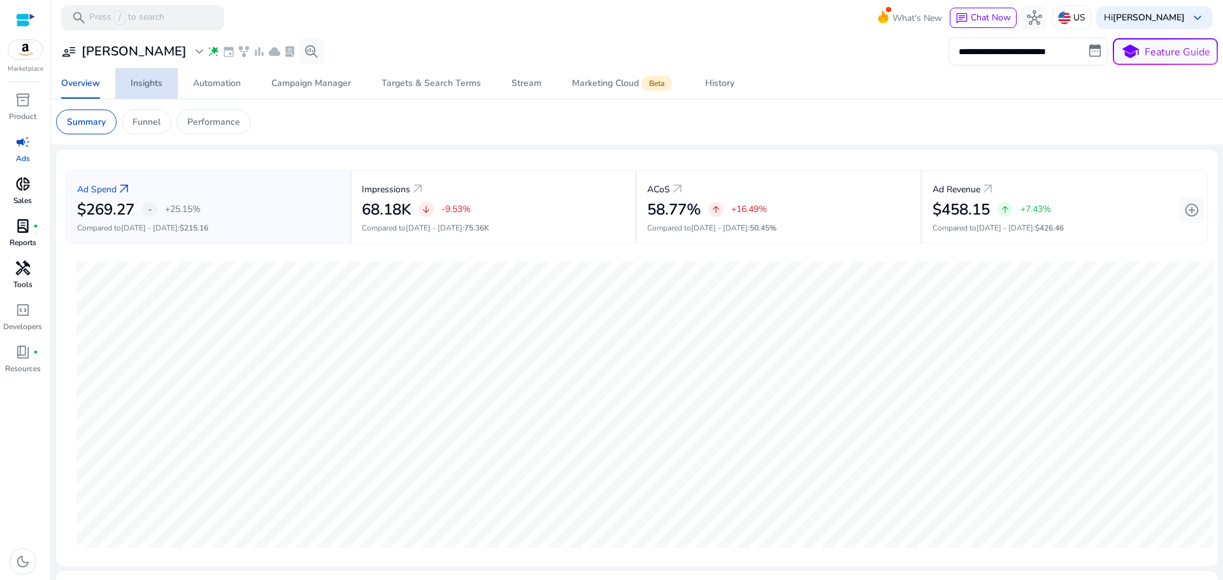
click at [151, 83] on div "Insights" at bounding box center [147, 83] width 32 height 9
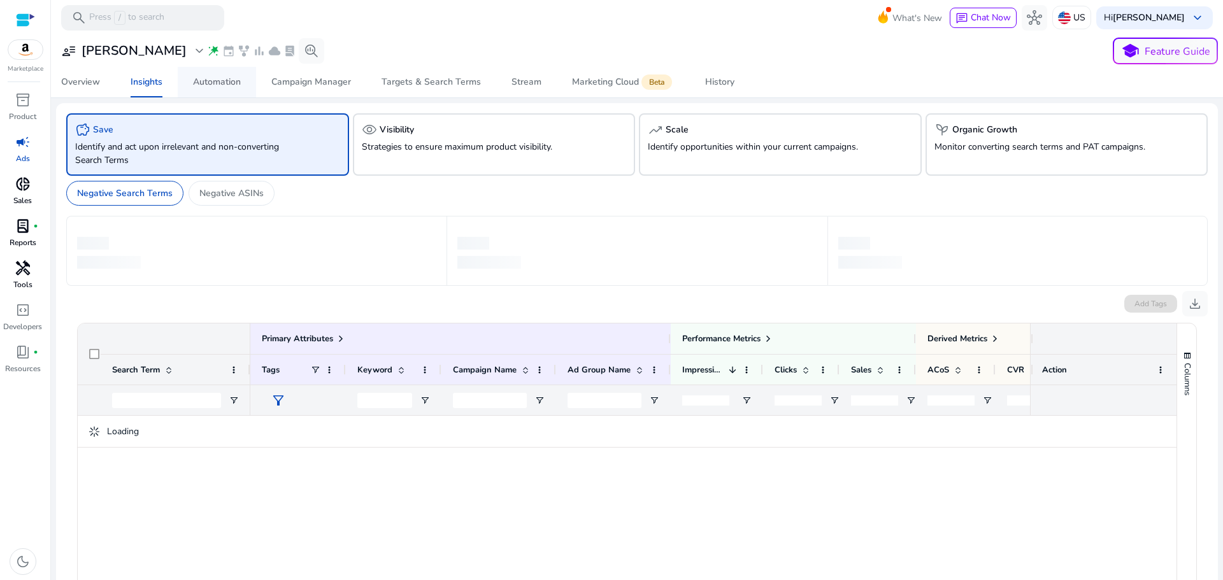
click at [229, 83] on div "Automation" at bounding box center [217, 82] width 48 height 9
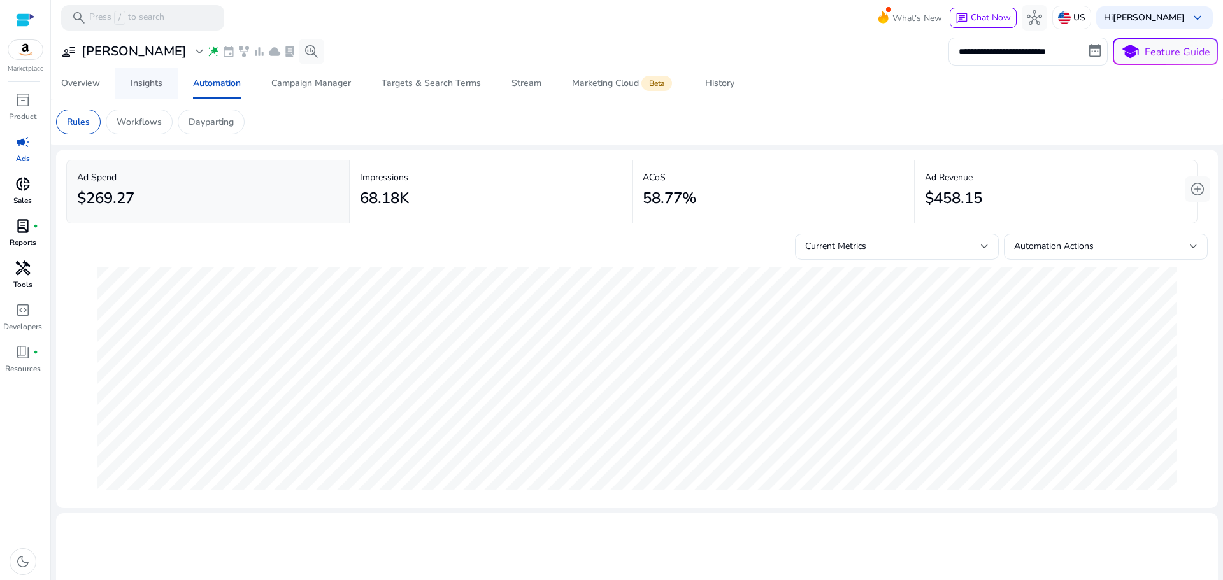
click at [157, 83] on div "Insights" at bounding box center [147, 83] width 32 height 9
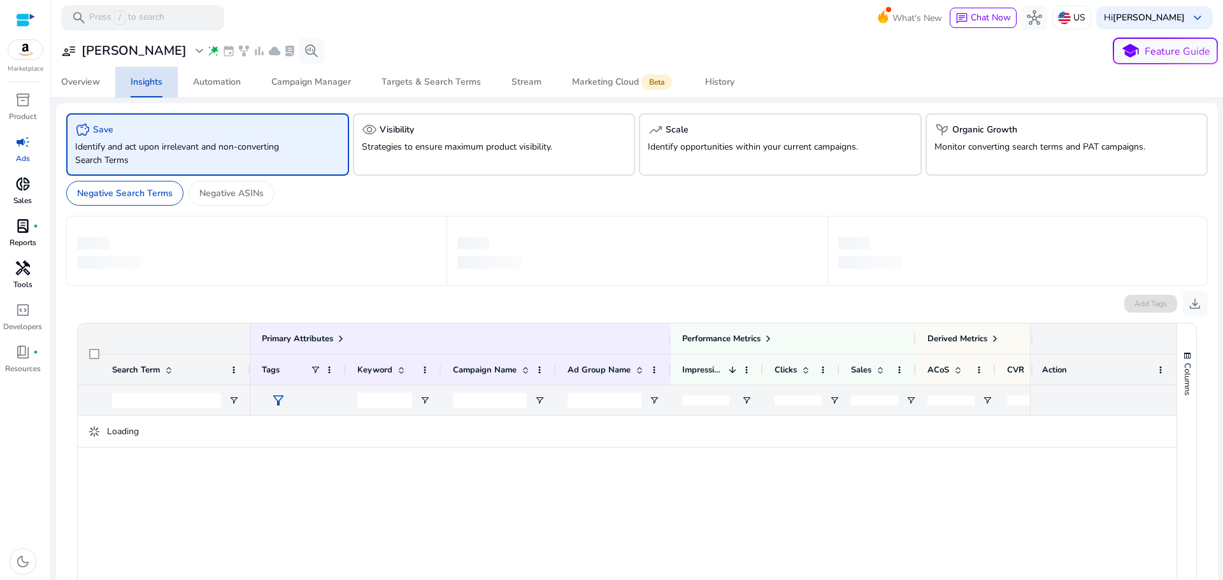
click at [157, 83] on div "Insights" at bounding box center [147, 82] width 32 height 9
click at [413, 89] on span "Targets & Search Terms" at bounding box center [430, 82] width 99 height 31
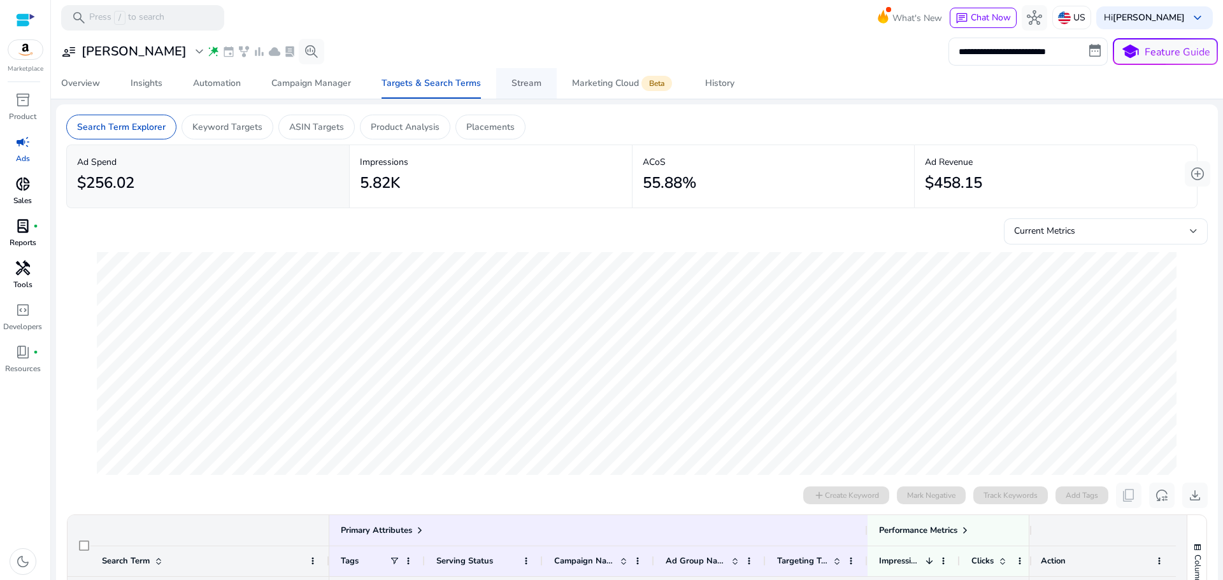
click at [520, 97] on span "Stream" at bounding box center [526, 83] width 30 height 31
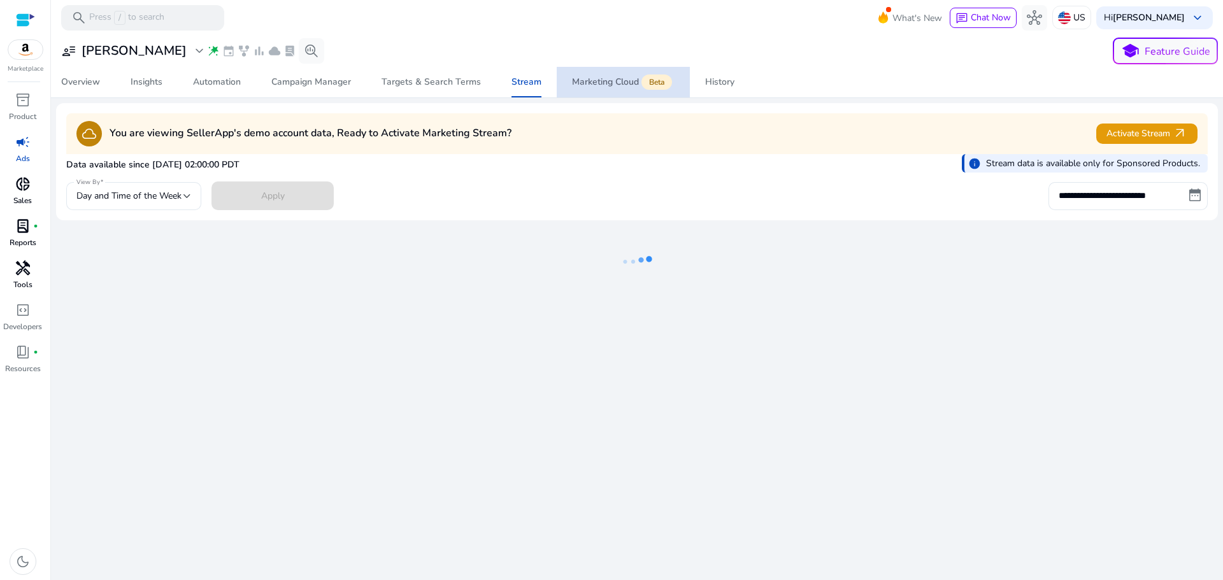
click at [613, 90] on span "Marketing Cloud Beta" at bounding box center [623, 82] width 103 height 31
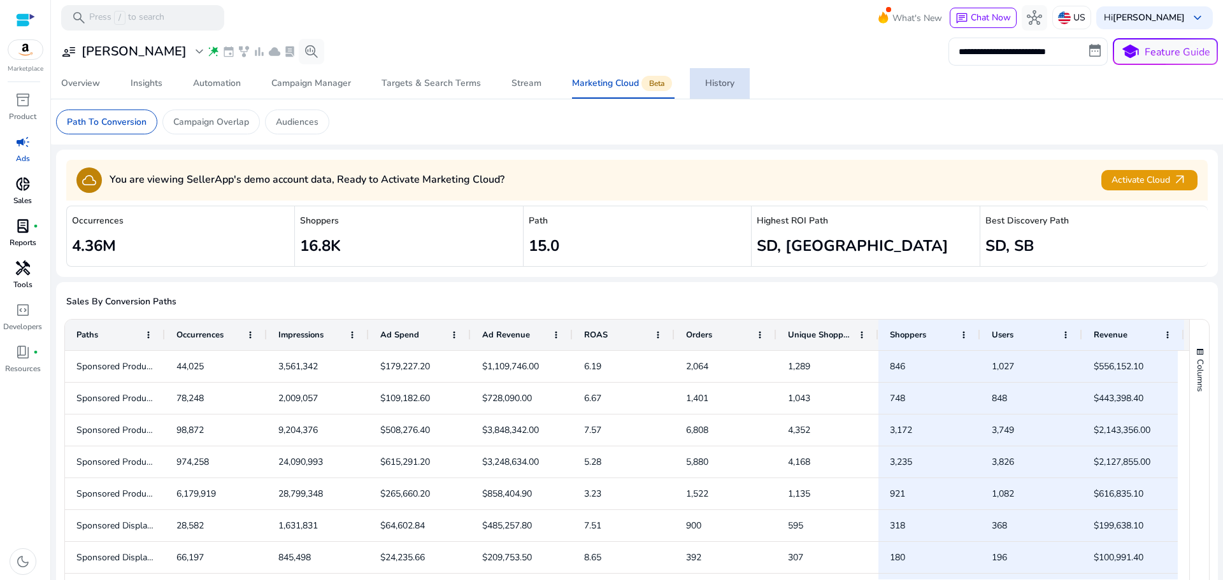
click at [723, 82] on div "History" at bounding box center [719, 83] width 29 height 9
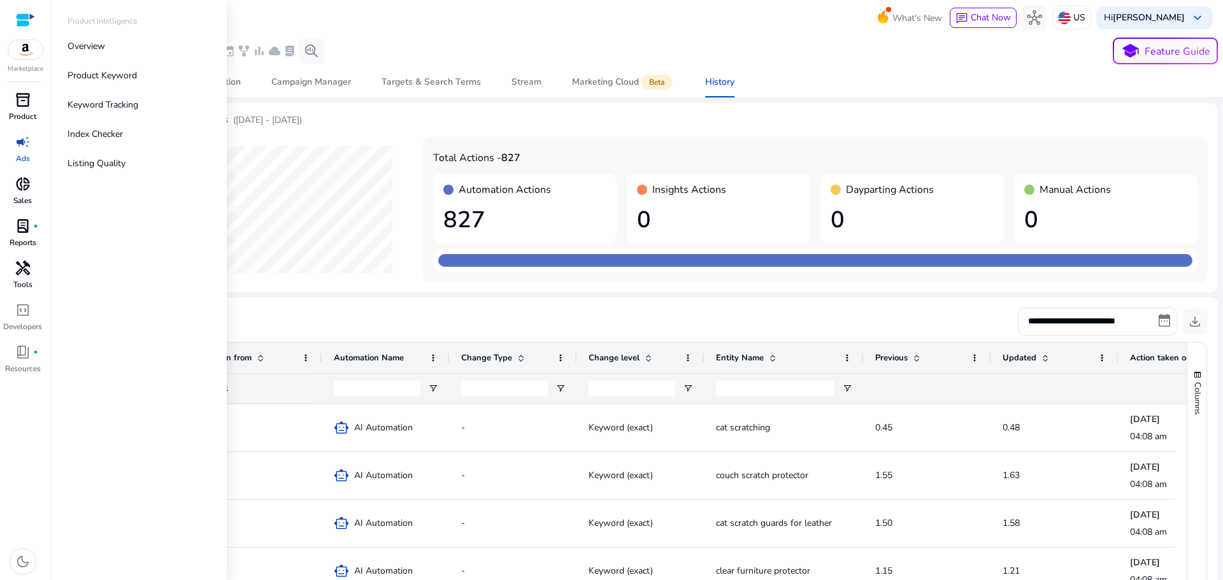
click at [18, 104] on span "inventory_2" at bounding box center [22, 99] width 15 height 15
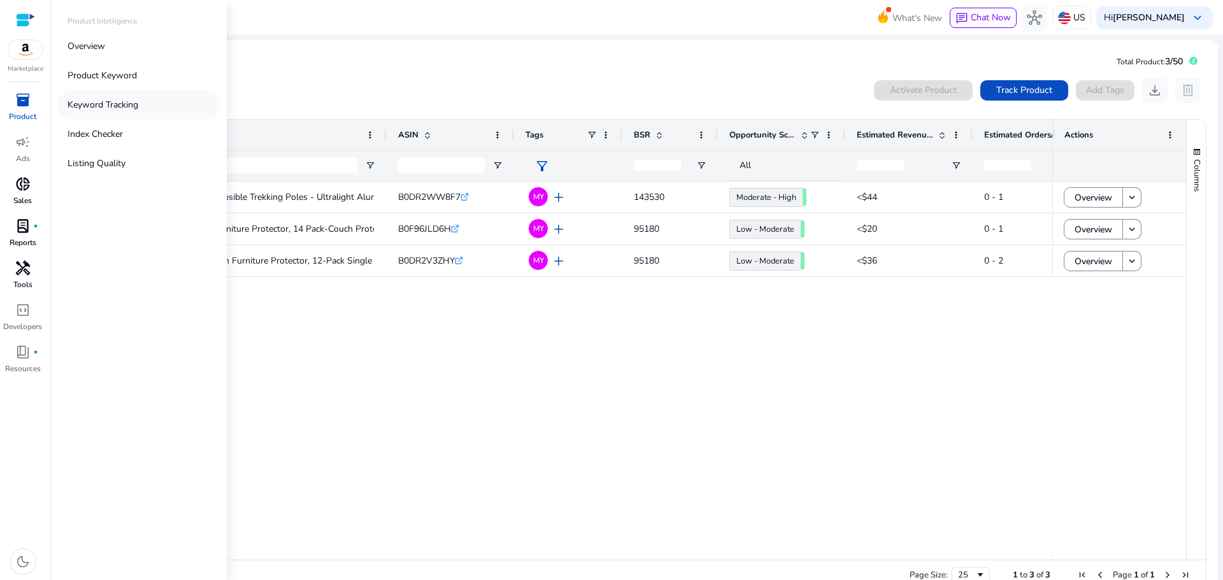
click at [101, 106] on p "Keyword Tracking" at bounding box center [102, 104] width 71 height 13
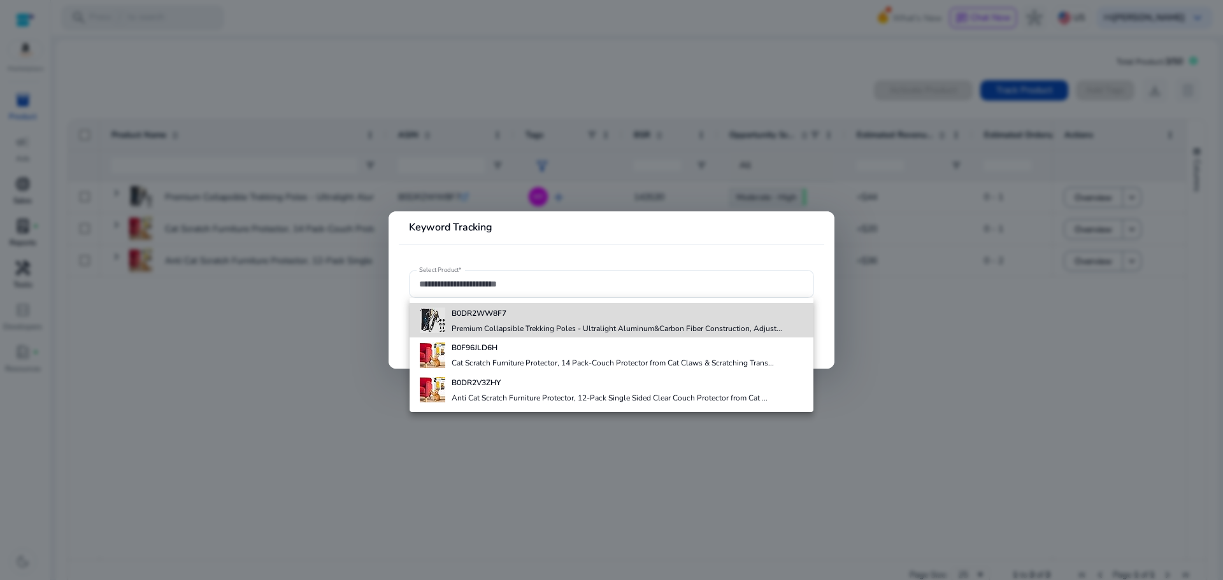
click at [491, 322] on div "B0DR2WW8F7 Premium Collapsible Trekking Poles - Ultralight Aluminum&Carbon Fibe…" at bounding box center [616, 320] width 330 height 34
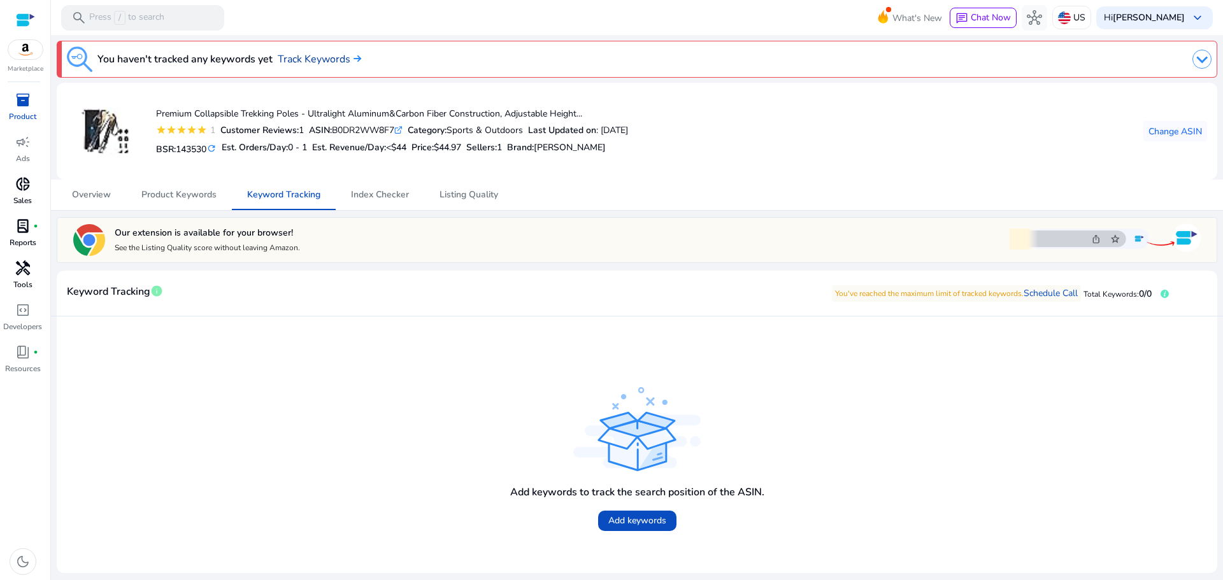
click at [302, 54] on link "Track Keywords" at bounding box center [319, 59] width 83 height 15
click at [1168, 290] on icon at bounding box center [1164, 294] width 8 height 8
click at [187, 197] on span "Product Keywords" at bounding box center [178, 194] width 75 height 9
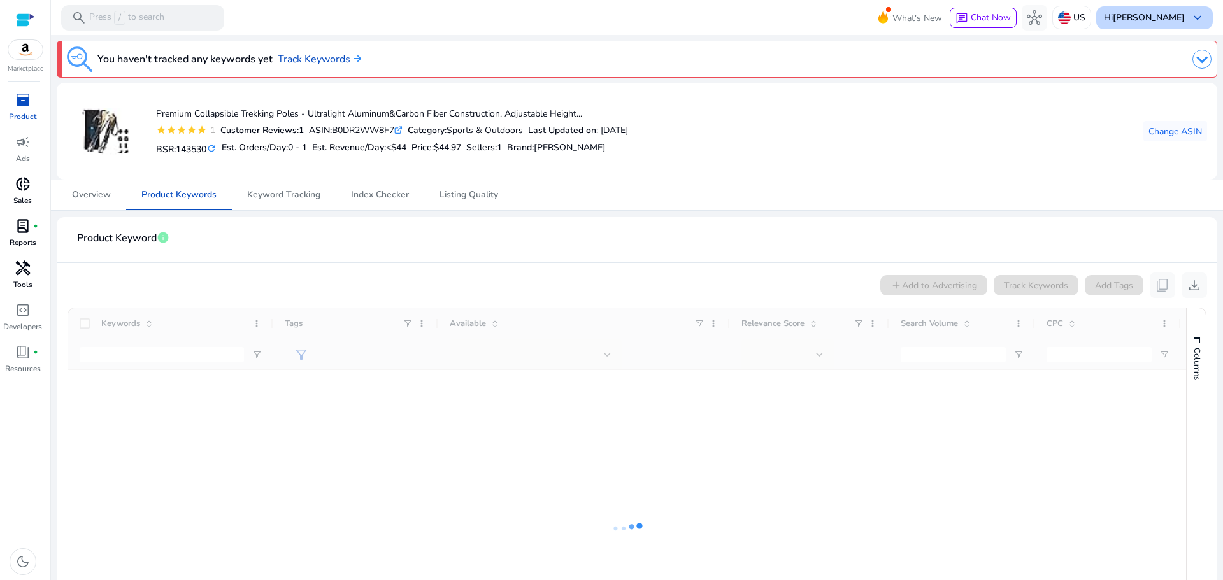
click at [1150, 15] on b "[PERSON_NAME]" at bounding box center [1148, 17] width 72 height 12
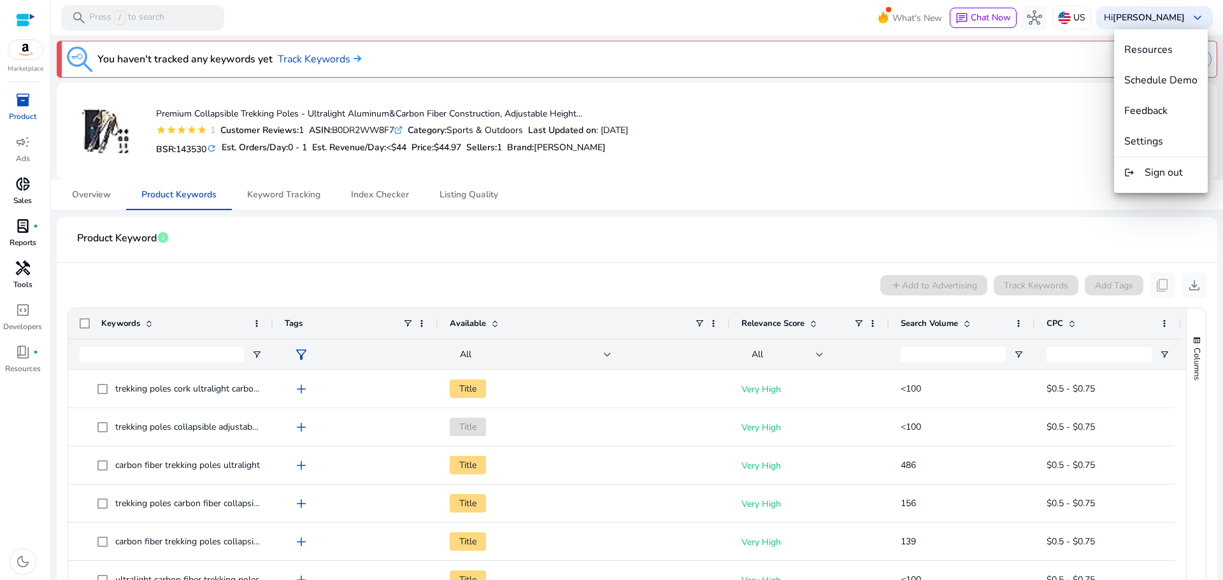
click at [860, 118] on div at bounding box center [611, 290] width 1223 height 580
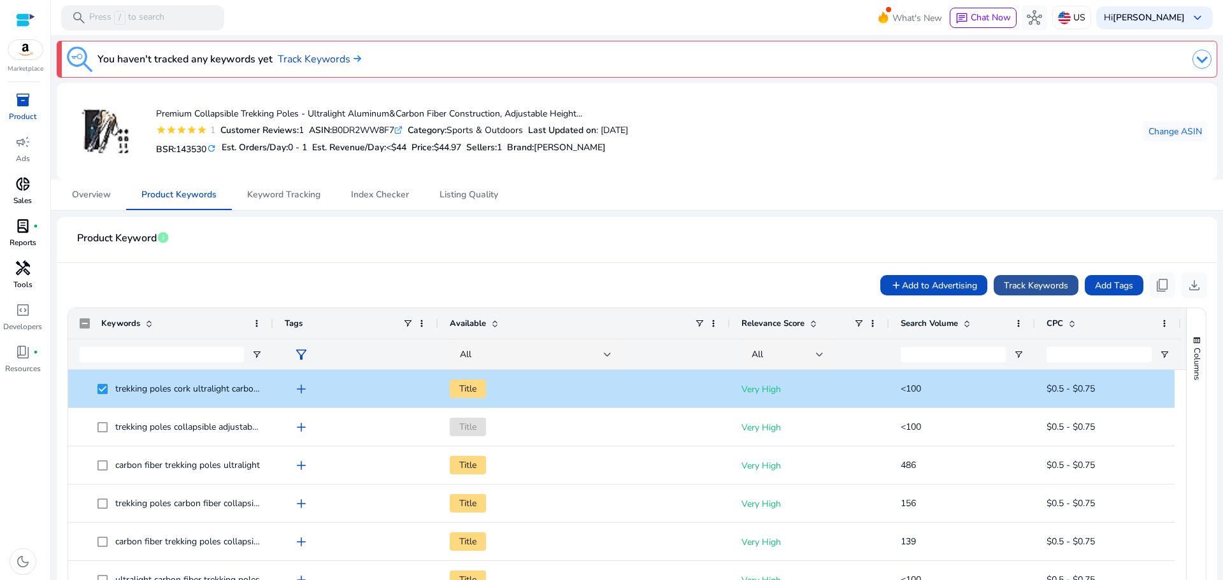
click at [1028, 287] on span "Track Keywords" at bounding box center [1036, 285] width 64 height 13
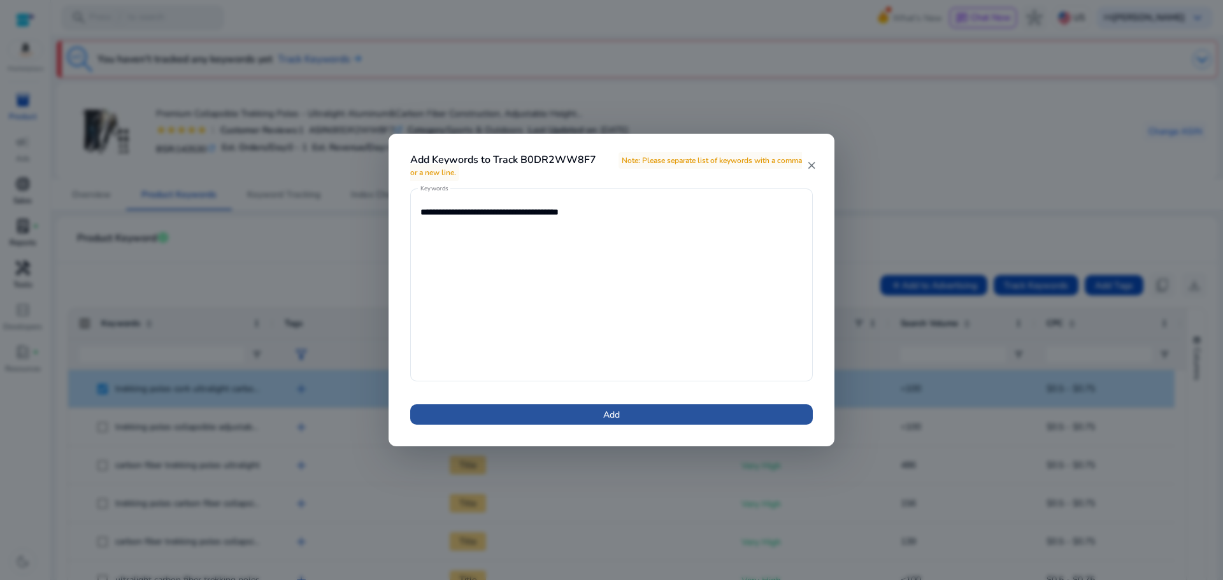
click at [629, 404] on span at bounding box center [611, 414] width 402 height 31
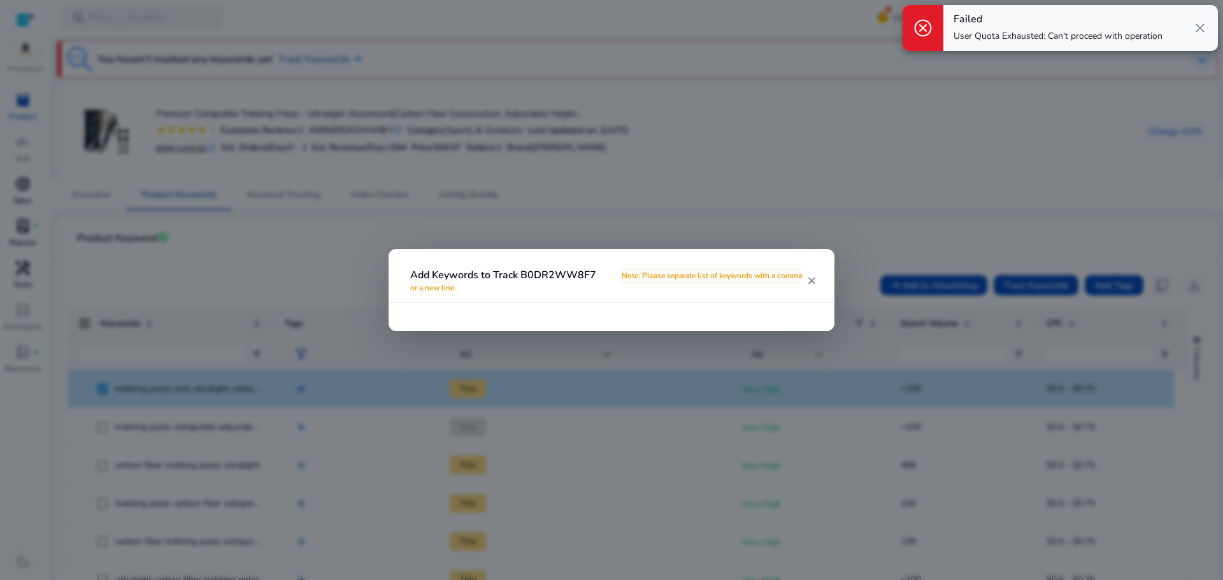
click at [808, 281] on mat-icon "close" at bounding box center [811, 280] width 10 height 11
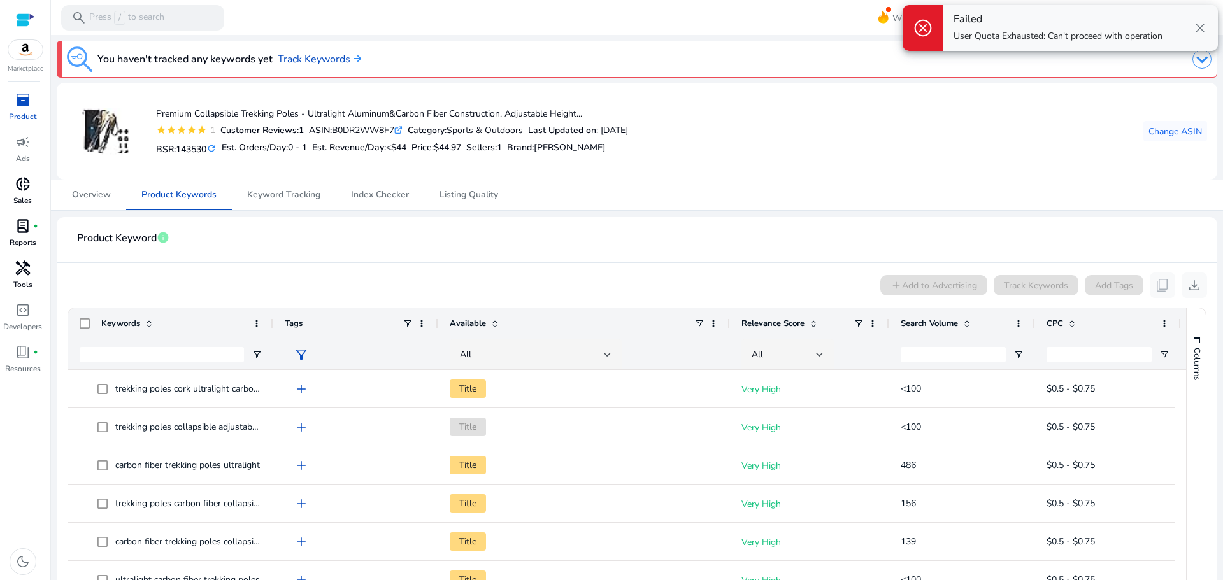
click at [1200, 29] on span "close" at bounding box center [1199, 27] width 15 height 15
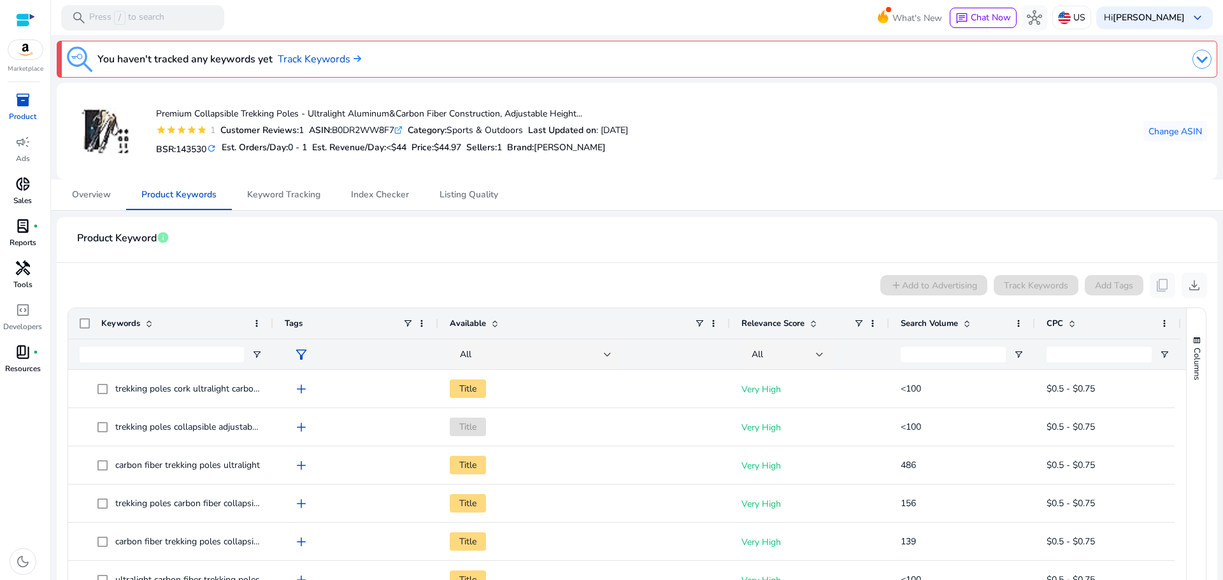
click at [34, 364] on p "Resources" at bounding box center [23, 368] width 36 height 11
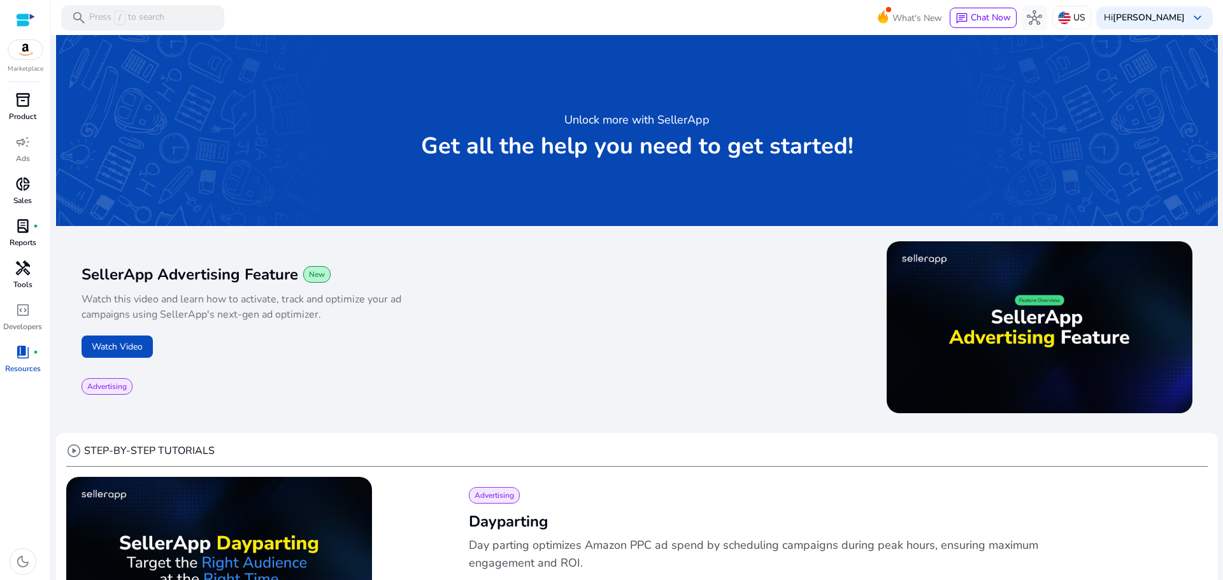
click at [18, 52] on img at bounding box center [25, 49] width 34 height 19
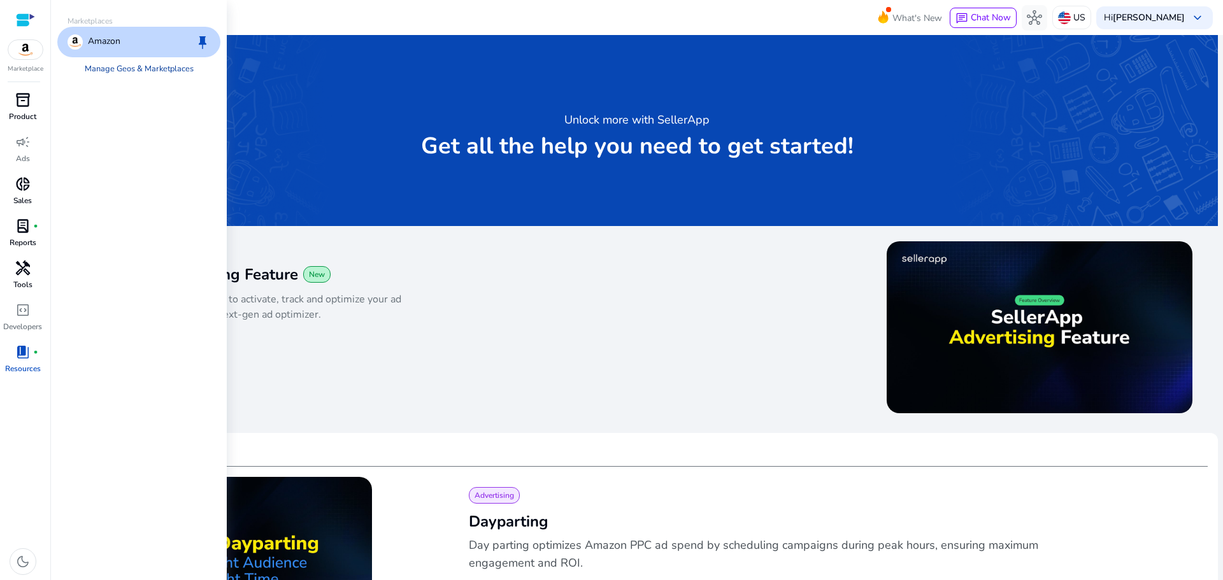
click at [141, 72] on link "Manage Geos & Marketplaces" at bounding box center [139, 68] width 129 height 23
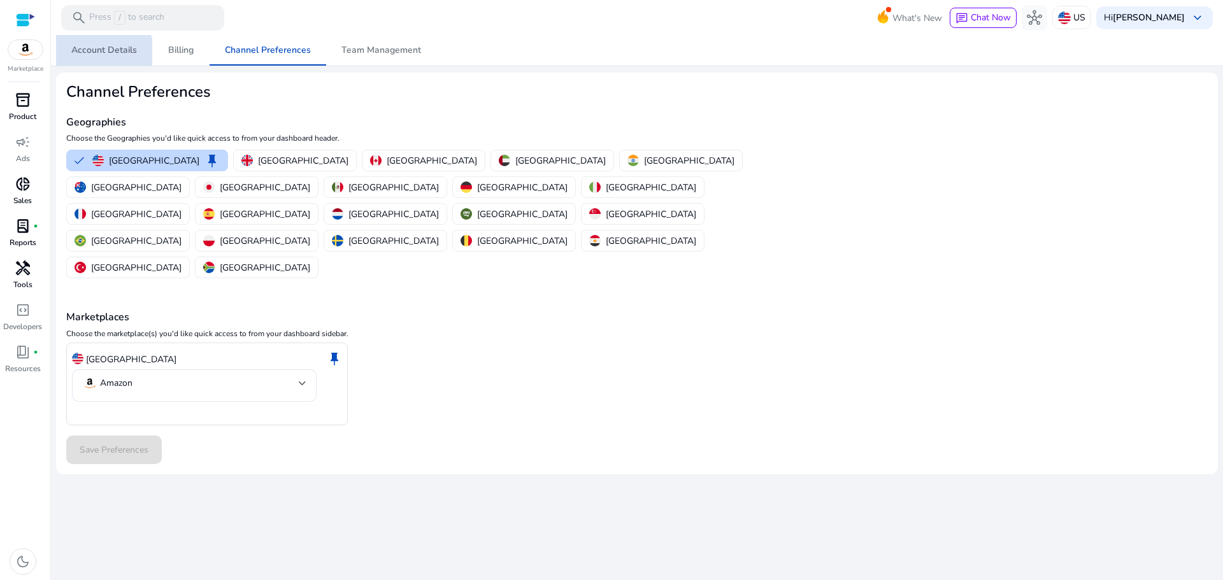
click at [102, 55] on span "Account Details" at bounding box center [104, 50] width 66 height 9
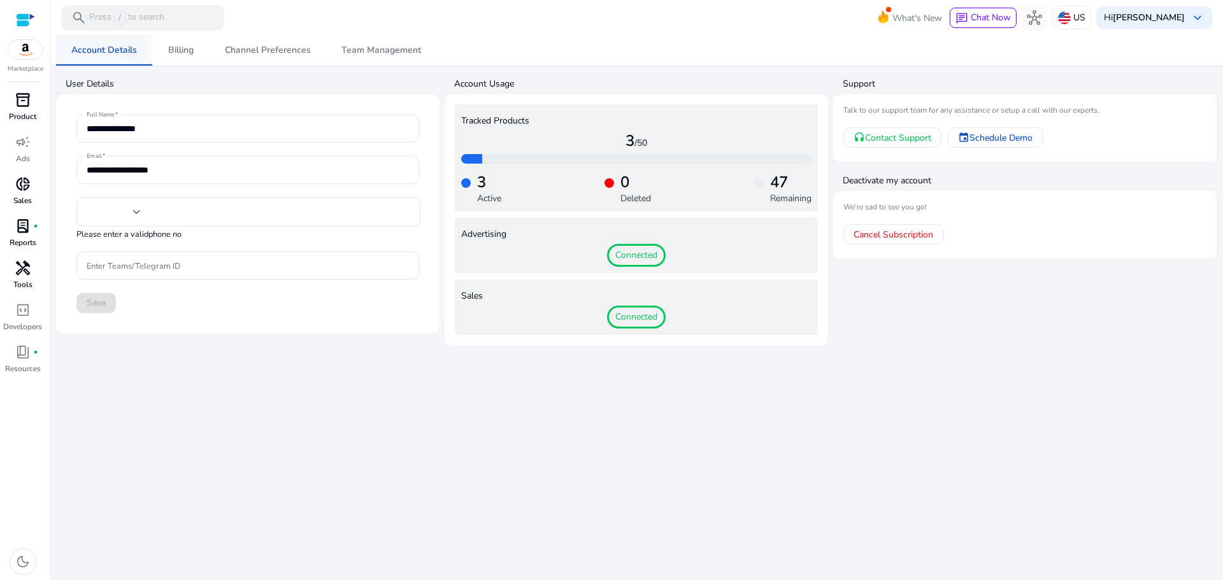
type input "****"
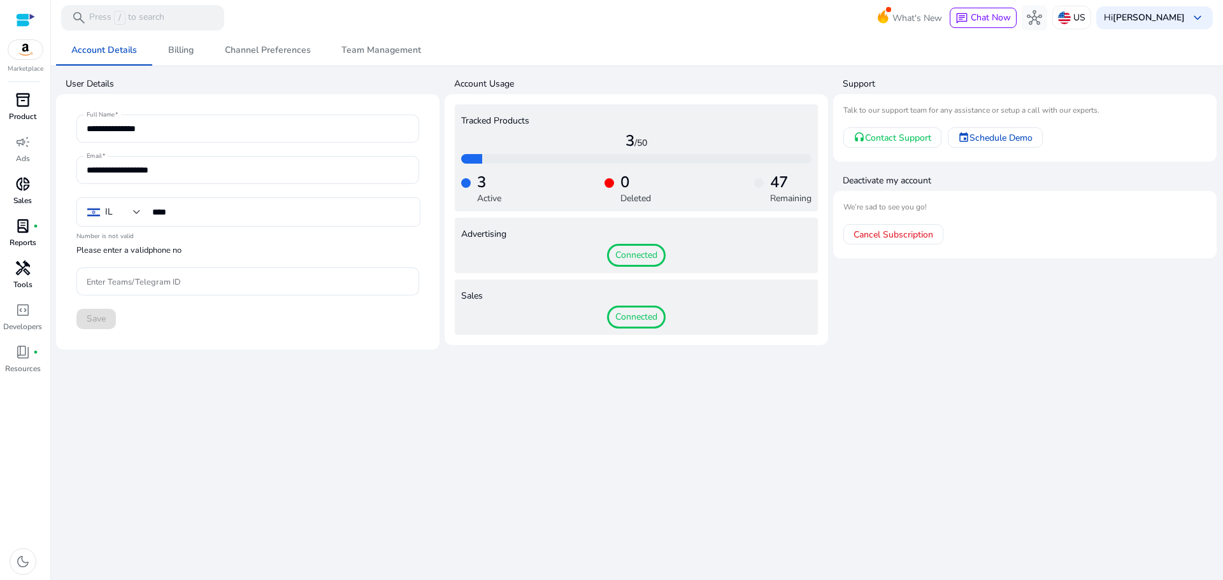
click at [632, 260] on span "Connected" at bounding box center [636, 255] width 59 height 23
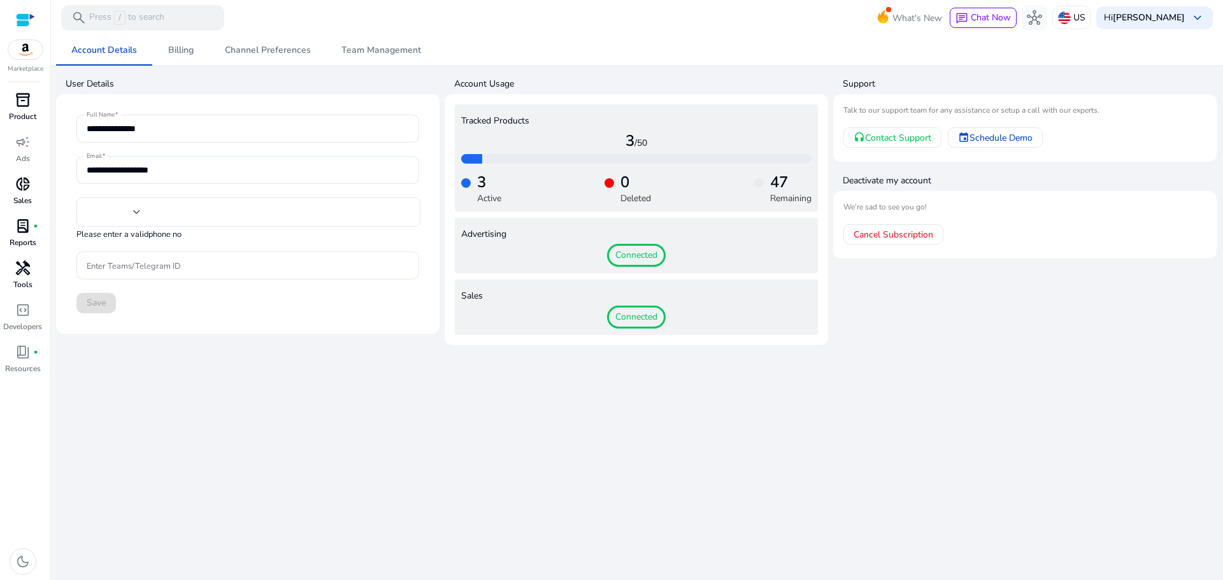
type input "****"
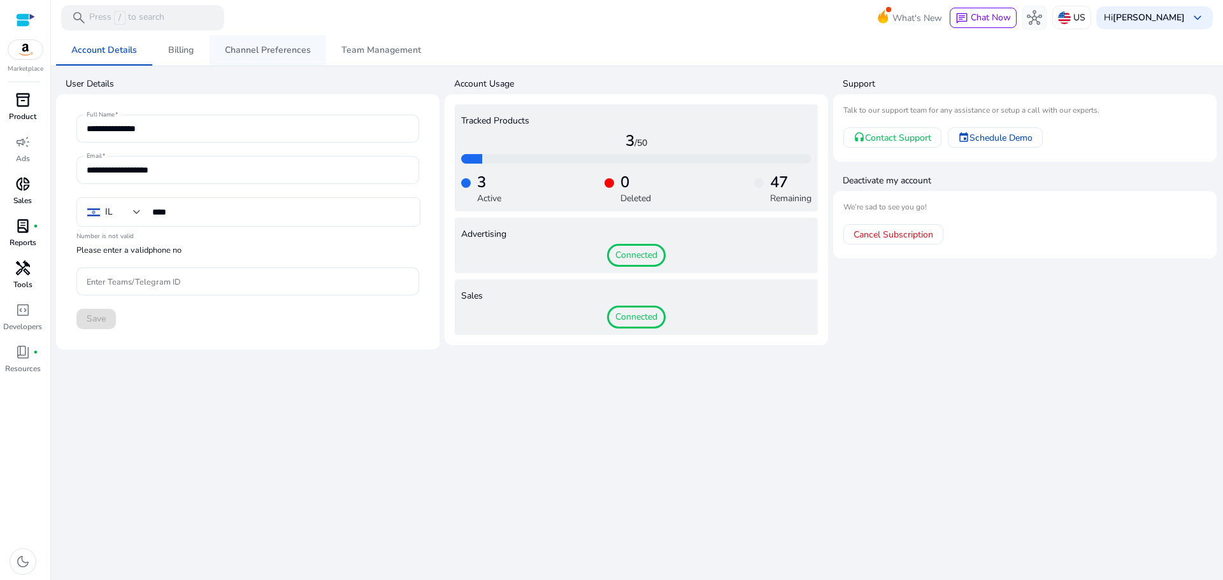
click at [270, 46] on span "Channel Preferences" at bounding box center [268, 50] width 86 height 9
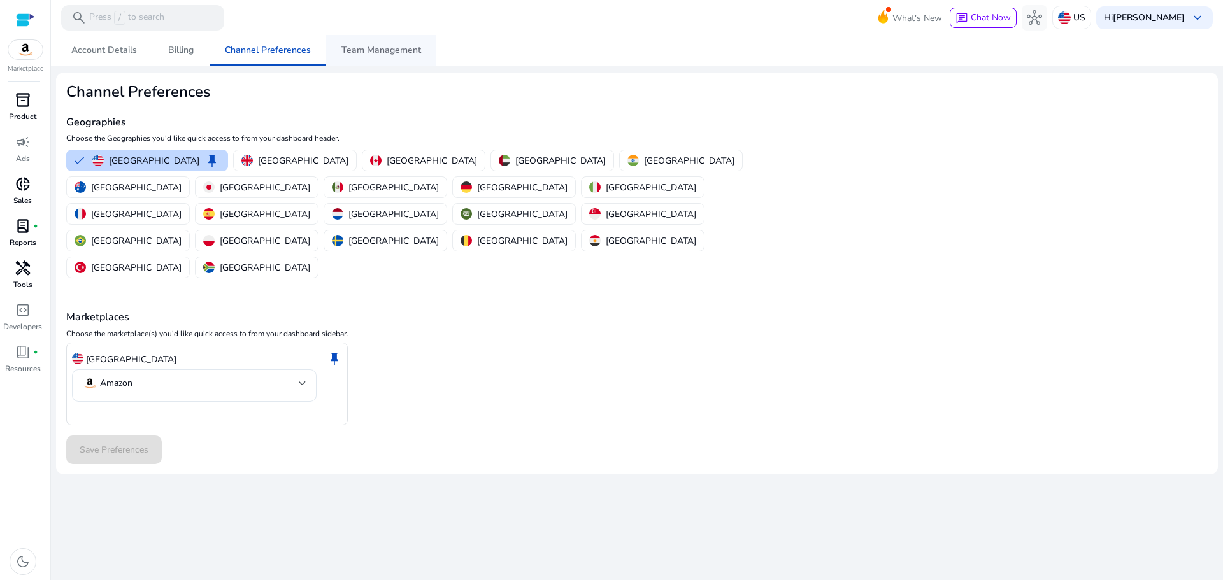
click at [394, 46] on span "Team Management" at bounding box center [381, 50] width 80 height 9
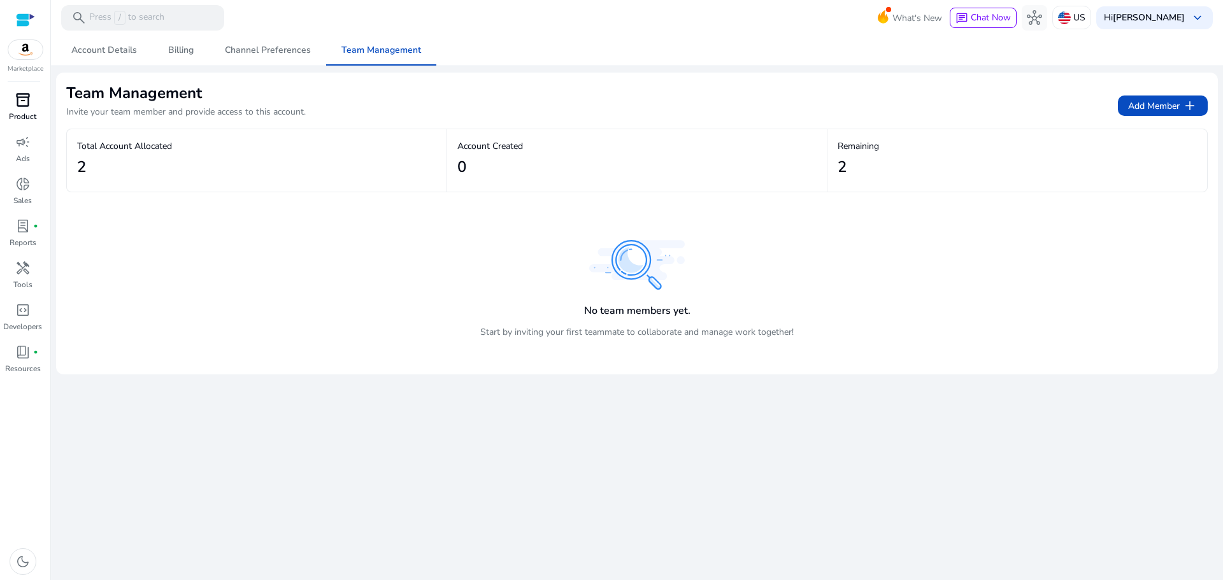
click at [8, 97] on div "inventory_2" at bounding box center [23, 100] width 36 height 20
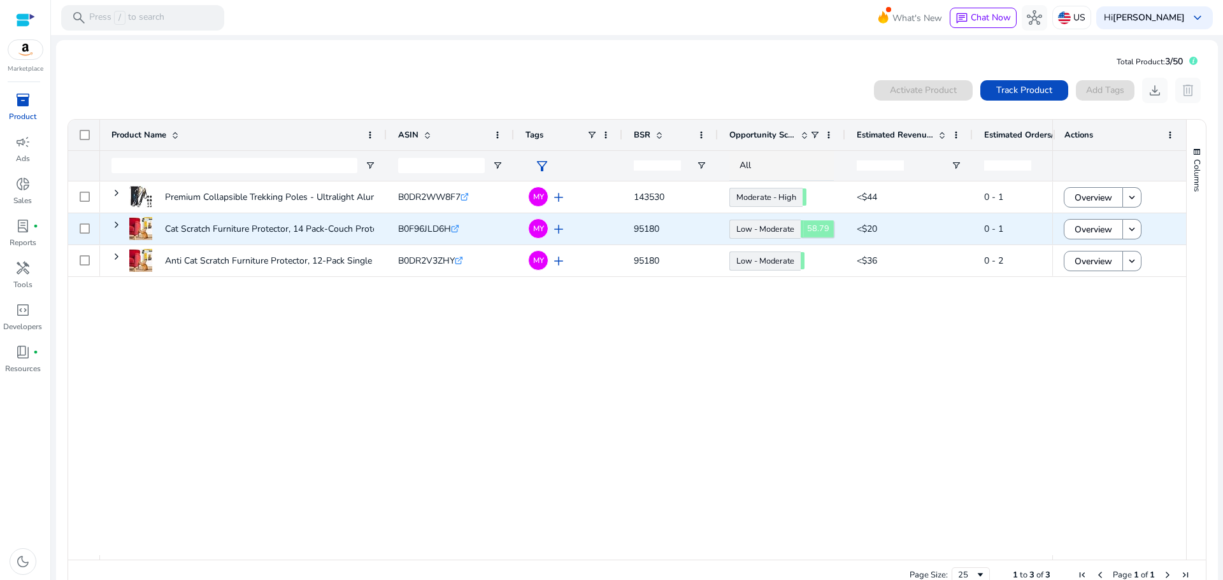
click at [763, 225] on body "We recommend switching to desktop view for the best experience. Marketplace inv…" at bounding box center [611, 290] width 1223 height 580
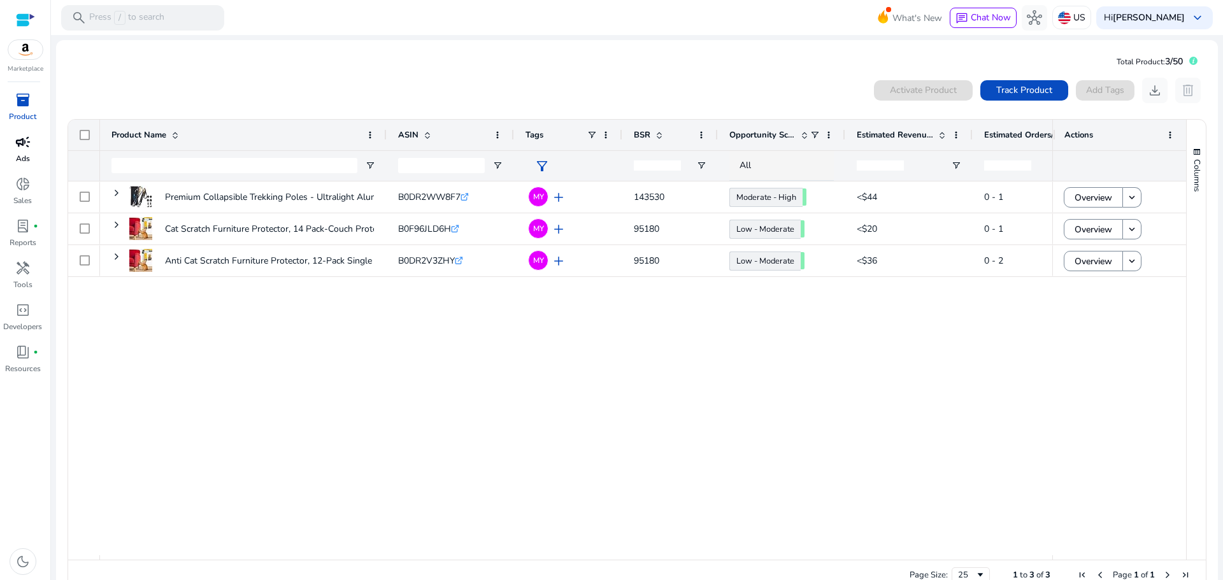
click at [24, 173] on link "campaign Ads" at bounding box center [22, 153] width 45 height 42
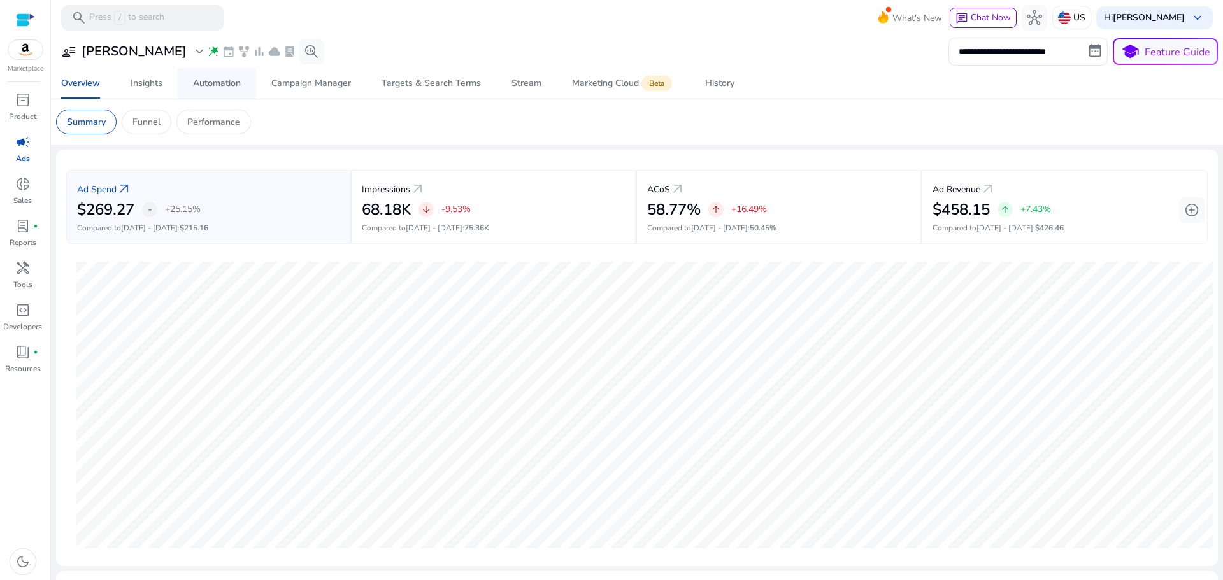
click at [225, 79] on div "Automation" at bounding box center [217, 83] width 48 height 9
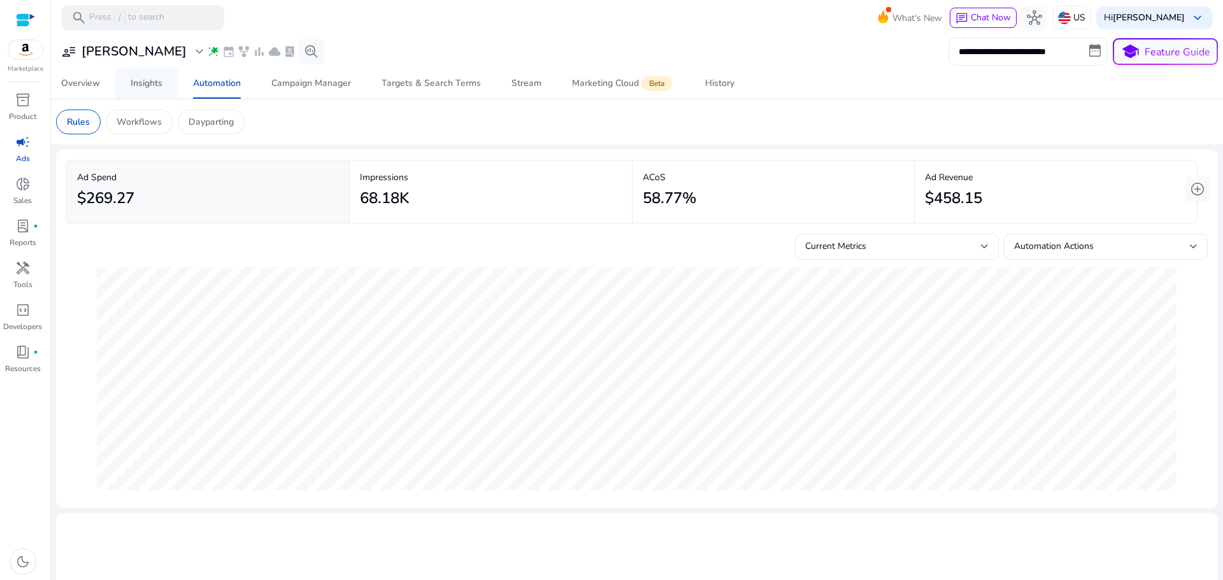
click at [155, 81] on div "Insights" at bounding box center [147, 83] width 32 height 9
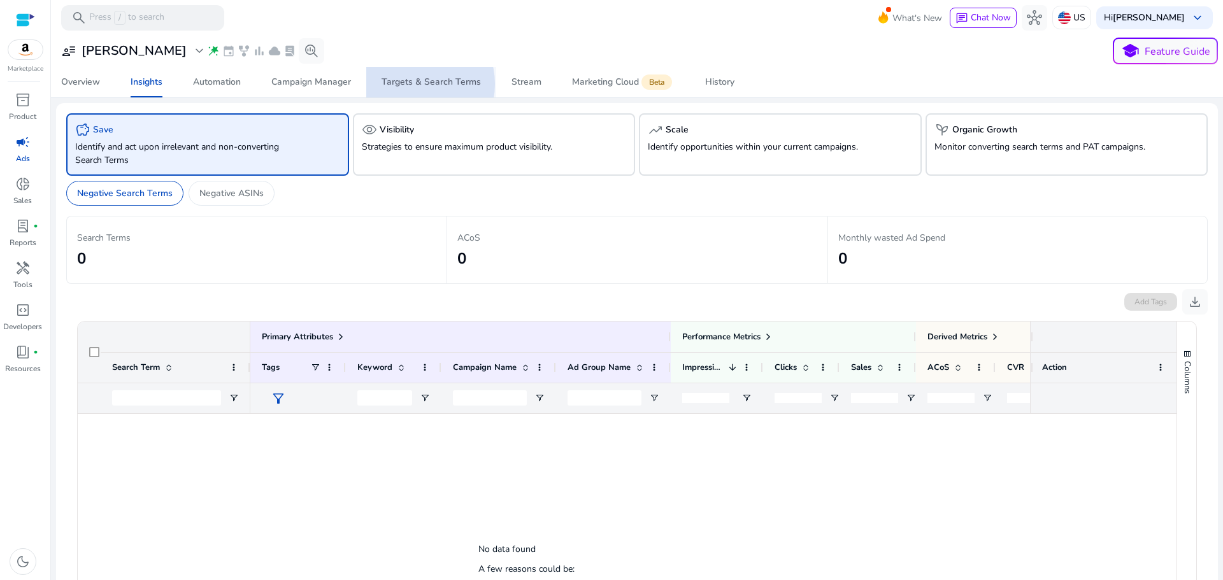
click at [415, 84] on div "Targets & Search Terms" at bounding box center [430, 82] width 99 height 9
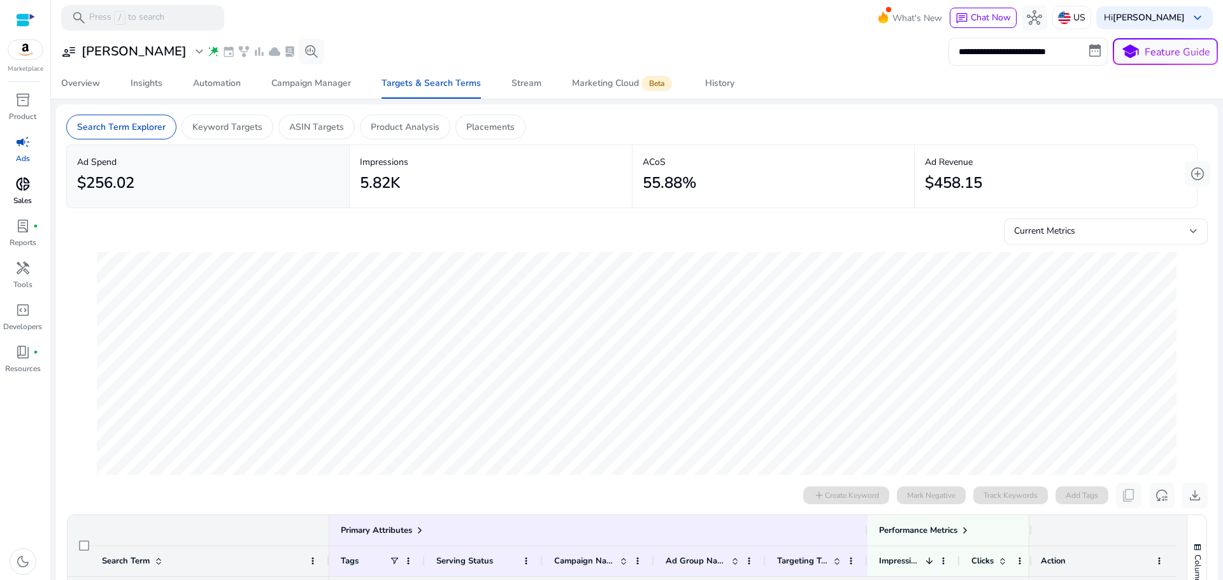
click at [25, 188] on span "donut_small" at bounding box center [22, 183] width 15 height 15
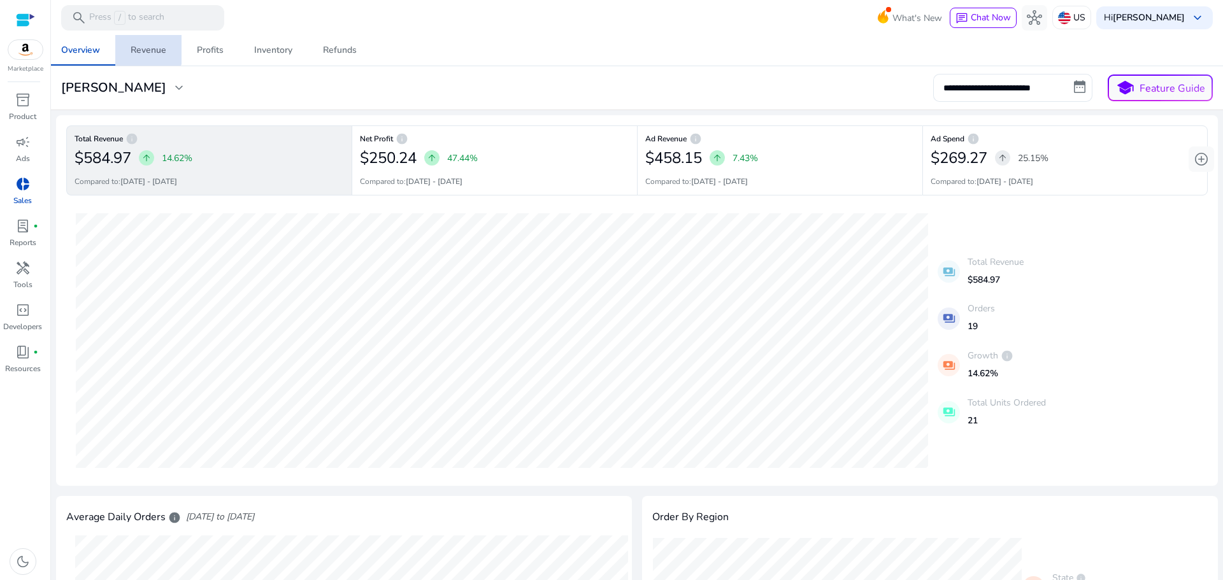
click at [138, 41] on span "Revenue" at bounding box center [149, 50] width 36 height 31
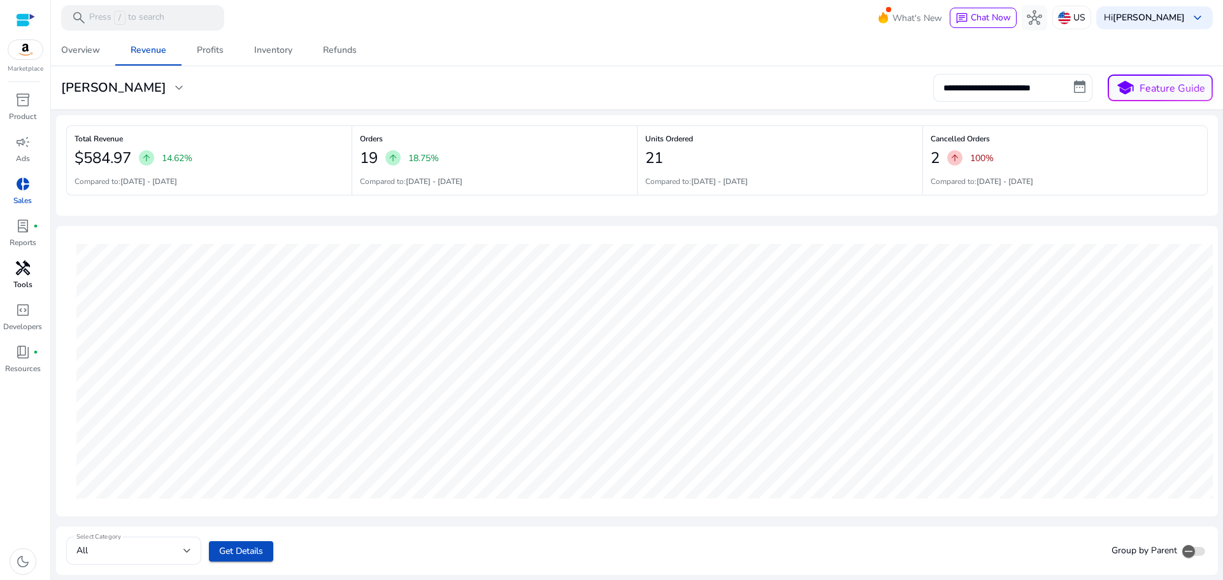
click at [21, 271] on span "handyman" at bounding box center [22, 267] width 15 height 15
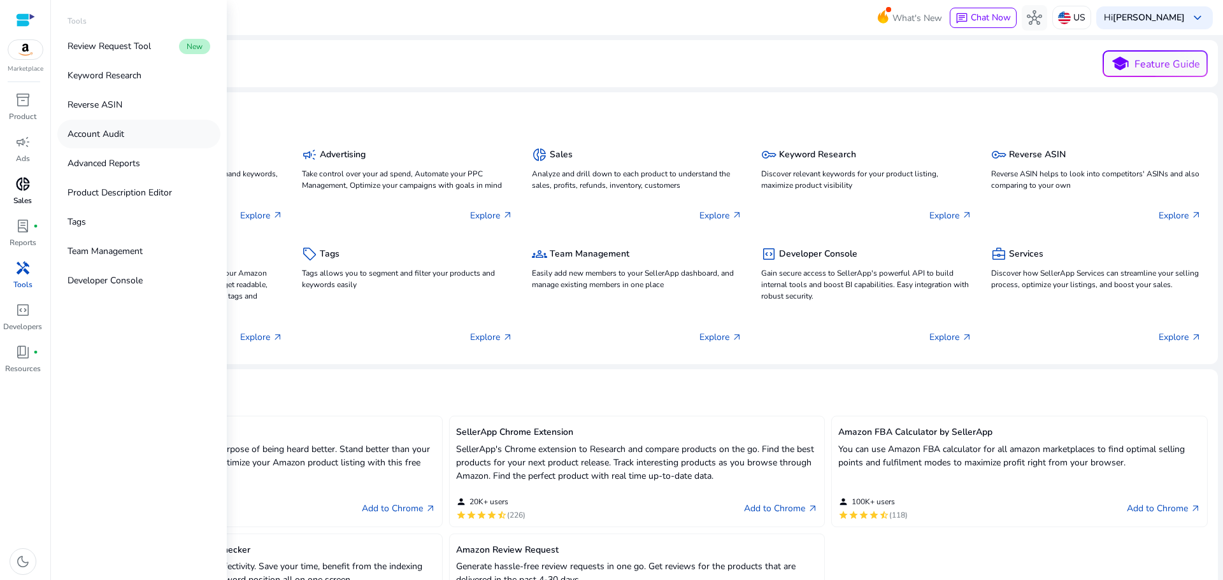
click at [115, 131] on p "Account Audit" at bounding box center [95, 133] width 57 height 13
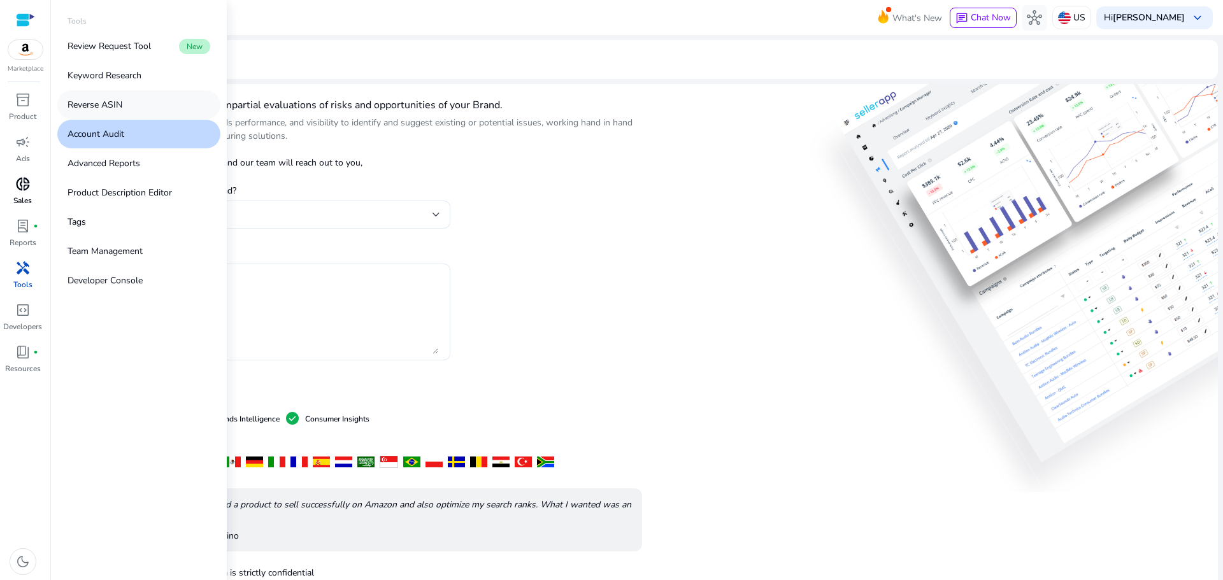
click at [112, 108] on p "Reverse ASIN" at bounding box center [94, 104] width 55 height 13
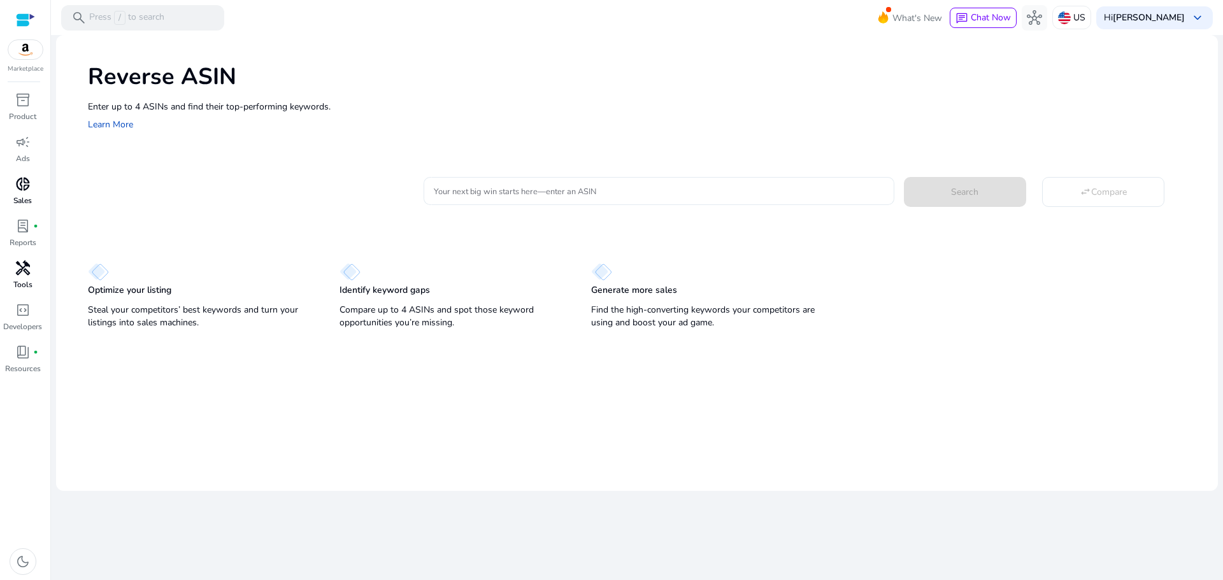
click at [749, 183] on div at bounding box center [659, 191] width 450 height 28
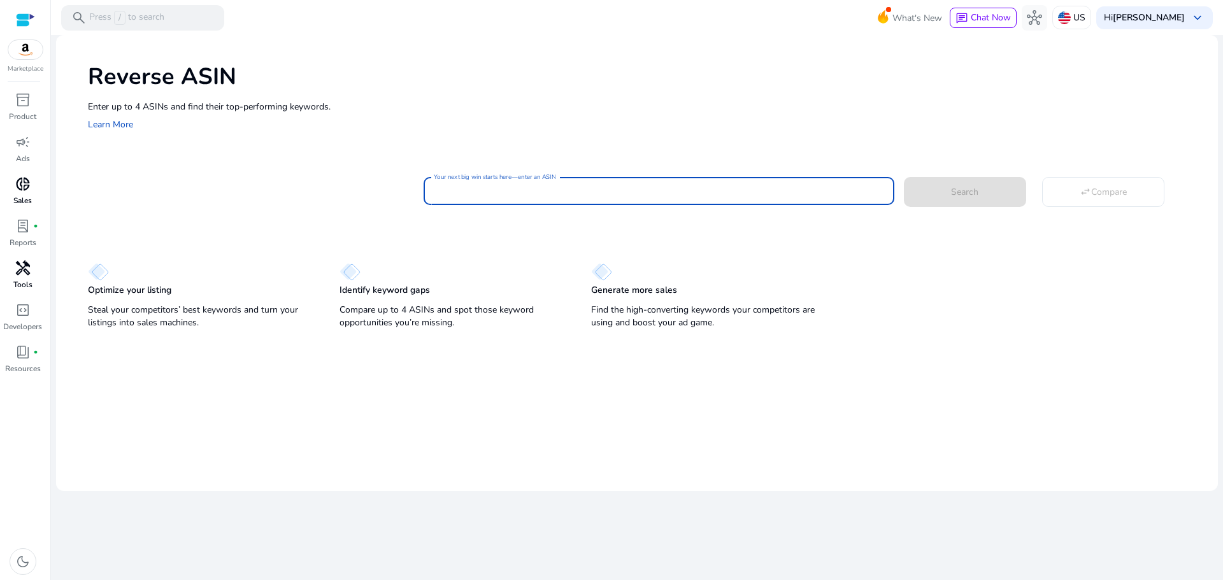
paste input "**********"
type input "**********"
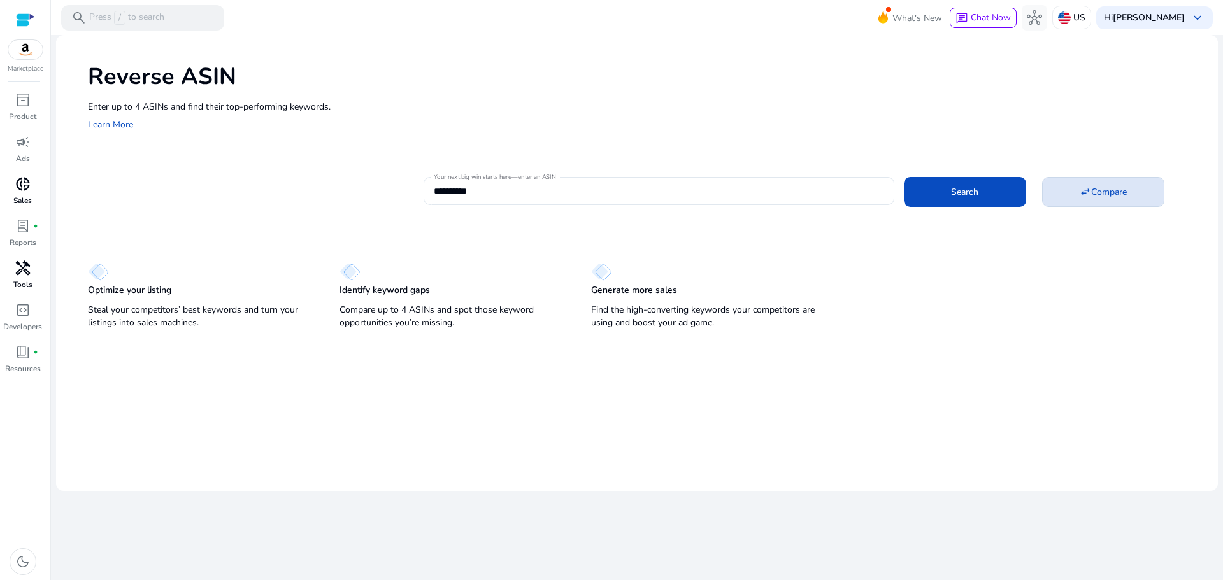
click at [1109, 193] on span "Compare" at bounding box center [1109, 191] width 36 height 13
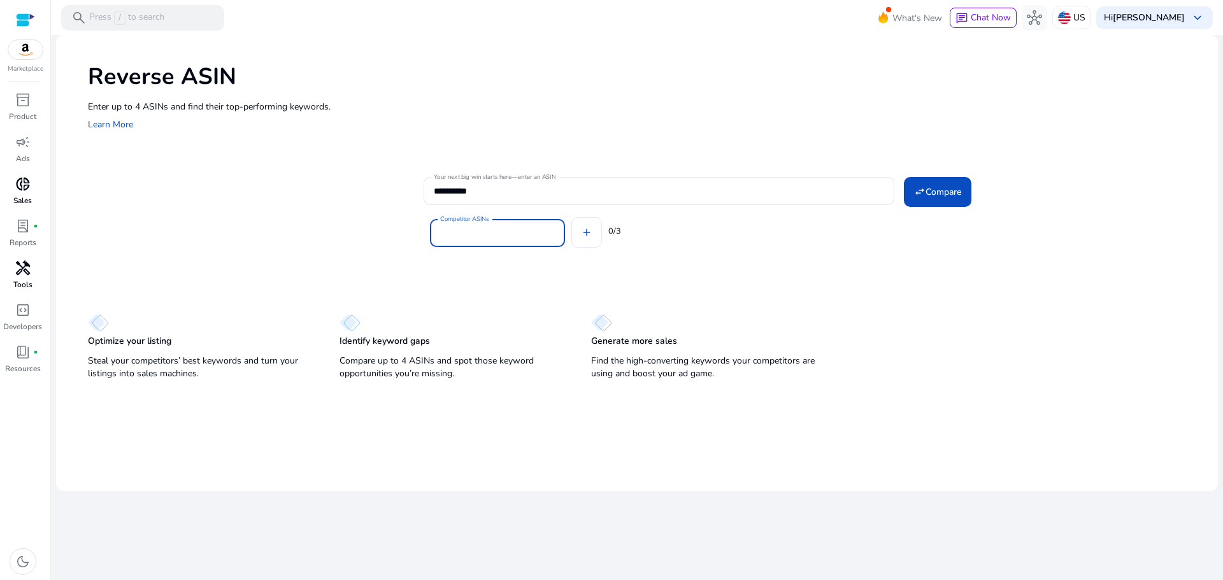
click at [509, 232] on input "Competitor ASINs" at bounding box center [497, 233] width 115 height 14
click at [587, 233] on mat-icon "add" at bounding box center [586, 232] width 11 height 11
click at [587, 233] on mat-icon "add" at bounding box center [586, 236] width 11 height 11
click at [501, 238] on input "Competitor ASINs" at bounding box center [497, 237] width 115 height 14
paste input "**********"
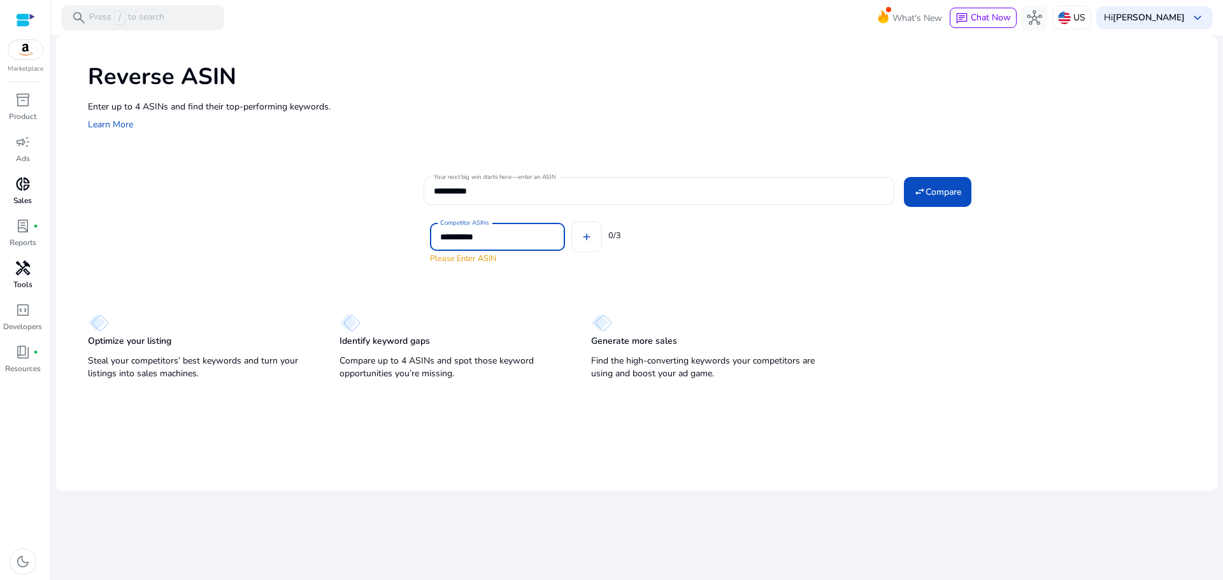
type input "**********"
click at [597, 220] on div "Competitor ASINs Please Enter ASIN add 0/3" at bounding box center [815, 230] width 784 height 51
click at [483, 246] on div at bounding box center [497, 237] width 115 height 28
click at [457, 185] on input "**********" at bounding box center [659, 191] width 450 height 14
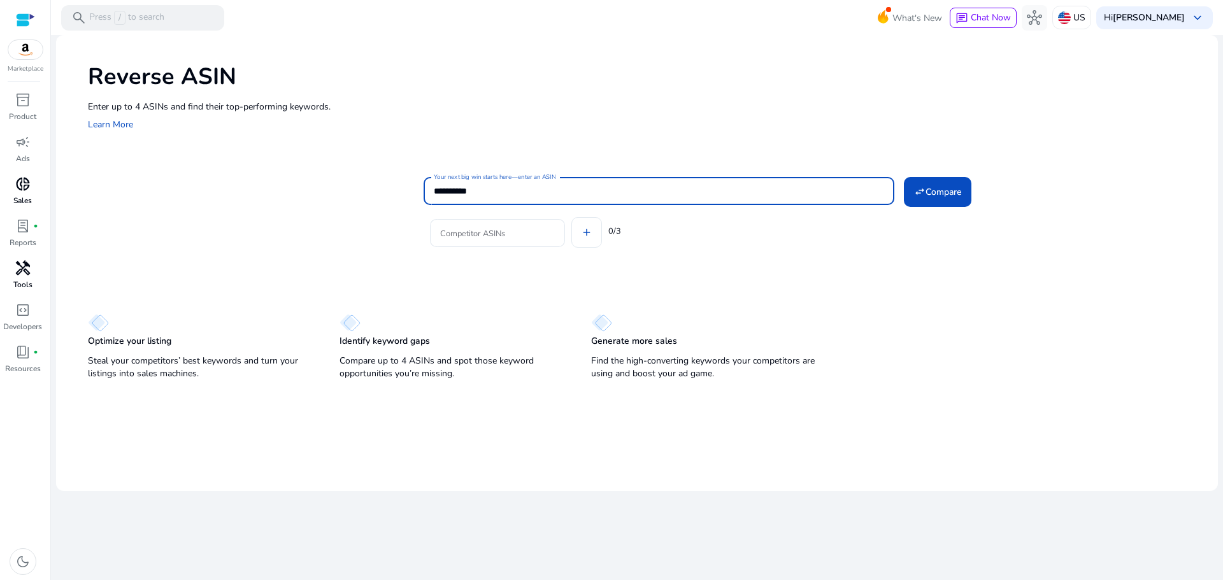
click at [457, 185] on input "**********" at bounding box center [659, 191] width 450 height 14
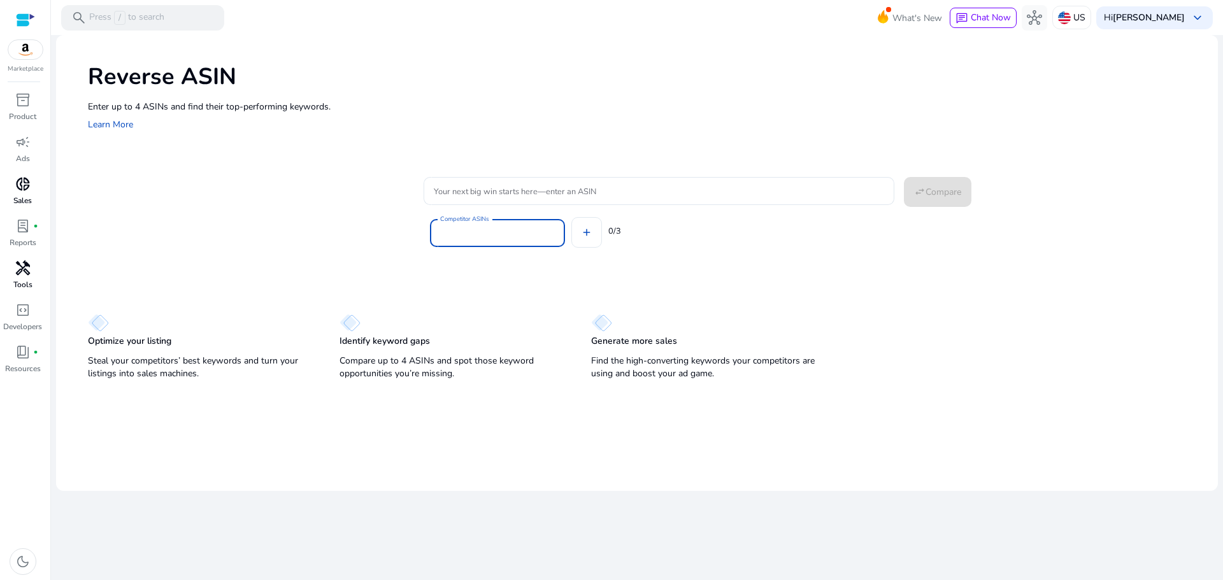
click at [476, 228] on input "Competitor ASINs" at bounding box center [497, 233] width 115 height 14
paste input "**********"
type input "**********"
click at [511, 274] on div "Reverse ASIN Enter up to 4 ASINs and find their top-performing keywords. Learn …" at bounding box center [636, 209] width 1161 height 349
click at [545, 129] on div "Enter up to 4 ASINs and find their top-performing keywords. Learn More" at bounding box center [646, 116] width 1117 height 32
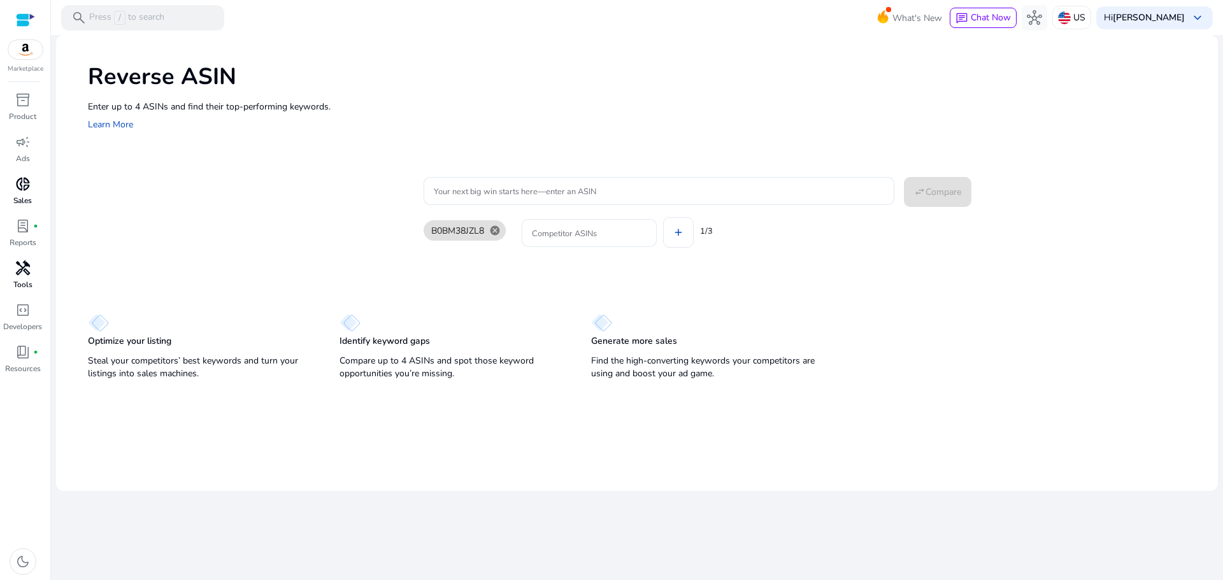
click at [565, 226] on input "Competitor ASINs" at bounding box center [589, 233] width 115 height 14
paste input "**********"
type input "**********"
click at [681, 238] on div "B0BM38JZL8 cancel Competitor ASINs add 1/3" at bounding box center [815, 230] width 784 height 51
click at [689, 232] on input "Competitor ASINs" at bounding box center [684, 233] width 115 height 14
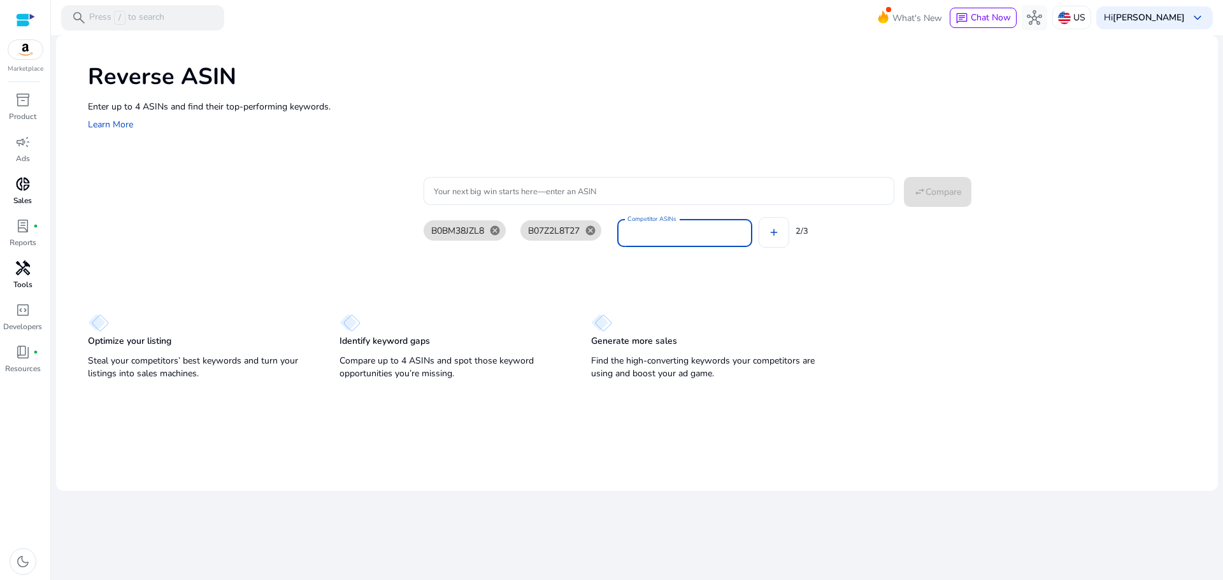
paste input "**********"
type input "**********"
click at [508, 192] on input "Your next big win starts here—enter an ASIN" at bounding box center [659, 191] width 450 height 14
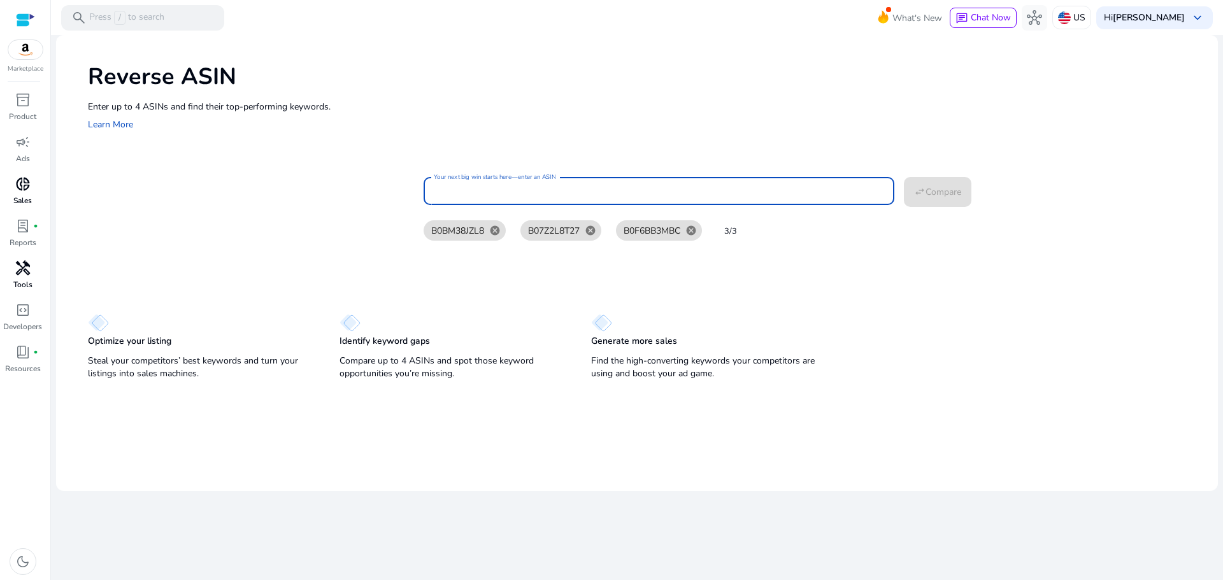
paste input "**********"
type input "**********"
click at [956, 188] on span "Compare" at bounding box center [943, 191] width 36 height 13
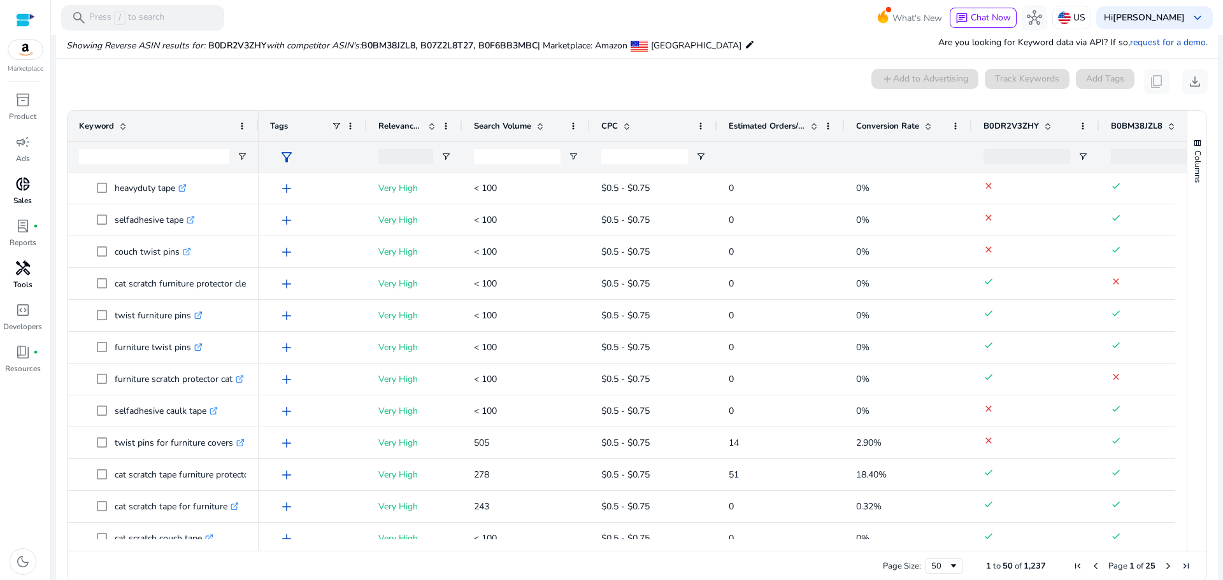
scroll to position [144, 0]
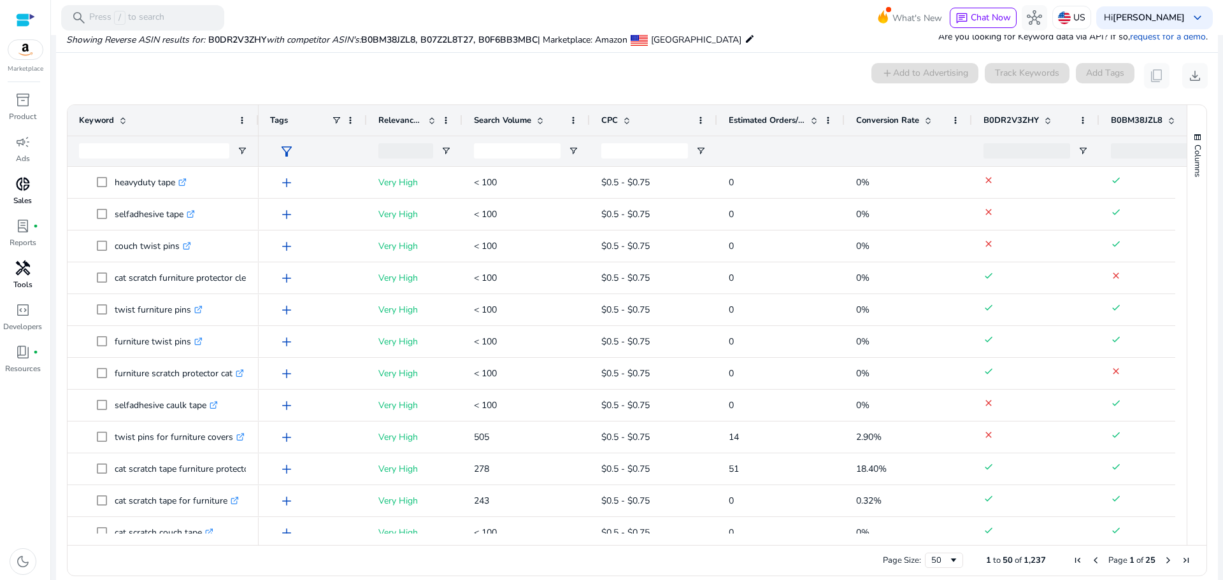
click at [1177, 213] on div at bounding box center [1180, 350] width 11 height 367
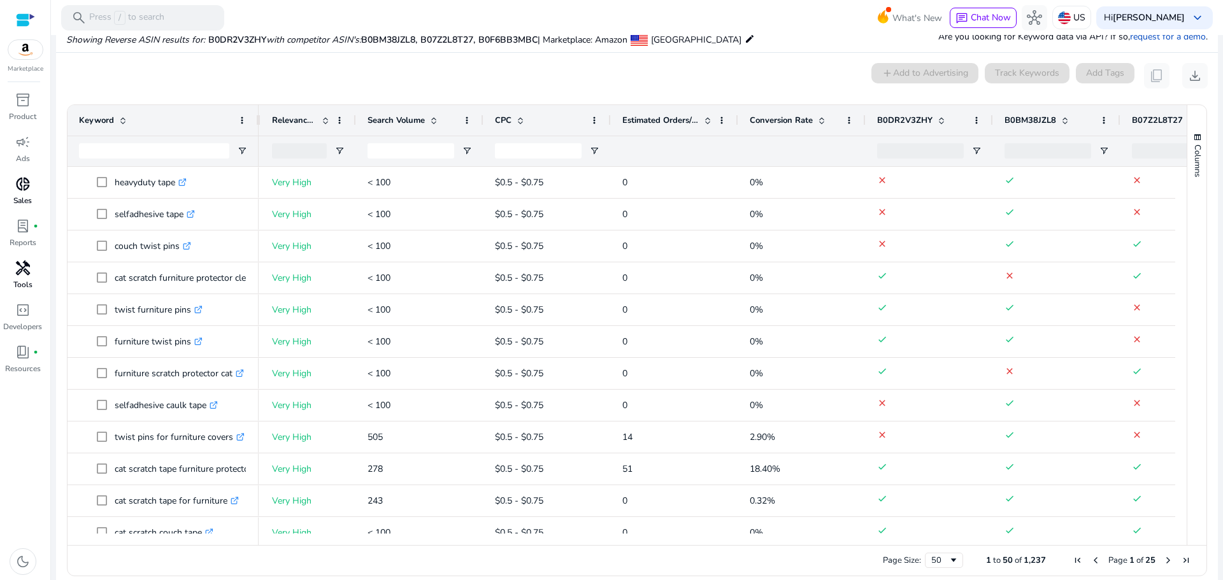
scroll to position [0, 284]
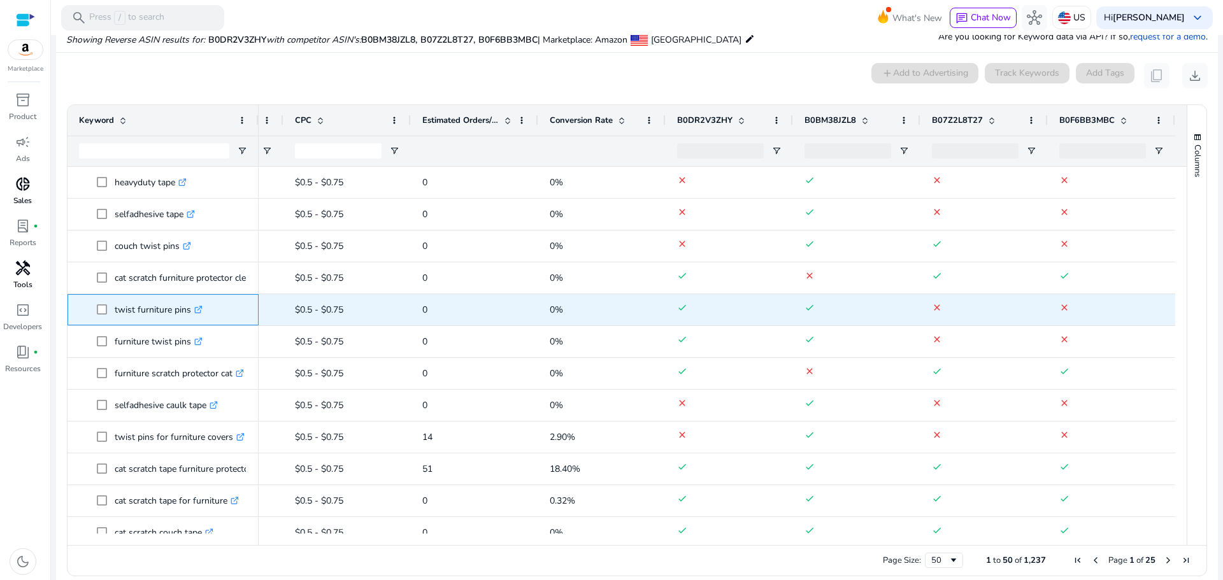
click at [201, 308] on icon at bounding box center [199, 308] width 4 height 4
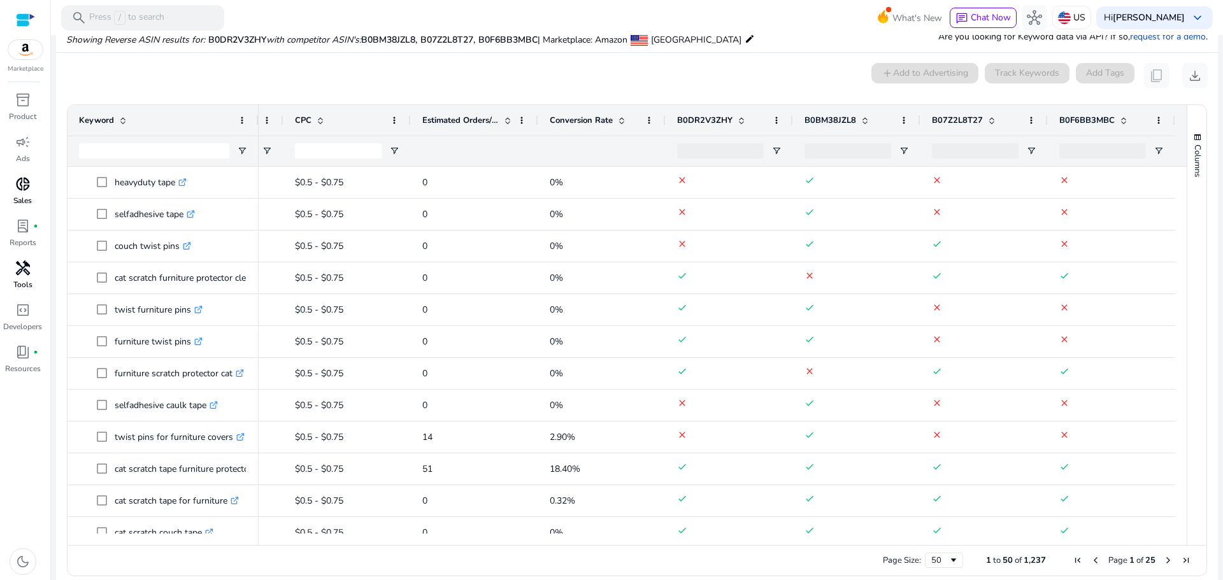
drag, startPoint x: 1175, startPoint y: 223, endPoint x: 1181, endPoint y: 242, distance: 19.9
click at [1181, 242] on div "Keyword Relevance Score Search Volume" at bounding box center [636, 325] width 1139 height 440
drag, startPoint x: 1100, startPoint y: 546, endPoint x: 943, endPoint y: 534, distance: 157.7
click at [943, 534] on div "Drag here to set row groups Drag here to set column labels Keyword Relevance Sc…" at bounding box center [637, 340] width 1140 height 472
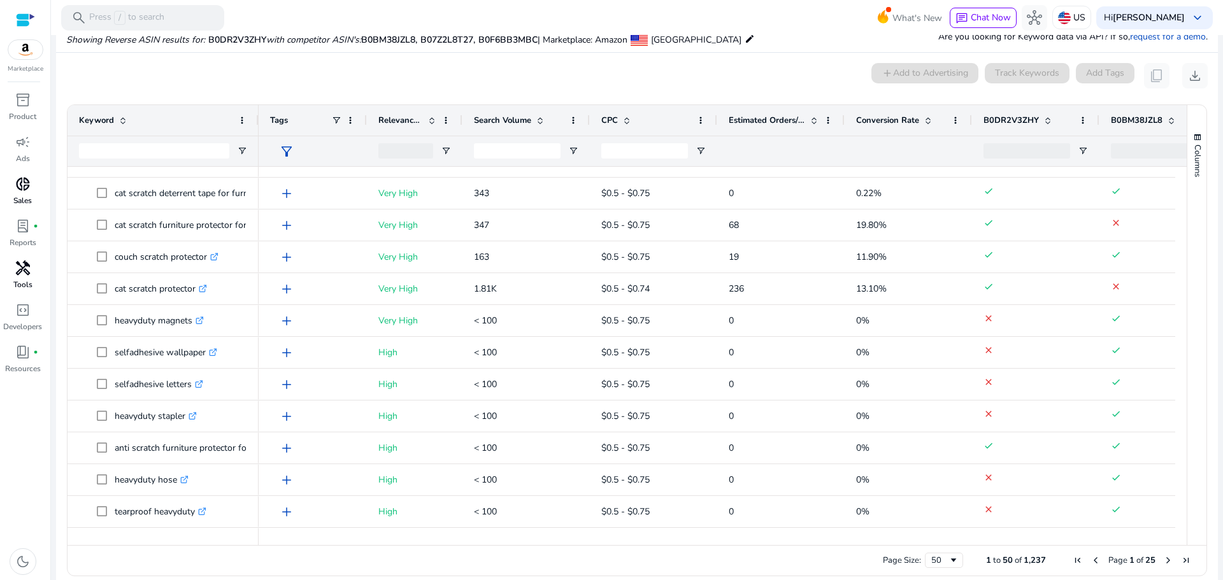
scroll to position [1043, 0]
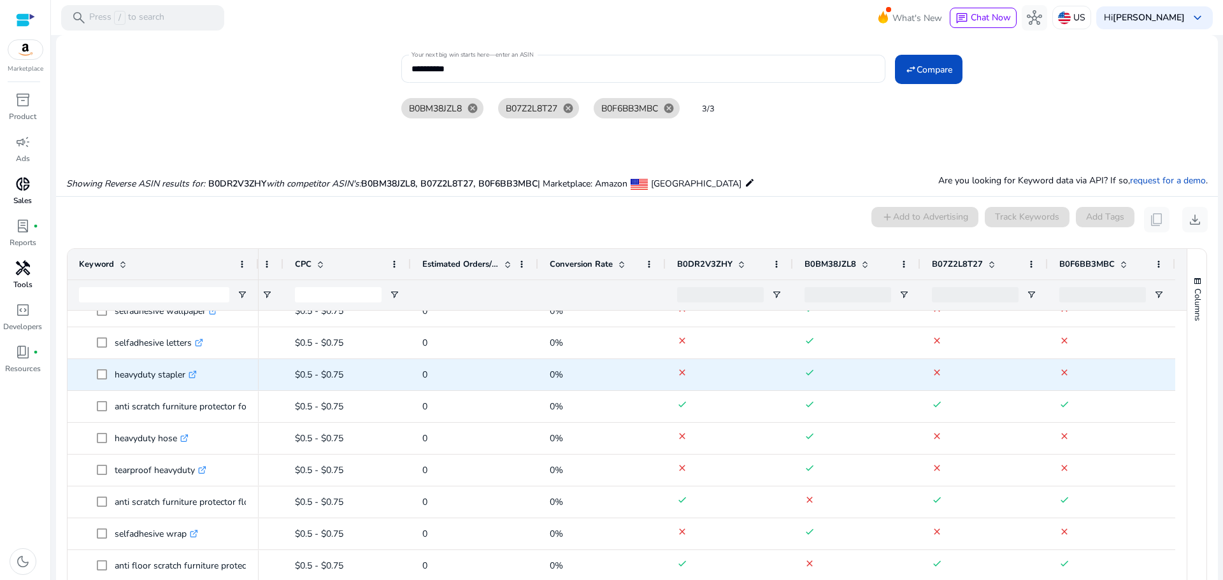
click at [143, 376] on p "heavyduty stapler .st0{fill:#2c8af8}" at bounding box center [156, 375] width 82 height 26
copy p "heavyduty stapler"
click at [143, 376] on p "heavyduty stapler .st0{fill:#2c8af8}" at bounding box center [156, 375] width 82 height 26
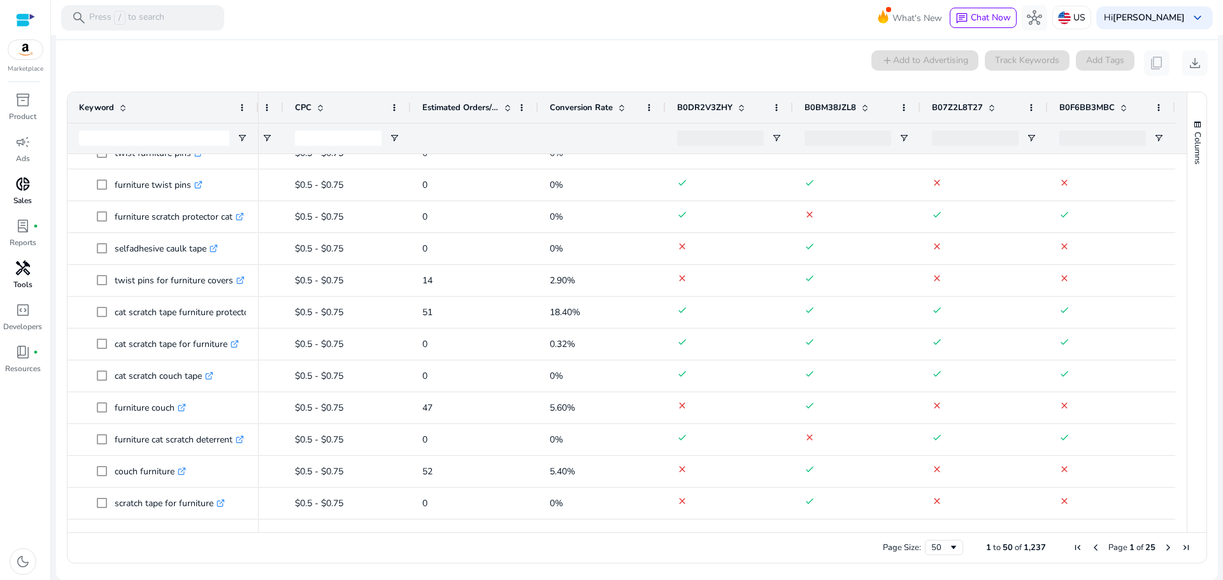
scroll to position [0, 0]
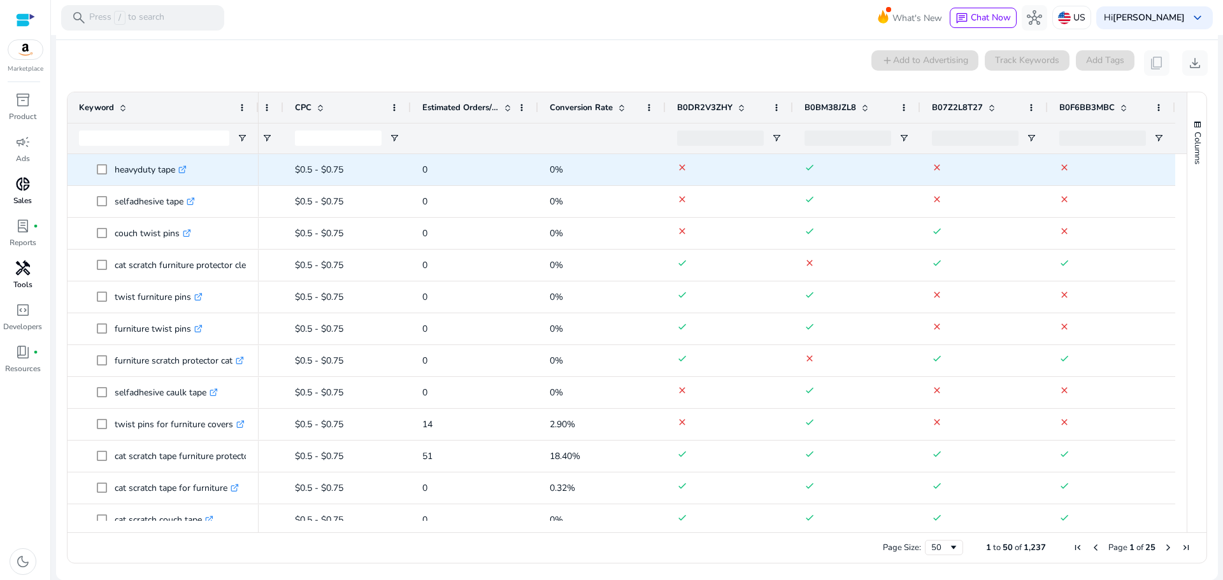
click at [129, 170] on p "heavyduty tape .st0{fill:#2c8af8}" at bounding box center [151, 170] width 72 height 26
copy p "heavyduty tape"
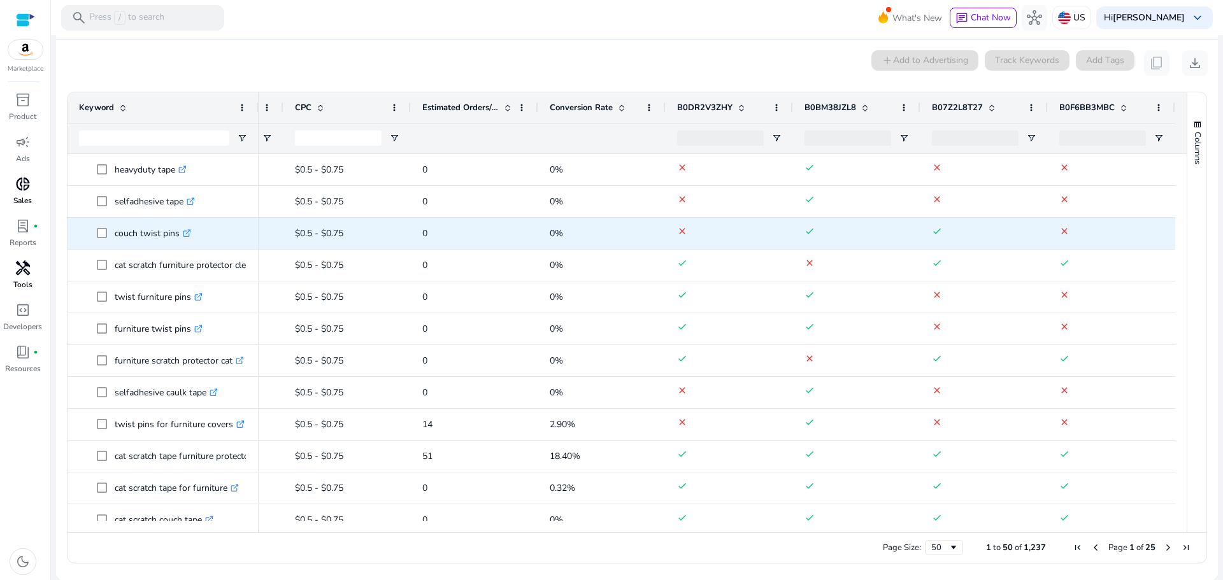
click at [135, 232] on p "couch twist pins .st0{fill:#2c8af8}" at bounding box center [153, 233] width 76 height 26
copy p "couch twist pins"
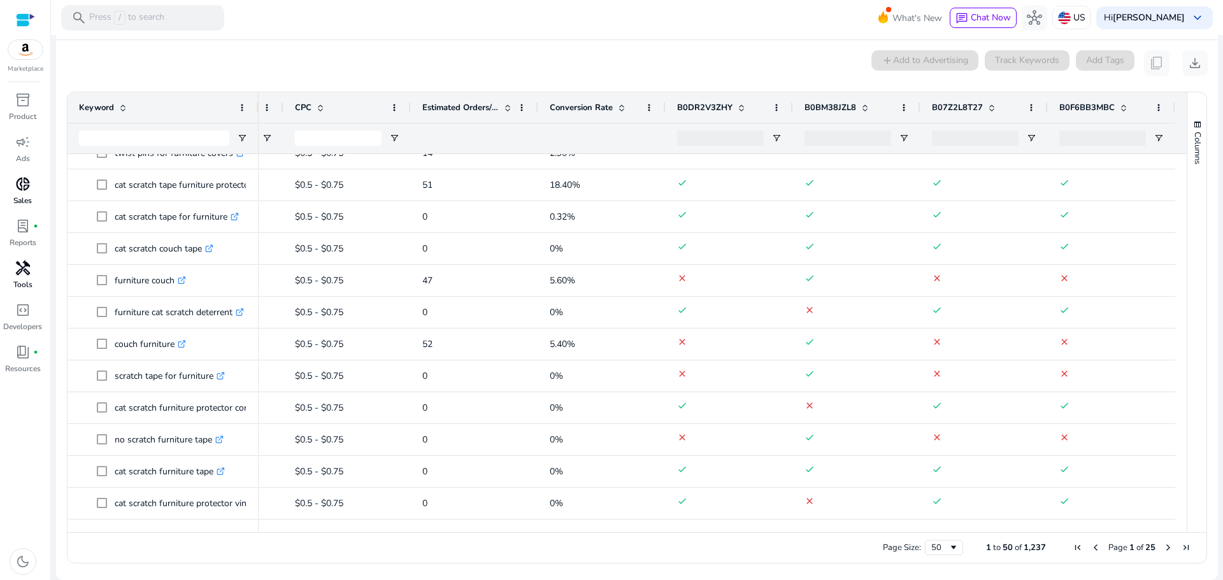
scroll to position [269, 0]
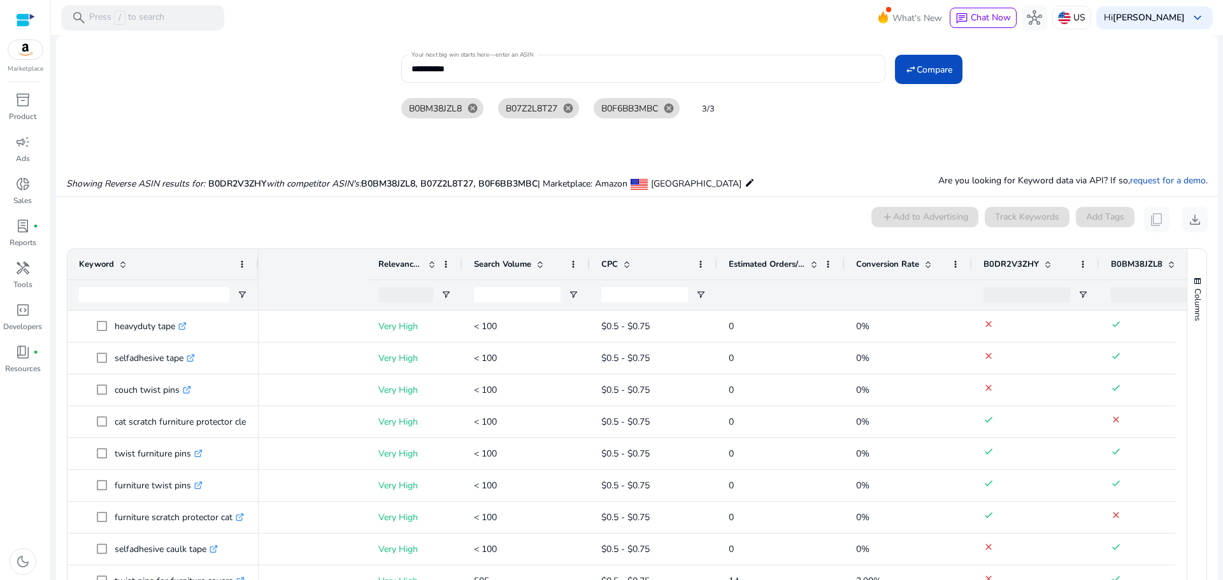
scroll to position [0, 311]
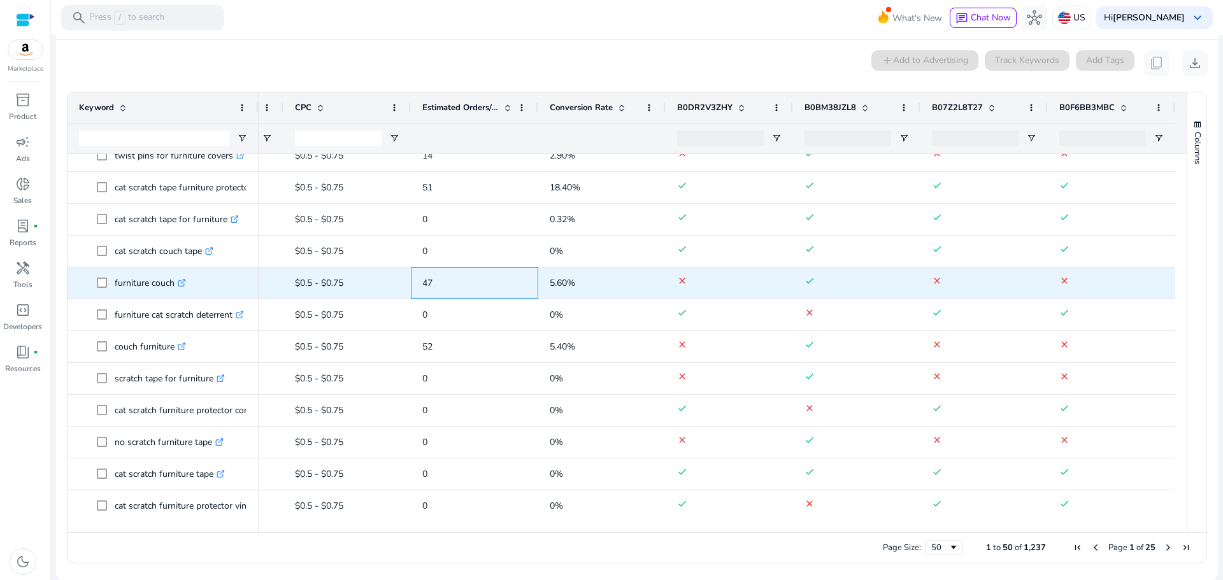
click at [422, 280] on span "47" at bounding box center [427, 283] width 10 height 12
click at [151, 284] on p "furniture couch .st0{fill:#2c8af8}" at bounding box center [150, 283] width 71 height 26
copy p "furniture couch"
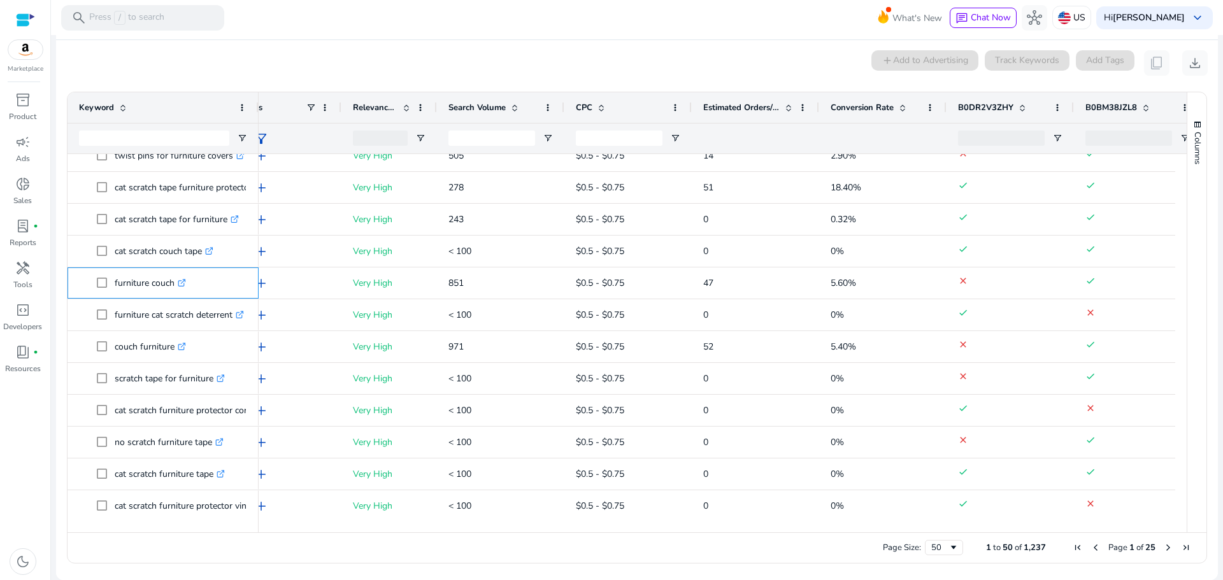
scroll to position [0, 0]
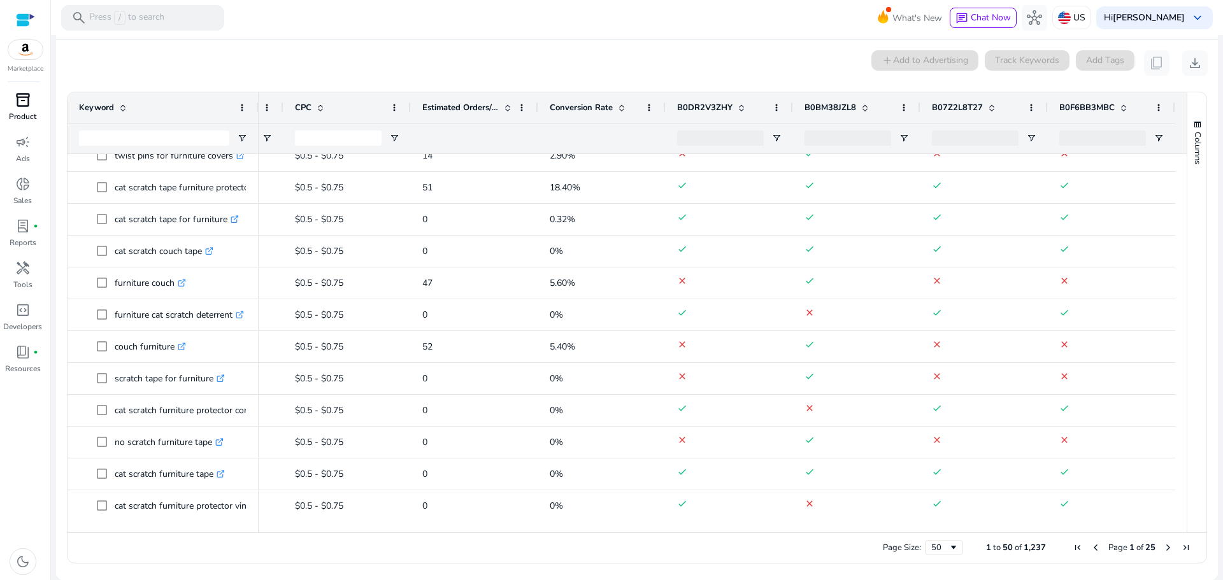
click at [25, 95] on span "inventory_2" at bounding box center [22, 99] width 15 height 15
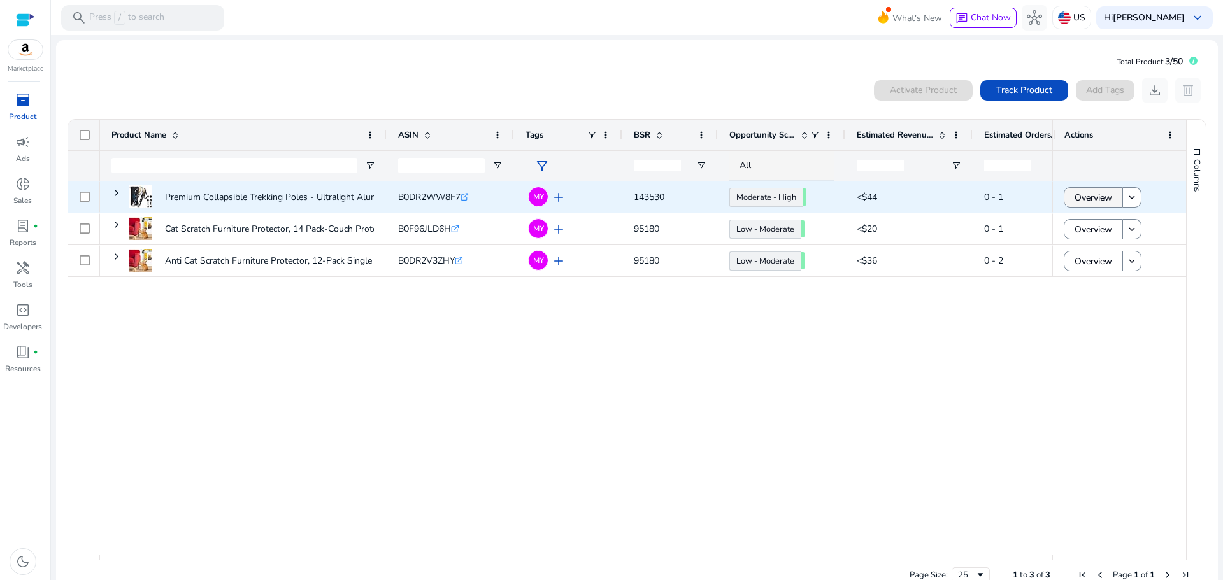
click at [1100, 204] on span "Overview" at bounding box center [1093, 198] width 38 height 26
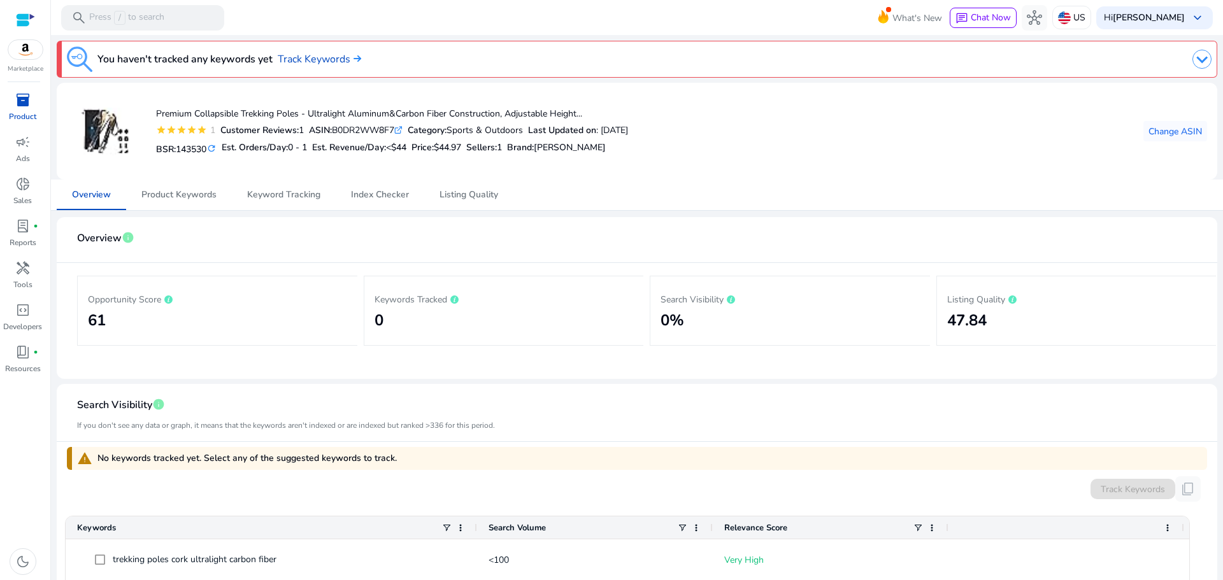
click at [450, 302] on p "Keywords Tracked" at bounding box center [503, 298] width 259 height 15
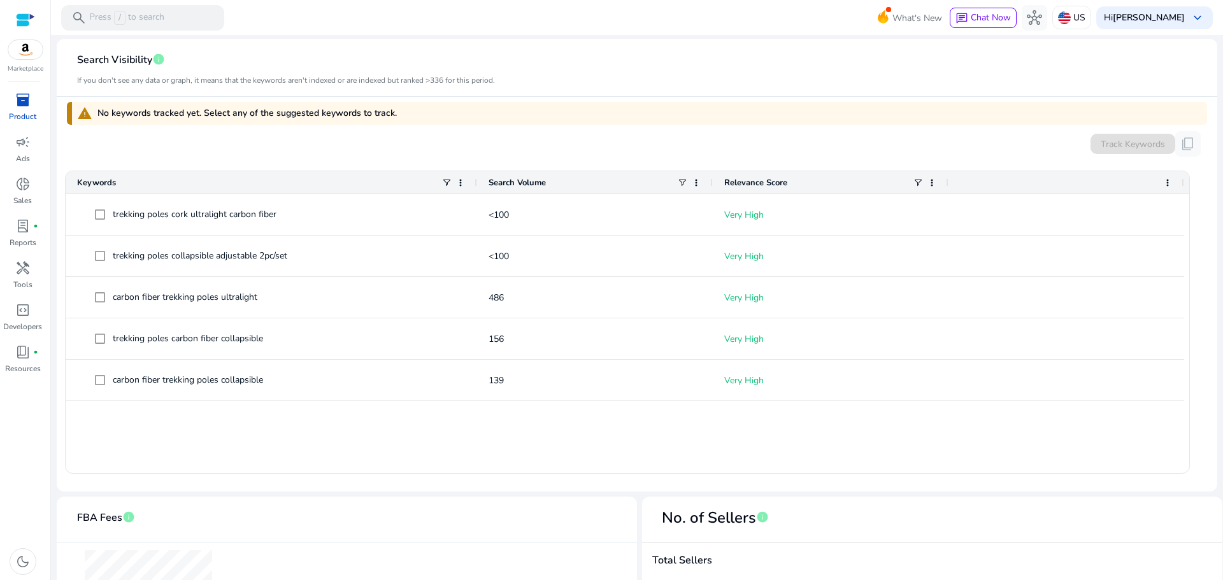
scroll to position [319, 0]
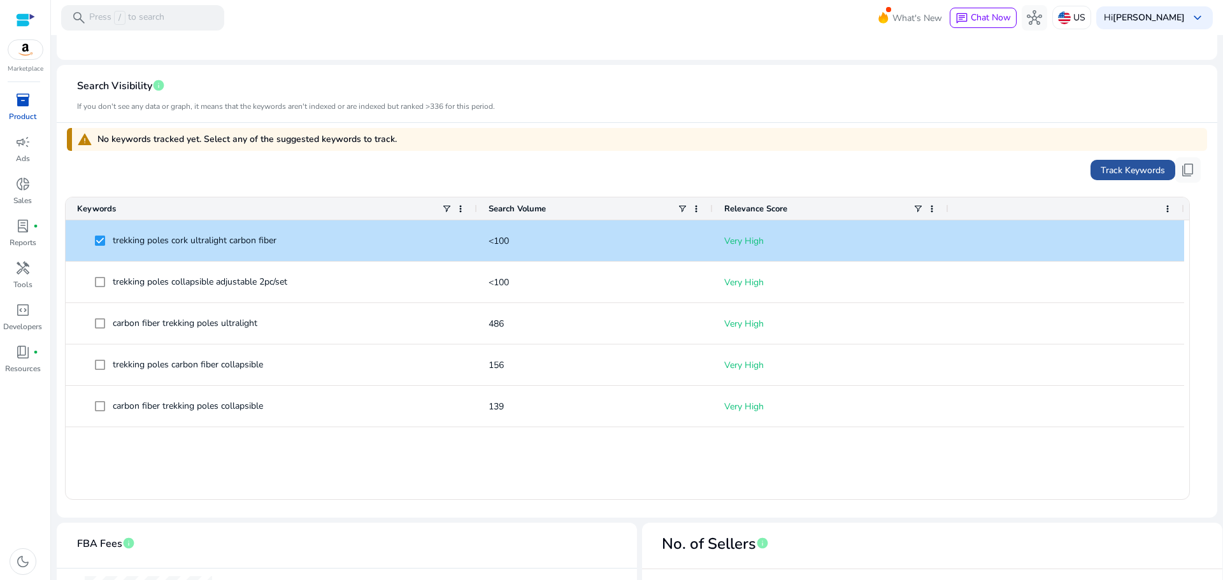
click at [1128, 174] on span "Track Keywords" at bounding box center [1132, 170] width 64 height 13
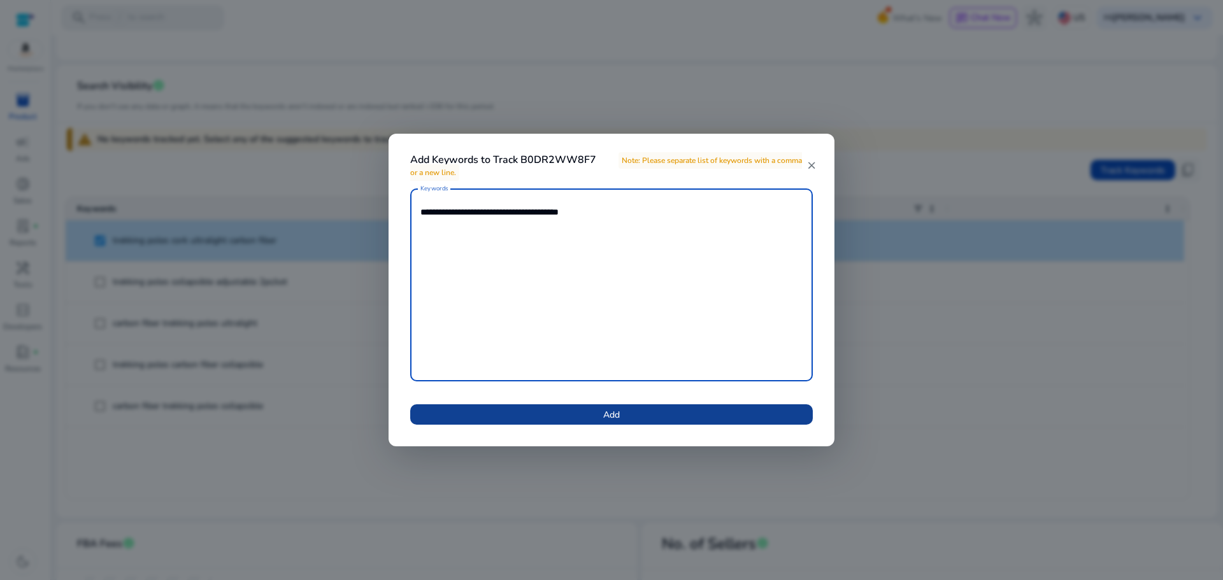
click at [647, 412] on span at bounding box center [611, 414] width 402 height 31
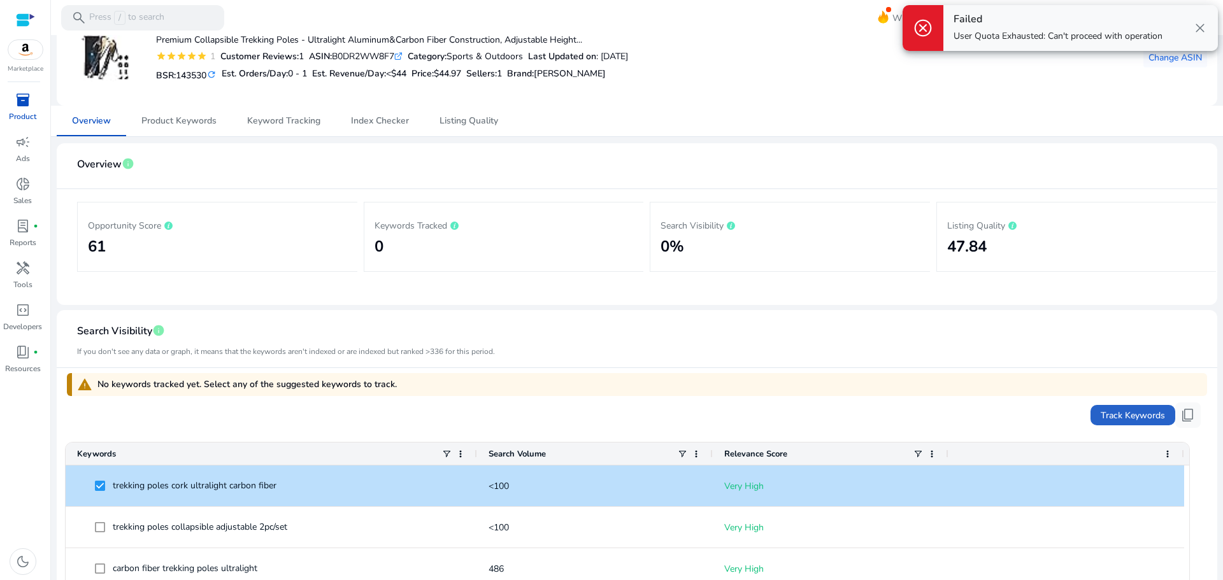
scroll to position [0, 0]
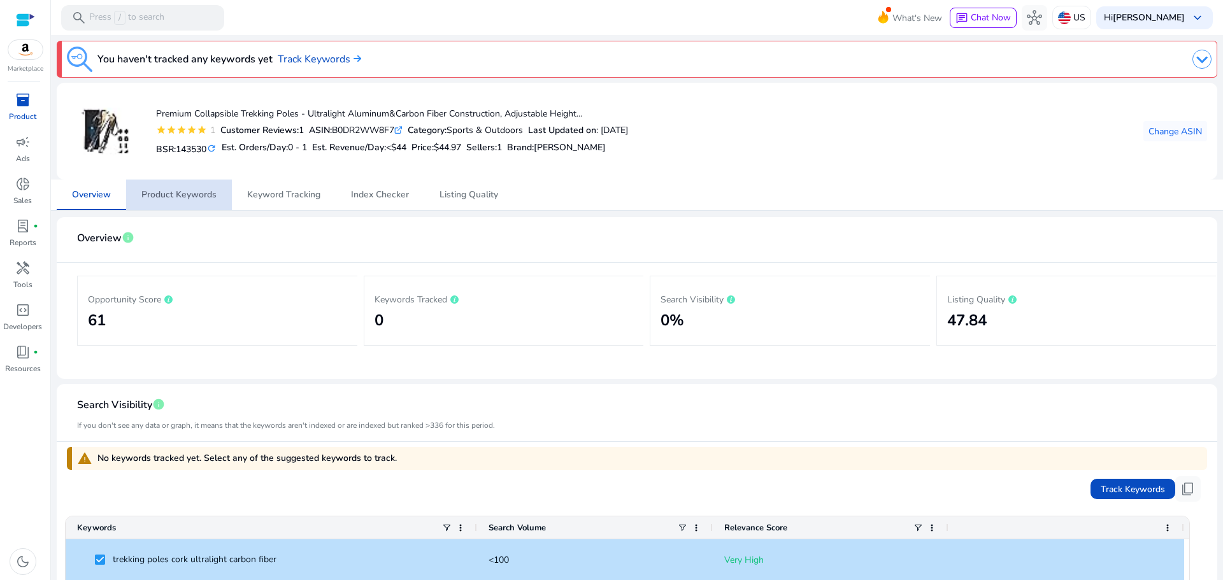
click at [188, 195] on span "Product Keywords" at bounding box center [178, 194] width 75 height 9
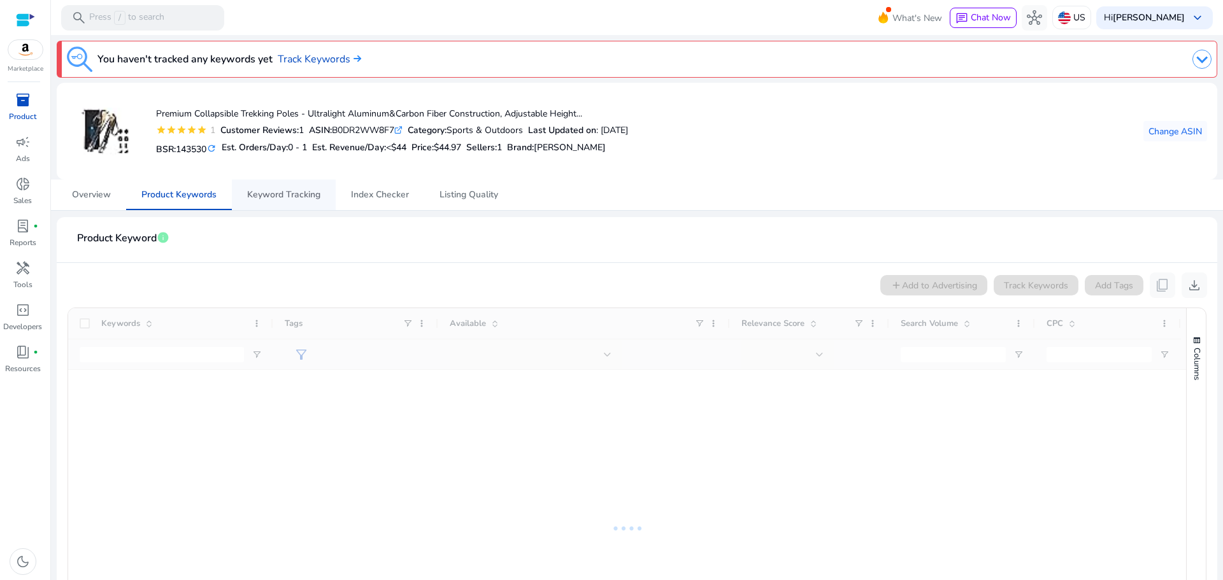
click at [292, 195] on span "Keyword Tracking" at bounding box center [283, 194] width 73 height 9
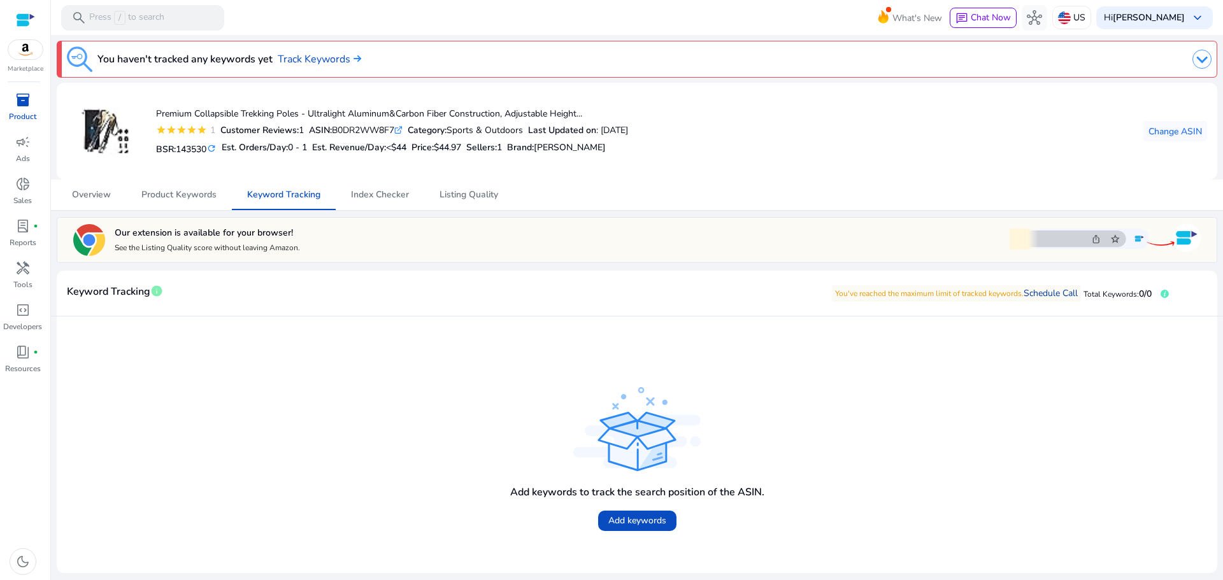
click at [1055, 292] on link "Schedule Call" at bounding box center [1050, 293] width 54 height 12
click at [373, 197] on span "Index Checker" at bounding box center [380, 194] width 58 height 9
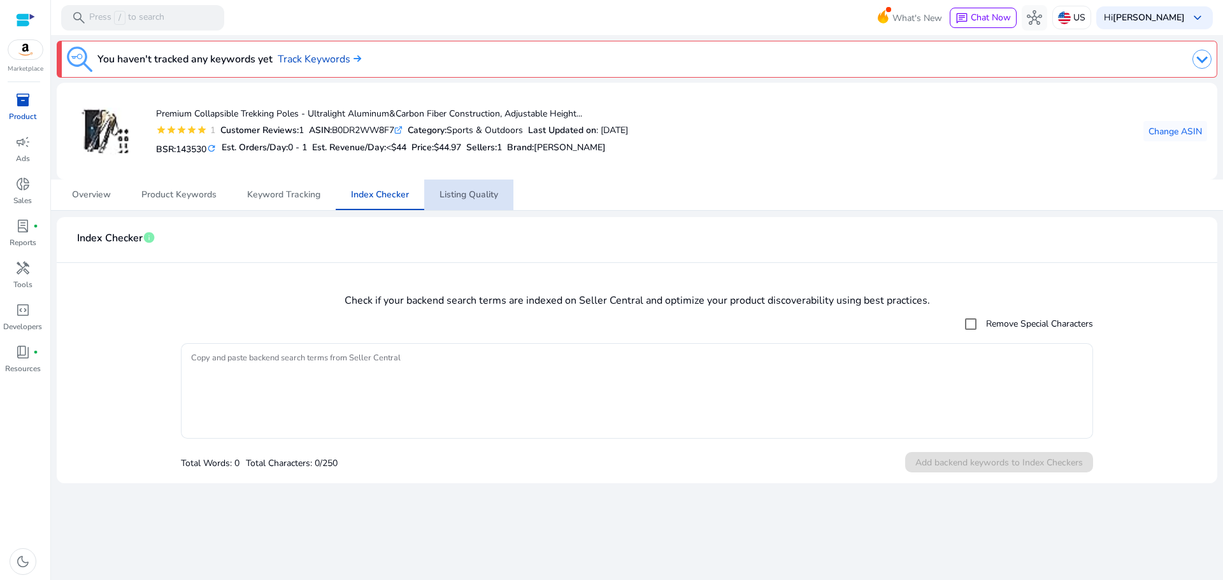
click at [470, 188] on span "Listing Quality" at bounding box center [468, 195] width 59 height 31
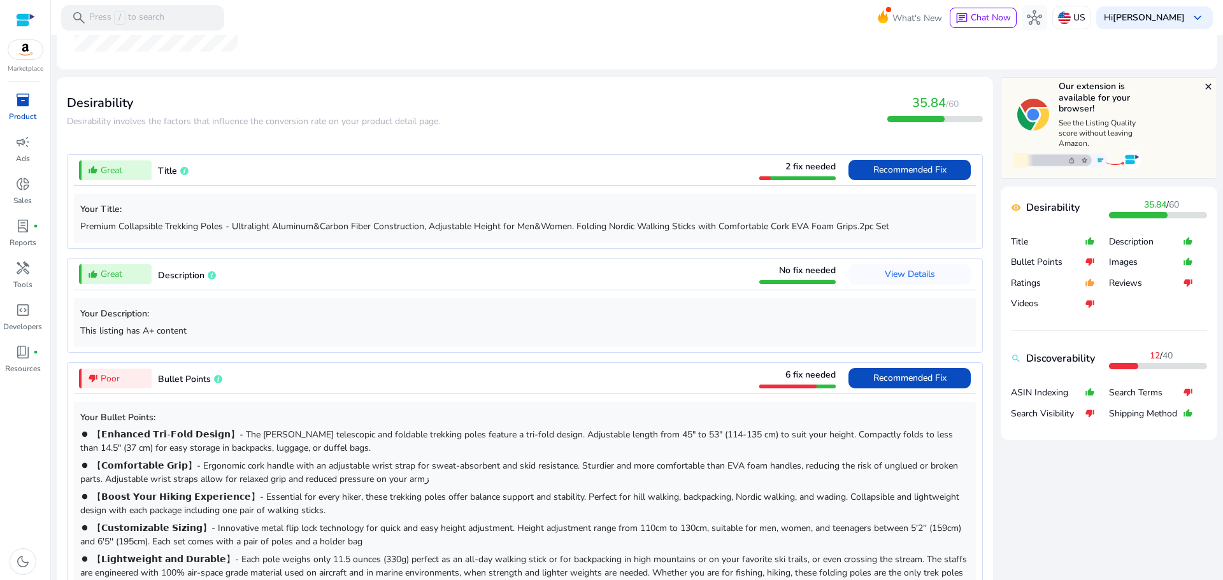
scroll to position [412, 0]
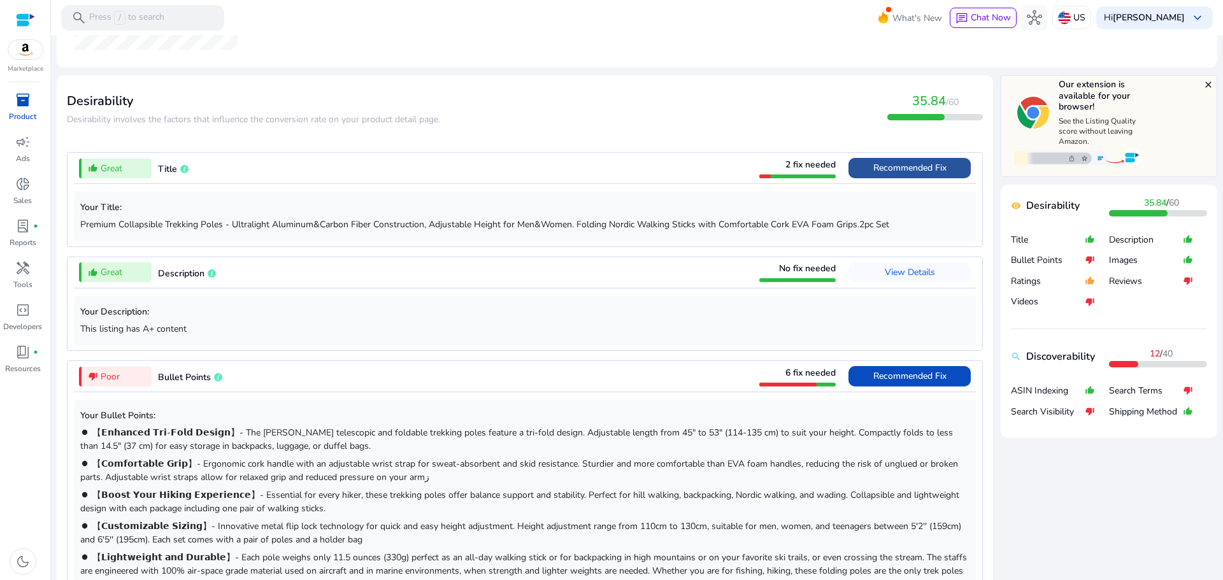
click at [884, 167] on span "Recommended Fix" at bounding box center [909, 168] width 73 height 12
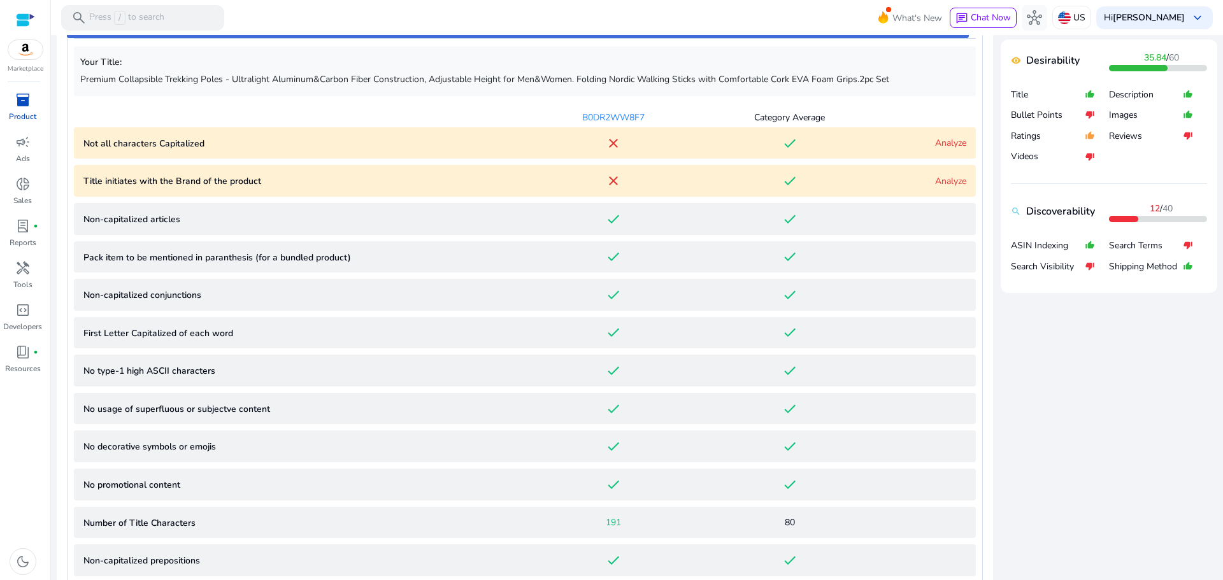
scroll to position [564, 0]
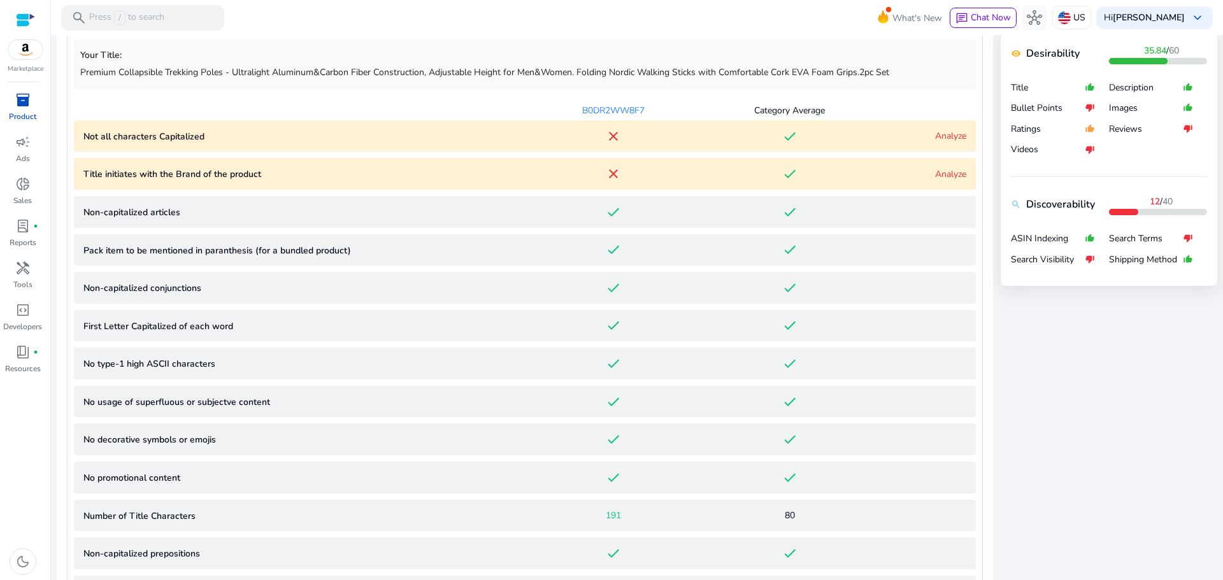
click at [941, 171] on link "Analyze" at bounding box center [950, 174] width 31 height 12
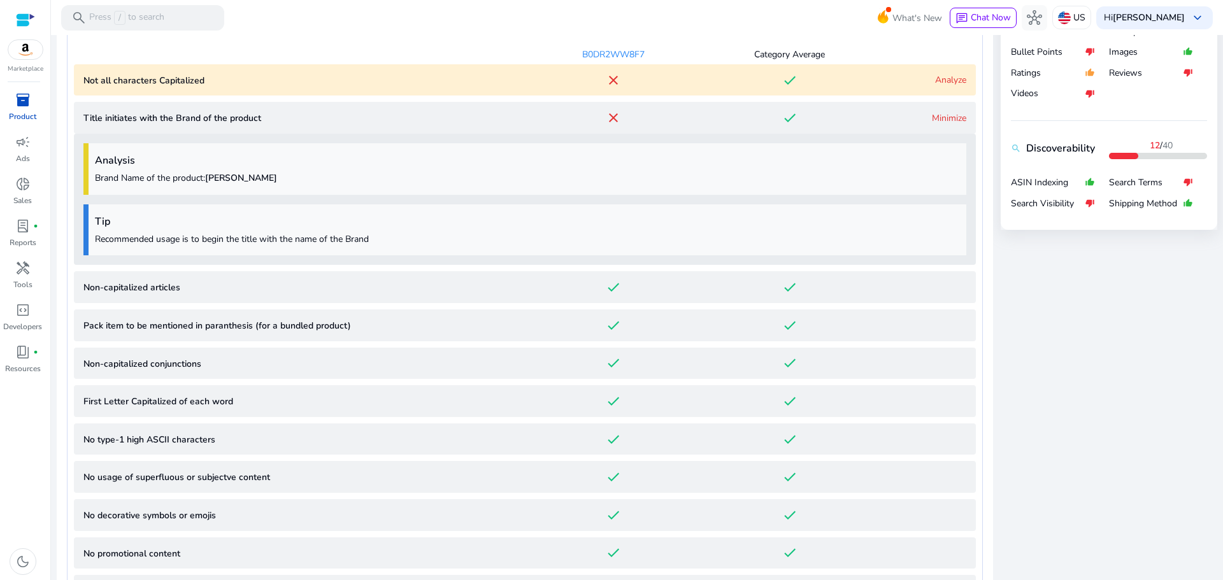
scroll to position [0, 0]
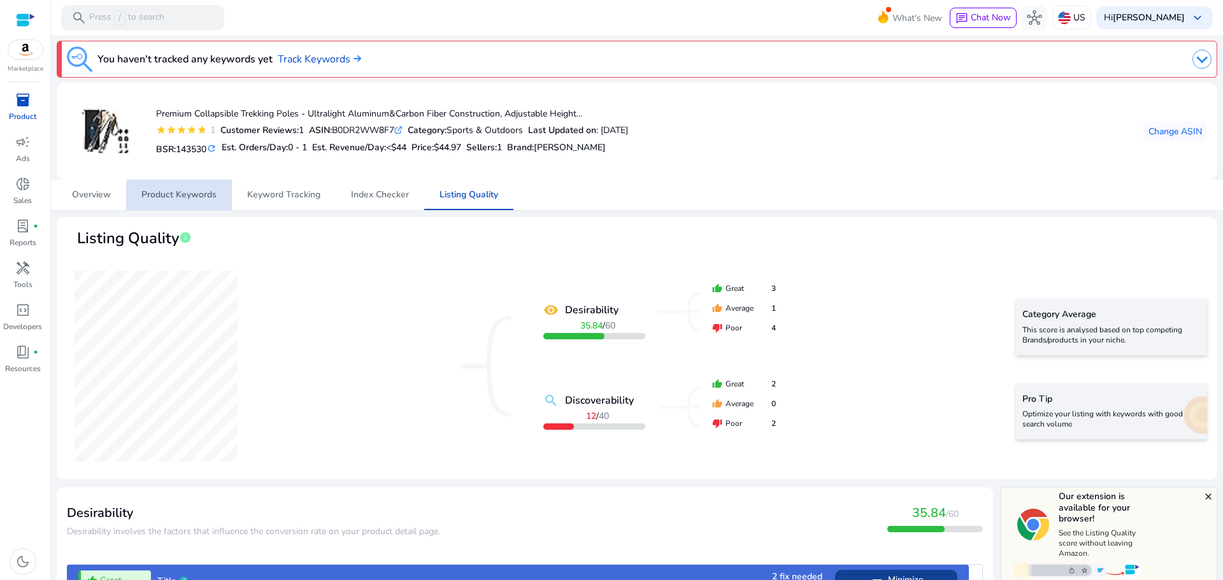
click at [197, 190] on span "Product Keywords" at bounding box center [178, 194] width 75 height 9
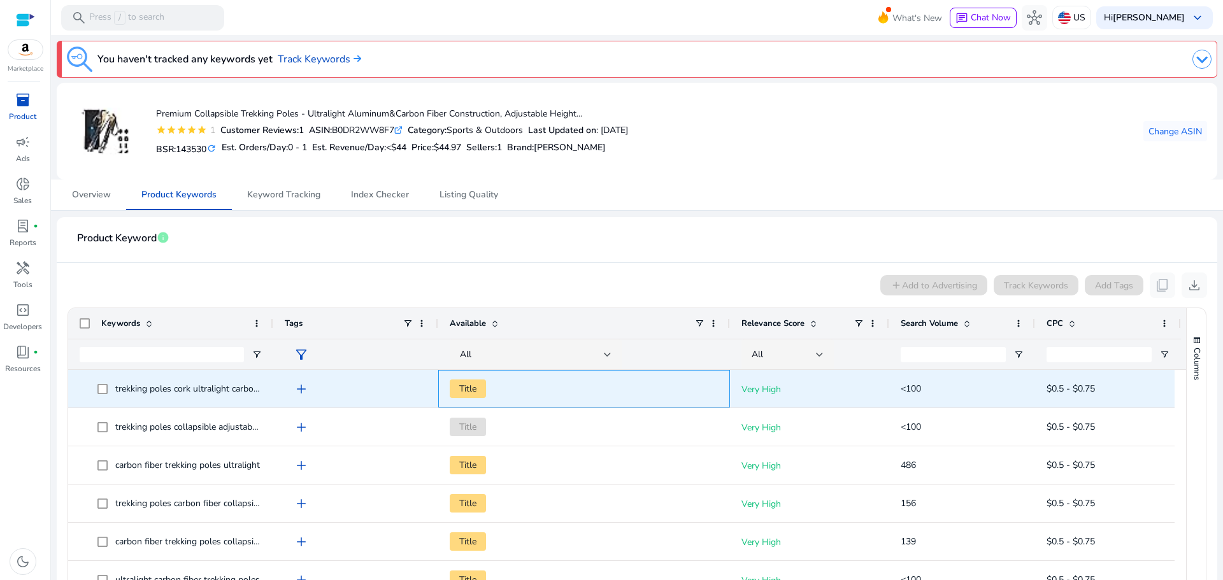
click at [469, 384] on span "Title" at bounding box center [468, 389] width 36 height 18
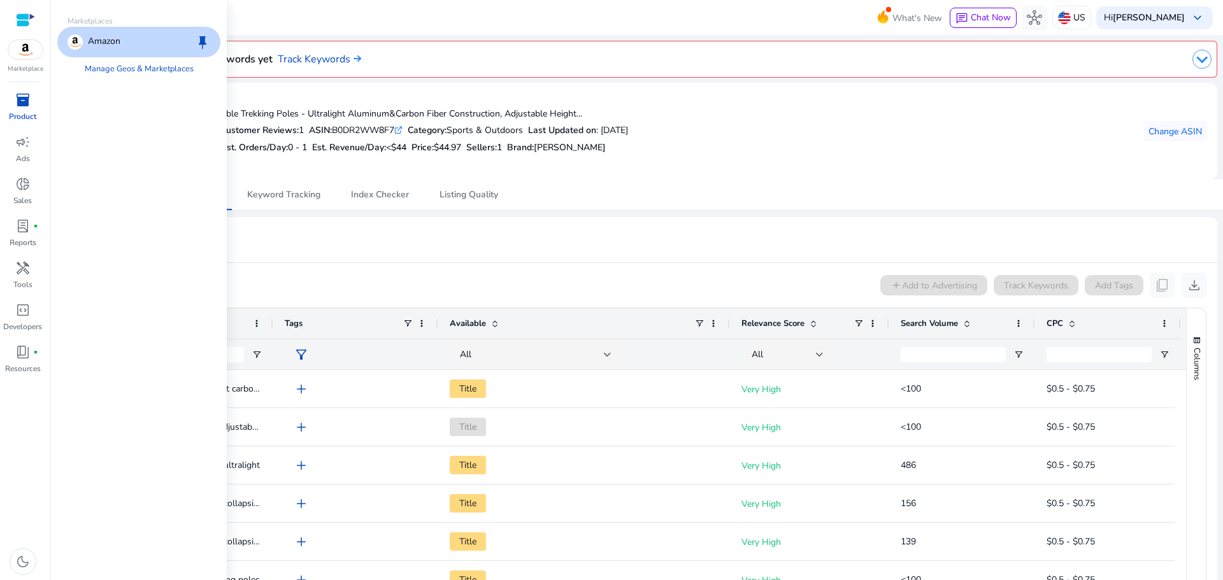
click at [31, 44] on img at bounding box center [25, 49] width 34 height 19
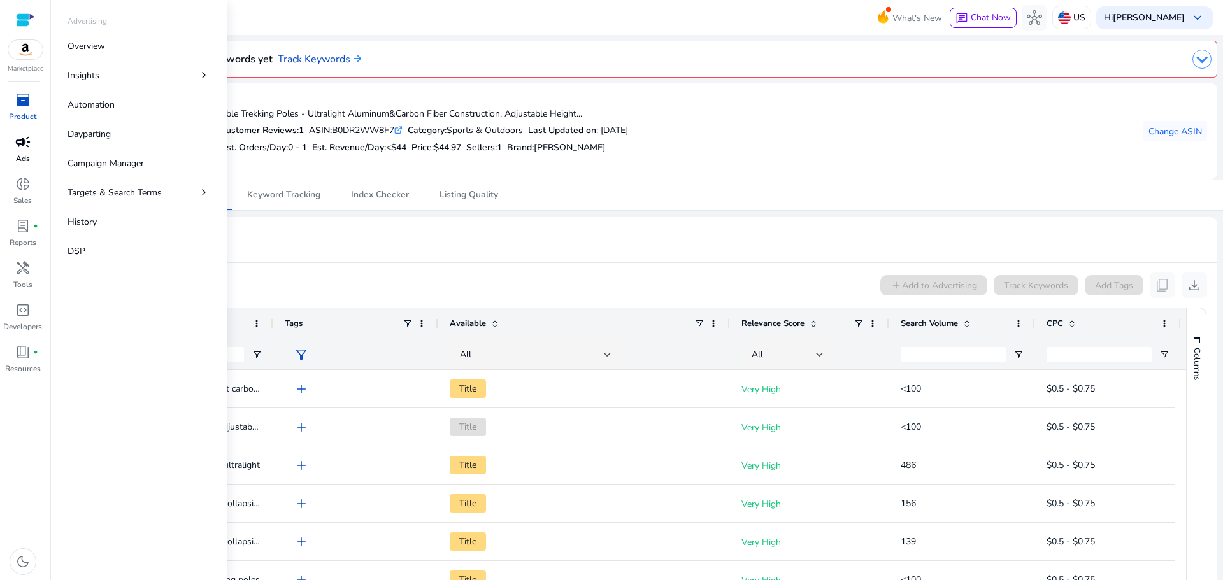
click at [22, 142] on span "campaign" at bounding box center [22, 141] width 15 height 15
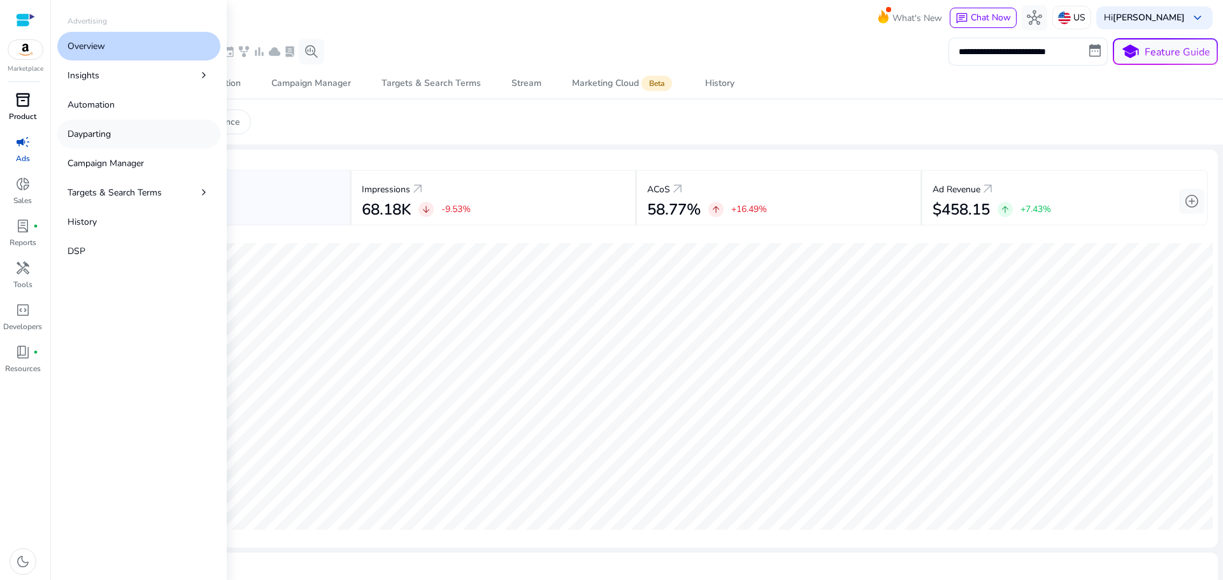
click at [104, 133] on p "Dayparting" at bounding box center [88, 133] width 43 height 13
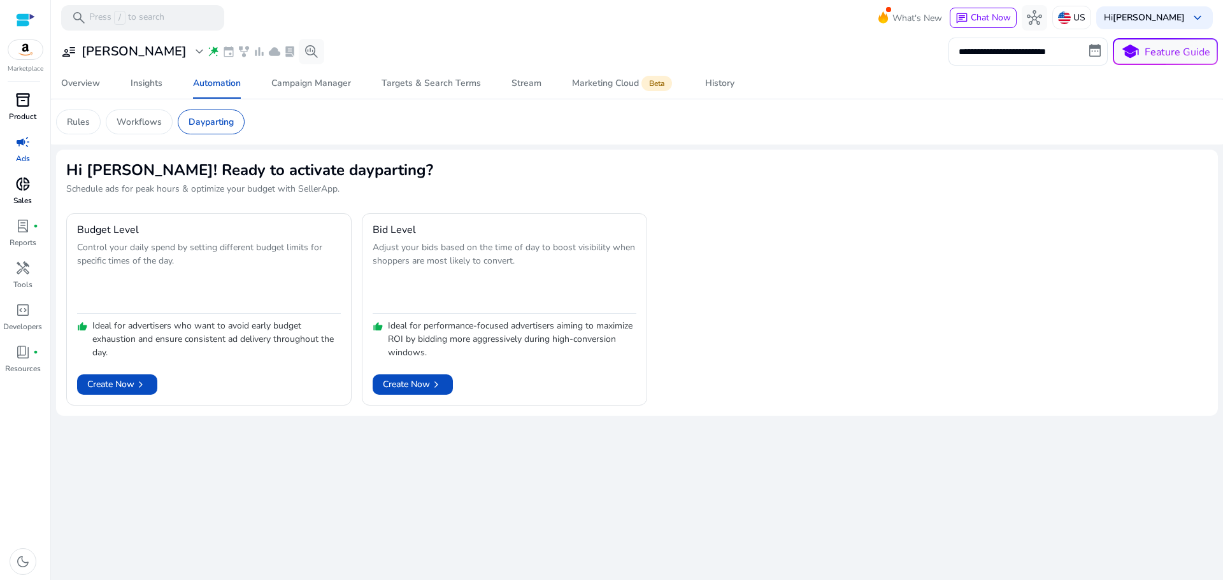
click at [34, 199] on link "donut_small Sales" at bounding box center [22, 195] width 45 height 42
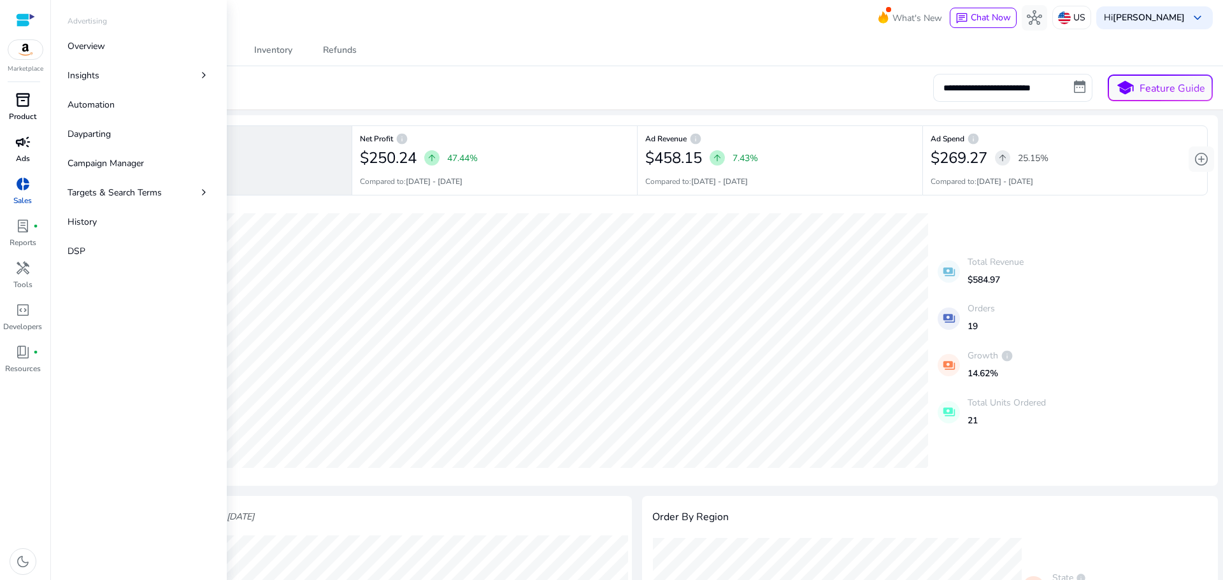
click at [25, 143] on span "campaign" at bounding box center [22, 141] width 15 height 15
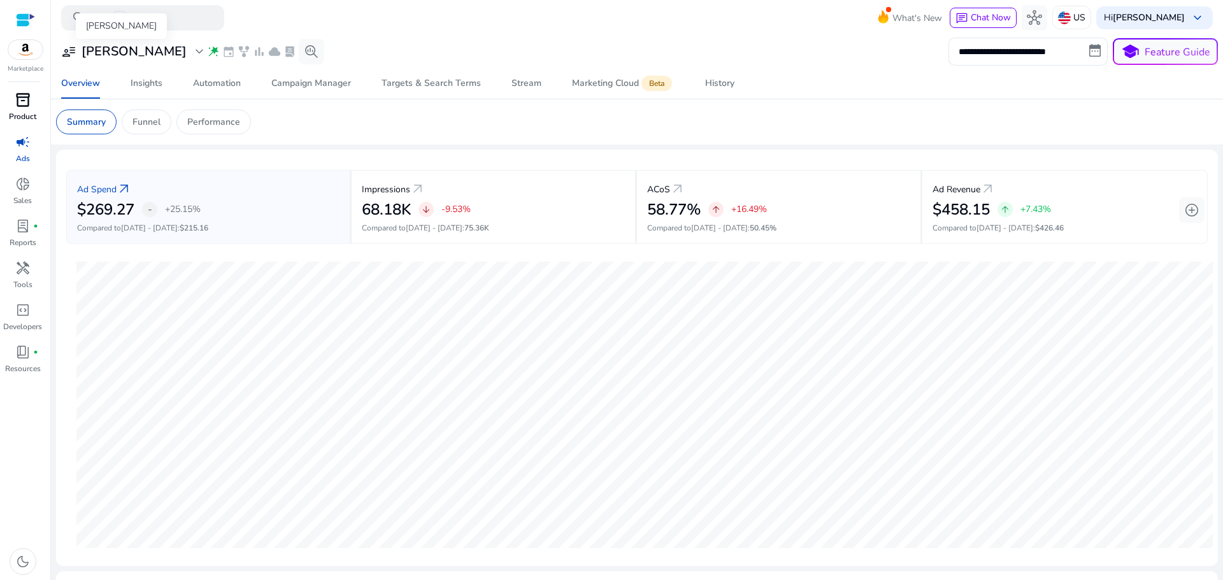
click at [192, 53] on span "expand_more" at bounding box center [199, 51] width 15 height 15
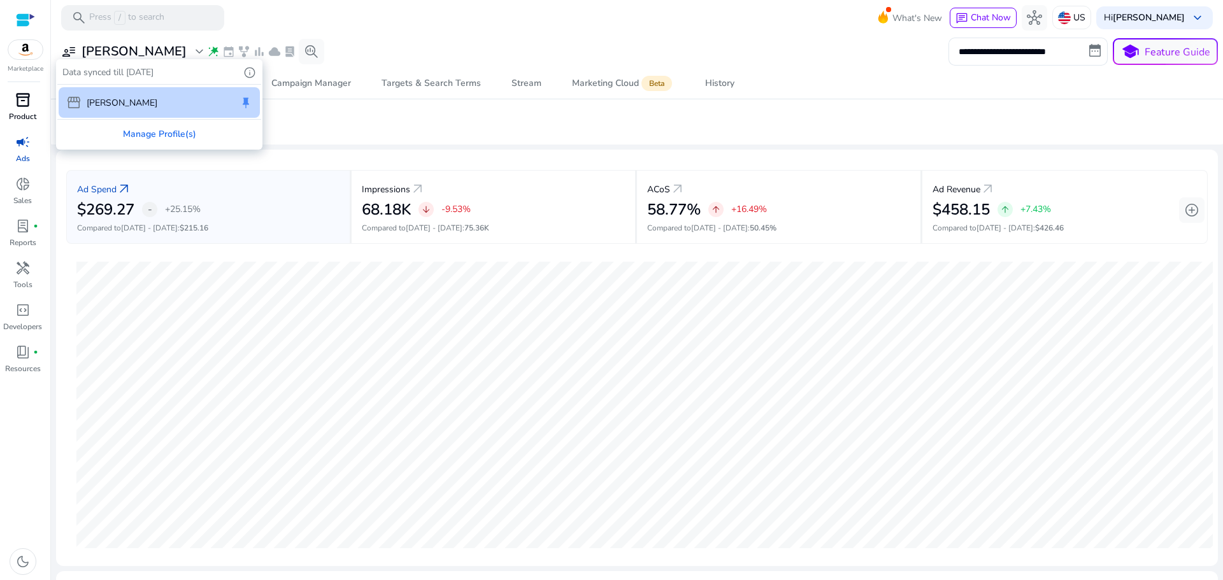
click at [280, 10] on div at bounding box center [611, 290] width 1223 height 580
